Goal: Task Accomplishment & Management: Manage account settings

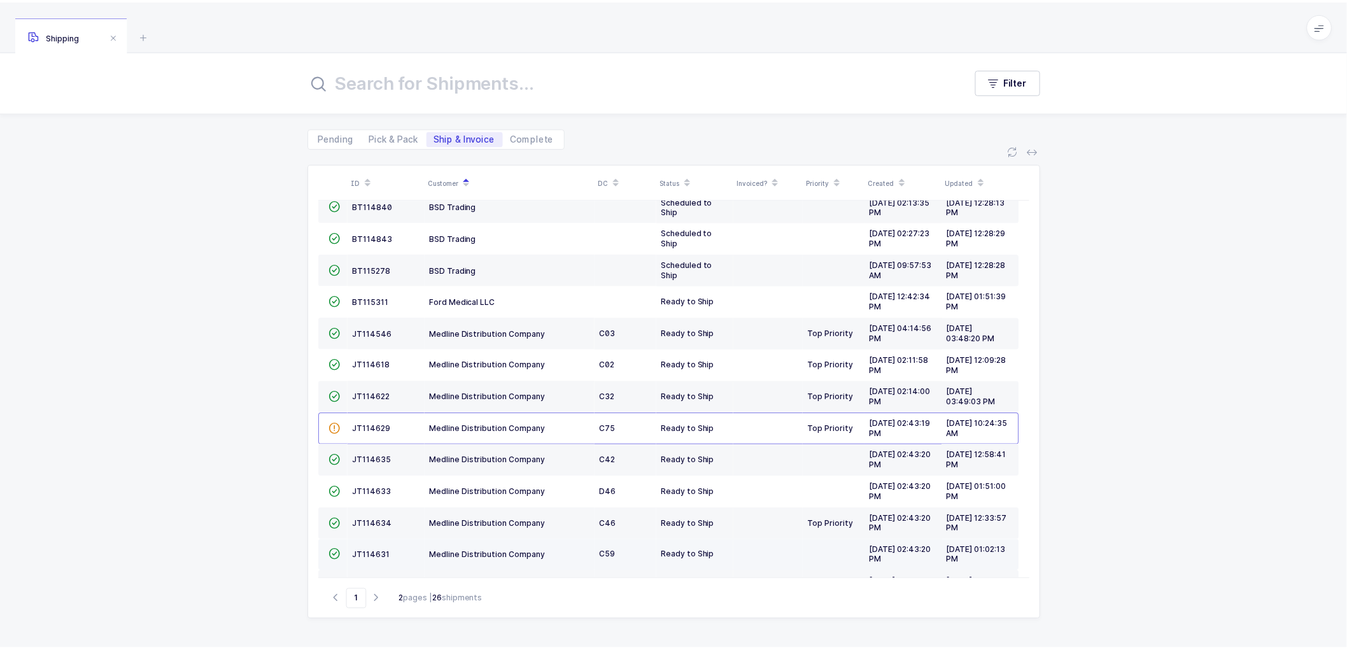
scroll to position [279, 0]
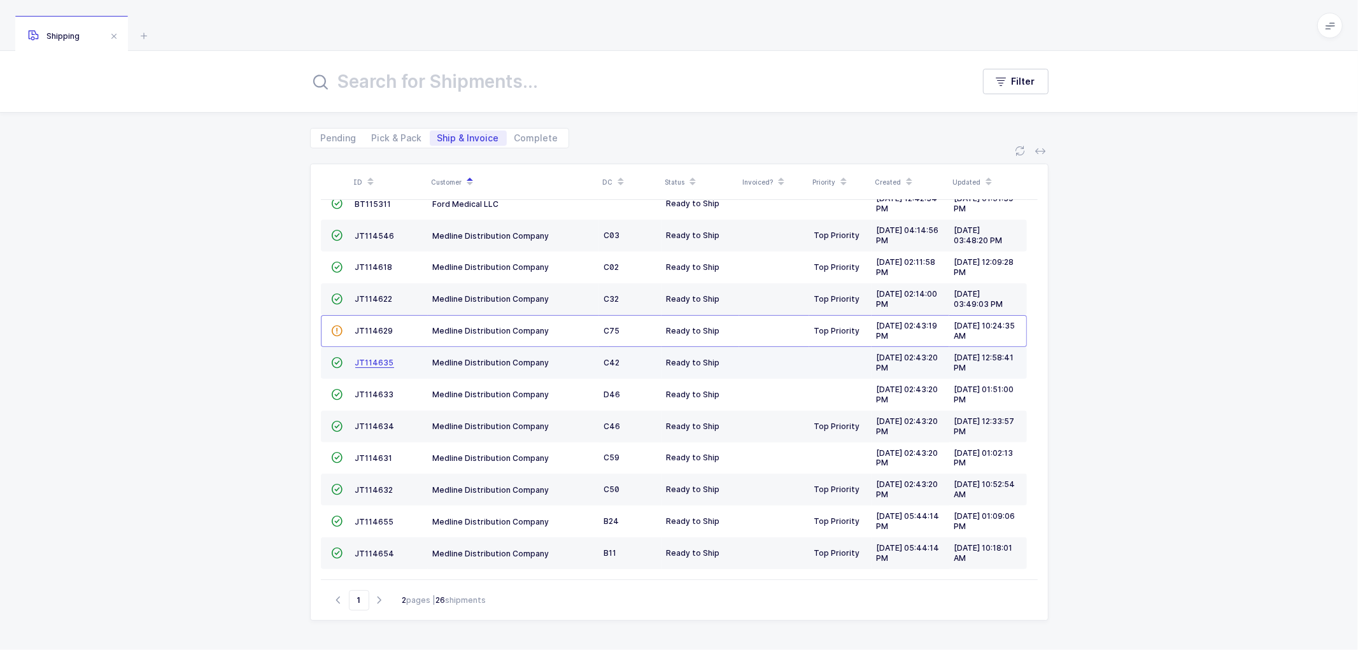
click at [358, 358] on span "JT114635" at bounding box center [374, 363] width 39 height 10
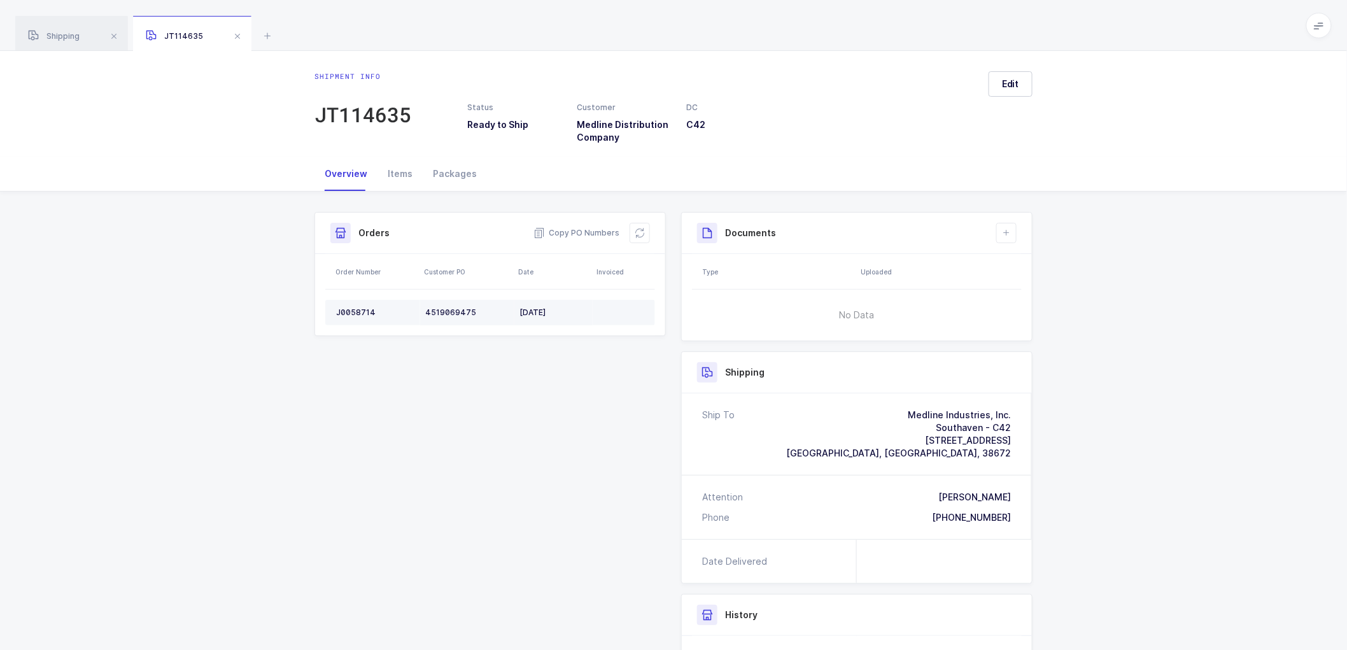
click at [351, 309] on div "J0058714" at bounding box center [375, 312] width 79 height 10
copy div "J0058714"
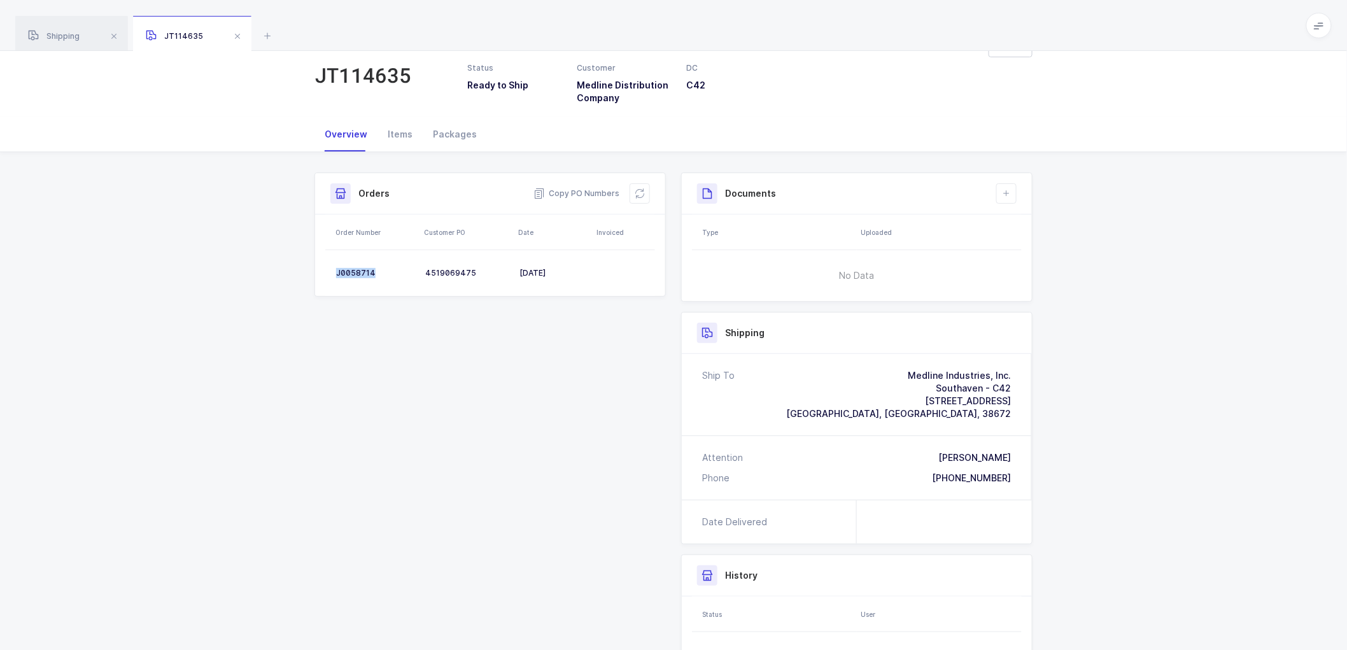
scroll to position [71, 0]
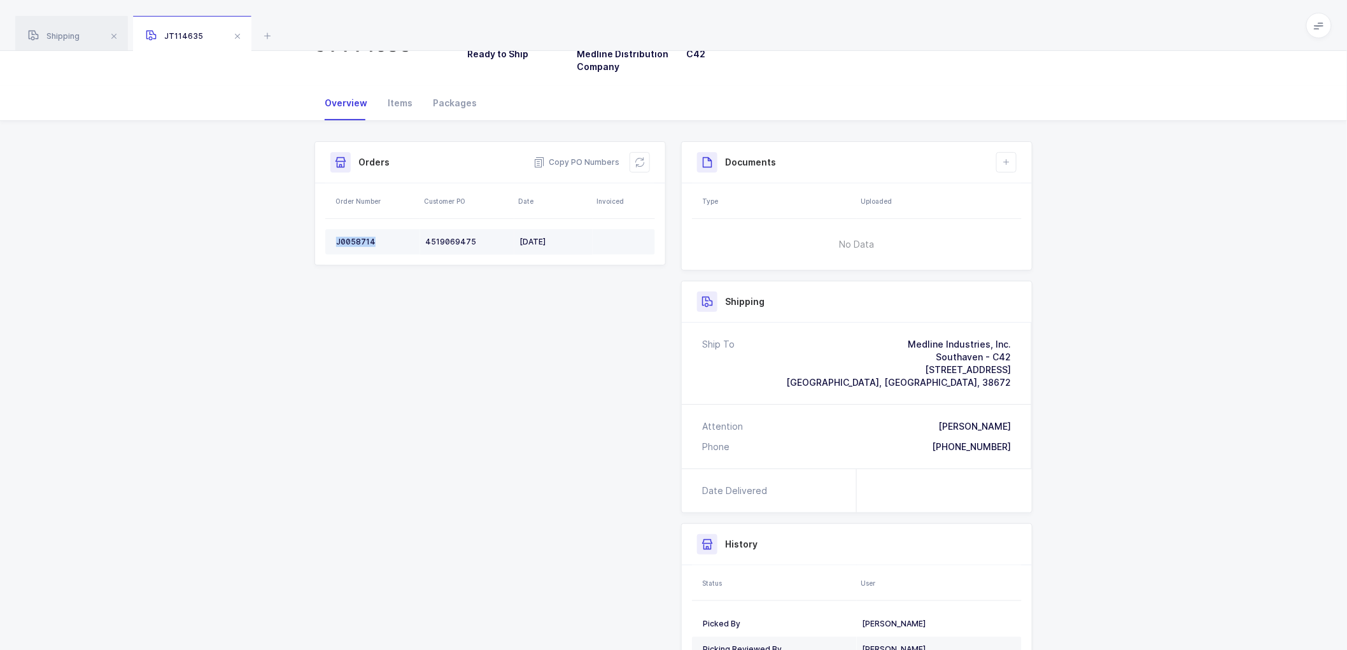
click at [344, 237] on div "J0058714" at bounding box center [375, 242] width 79 height 10
click at [345, 237] on div "J0058714" at bounding box center [375, 242] width 79 height 10
drag, startPoint x: 637, startPoint y: 155, endPoint x: 690, endPoint y: 166, distance: 53.8
click at [637, 155] on button at bounding box center [640, 162] width 20 height 20
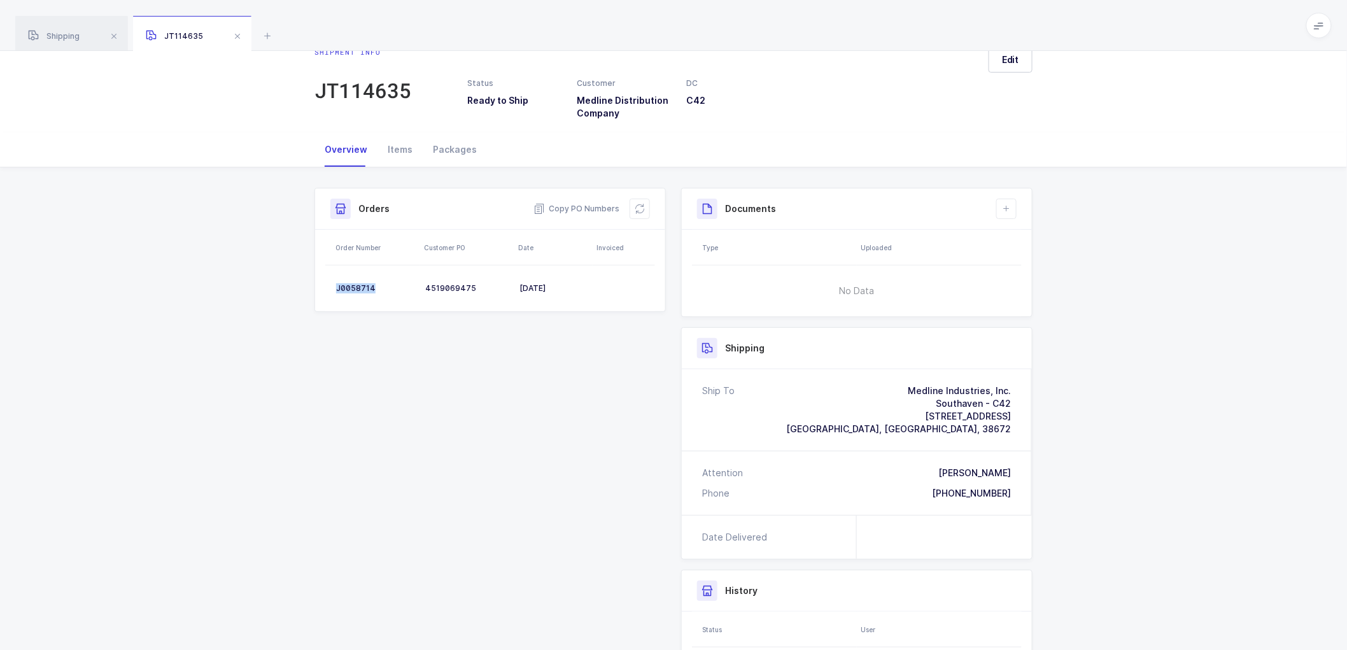
scroll to position [0, 0]
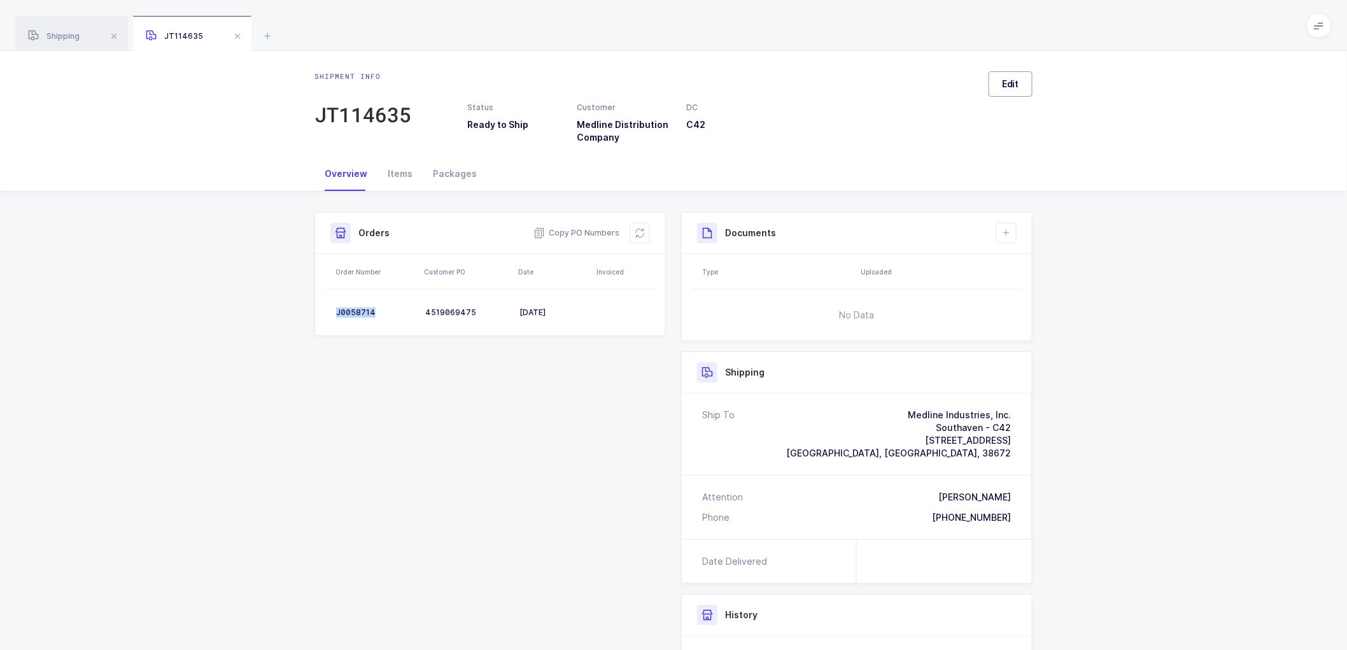
click at [1000, 83] on button "Edit" at bounding box center [1011, 83] width 44 height 25
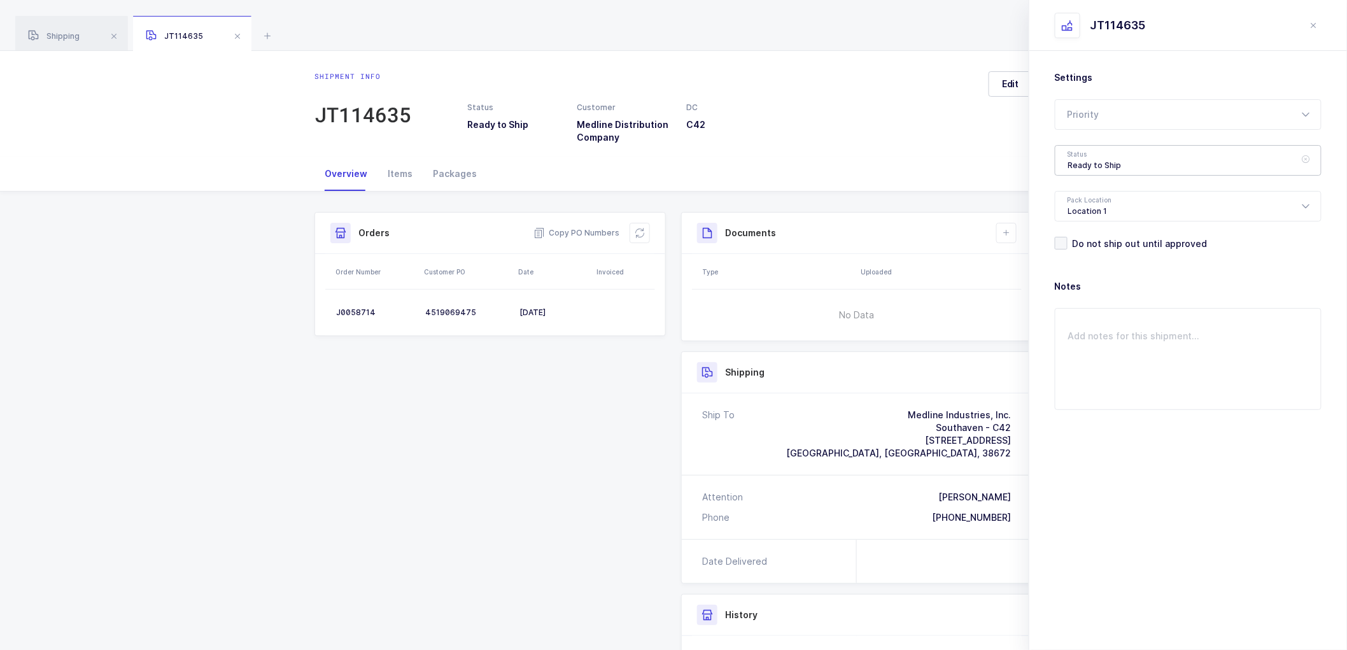
click at [1071, 160] on div "Ready to Ship" at bounding box center [1188, 160] width 267 height 31
click at [1082, 253] on span "Shipped" at bounding box center [1086, 258] width 36 height 11
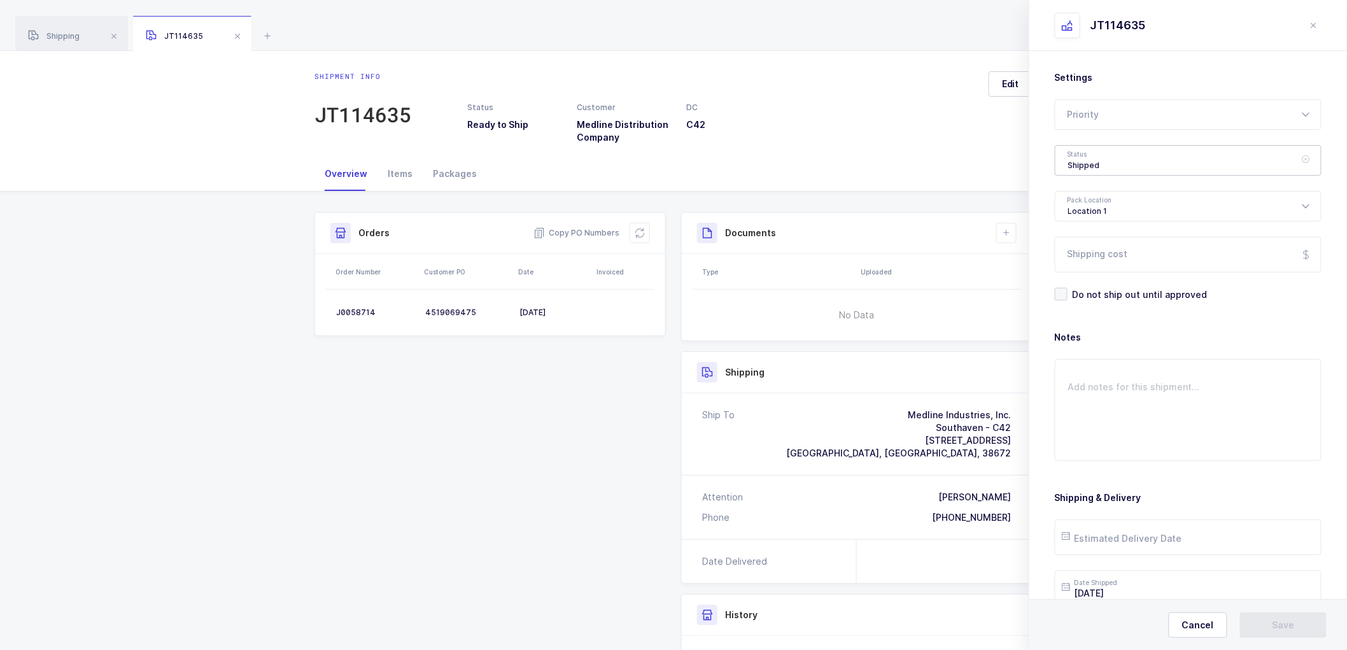
click at [1078, 163] on div "Shipped" at bounding box center [1188, 160] width 267 height 31
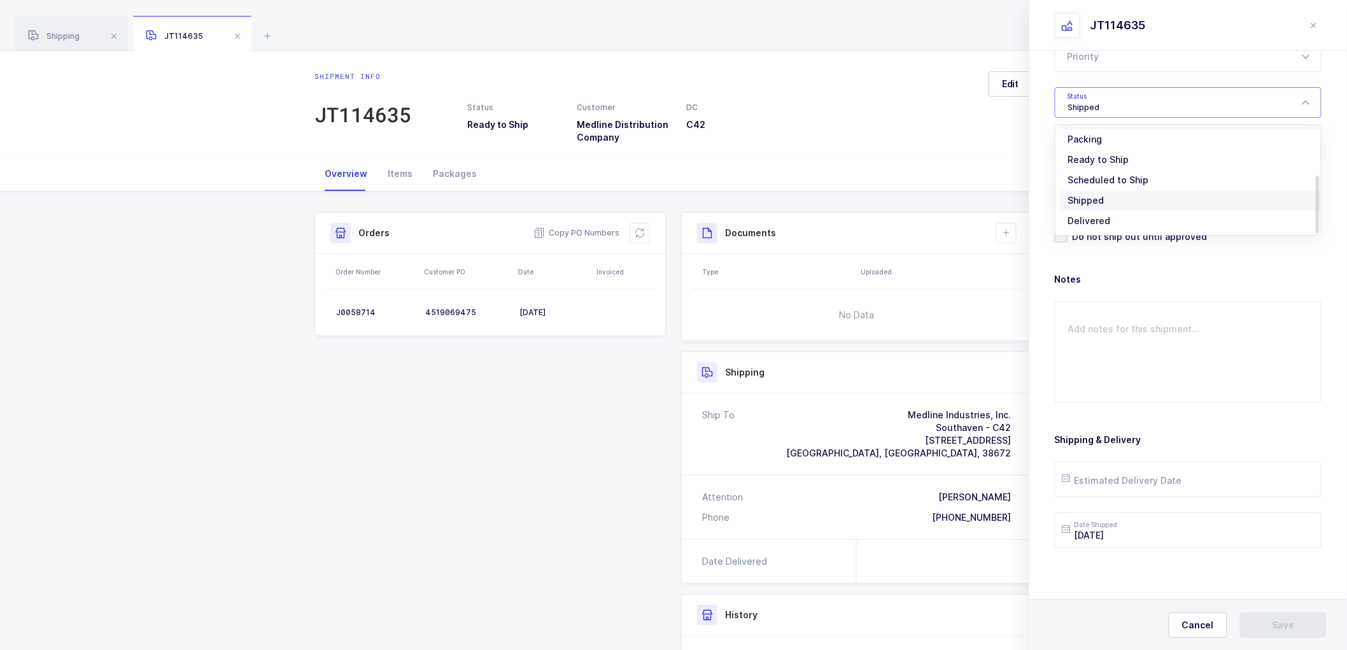
click at [1094, 175] on span "Scheduled to Ship" at bounding box center [1108, 179] width 81 height 11
type input "Scheduled to Ship"
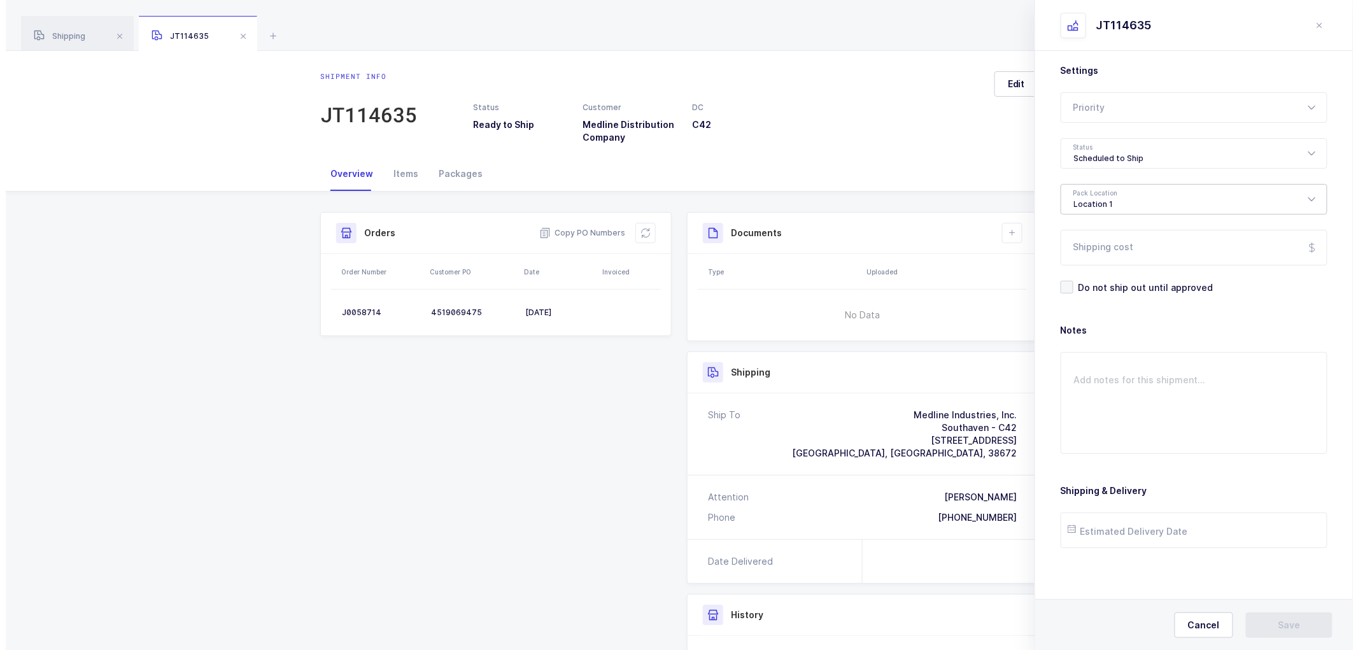
scroll to position [7, 0]
click at [1103, 528] on input "text" at bounding box center [1188, 530] width 267 height 36
click at [1238, 303] on button "Next Month" at bounding box center [1241, 304] width 8 height 8
click at [1241, 302] on button "Next Month" at bounding box center [1241, 304] width 8 height 8
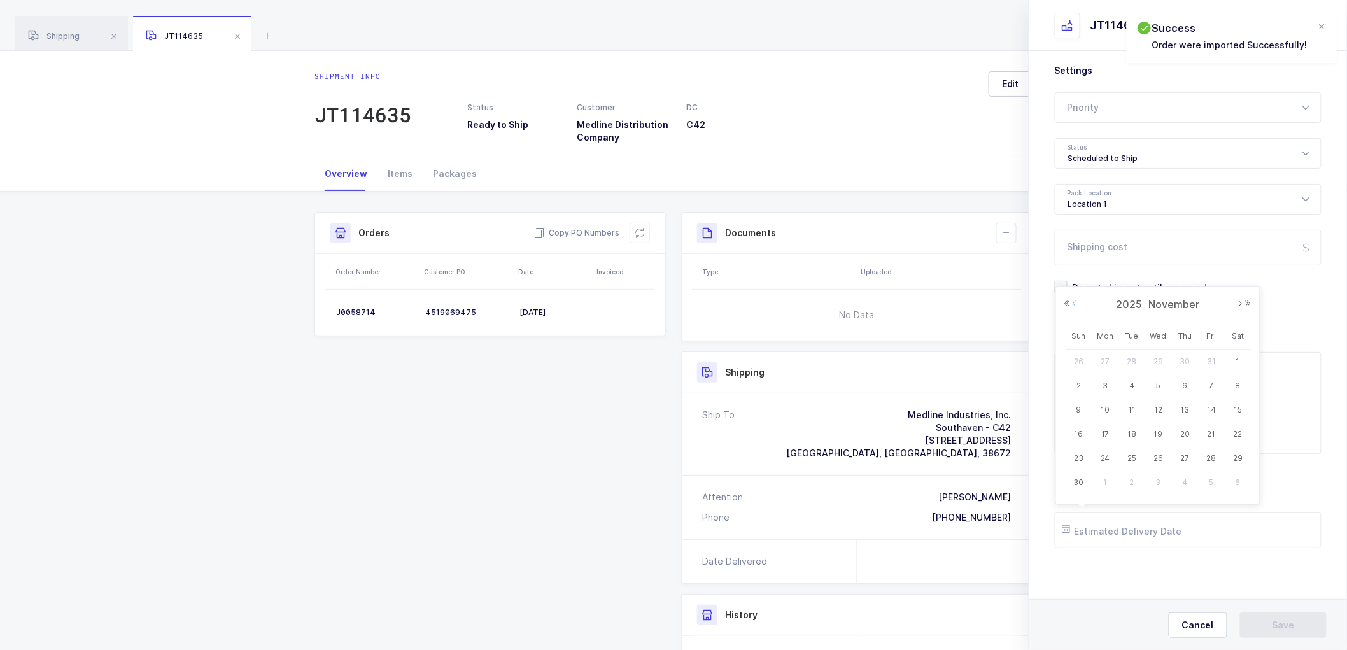
click at [1077, 302] on button "Previous Month" at bounding box center [1075, 304] width 8 height 8
click at [1188, 365] on span "2" at bounding box center [1185, 361] width 15 height 15
type input "[DATE]"
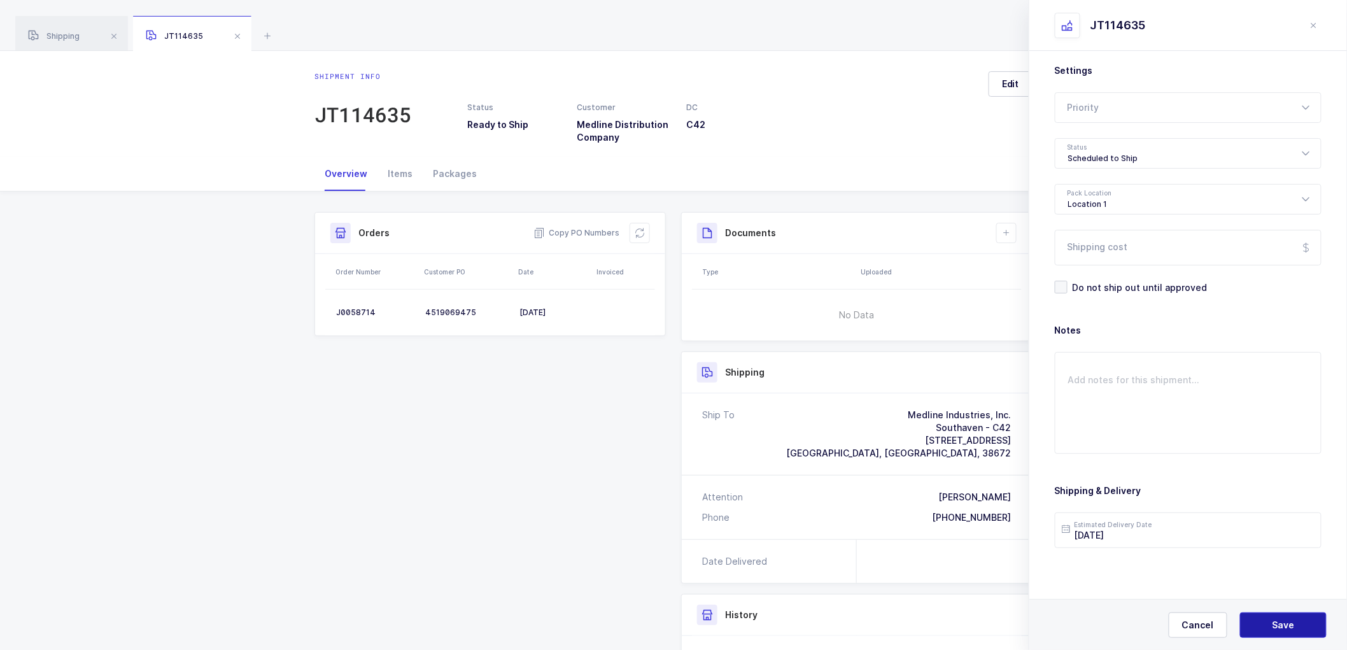
click at [1264, 621] on button "Save" at bounding box center [1283, 624] width 87 height 25
click at [643, 234] on icon at bounding box center [640, 233] width 10 height 10
click at [417, 472] on div "Shipment Info Shipment Number JT114635 Status Ready to Ship Customer Medline Di…" at bounding box center [673, 516] width 733 height 608
drag, startPoint x: 472, startPoint y: 416, endPoint x: 472, endPoint y: 429, distance: 12.7
click at [472, 416] on div "Shipment Info Shipment Number JT114635 Status Ready to Ship Customer Medline Di…" at bounding box center [673, 516] width 733 height 608
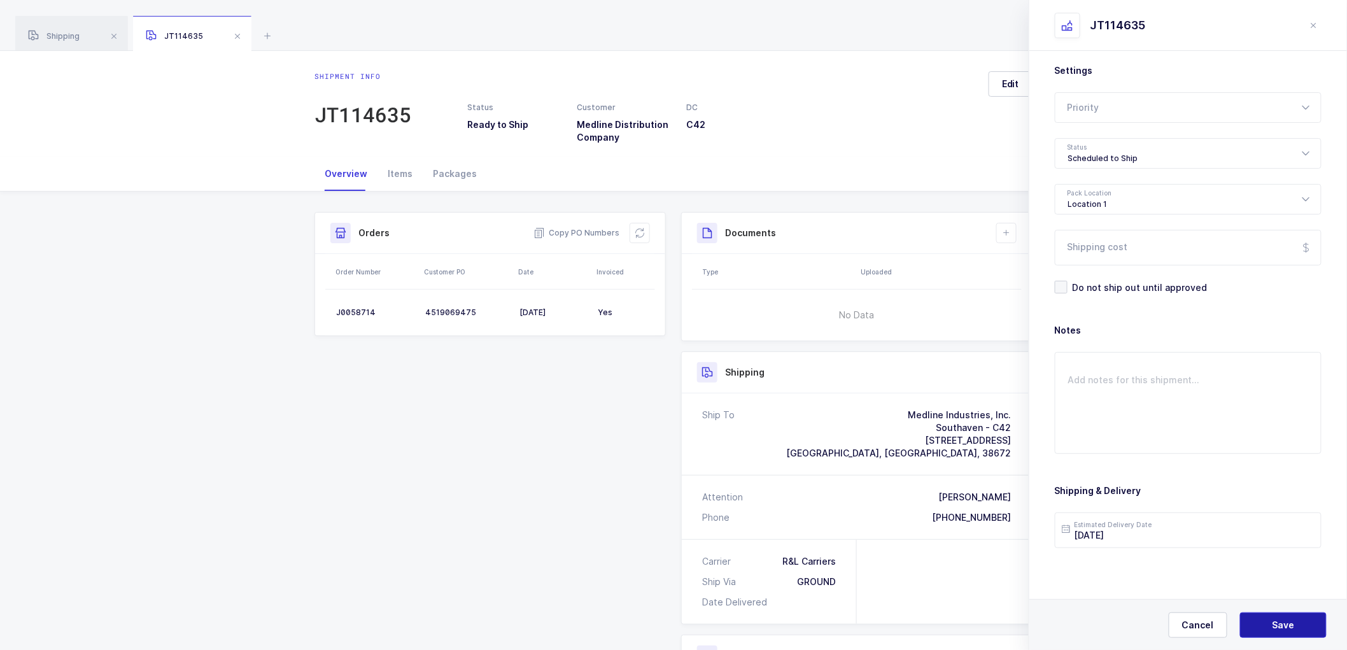
click at [1290, 626] on span "Save" at bounding box center [1284, 625] width 22 height 13
click at [1013, 230] on button at bounding box center [1006, 233] width 20 height 20
click at [1024, 264] on li "Create Document" at bounding box center [1049, 269] width 95 height 20
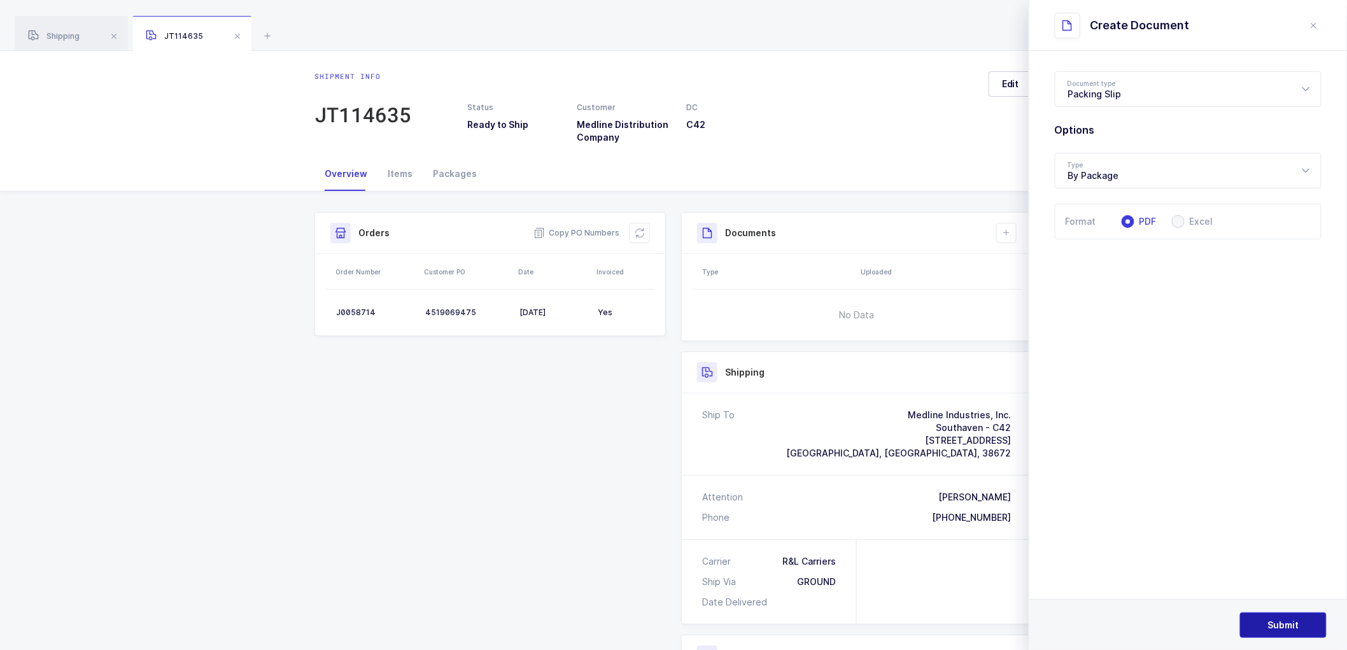
click at [1266, 619] on button "Submit" at bounding box center [1283, 624] width 87 height 25
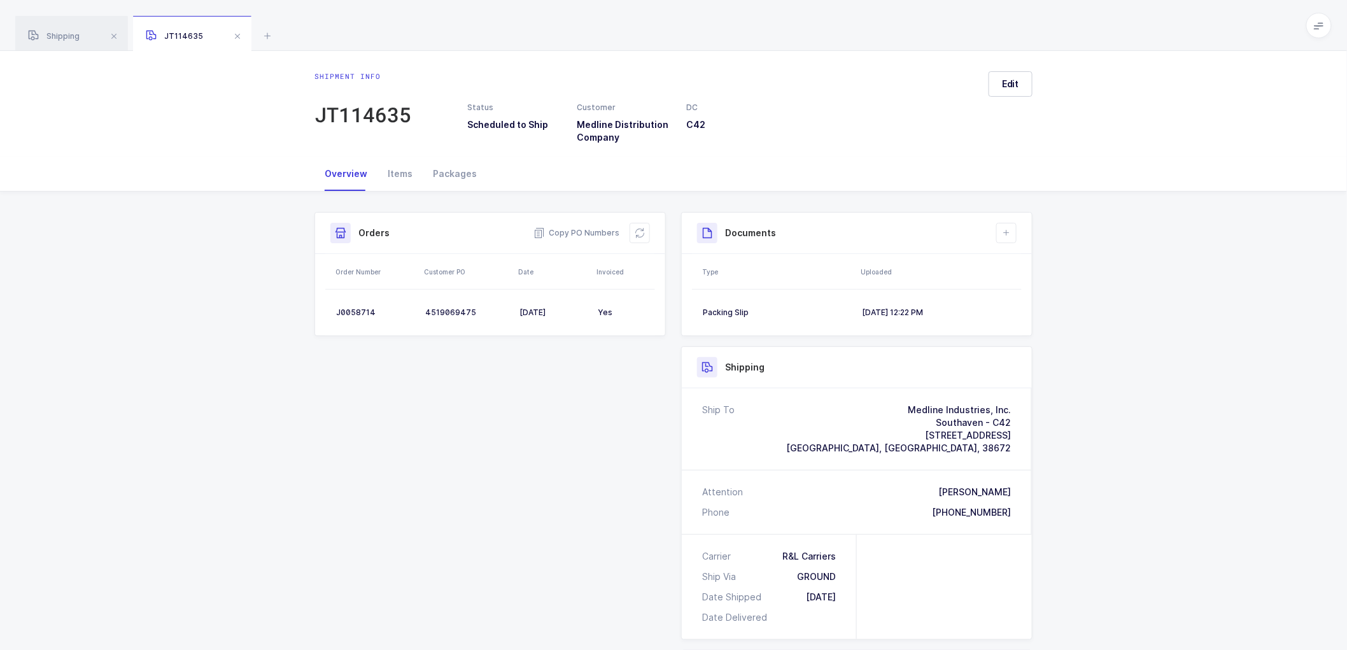
drag, startPoint x: 1153, startPoint y: 52, endPoint x: 1173, endPoint y: 124, distance: 75.4
click at [1153, 52] on div "Shipment info JT114635 Status Scheduled to Ship Customer Medline Distribution C…" at bounding box center [673, 104] width 1347 height 106
drag, startPoint x: 1186, startPoint y: 199, endPoint x: 1024, endPoint y: 129, distance: 176.5
click at [1184, 197] on div "Shipment Info Shipment Number JT114635 Status Scheduled to Ship Customer Medlin…" at bounding box center [673, 529] width 1347 height 674
click at [876, 310] on div "[DATE] 12:22 PM" at bounding box center [936, 312] width 149 height 10
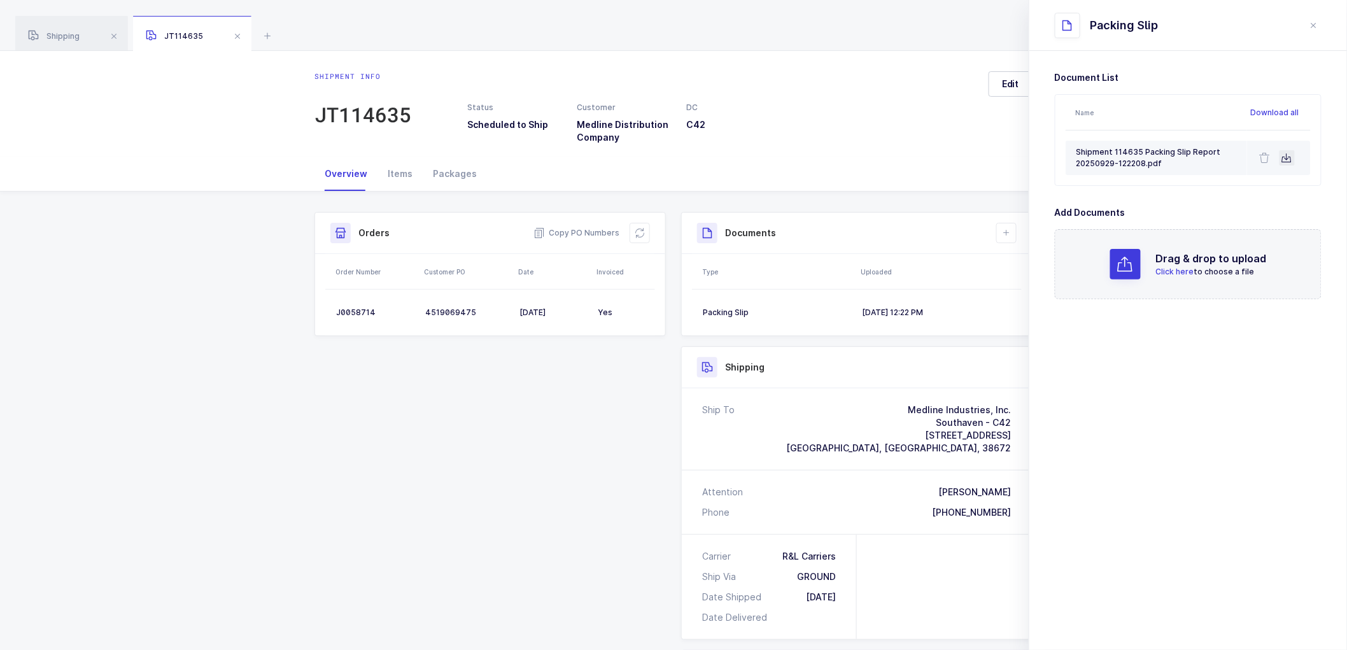
click at [1294, 155] on button at bounding box center [1287, 157] width 15 height 15
click at [1312, 23] on icon "close drawer" at bounding box center [1314, 25] width 10 height 10
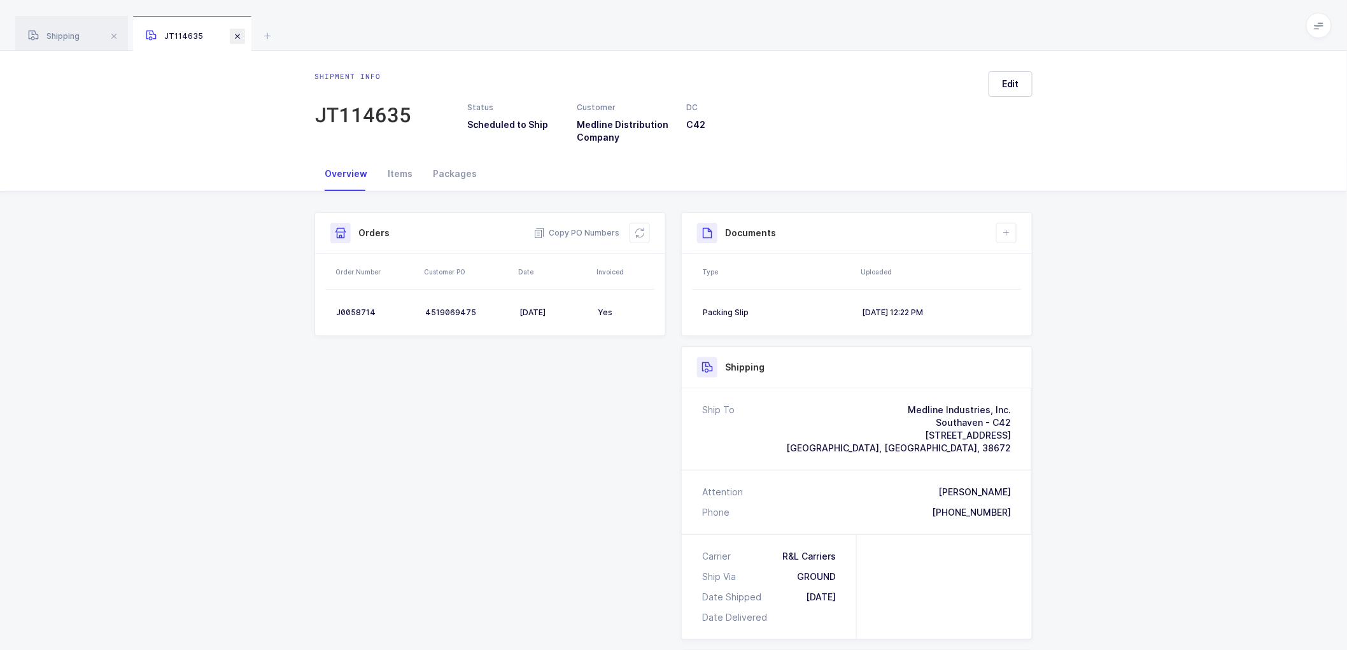
click at [236, 33] on span at bounding box center [237, 36] width 15 height 15
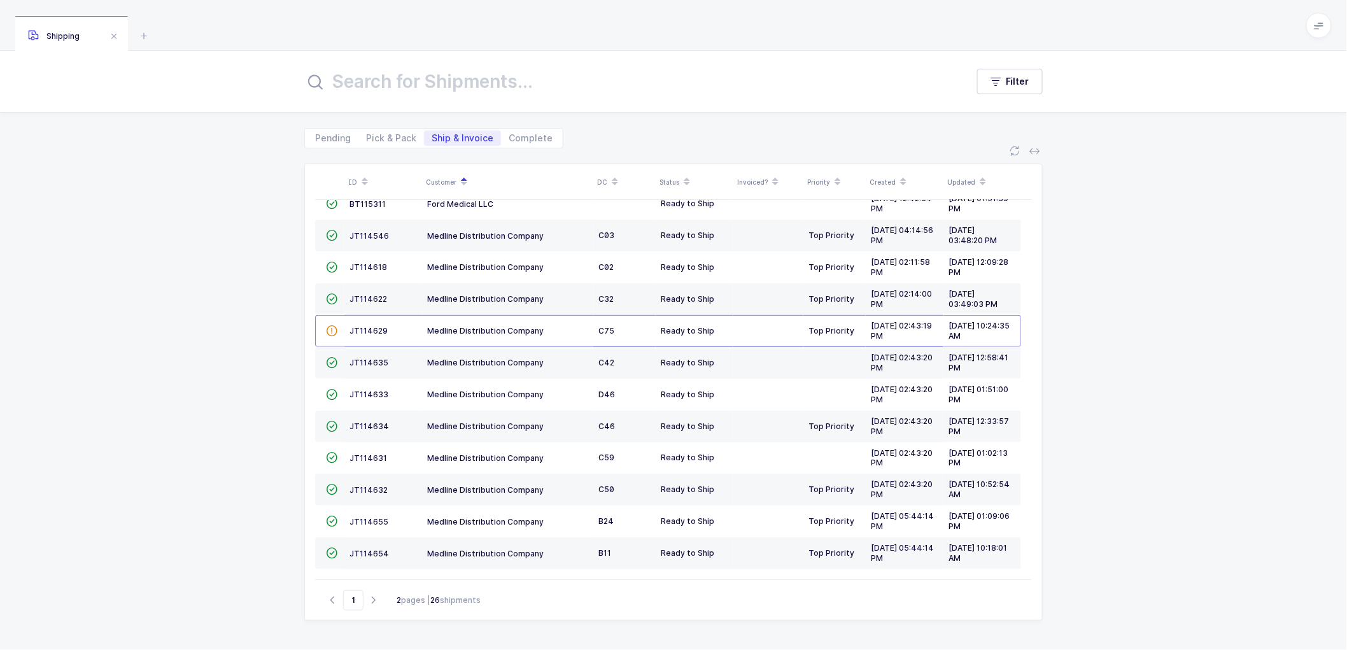
scroll to position [243, 0]
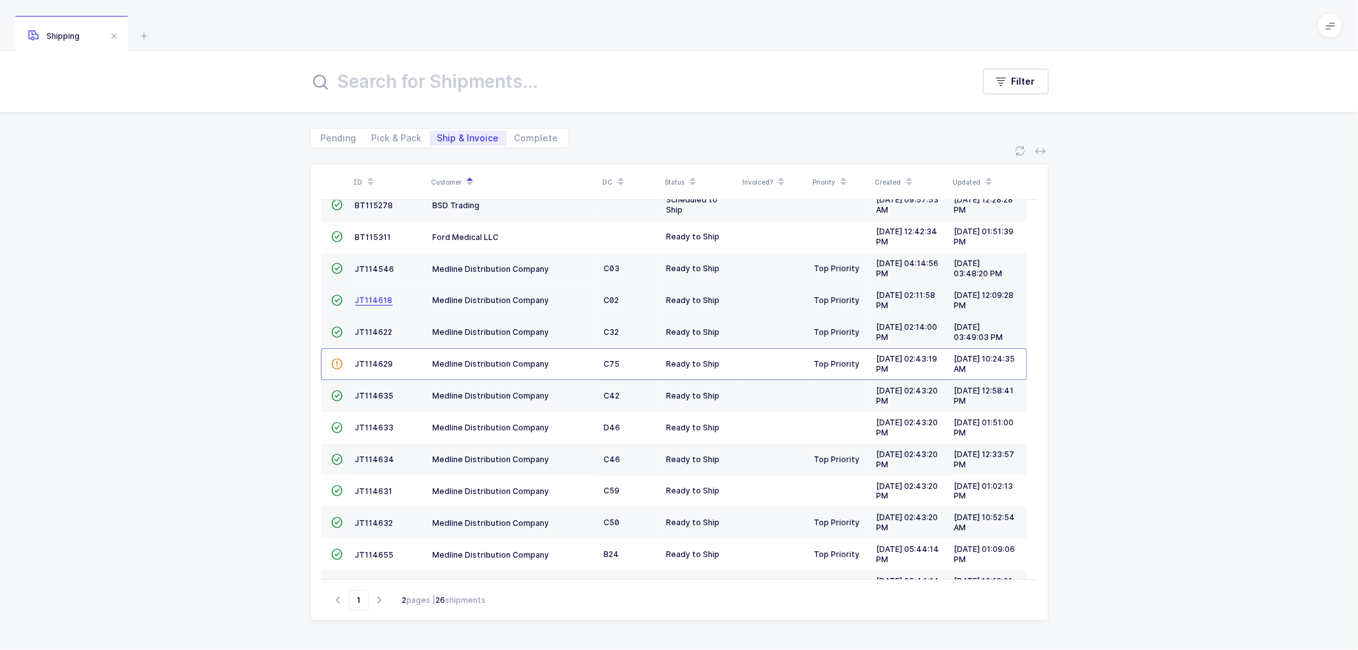
click at [370, 300] on span "JT114618" at bounding box center [374, 300] width 38 height 10
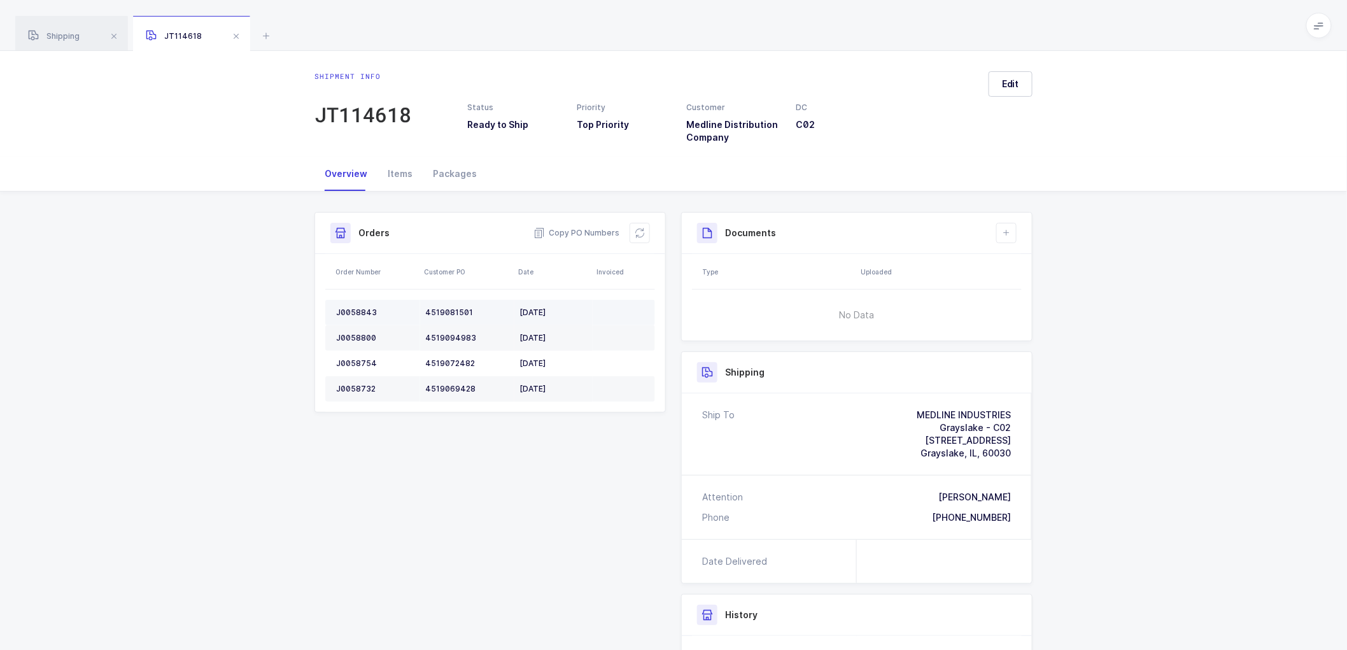
click at [348, 310] on div "J0058843" at bounding box center [375, 312] width 79 height 10
copy div "J0058843"
click at [365, 334] on div "J0058800" at bounding box center [375, 338] width 79 height 10
click at [364, 334] on div "J0058800" at bounding box center [375, 338] width 79 height 10
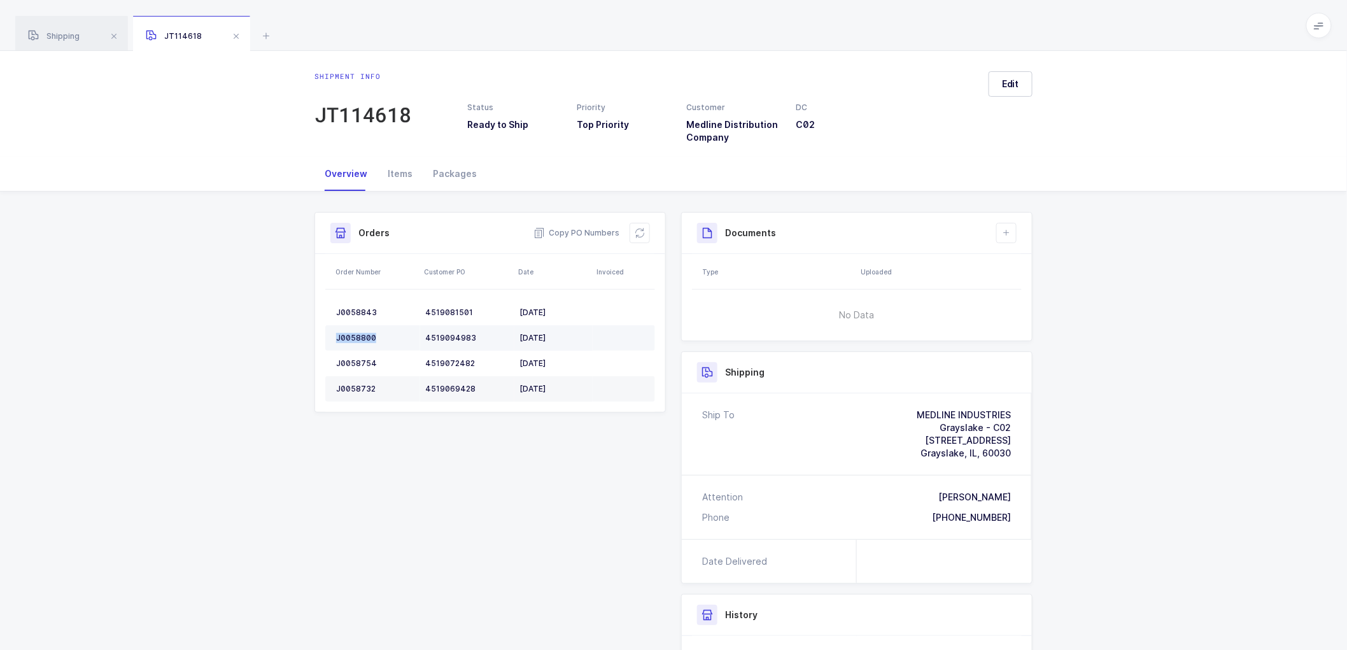
copy div "J0058800"
click at [348, 360] on div "J0058754" at bounding box center [375, 363] width 79 height 10
copy div "J0058754"
click at [360, 383] on td "J0058732" at bounding box center [372, 388] width 95 height 25
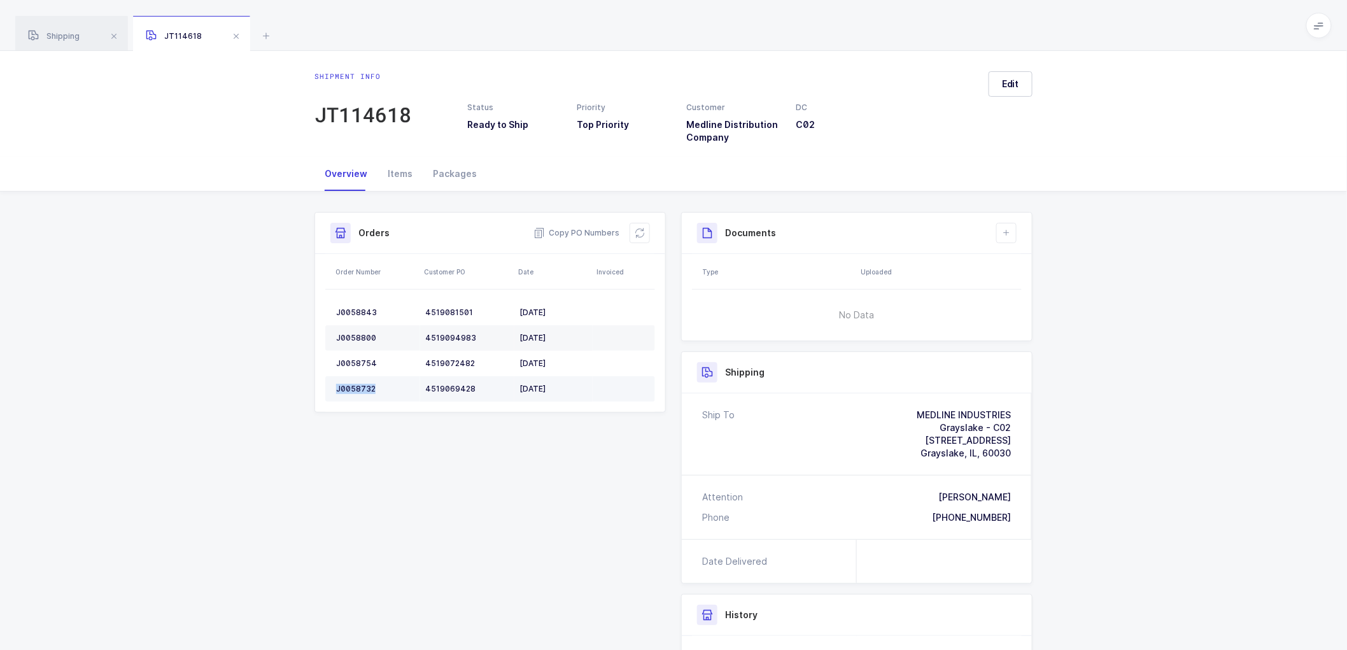
click at [360, 383] on td "J0058732" at bounding box center [372, 388] width 95 height 25
copy div "J0058732"
click at [637, 225] on button at bounding box center [640, 233] width 20 height 20
click at [1008, 73] on button "Edit" at bounding box center [1011, 83] width 44 height 25
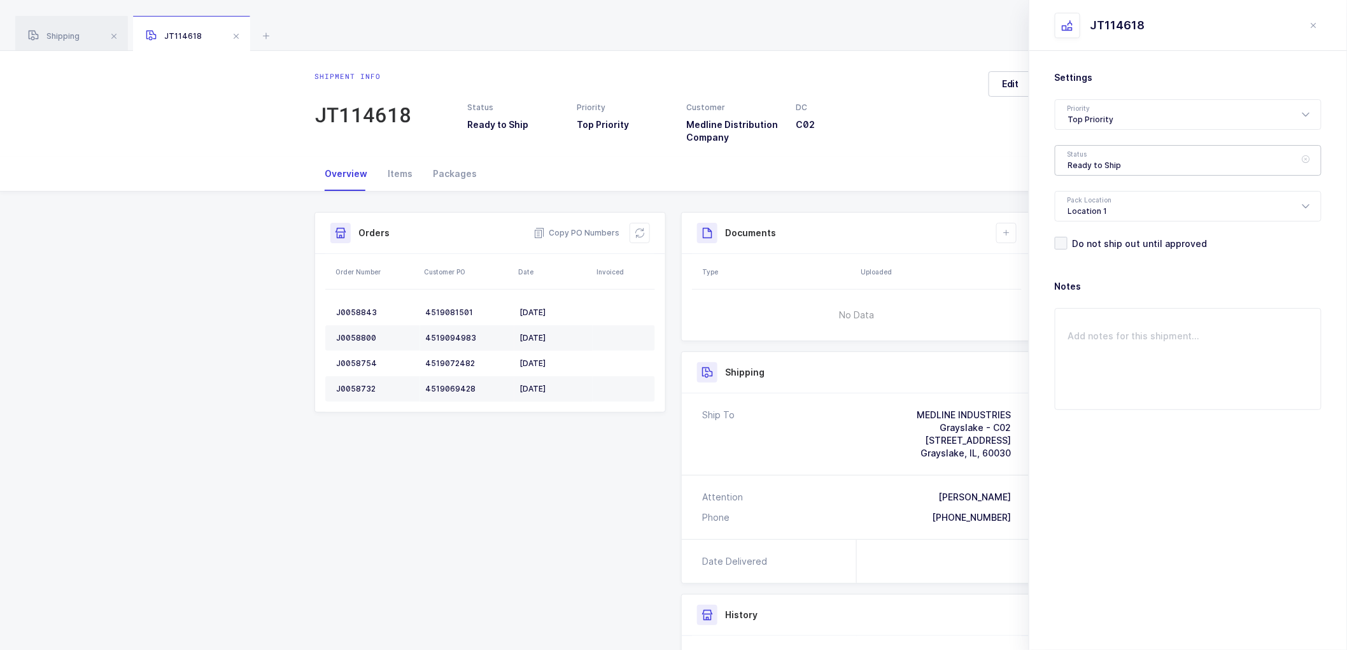
drag, startPoint x: 1074, startPoint y: 153, endPoint x: 1090, endPoint y: 168, distance: 21.6
click at [1075, 154] on div "Ready to Ship" at bounding box center [1188, 160] width 267 height 31
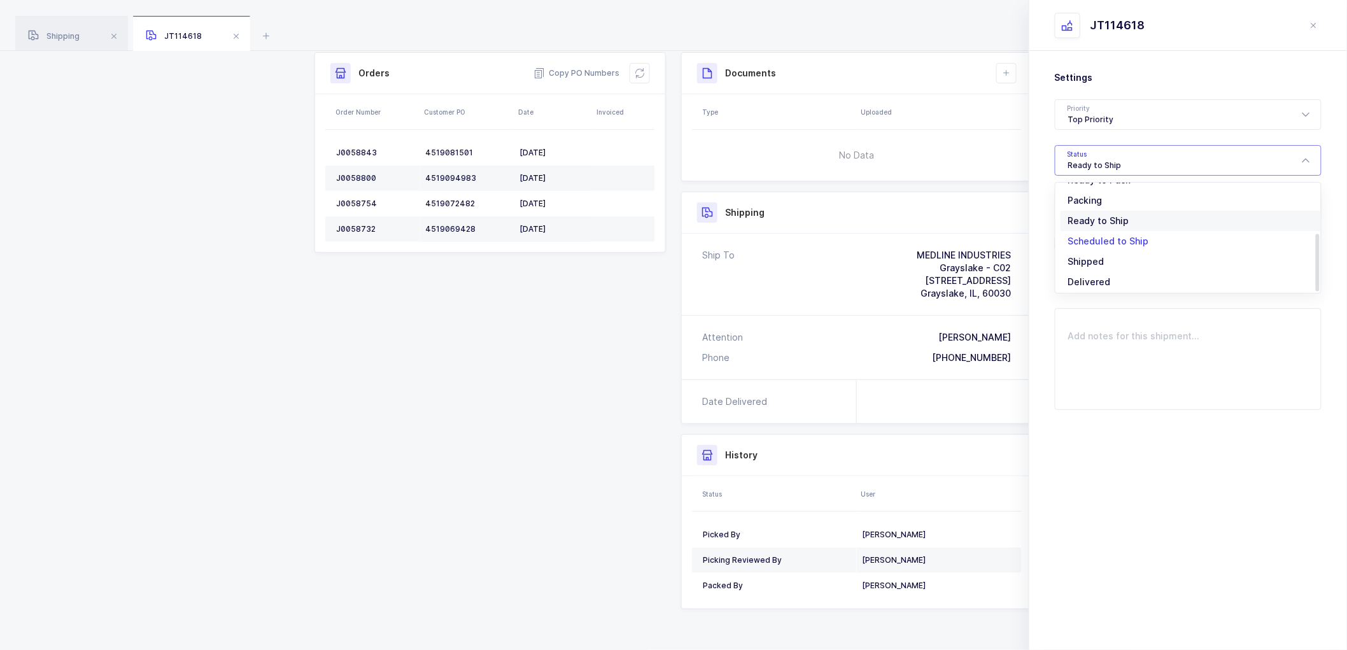
scroll to position [105, 0]
click at [1096, 236] on span "Scheduled to Ship" at bounding box center [1108, 237] width 81 height 11
type input "Scheduled to Ship"
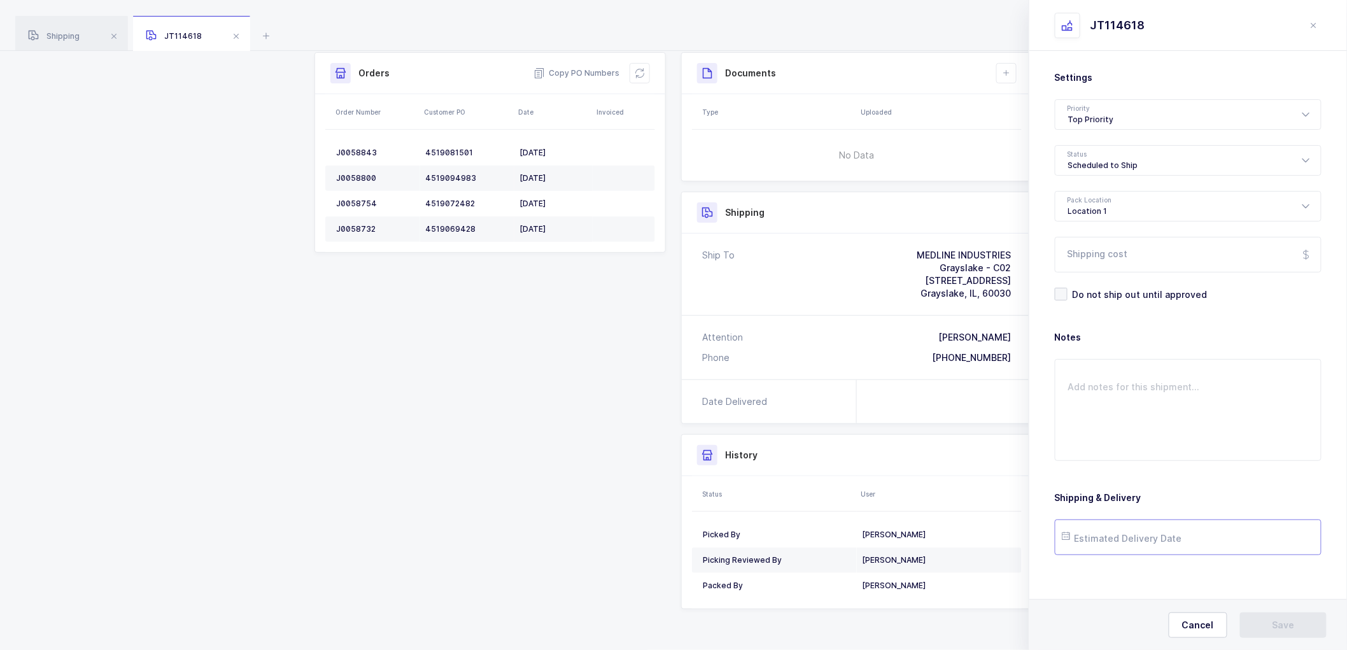
click at [1138, 530] on input "text" at bounding box center [1188, 537] width 267 height 36
click at [1239, 311] on button "Next Month" at bounding box center [1241, 311] width 8 height 8
click at [1182, 368] on span "2" at bounding box center [1185, 368] width 15 height 15
type input "[DATE]"
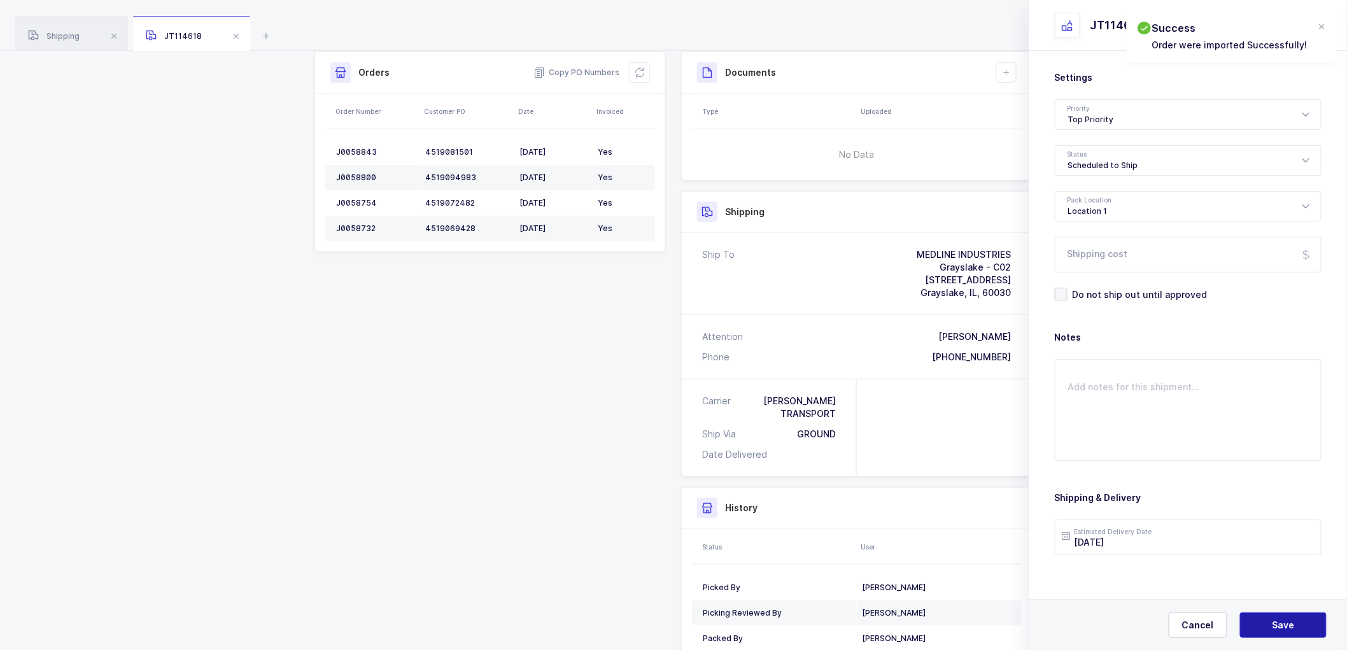
click at [1280, 619] on span "Save" at bounding box center [1284, 625] width 22 height 13
click at [1010, 65] on button at bounding box center [1006, 72] width 20 height 20
drag, startPoint x: 1042, startPoint y: 103, endPoint x: 1111, endPoint y: 155, distance: 86.8
click at [1042, 104] on li "Create Document" at bounding box center [1049, 109] width 95 height 20
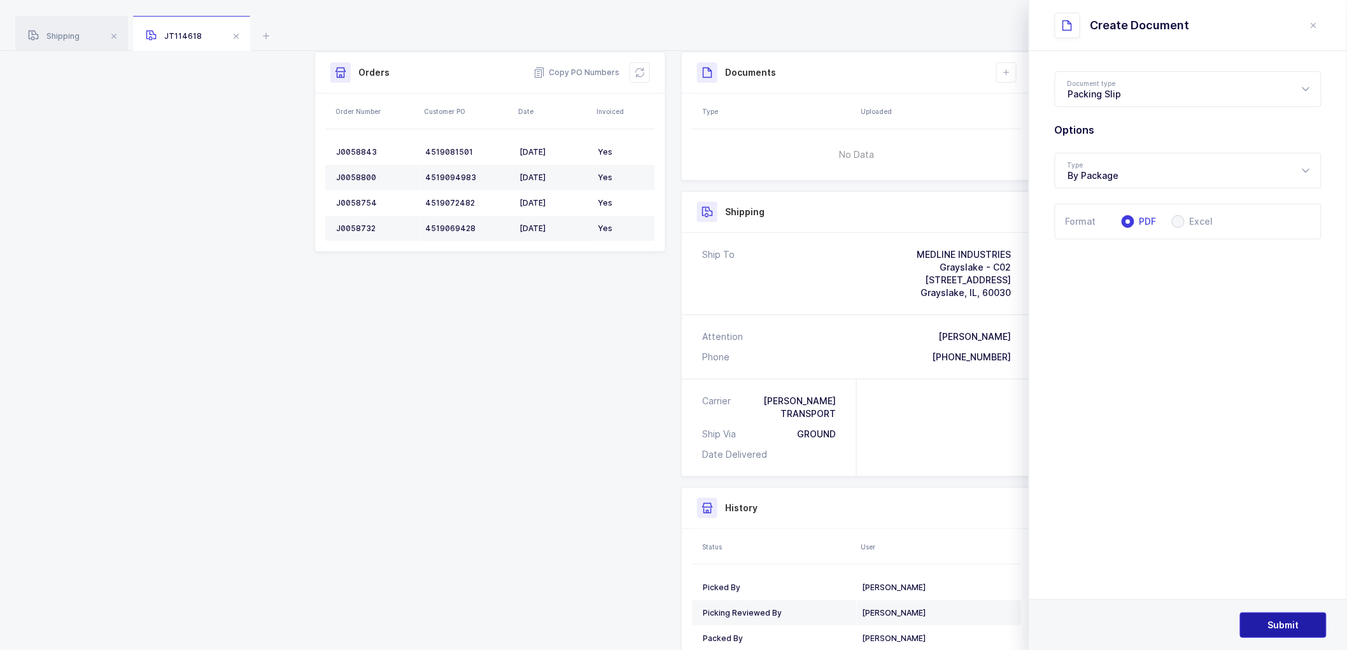
click at [1291, 624] on span "Submit" at bounding box center [1283, 625] width 31 height 13
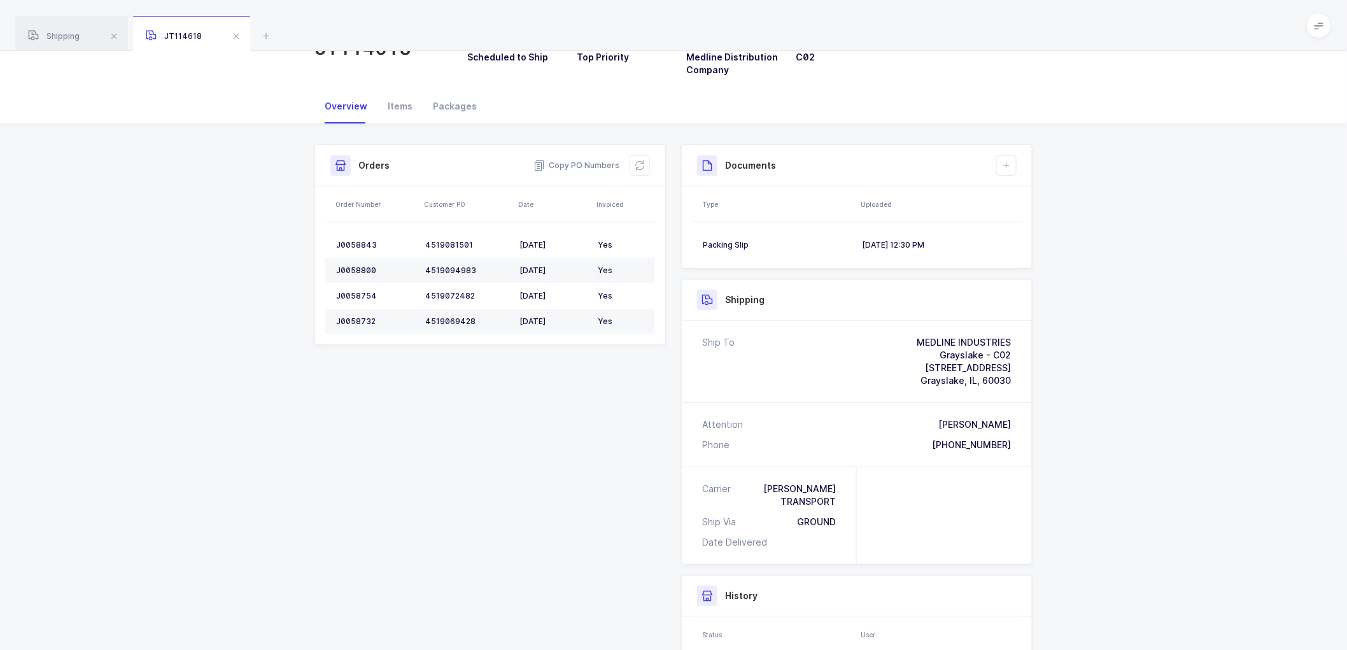
scroll to position [0, 0]
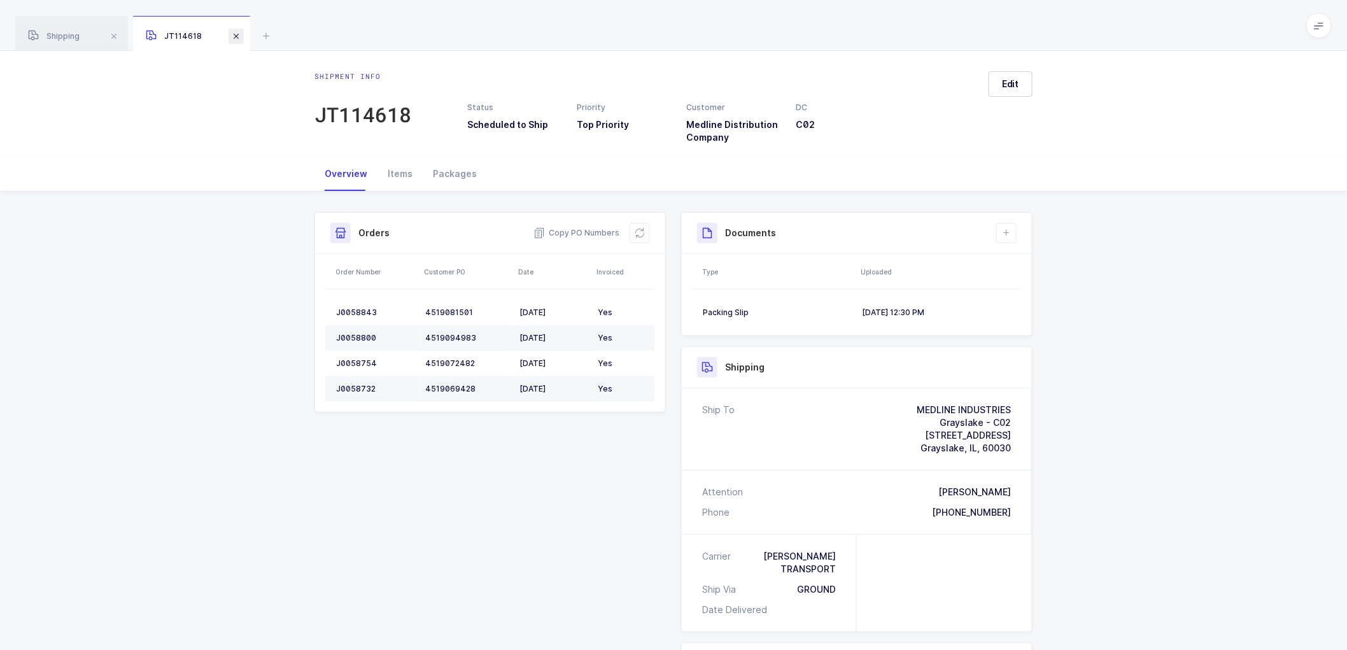
click at [237, 33] on span at bounding box center [236, 36] width 15 height 15
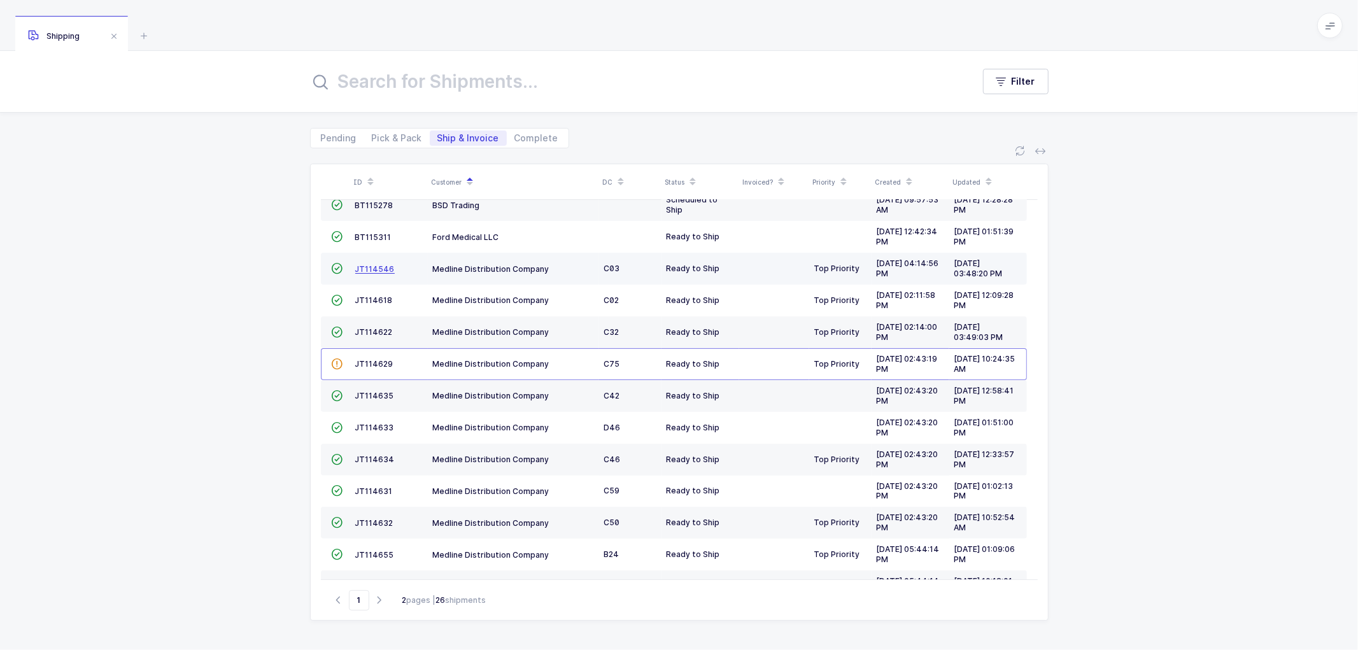
click at [383, 271] on span "JT114546" at bounding box center [374, 269] width 39 height 10
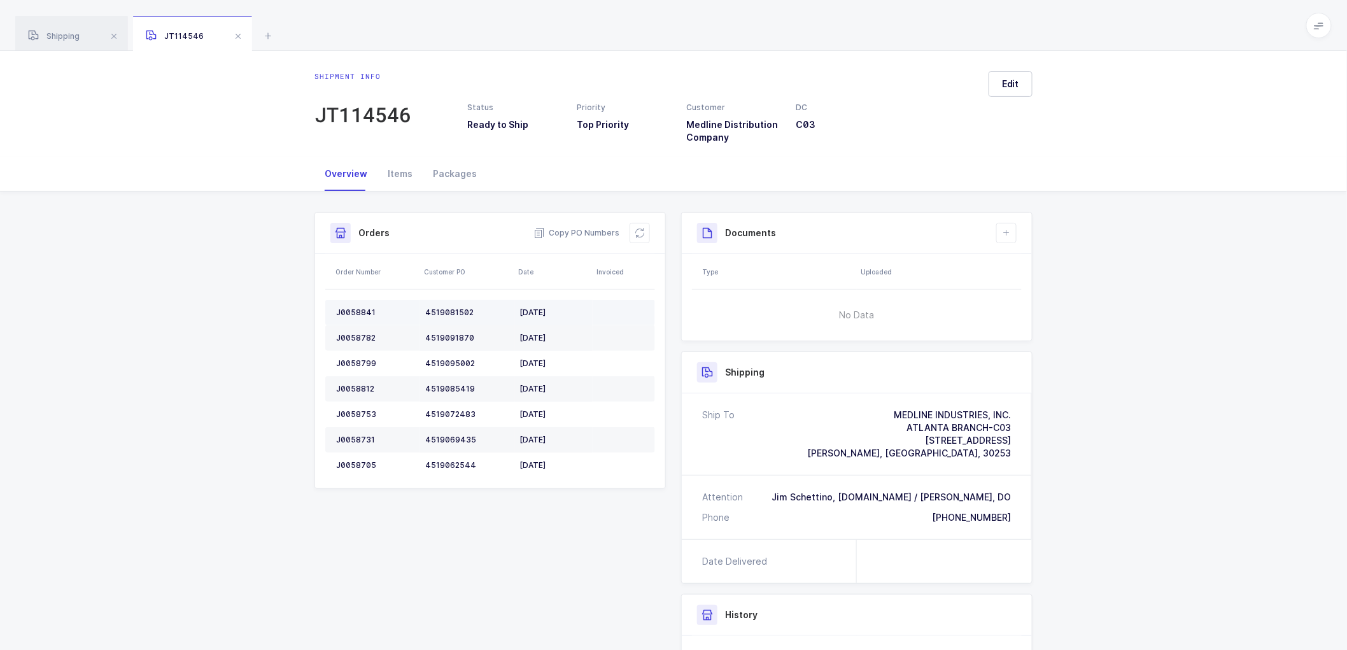
click at [352, 311] on div "J0058841" at bounding box center [375, 312] width 79 height 10
copy div "J0058841"
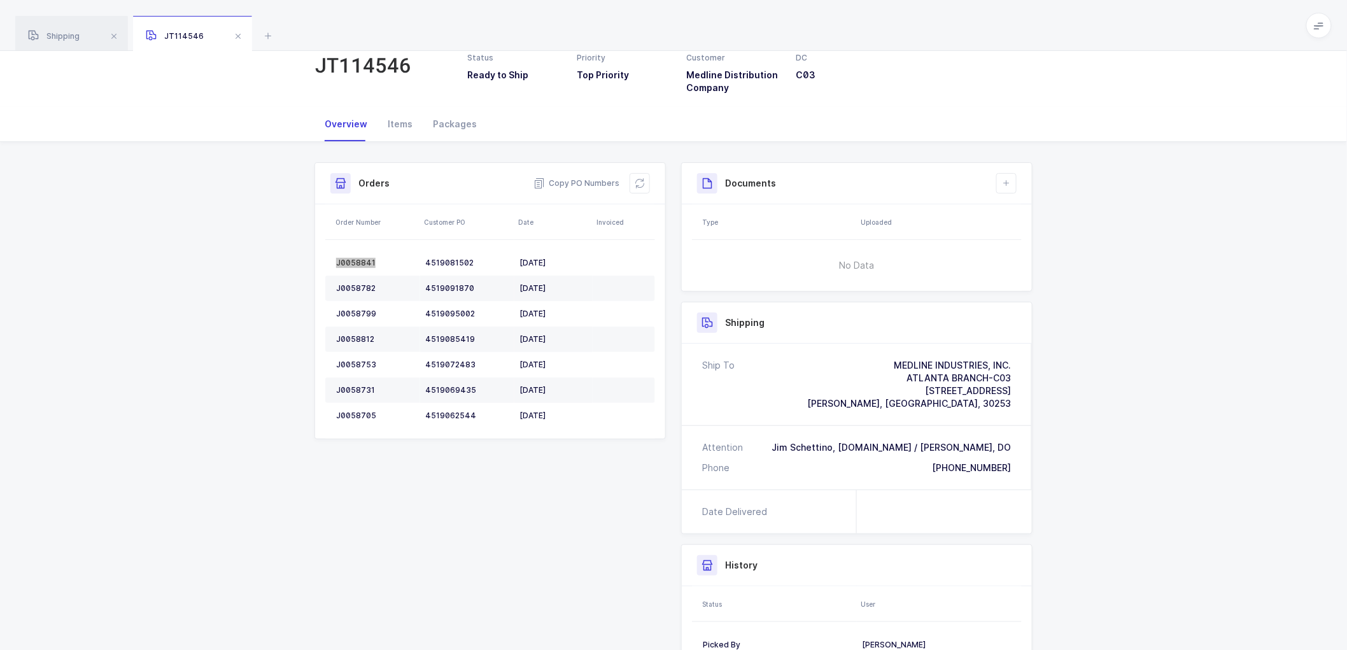
scroll to position [71, 0]
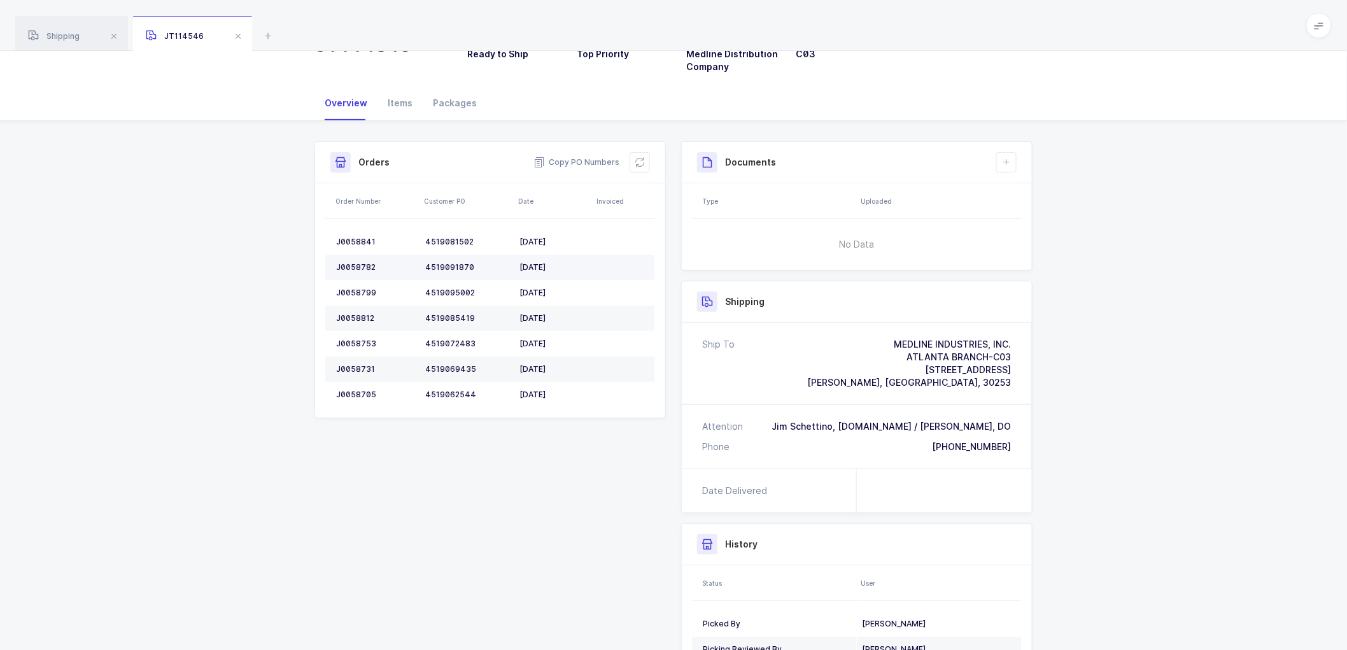
click at [357, 262] on div "J0058782" at bounding box center [375, 267] width 79 height 10
copy div "J0058782"
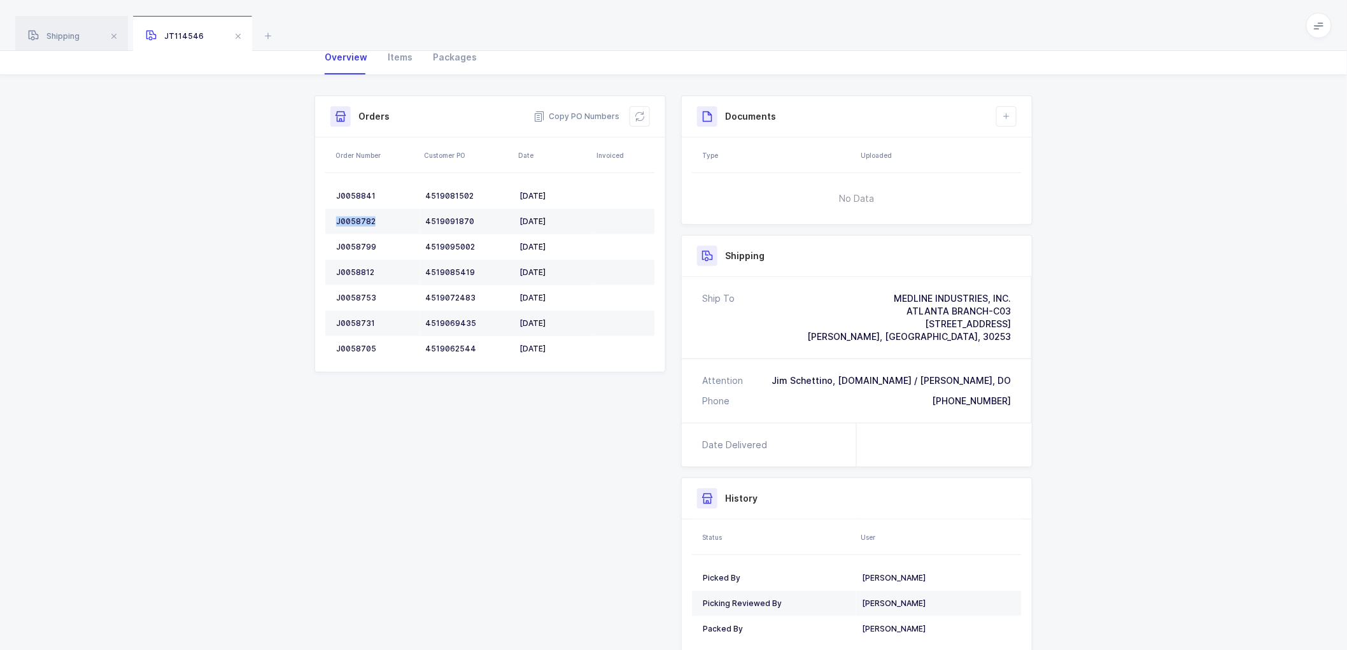
scroll to position [141, 0]
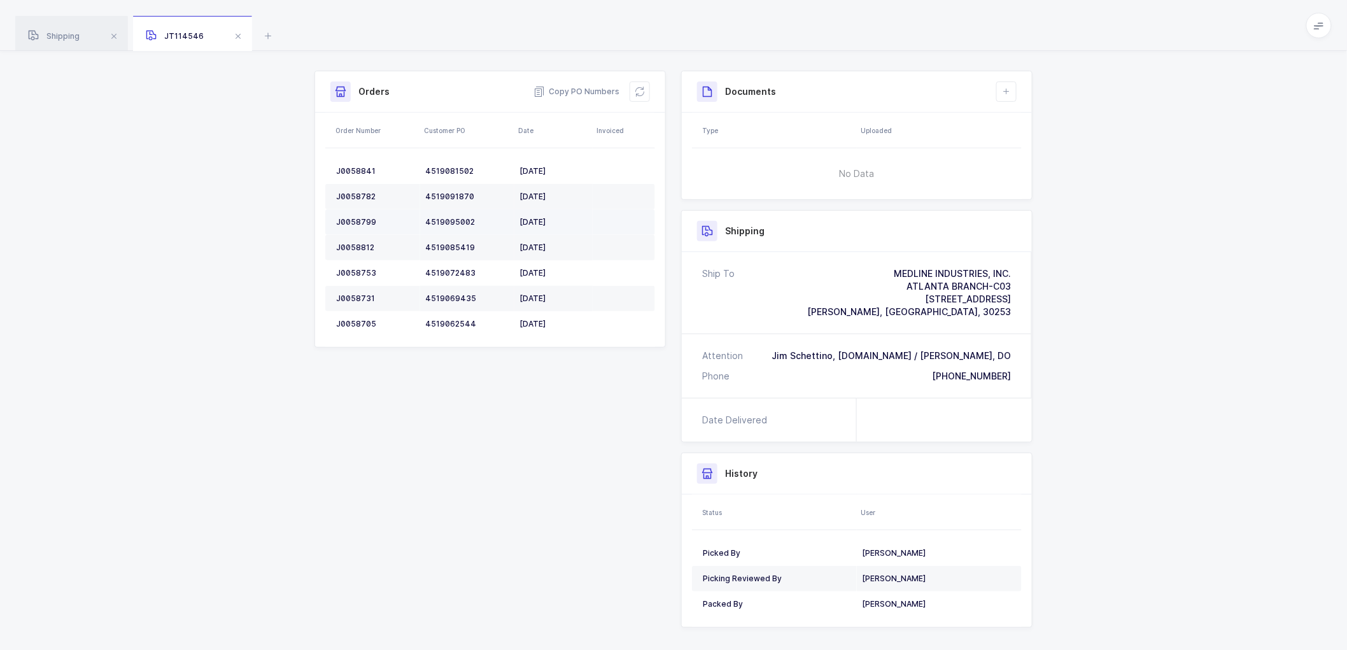
click at [358, 217] on div "J0058799" at bounding box center [375, 222] width 79 height 10
click at [358, 215] on td "J0058799" at bounding box center [372, 221] width 95 height 25
copy div "J0058799"
click at [351, 244] on div "J0058812" at bounding box center [375, 248] width 79 height 10
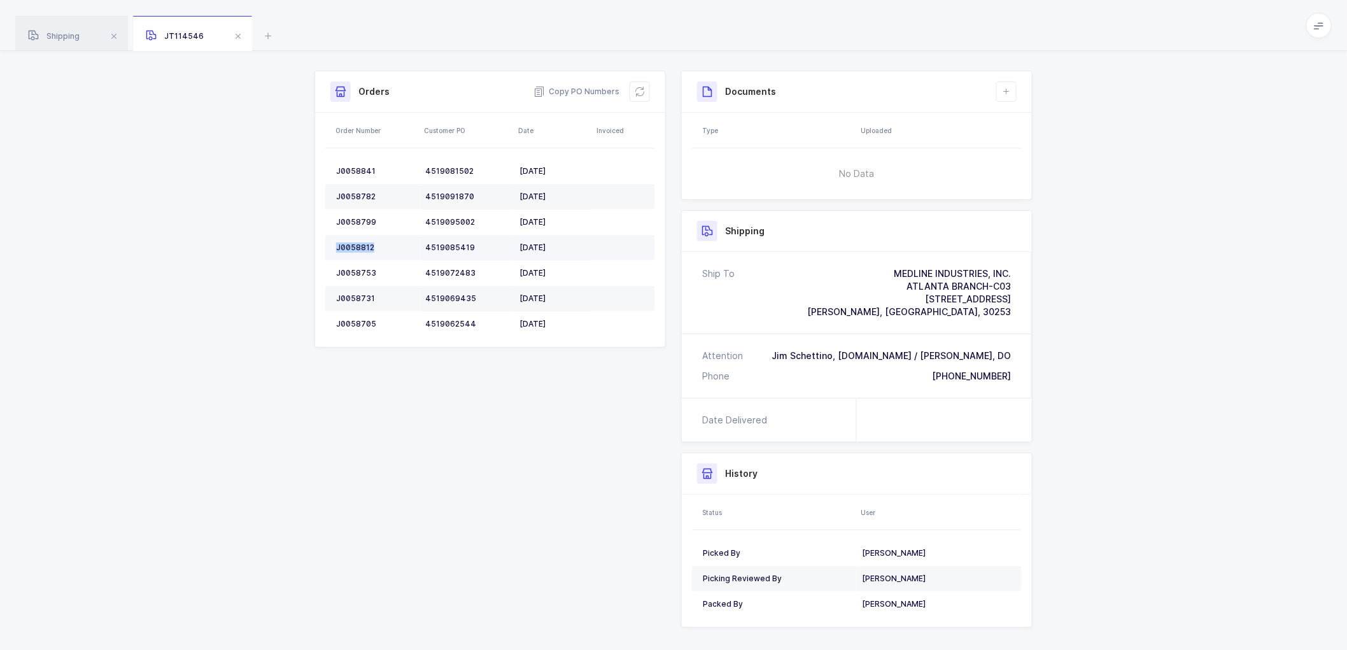
copy div "J0058812"
click at [353, 266] on td "J0058753" at bounding box center [372, 272] width 95 height 25
copy div "J0058753"
click at [346, 293] on div "J0058731" at bounding box center [375, 298] width 79 height 10
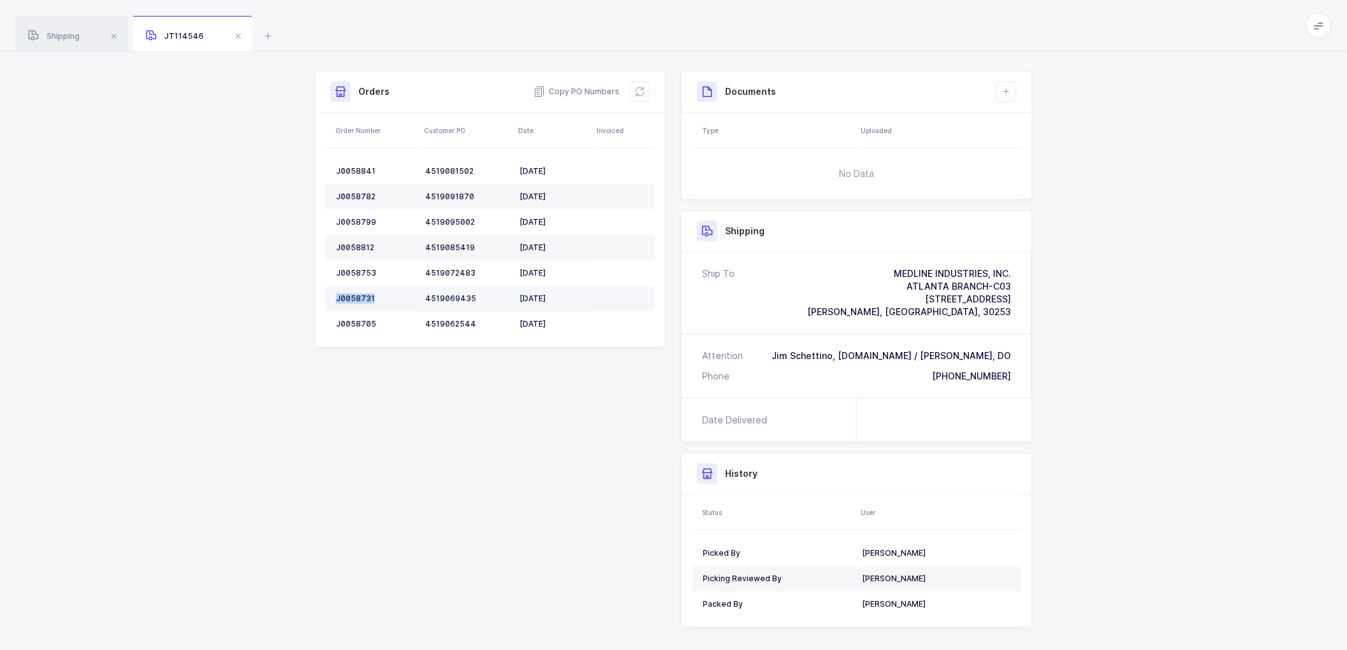
click at [347, 293] on div "J0058731" at bounding box center [375, 298] width 79 height 10
click at [363, 321] on div "J0058705" at bounding box center [375, 324] width 79 height 10
drag, startPoint x: 644, startPoint y: 93, endPoint x: 667, endPoint y: 70, distance: 32.9
click at [644, 92] on icon at bounding box center [640, 92] width 10 height 10
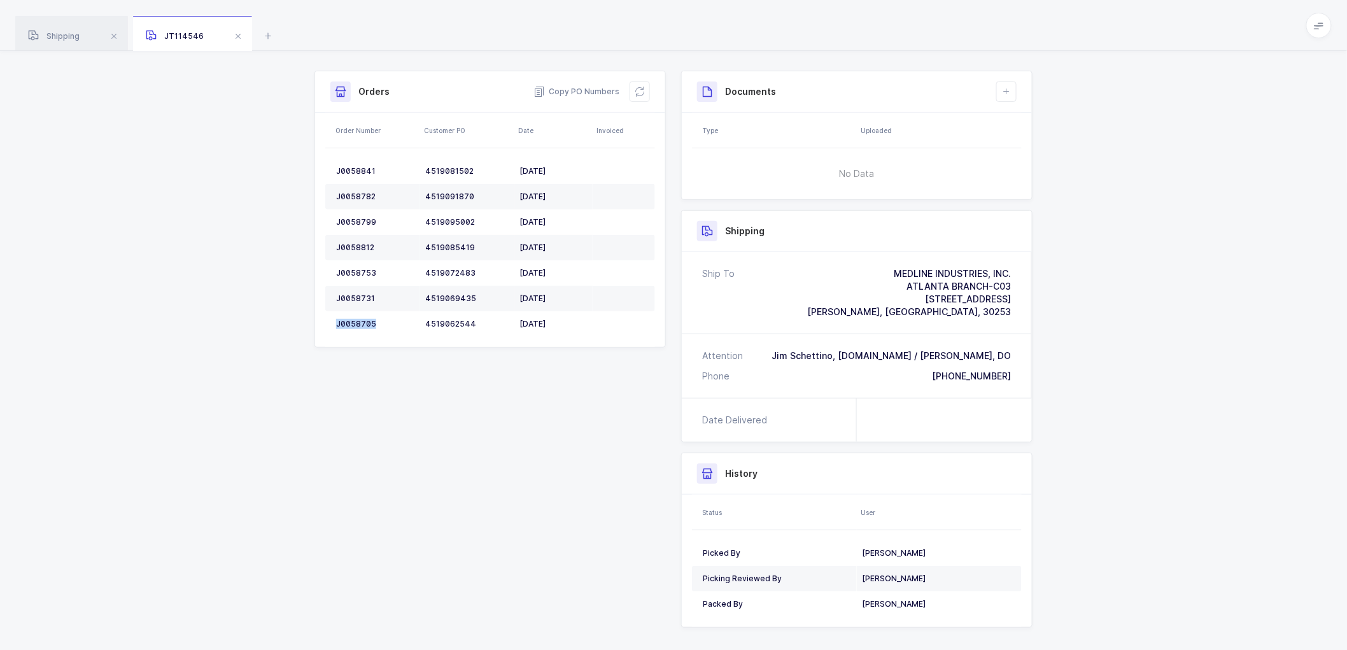
scroll to position [0, 0]
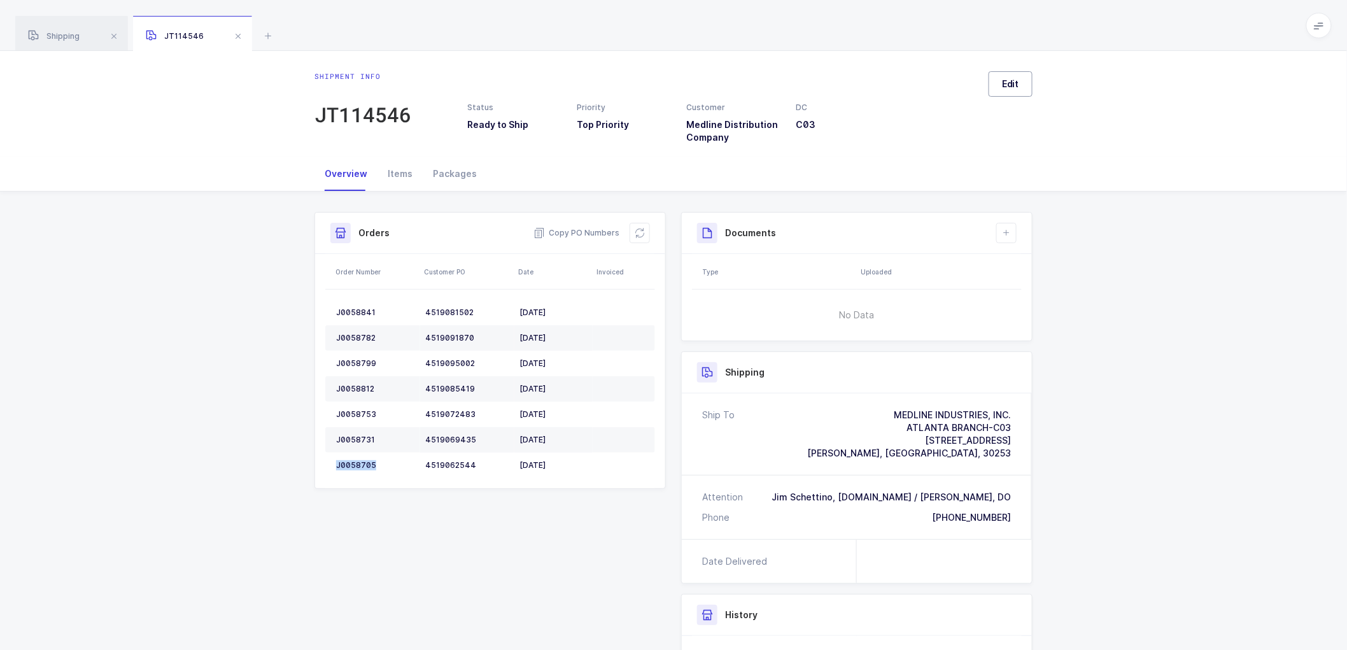
drag, startPoint x: 1014, startPoint y: 73, endPoint x: 1044, endPoint y: 90, distance: 34.5
click at [1015, 74] on button "Edit" at bounding box center [1011, 83] width 44 height 25
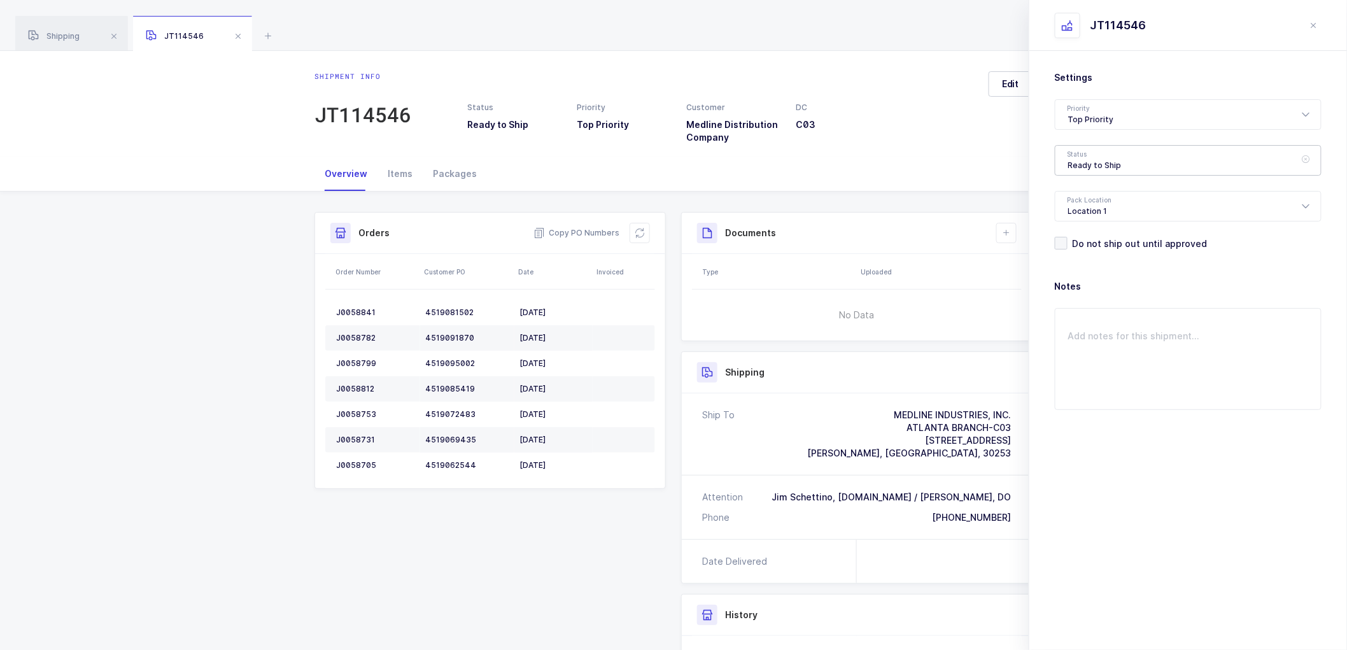
click at [1079, 151] on div "Ready to Ship" at bounding box center [1188, 160] width 267 height 31
click at [1089, 236] on span "Scheduled to Ship" at bounding box center [1108, 237] width 81 height 11
type input "Scheduled to Ship"
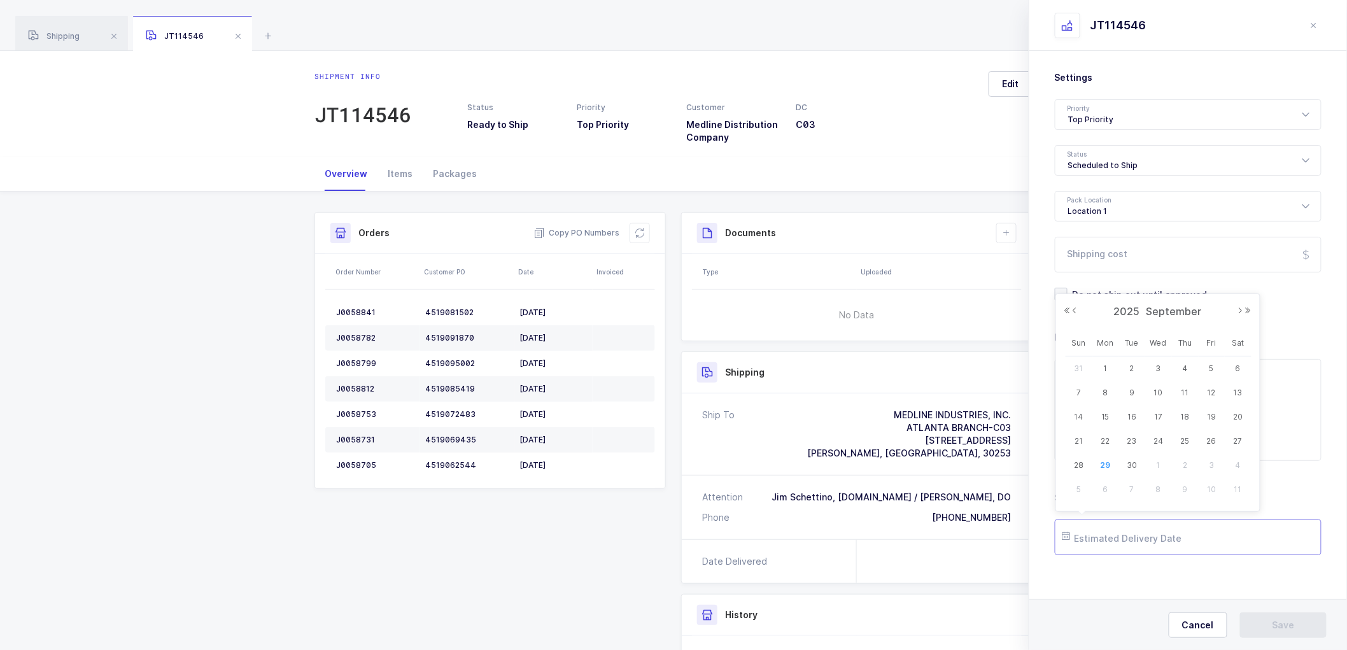
click at [1111, 525] on input "text" at bounding box center [1188, 537] width 267 height 36
click at [1238, 313] on button "Next Month" at bounding box center [1241, 311] width 8 height 8
click at [1162, 367] on span "1" at bounding box center [1158, 368] width 15 height 15
type input "[DATE]"
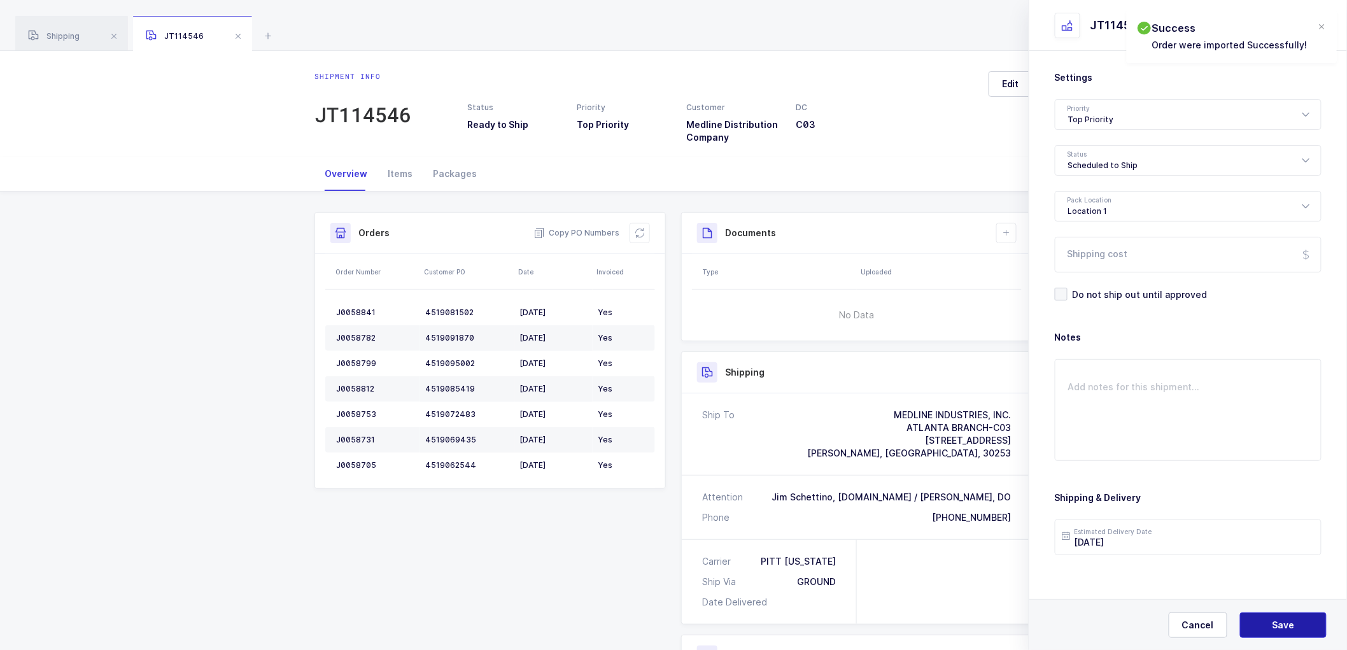
click at [1274, 619] on span "Save" at bounding box center [1284, 625] width 22 height 13
click at [1007, 228] on icon at bounding box center [1006, 233] width 10 height 10
click at [1053, 262] on li "Create Document" at bounding box center [1049, 269] width 95 height 20
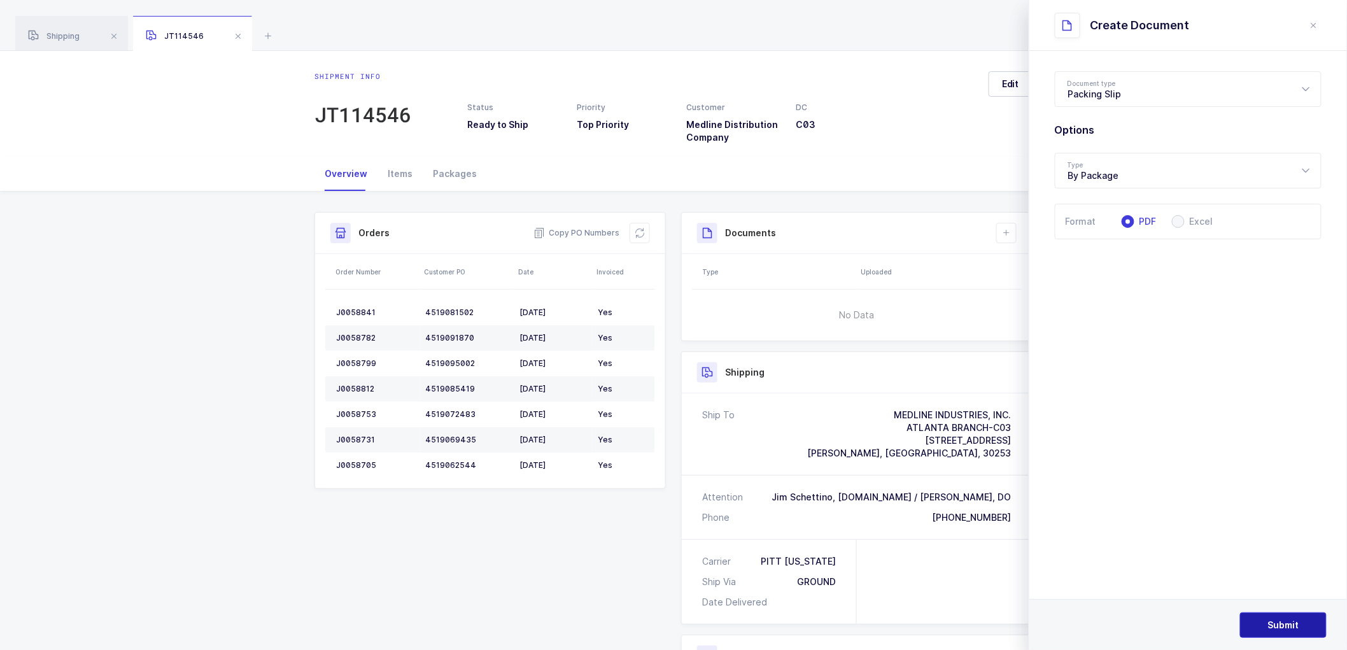
click at [1280, 619] on span "Submit" at bounding box center [1283, 625] width 31 height 13
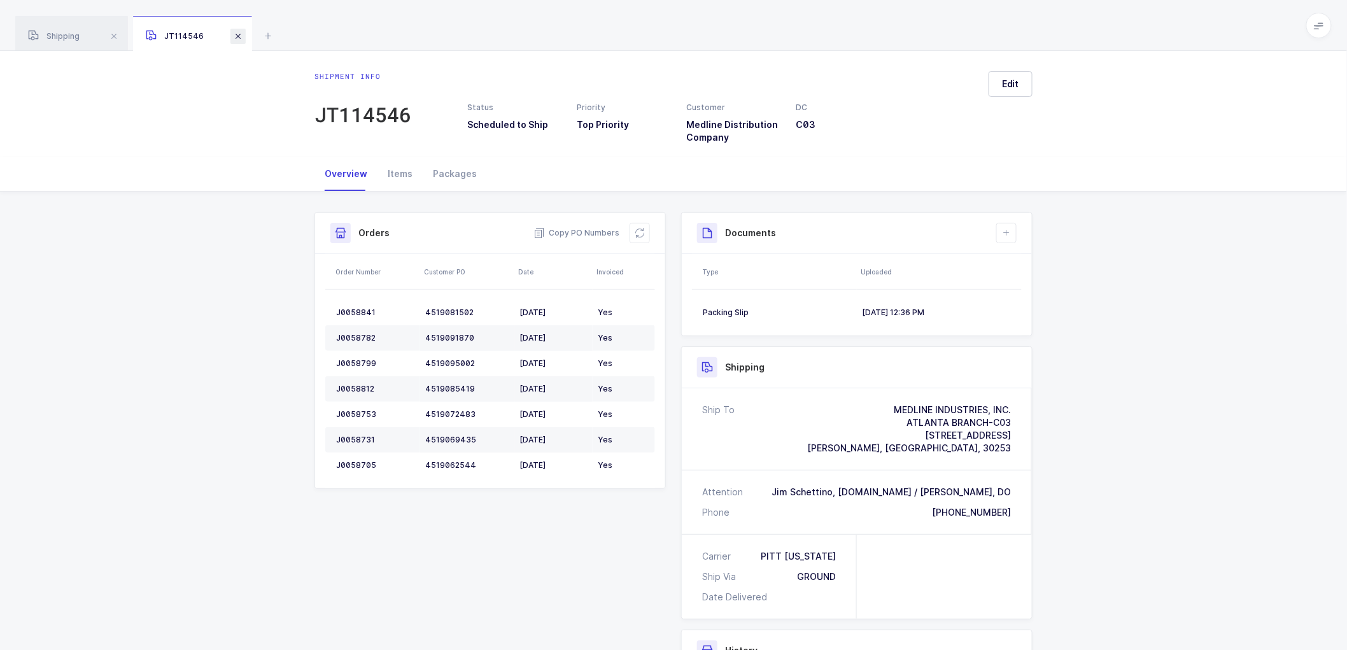
click at [236, 31] on span at bounding box center [237, 36] width 15 height 15
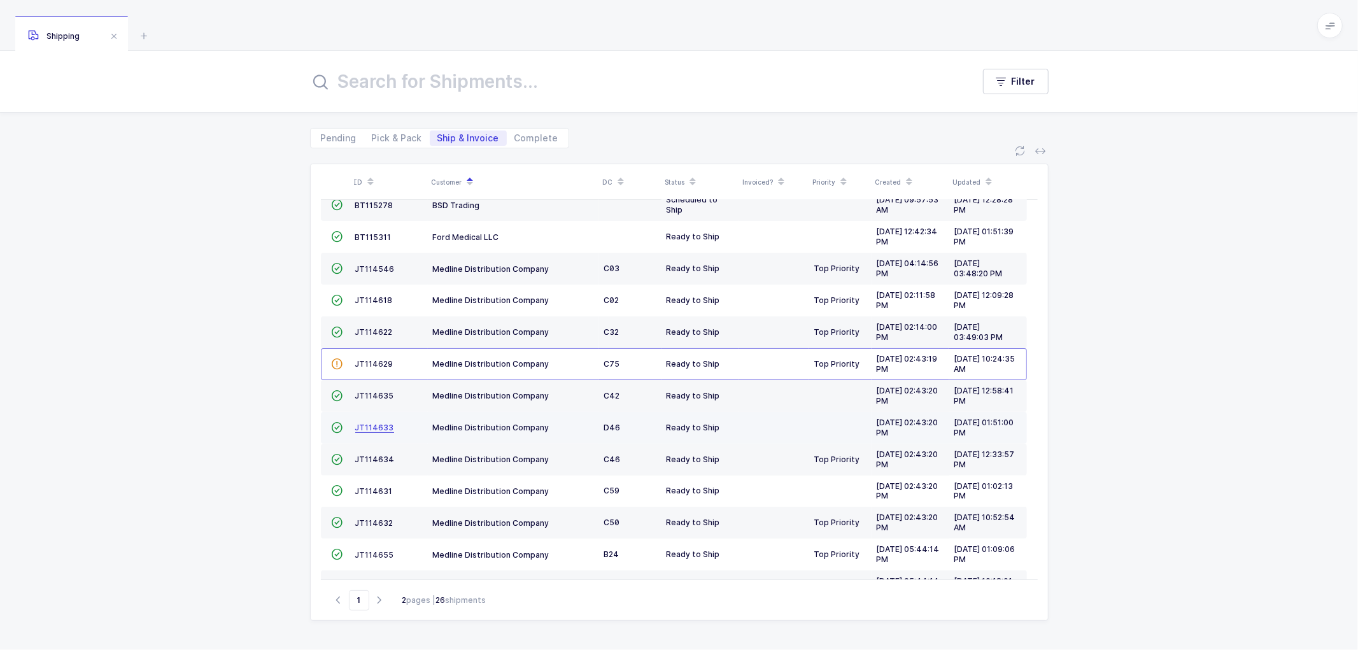
click at [377, 428] on span "JT114633" at bounding box center [374, 428] width 39 height 10
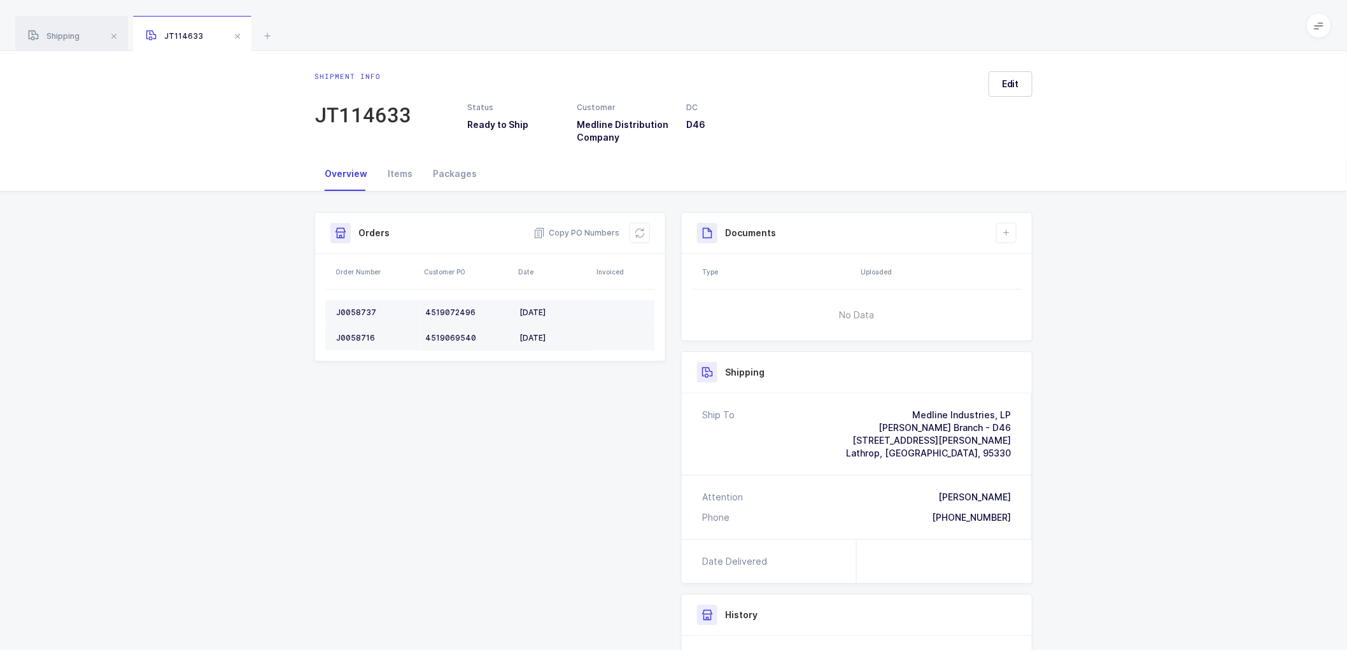
click at [355, 307] on div "J0058737" at bounding box center [375, 312] width 79 height 10
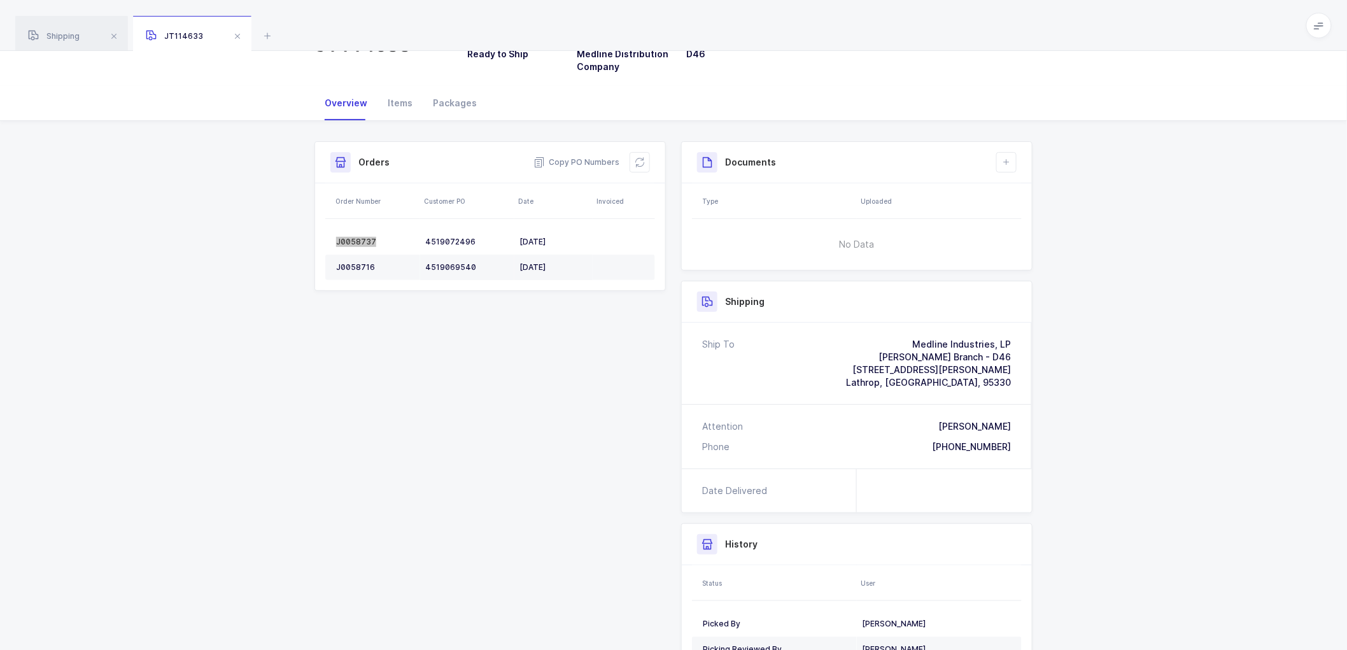
scroll to position [141, 0]
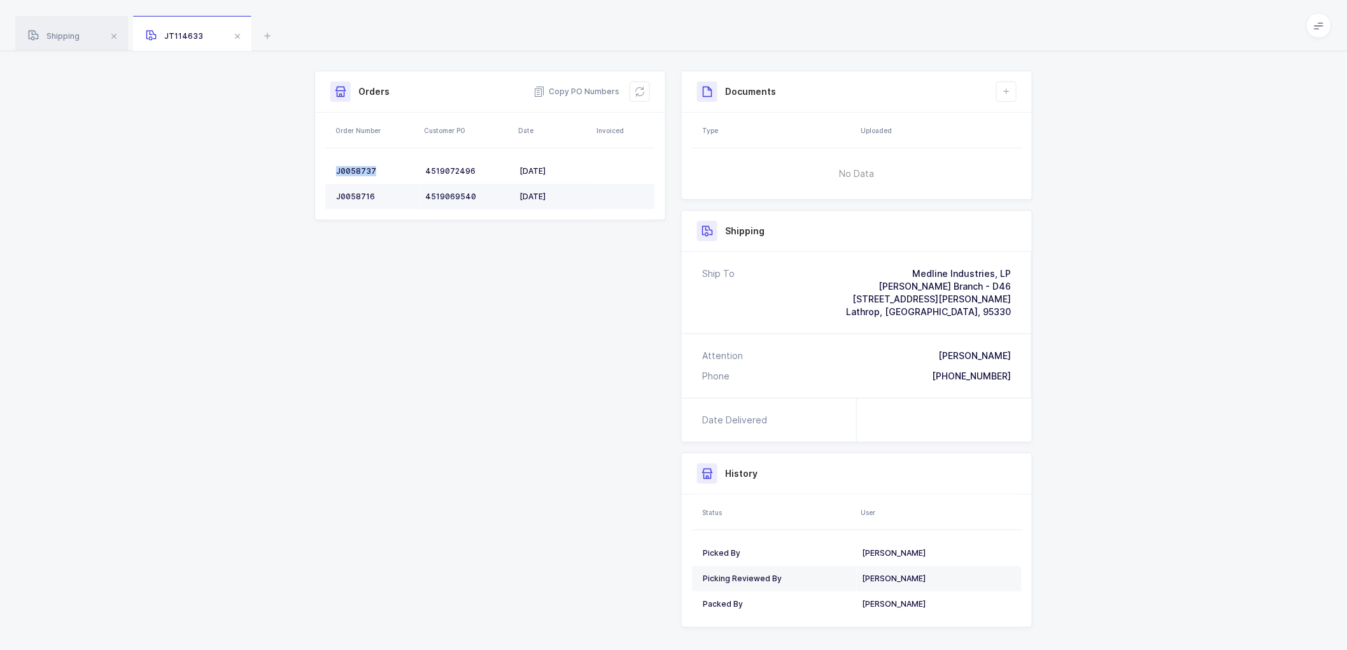
click at [352, 191] on td "J0058716" at bounding box center [372, 196] width 95 height 25
click at [353, 192] on div "J0058716" at bounding box center [375, 197] width 79 height 10
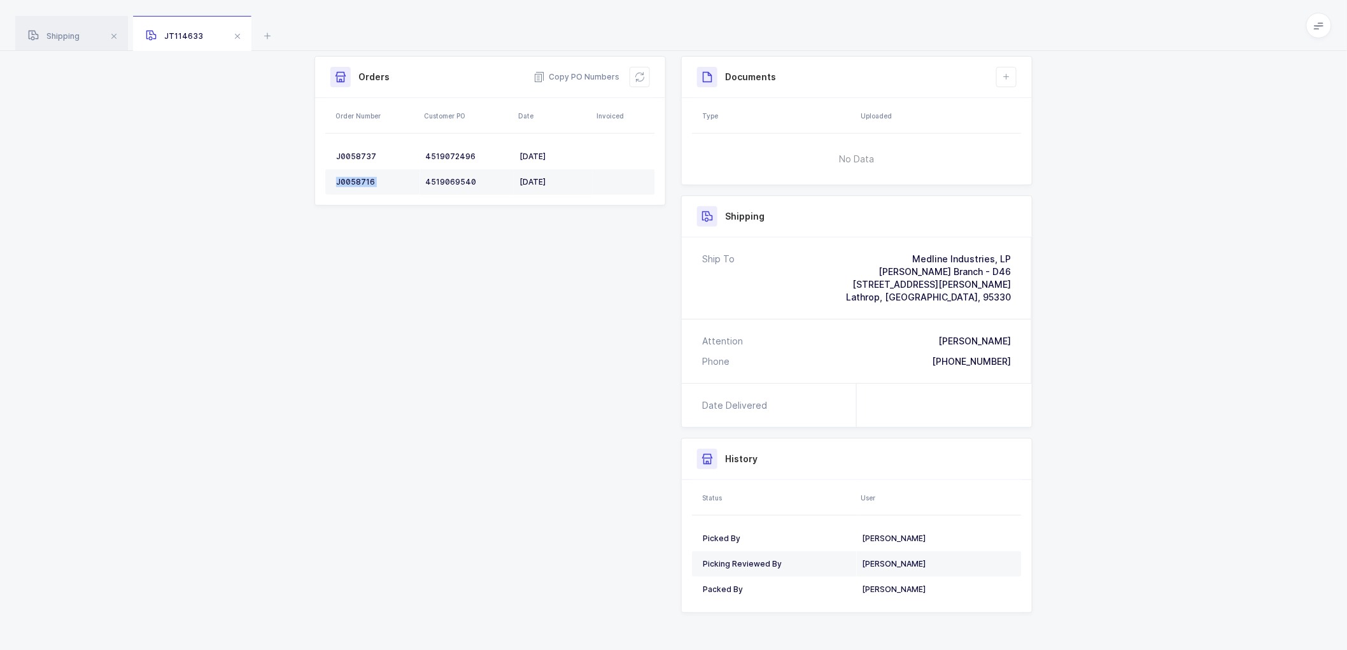
scroll to position [160, 0]
click at [635, 68] on icon at bounding box center [640, 73] width 10 height 10
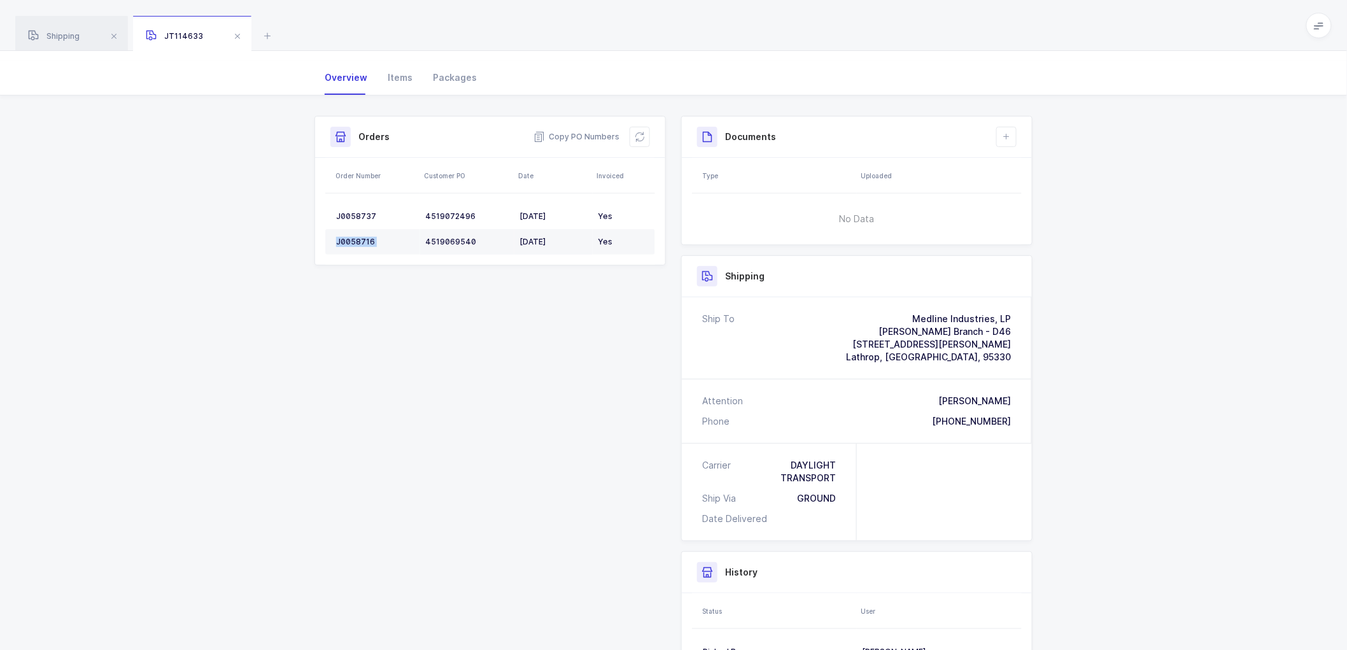
scroll to position [0, 0]
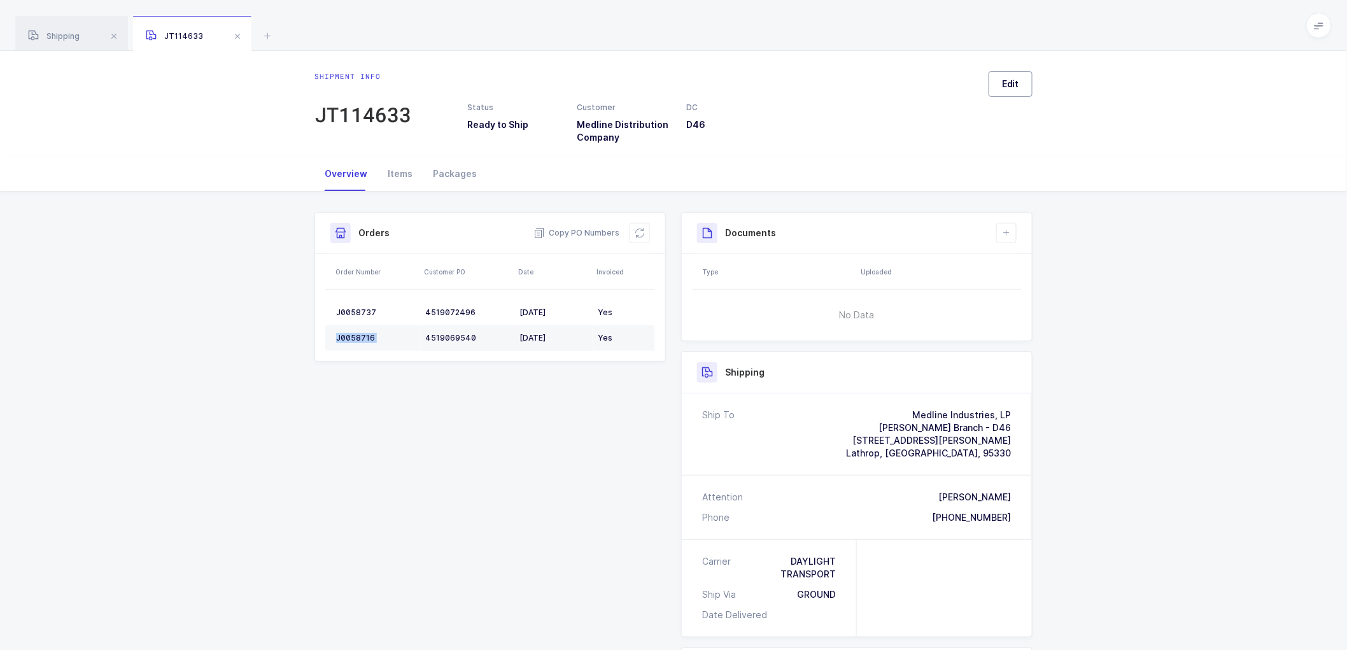
click at [1008, 93] on button "Edit" at bounding box center [1011, 83] width 44 height 25
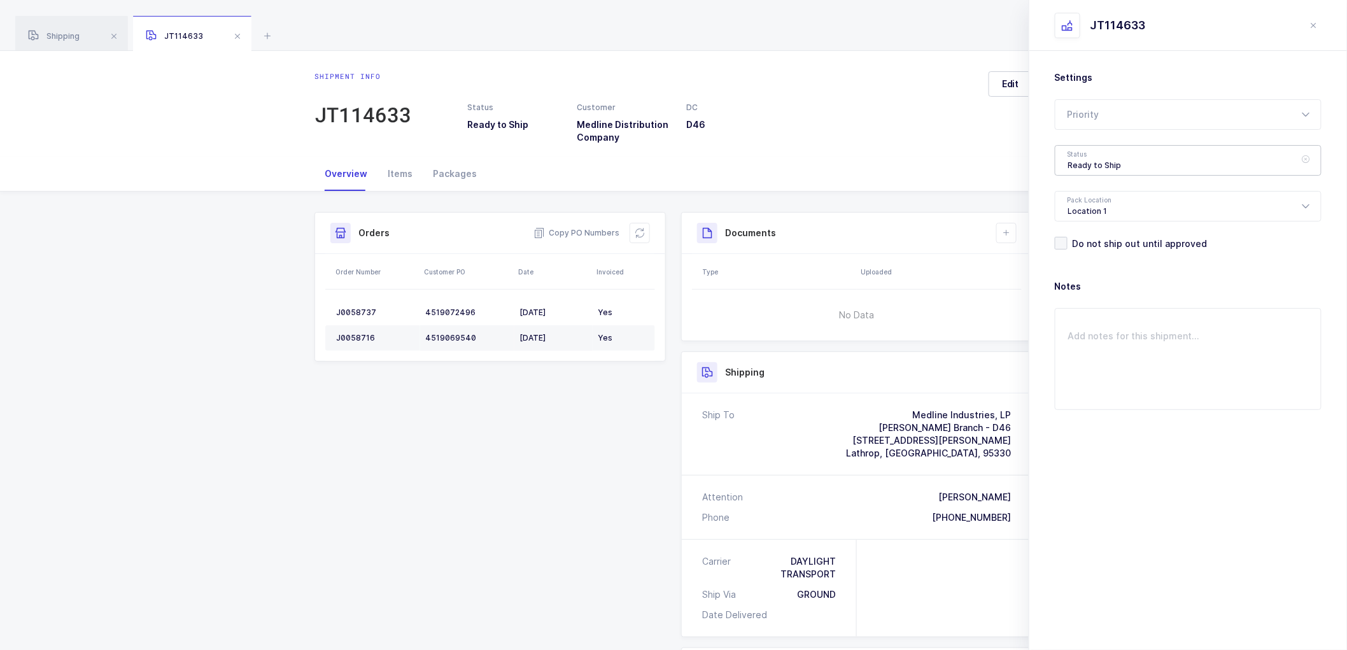
click at [1104, 173] on div "Ready to Ship" at bounding box center [1188, 160] width 267 height 31
click at [1099, 233] on span "Scheduled to Ship" at bounding box center [1108, 237] width 81 height 11
type input "Scheduled to Ship"
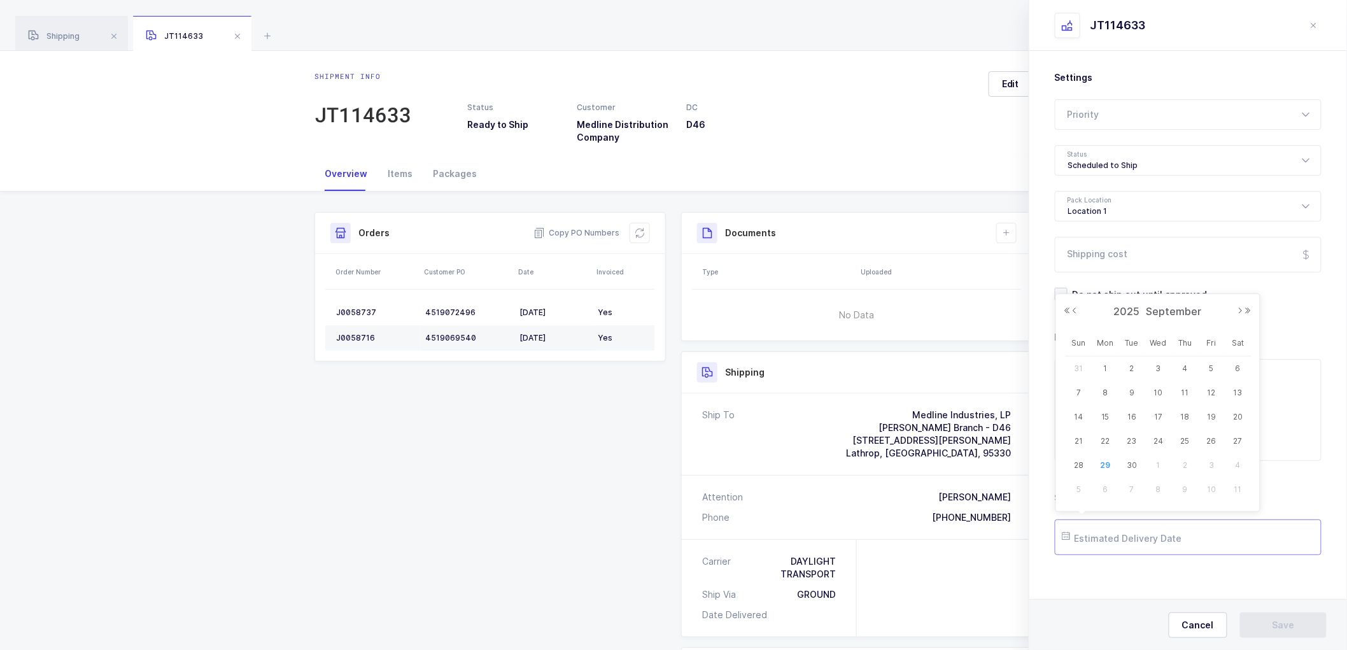
click at [1124, 539] on input "text" at bounding box center [1188, 537] width 267 height 36
click at [1238, 310] on button "Next Month" at bounding box center [1241, 311] width 8 height 8
drag, startPoint x: 1108, startPoint y: 462, endPoint x: 1121, endPoint y: 446, distance: 20.8
click at [1108, 461] on span "27" at bounding box center [1105, 465] width 15 height 15
type input "[DATE]"
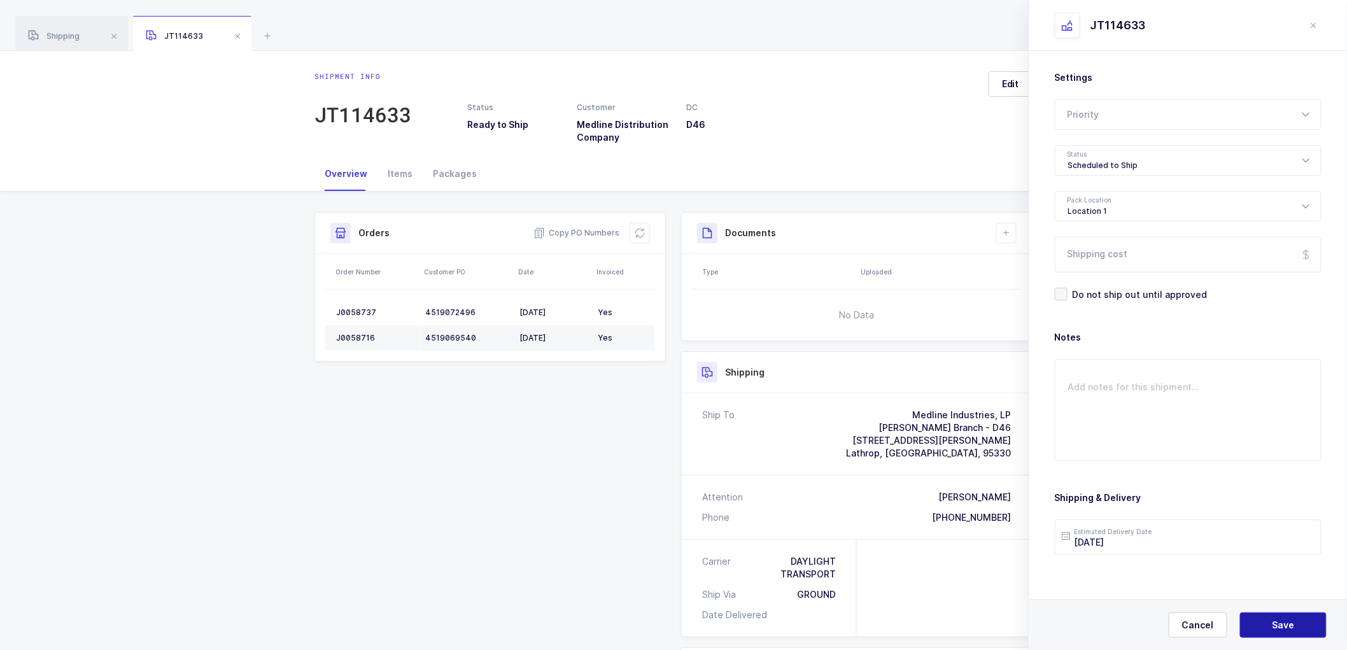
drag, startPoint x: 1294, startPoint y: 624, endPoint x: 1264, endPoint y: 583, distance: 50.5
click at [1294, 623] on button "Save" at bounding box center [1283, 624] width 87 height 25
click at [1008, 226] on button at bounding box center [1006, 233] width 20 height 20
click at [1062, 268] on li "Create Document" at bounding box center [1049, 269] width 95 height 20
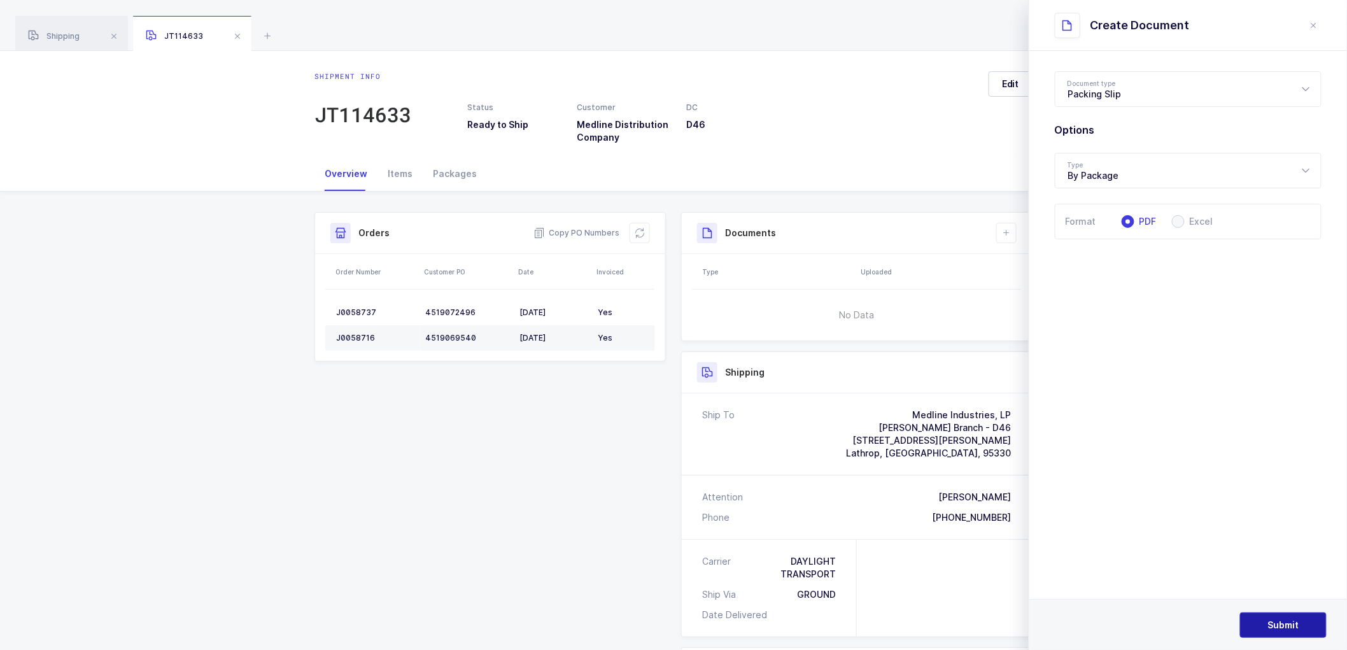
click at [1292, 618] on button "Submit" at bounding box center [1283, 624] width 87 height 25
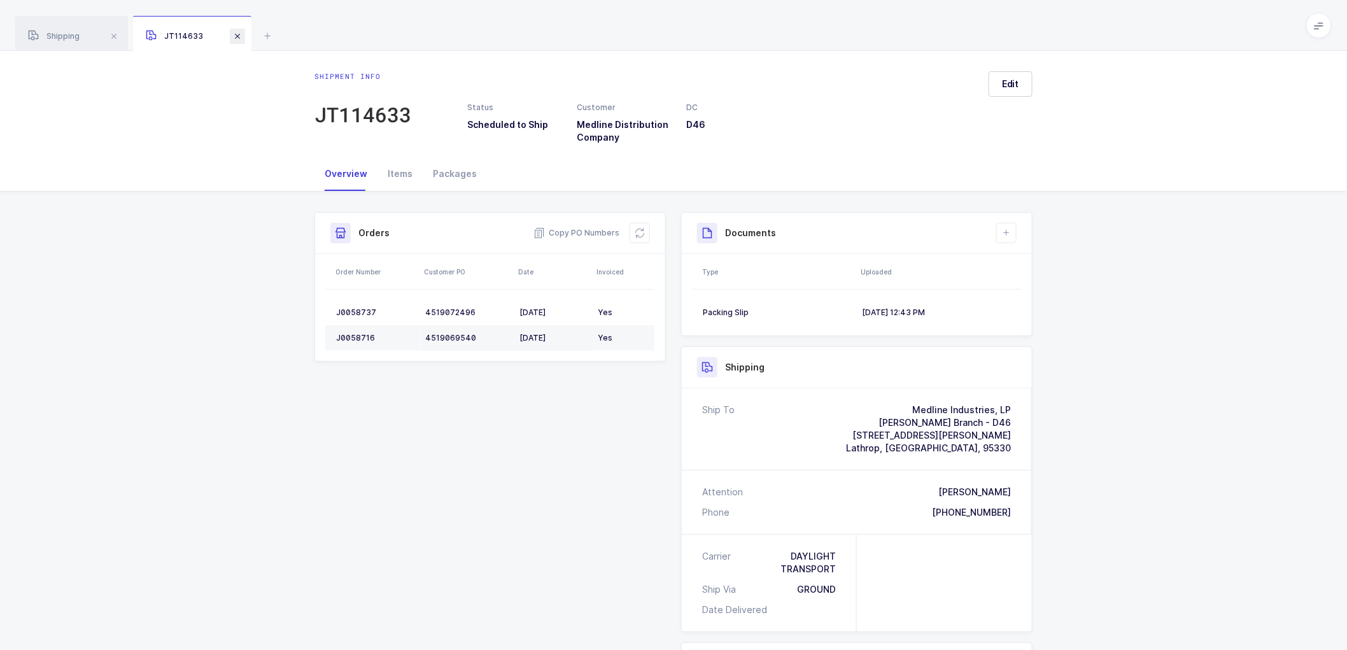
click at [242, 36] on span at bounding box center [237, 36] width 15 height 15
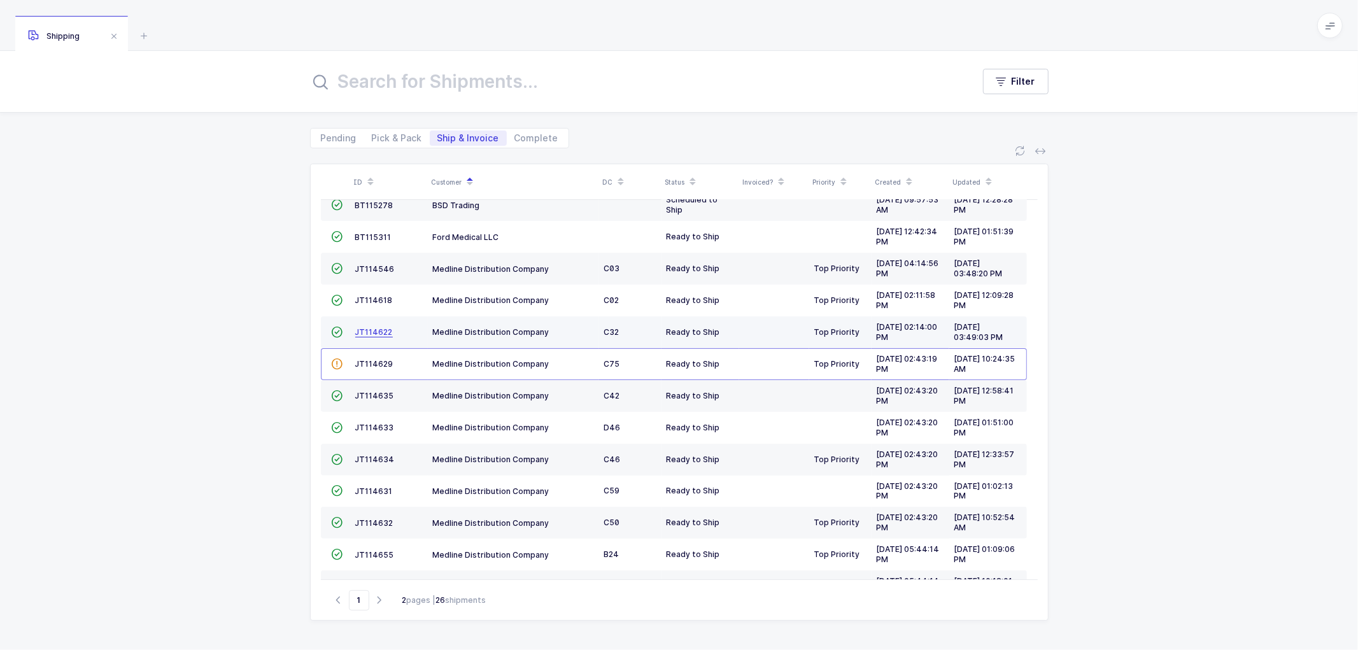
click at [369, 332] on span "JT114622" at bounding box center [374, 332] width 38 height 10
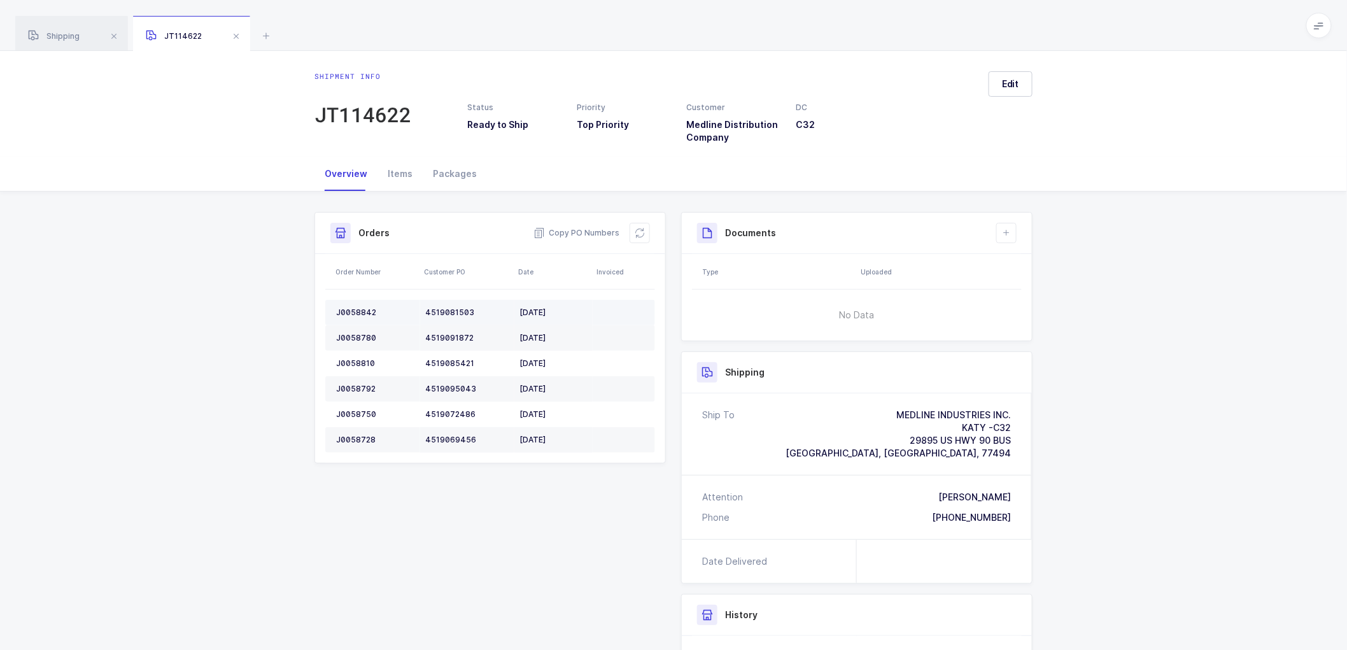
click at [352, 310] on div "J0058842" at bounding box center [375, 312] width 79 height 10
click at [352, 309] on div "J0058842" at bounding box center [375, 312] width 79 height 10
click at [358, 330] on td "J0058780" at bounding box center [372, 337] width 95 height 25
click at [356, 362] on div "J0058810" at bounding box center [375, 363] width 79 height 10
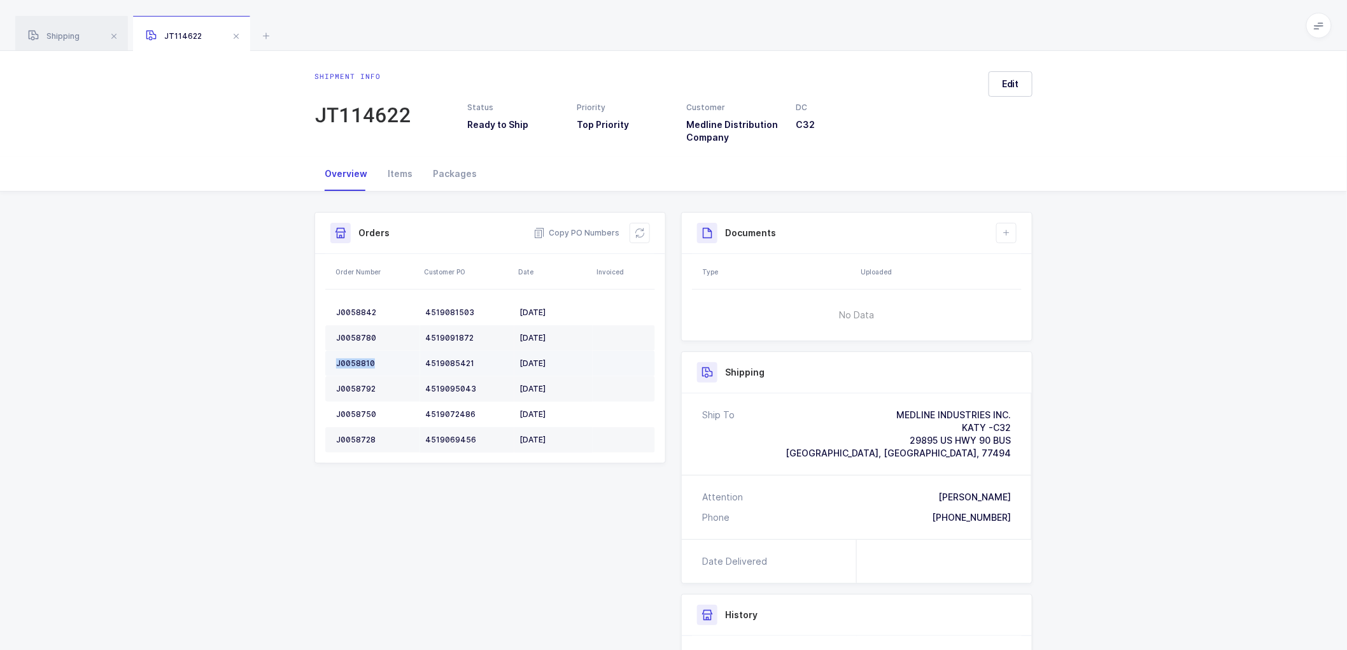
click at [356, 362] on div "J0058810" at bounding box center [375, 363] width 79 height 10
click at [357, 384] on div "J0058792" at bounding box center [375, 389] width 79 height 10
click at [357, 383] on td "J0058792" at bounding box center [372, 388] width 95 height 25
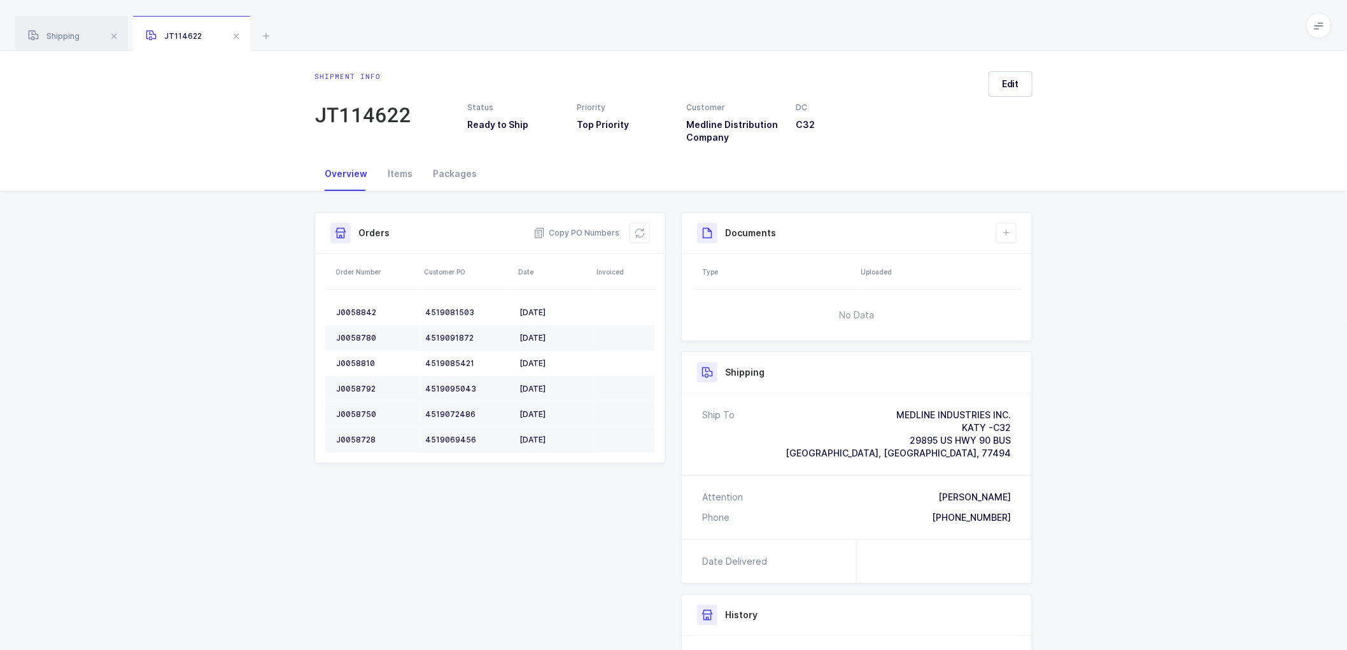
click at [351, 407] on td "J0058750" at bounding box center [372, 414] width 95 height 25
click at [361, 431] on td "J0058728" at bounding box center [372, 439] width 95 height 25
drag, startPoint x: 640, startPoint y: 225, endPoint x: 649, endPoint y: 222, distance: 10.1
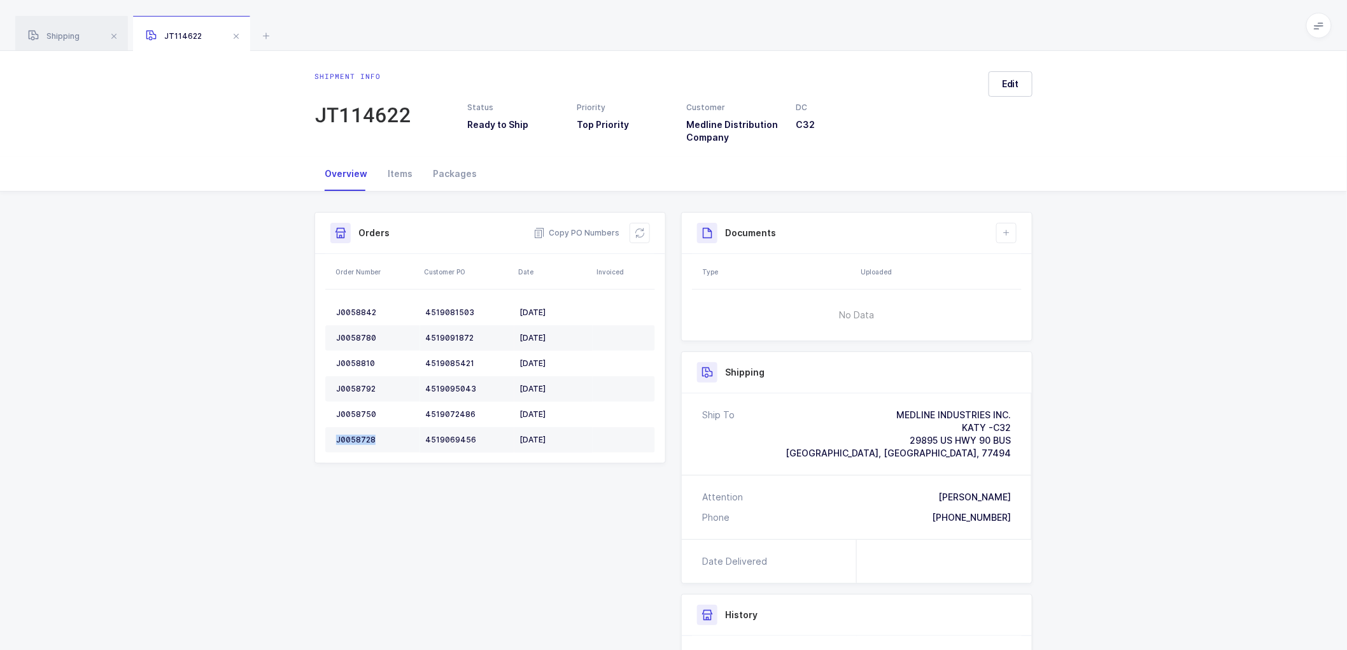
click at [640, 225] on button at bounding box center [640, 233] width 20 height 20
click at [1017, 81] on span "Edit" at bounding box center [1010, 84] width 17 height 13
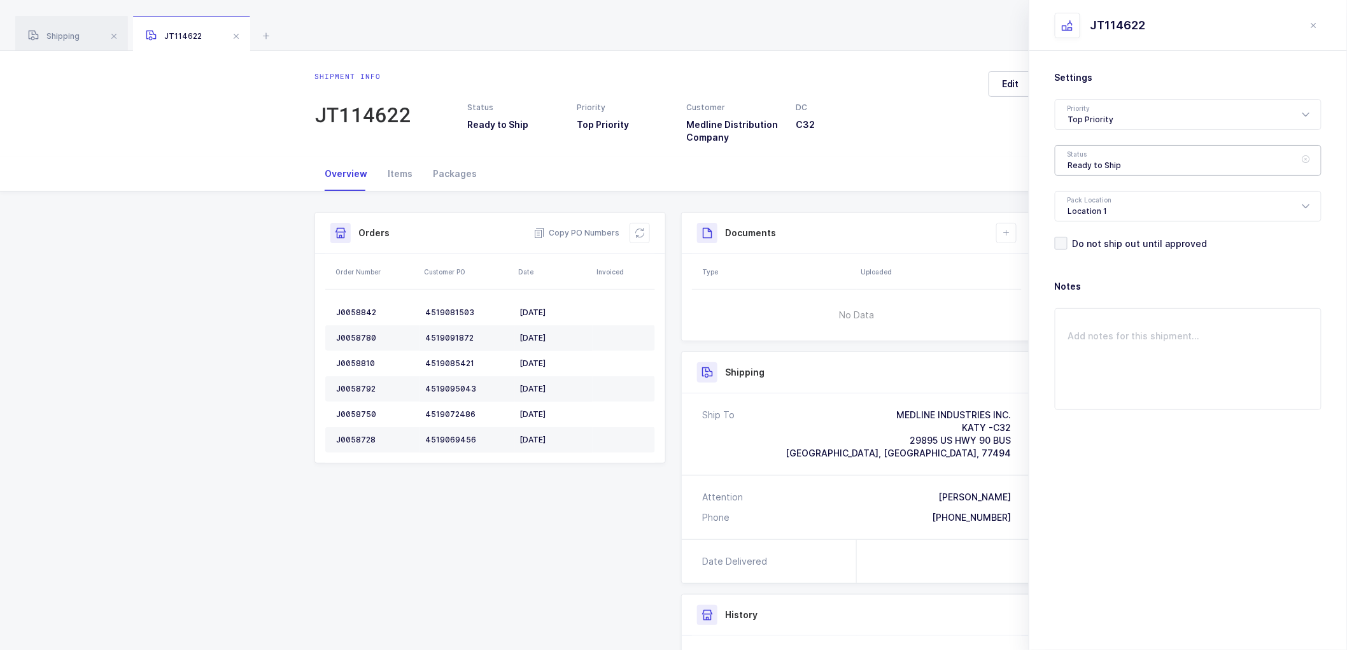
drag, startPoint x: 1065, startPoint y: 155, endPoint x: 1218, endPoint y: 211, distance: 163.3
click at [1066, 155] on div "Ready to Ship" at bounding box center [1188, 160] width 267 height 31
click at [1085, 233] on span "Scheduled to Ship" at bounding box center [1108, 237] width 81 height 11
type input "Scheduled to Ship"
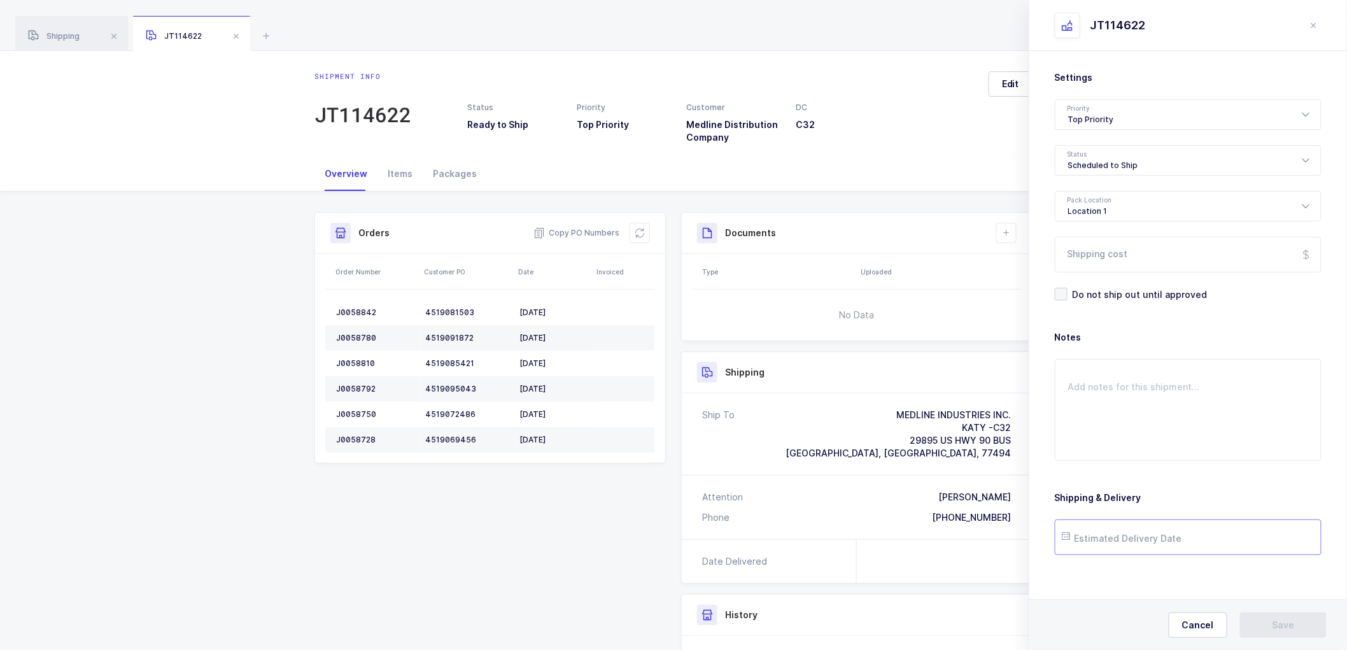
click at [1129, 530] on input "text" at bounding box center [1188, 537] width 267 height 36
click at [1239, 312] on button "Next Month" at bounding box center [1241, 311] width 8 height 8
click at [1184, 362] on span "2" at bounding box center [1185, 368] width 15 height 15
type input "[DATE]"
click at [1288, 624] on span "Save" at bounding box center [1284, 625] width 22 height 13
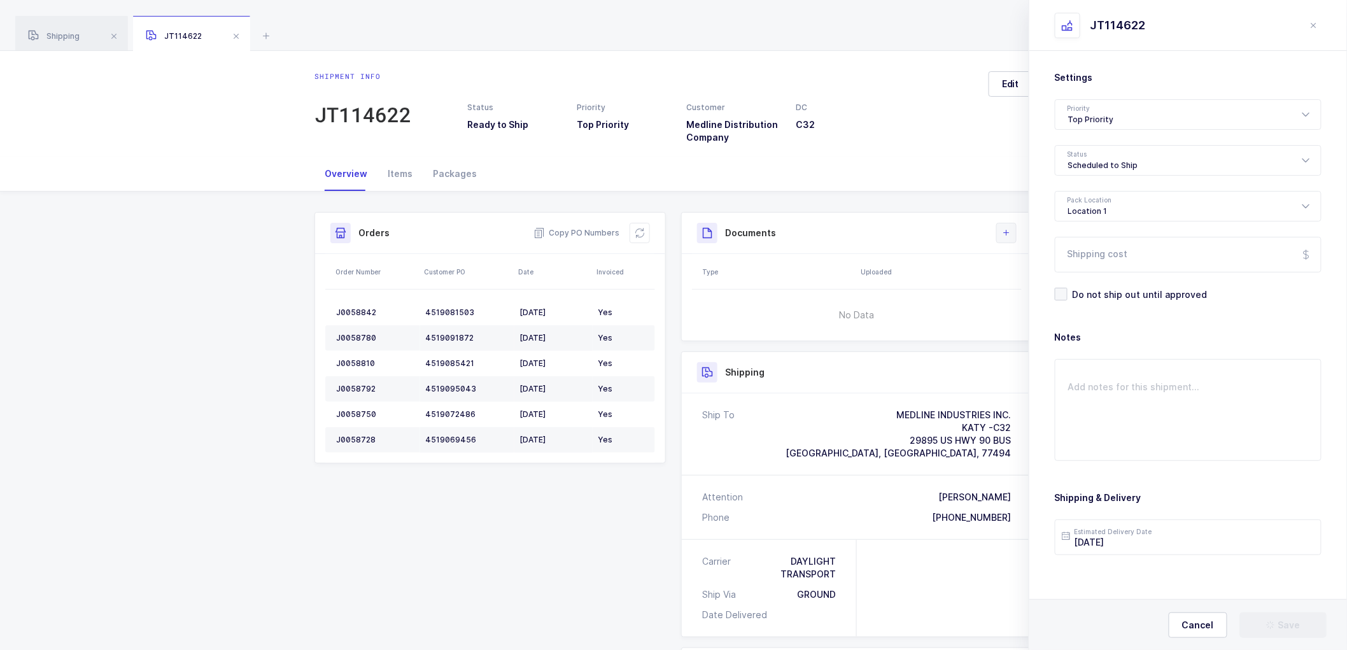
click at [1008, 228] on icon at bounding box center [1006, 233] width 10 height 10
click at [1036, 259] on li "Create Document" at bounding box center [1049, 269] width 95 height 20
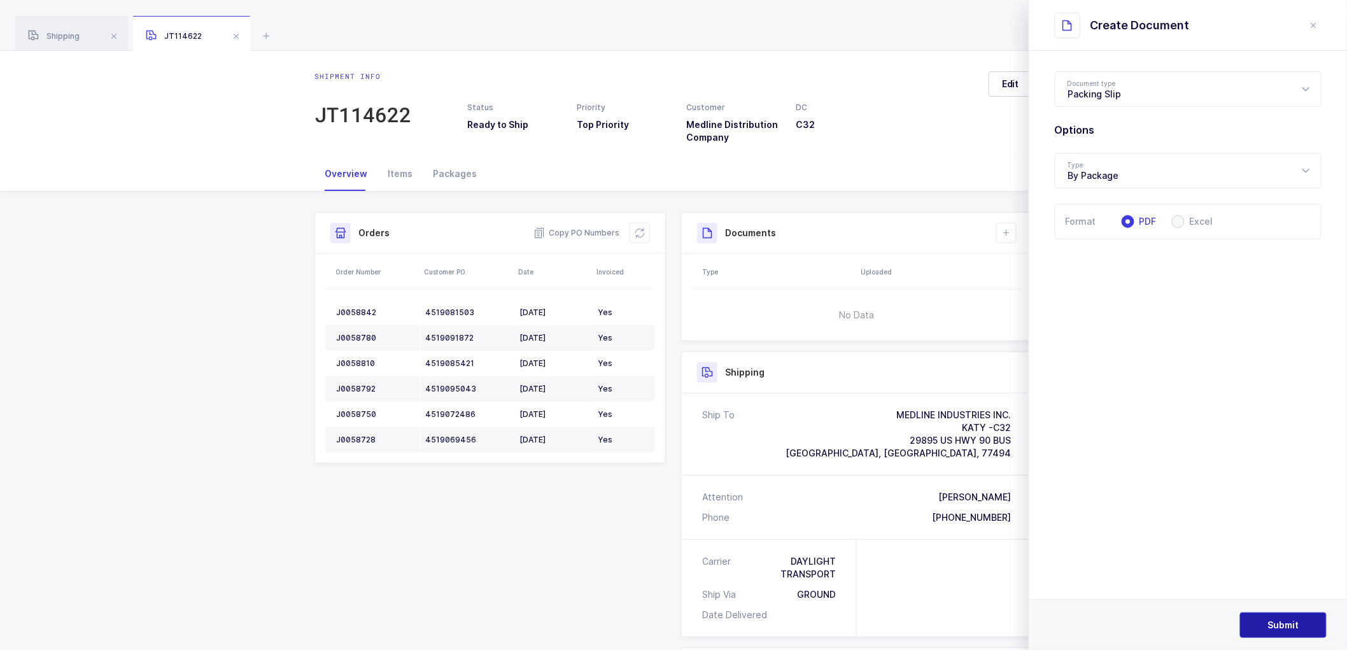
click at [1289, 616] on button "Submit" at bounding box center [1283, 624] width 87 height 25
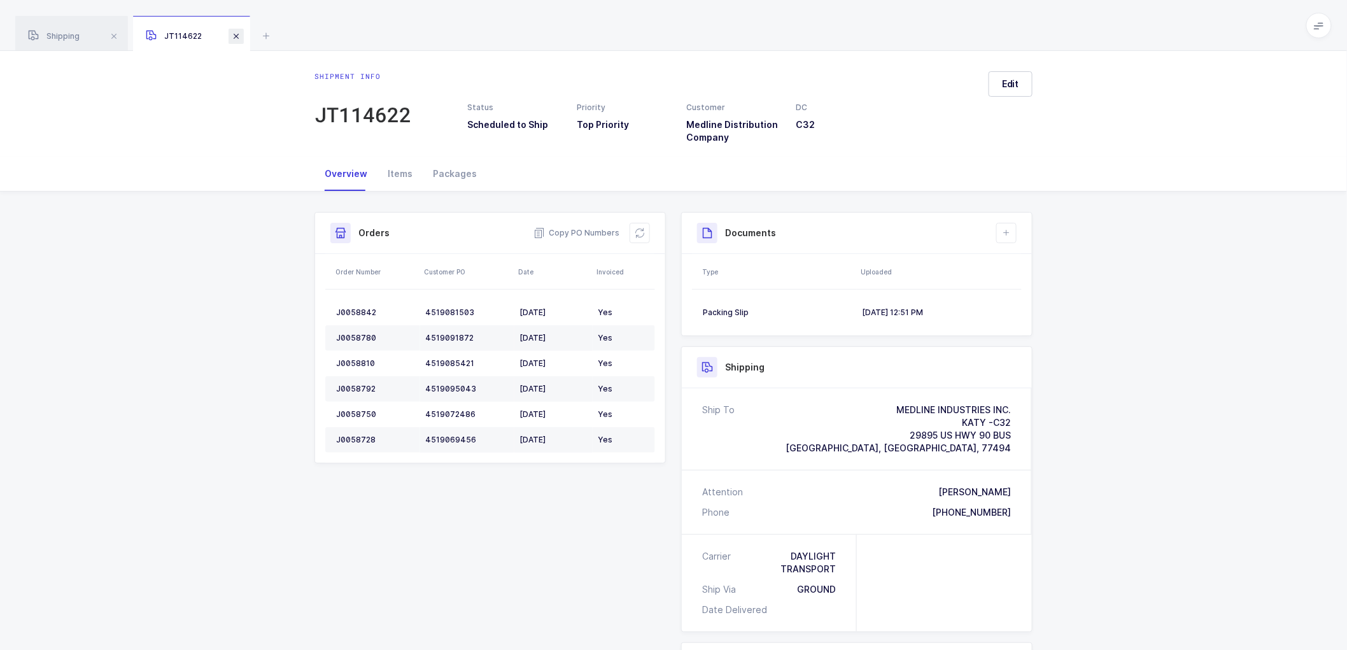
click at [237, 36] on span at bounding box center [236, 36] width 15 height 15
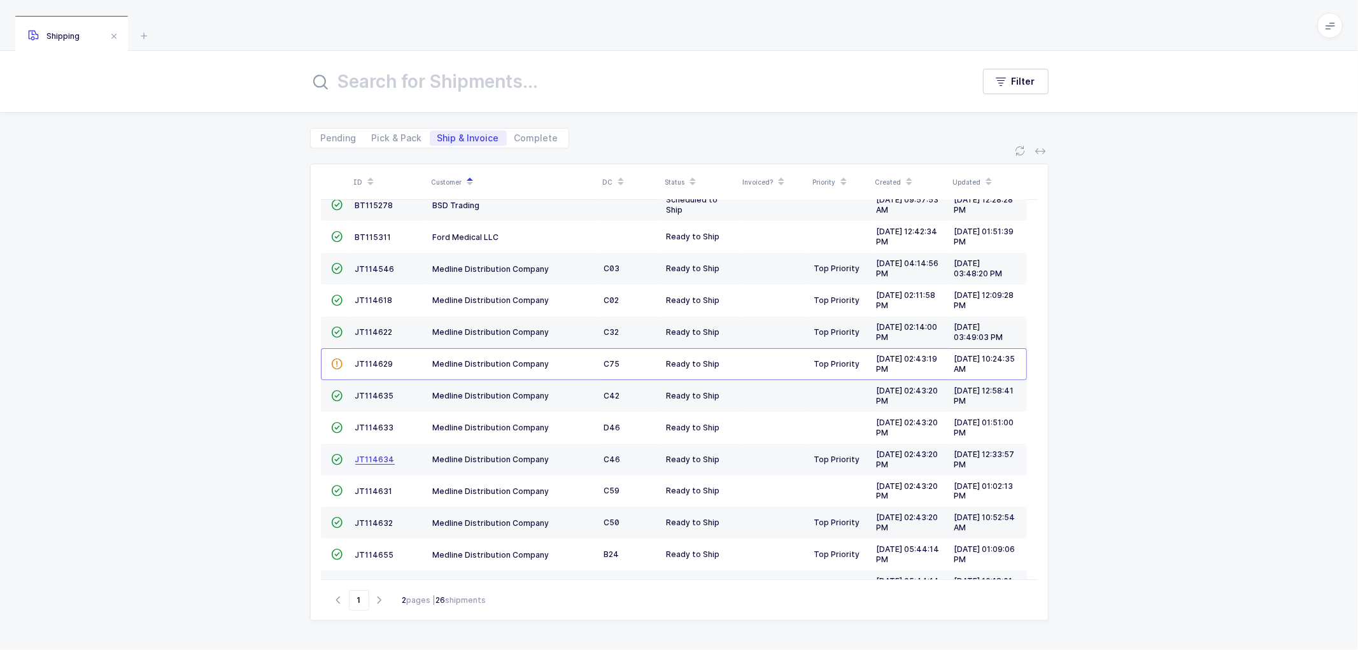
click at [369, 456] on span "JT114634" at bounding box center [374, 460] width 39 height 10
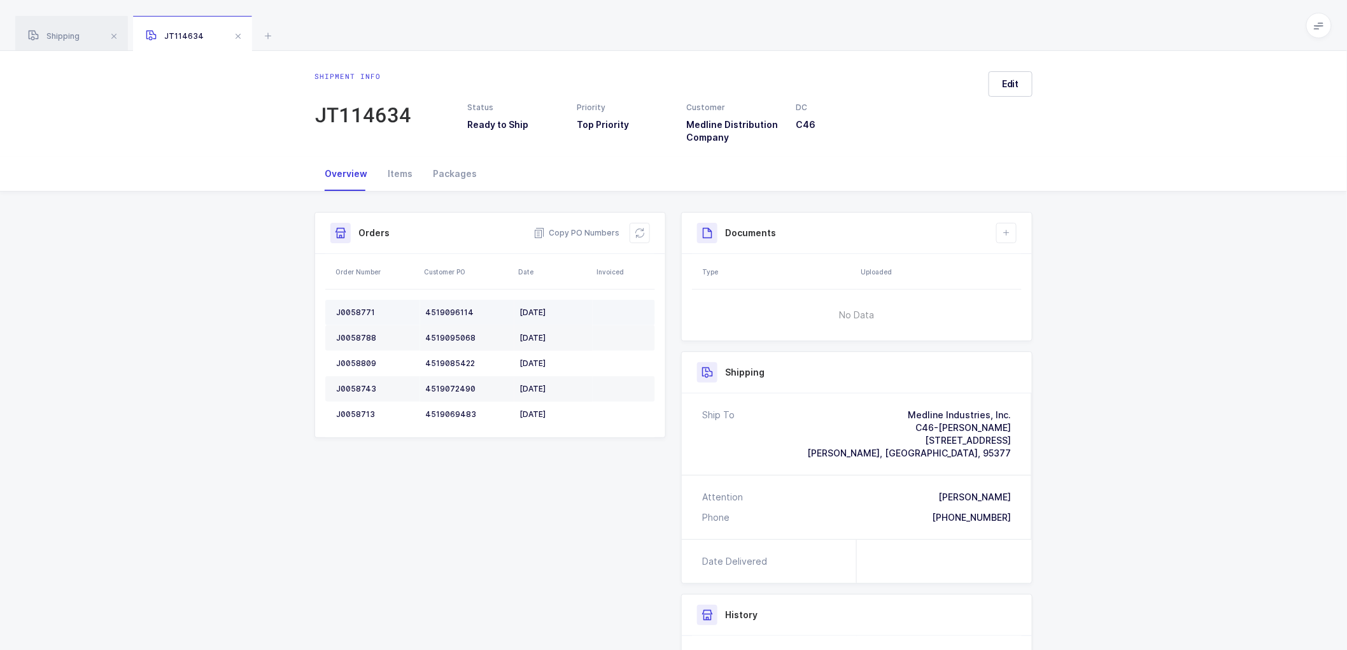
click at [353, 313] on div "J0058771" at bounding box center [375, 312] width 79 height 10
click at [354, 339] on div "J0058788" at bounding box center [375, 338] width 79 height 10
click at [352, 359] on div "J0058809" at bounding box center [375, 363] width 79 height 10
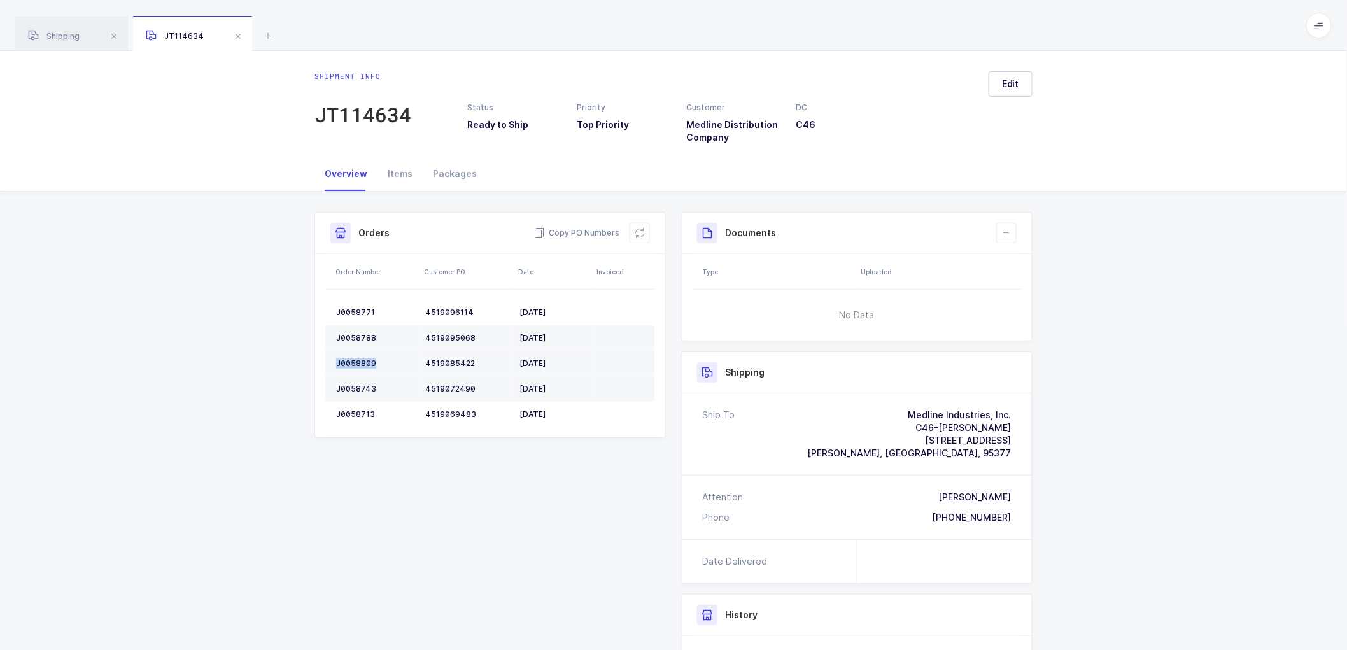
click at [352, 359] on div "J0058809" at bounding box center [375, 363] width 79 height 10
click at [362, 384] on div "J0058743" at bounding box center [375, 389] width 79 height 10
click at [358, 414] on div "J0058713" at bounding box center [375, 414] width 79 height 10
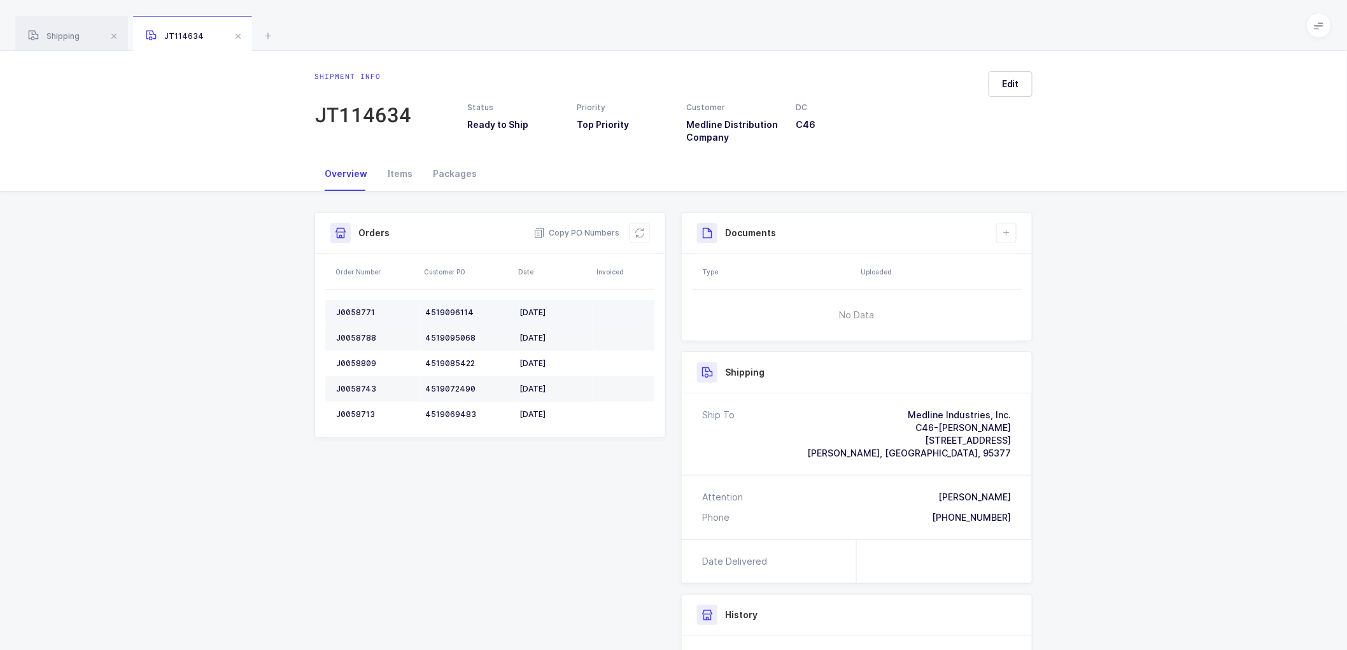
click at [346, 307] on div "J0058771" at bounding box center [375, 312] width 79 height 10
click at [350, 335] on div "J0058788" at bounding box center [375, 338] width 79 height 10
click at [351, 358] on div "J0058809" at bounding box center [375, 363] width 79 height 10
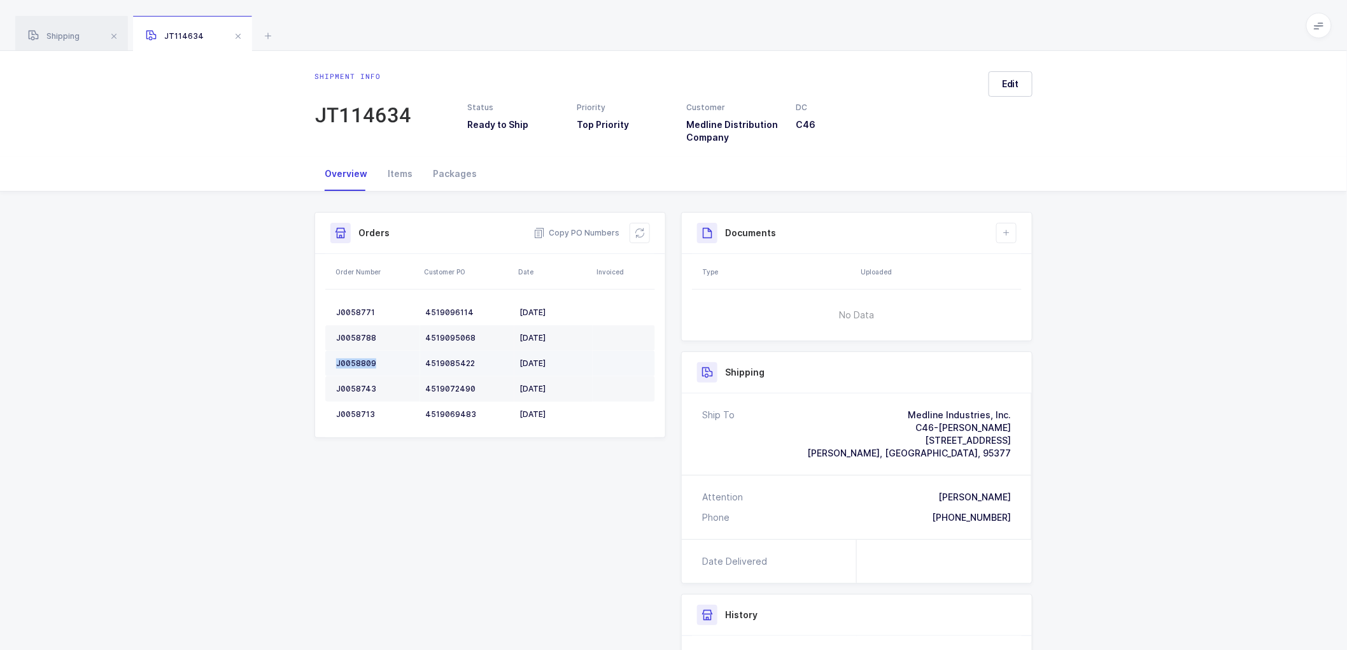
click at [351, 358] on div "J0058809" at bounding box center [375, 363] width 79 height 10
click at [363, 393] on div "J0058743" at bounding box center [375, 389] width 79 height 10
click at [353, 404] on td "J0058713" at bounding box center [372, 414] width 95 height 25
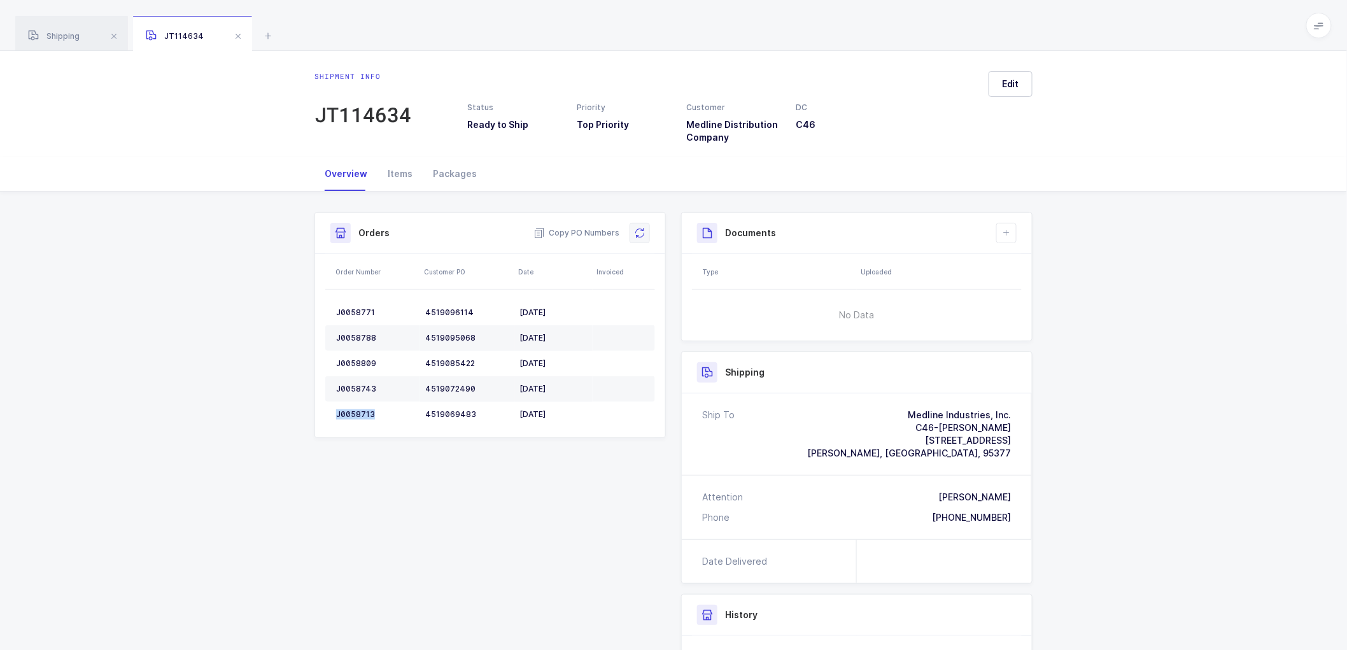
click at [644, 234] on icon at bounding box center [640, 233] width 10 height 10
drag, startPoint x: 1014, startPoint y: 79, endPoint x: 1104, endPoint y: 102, distance: 93.4
click at [1014, 78] on span "Edit" at bounding box center [1010, 84] width 17 height 13
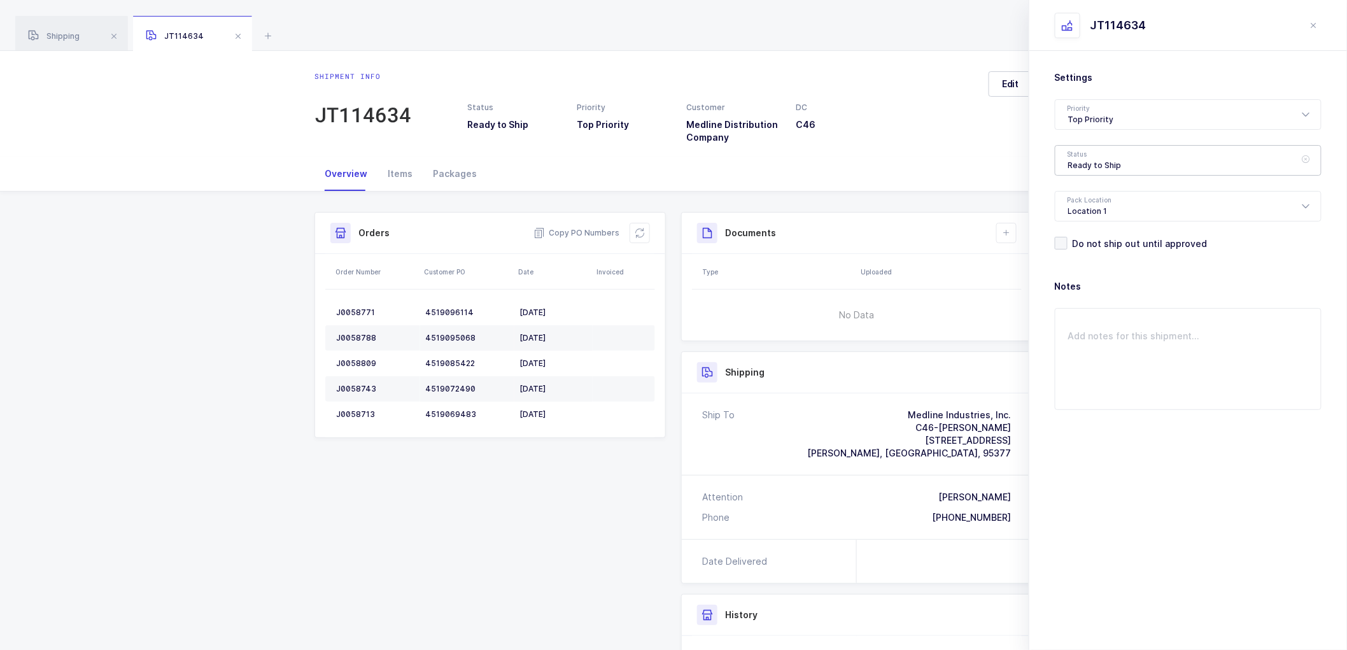
click at [1115, 150] on div "Ready to Ship" at bounding box center [1188, 160] width 267 height 31
click at [1098, 237] on span "Scheduled to Ship" at bounding box center [1108, 237] width 81 height 11
type input "Scheduled to Ship"
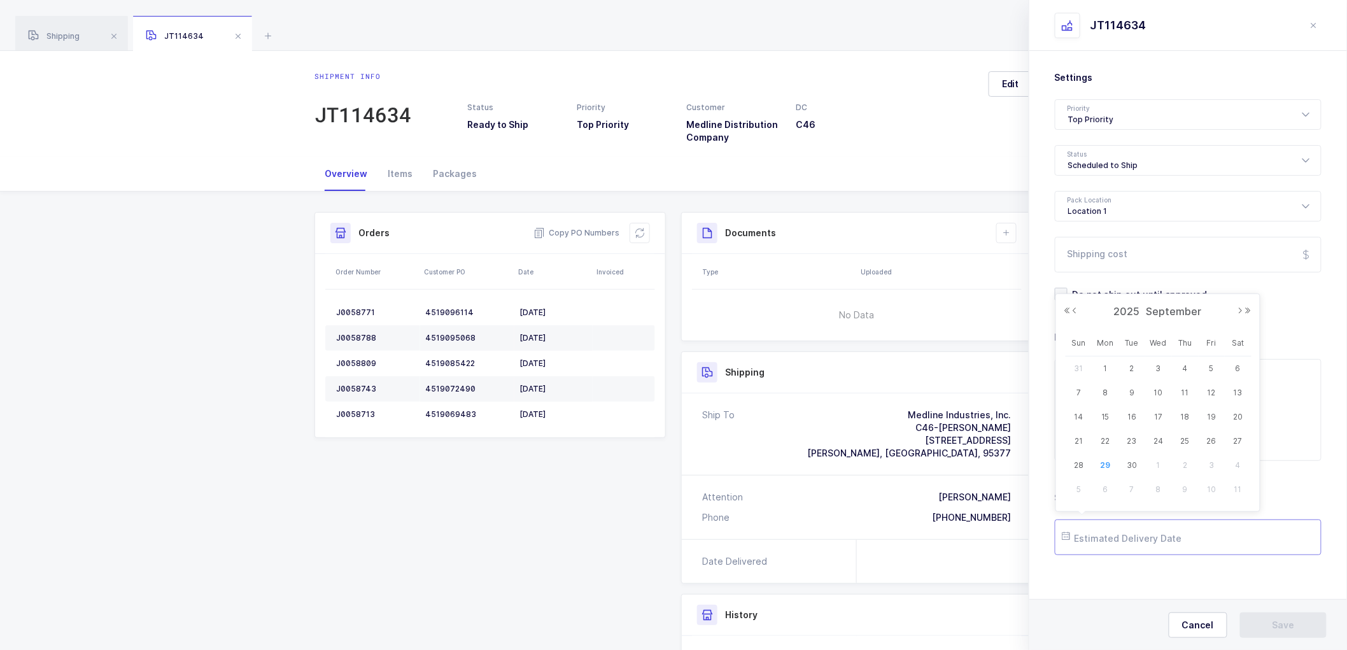
click at [1115, 533] on input "text" at bounding box center [1188, 537] width 267 height 36
click at [1238, 307] on button "Next Month" at bounding box center [1241, 311] width 8 height 8
click at [1100, 395] on span "6" at bounding box center [1105, 392] width 15 height 15
type input "[DATE]"
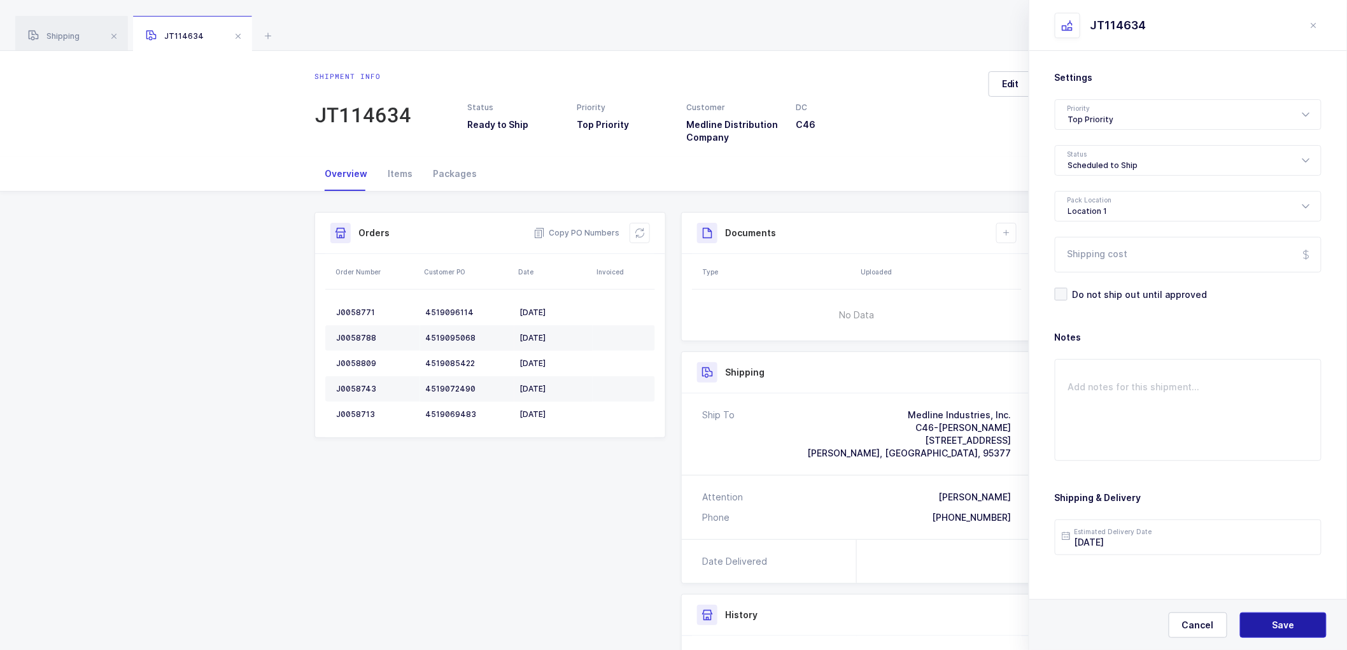
click at [1265, 615] on button "Save" at bounding box center [1283, 624] width 87 height 25
drag, startPoint x: 1271, startPoint y: 621, endPoint x: 1219, endPoint y: 519, distance: 114.5
click at [1271, 619] on button "Save" at bounding box center [1283, 624] width 87 height 25
click at [1006, 232] on icon at bounding box center [1006, 233] width 10 height 10
click at [1031, 262] on li "Create Document" at bounding box center [1049, 269] width 95 height 20
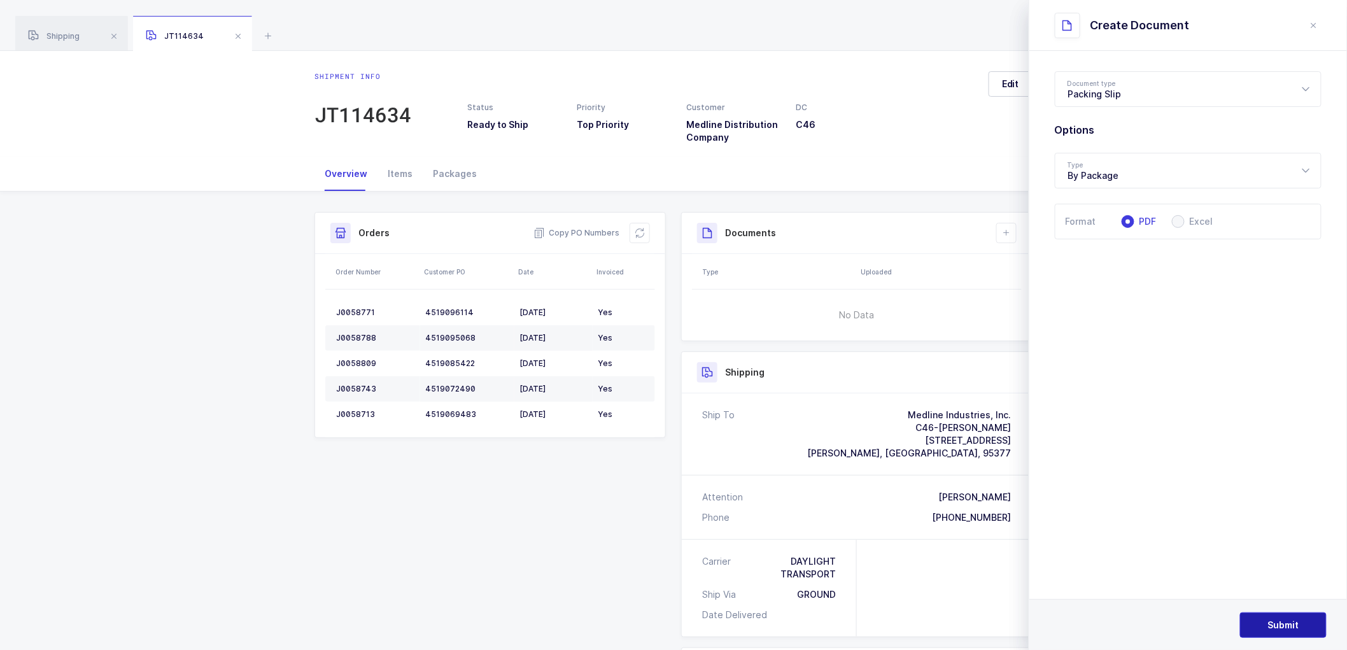
click at [1290, 626] on span "Submit" at bounding box center [1283, 625] width 31 height 13
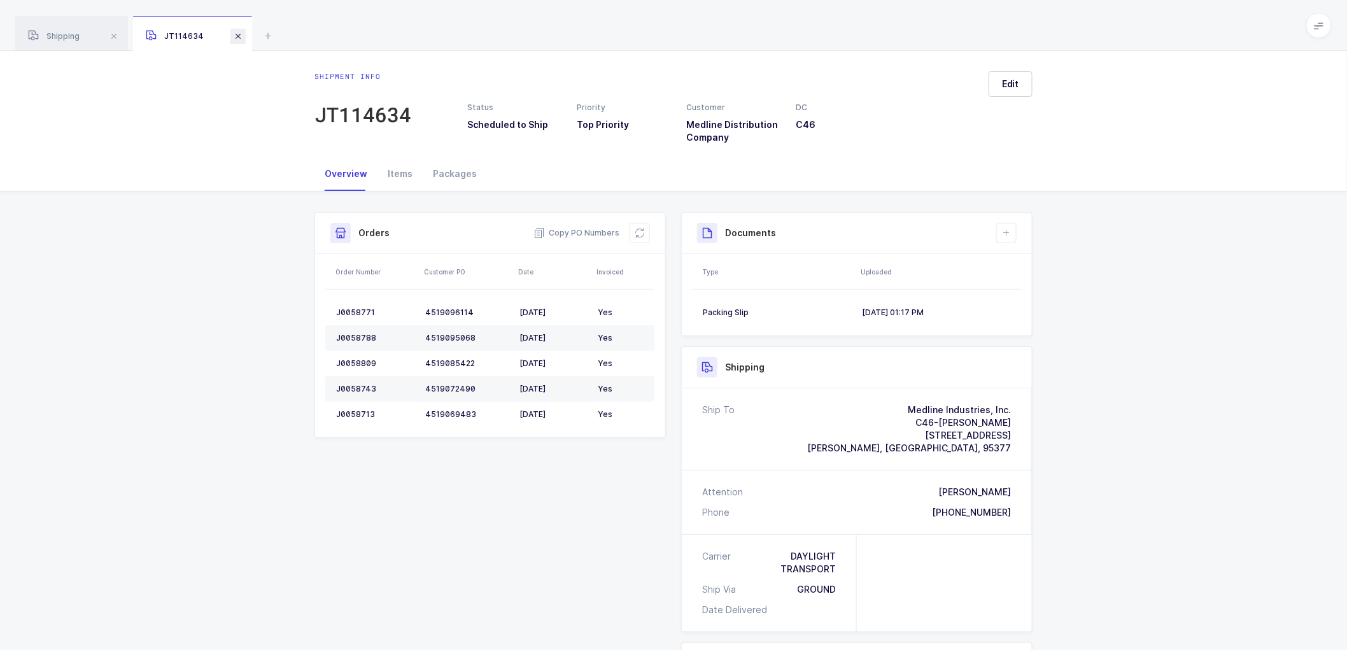
click at [239, 33] on span at bounding box center [237, 36] width 15 height 15
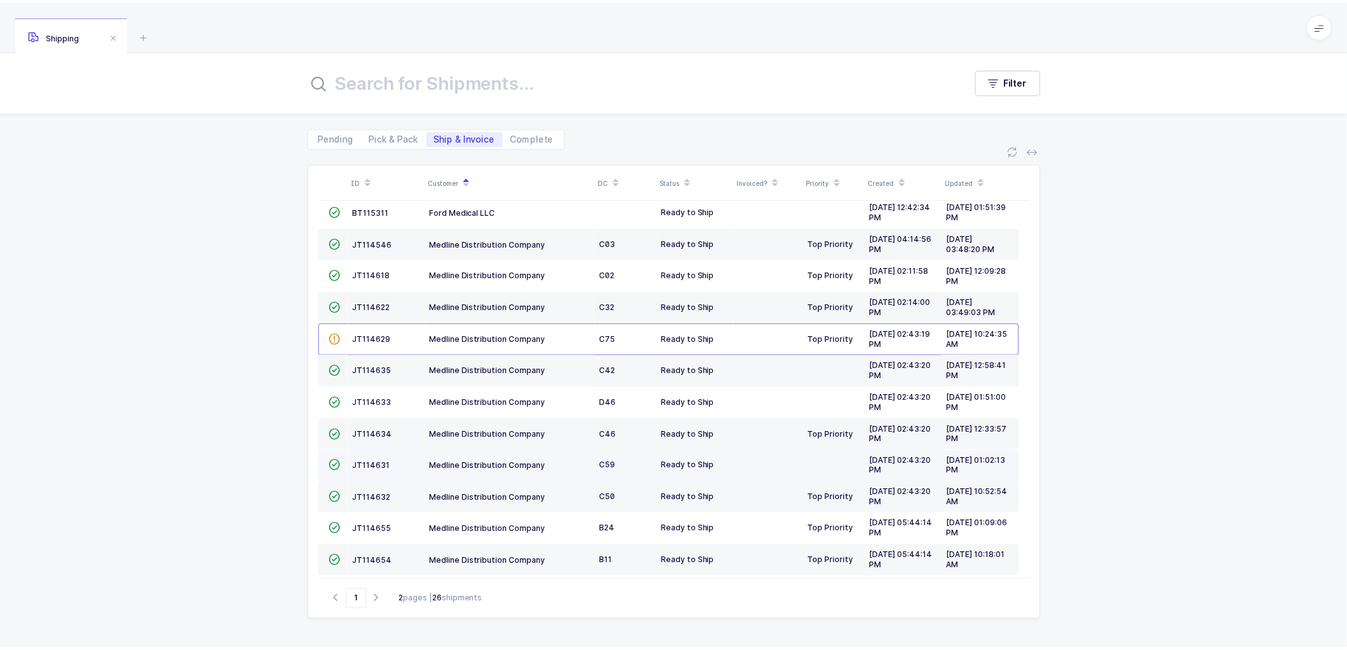
scroll to position [279, 0]
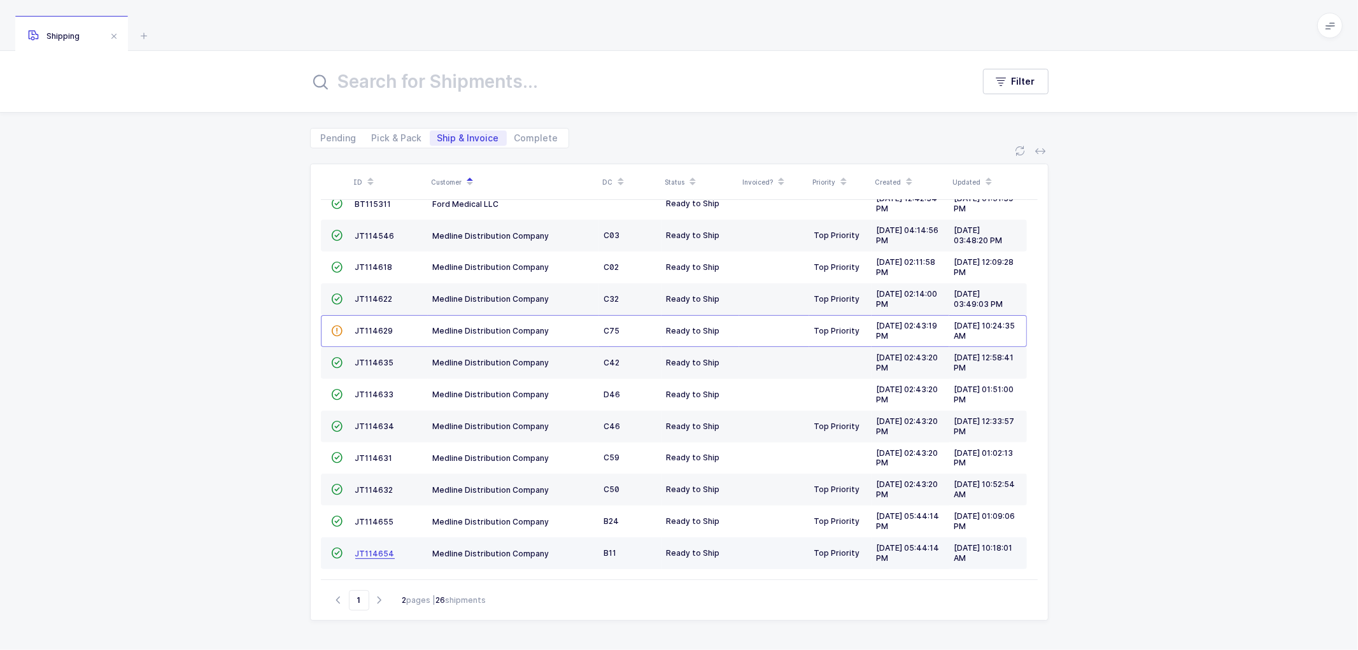
click at [370, 549] on span "JT114654" at bounding box center [374, 554] width 39 height 10
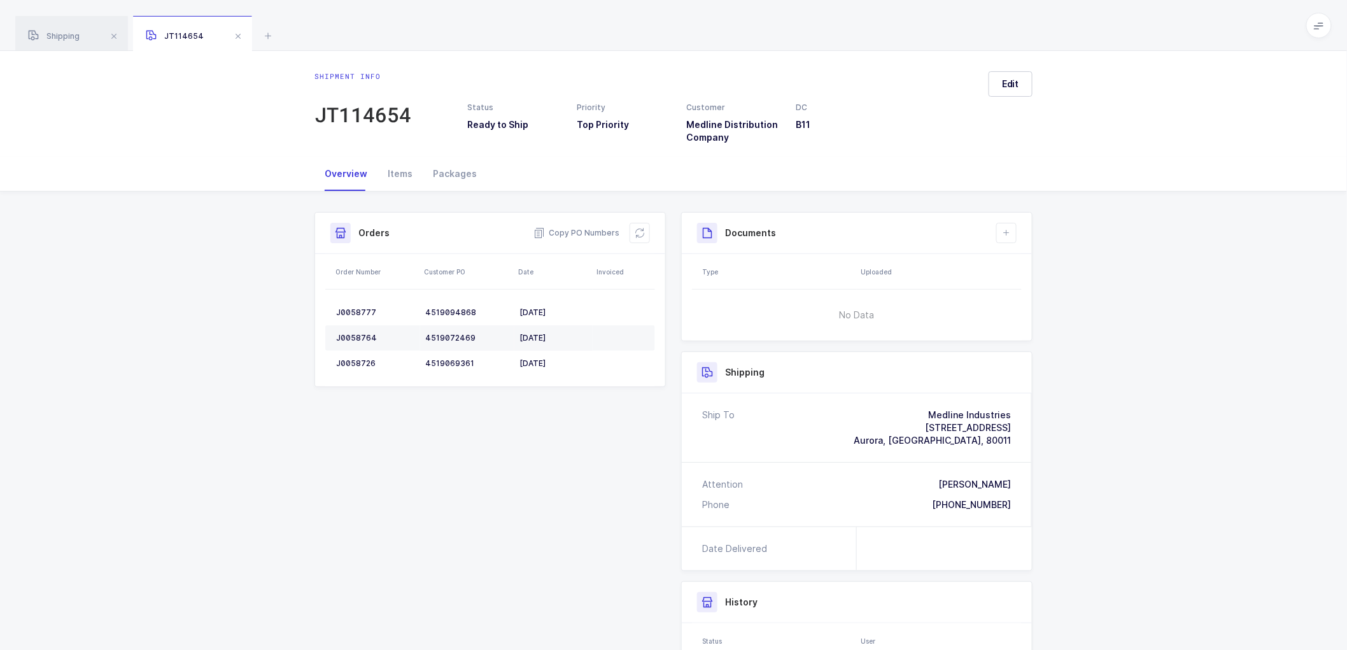
scroll to position [71, 0]
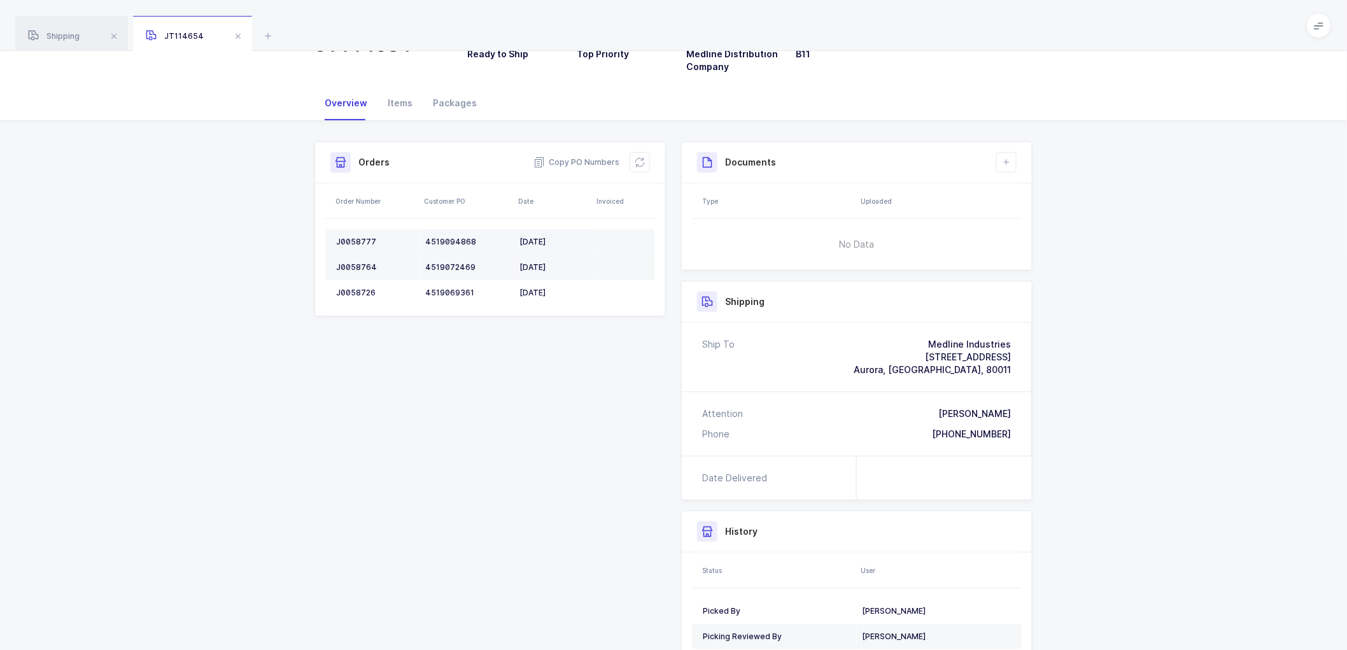
click at [350, 237] on div "J0058777" at bounding box center [375, 242] width 79 height 10
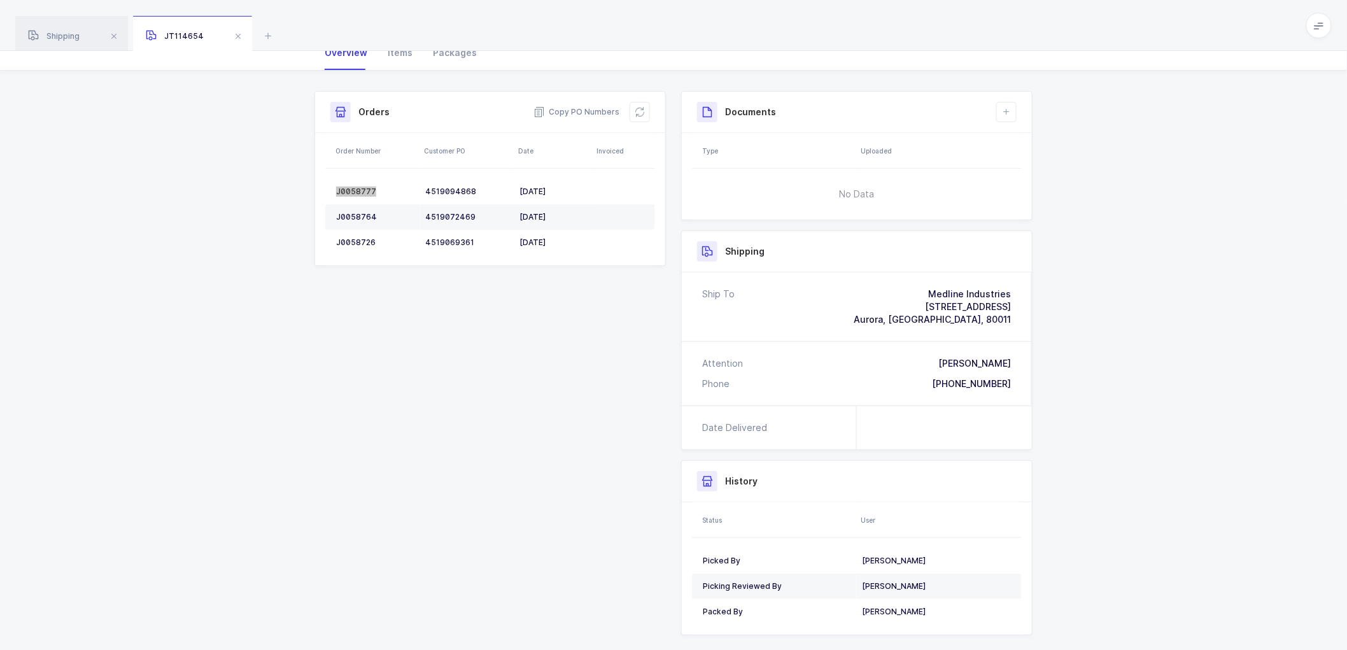
scroll to position [141, 0]
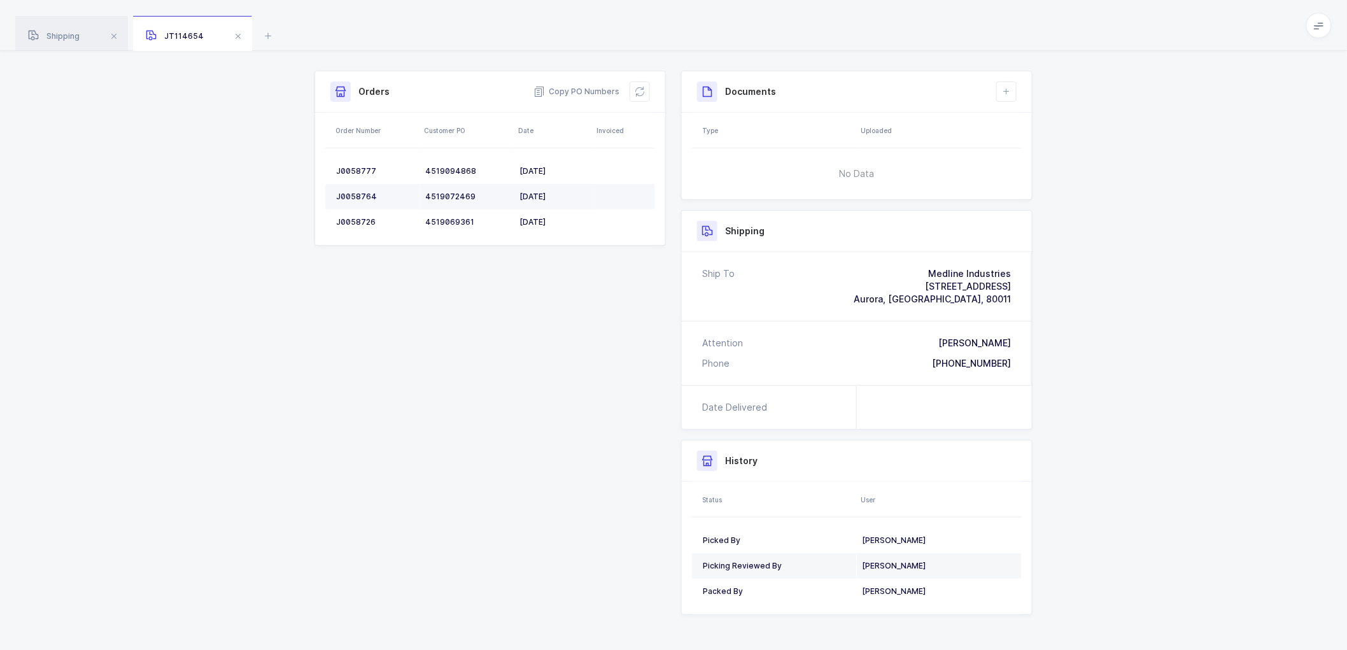
click at [357, 195] on div "J0058764" at bounding box center [375, 197] width 79 height 10
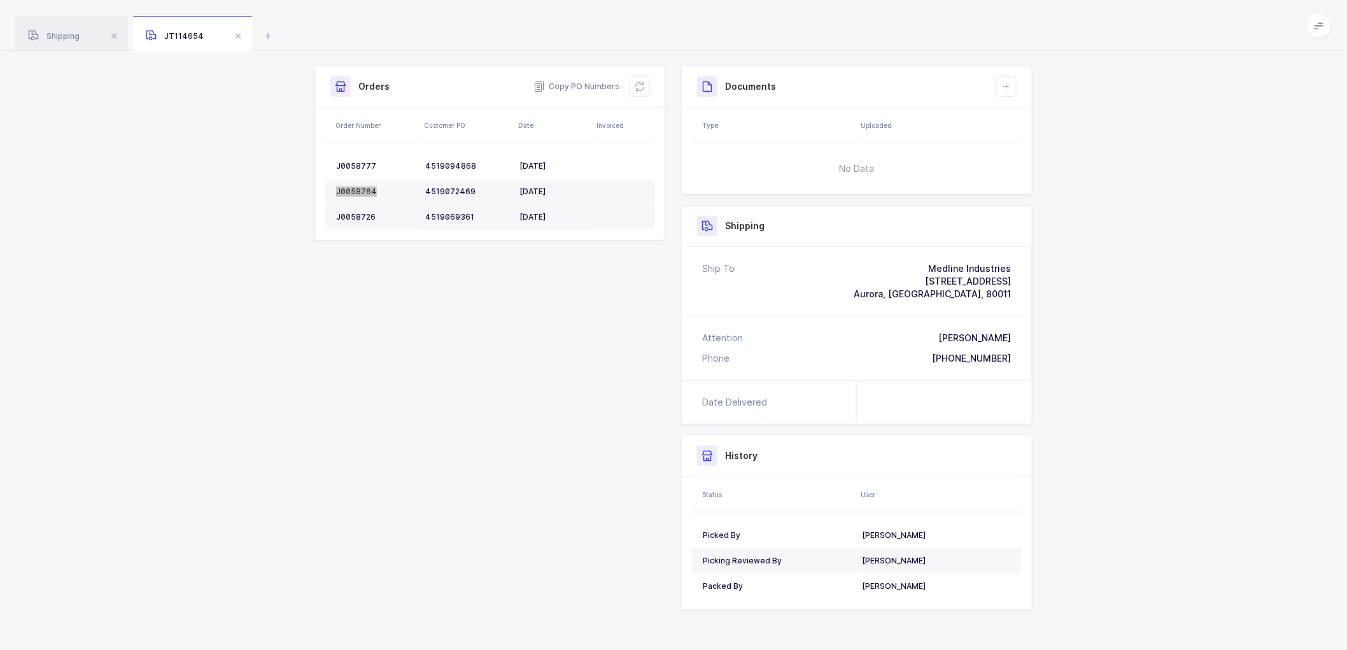
scroll to position [148, 0]
click at [353, 214] on div "J0058726" at bounding box center [375, 216] width 79 height 10
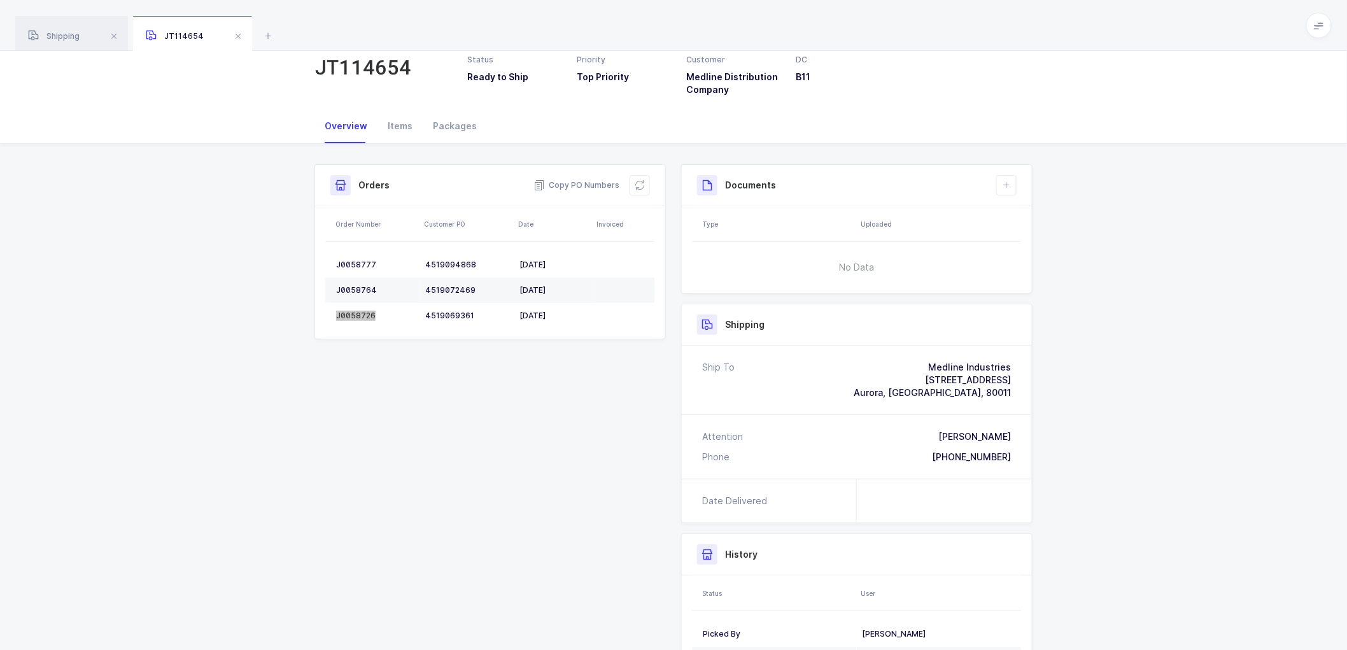
scroll to position [0, 0]
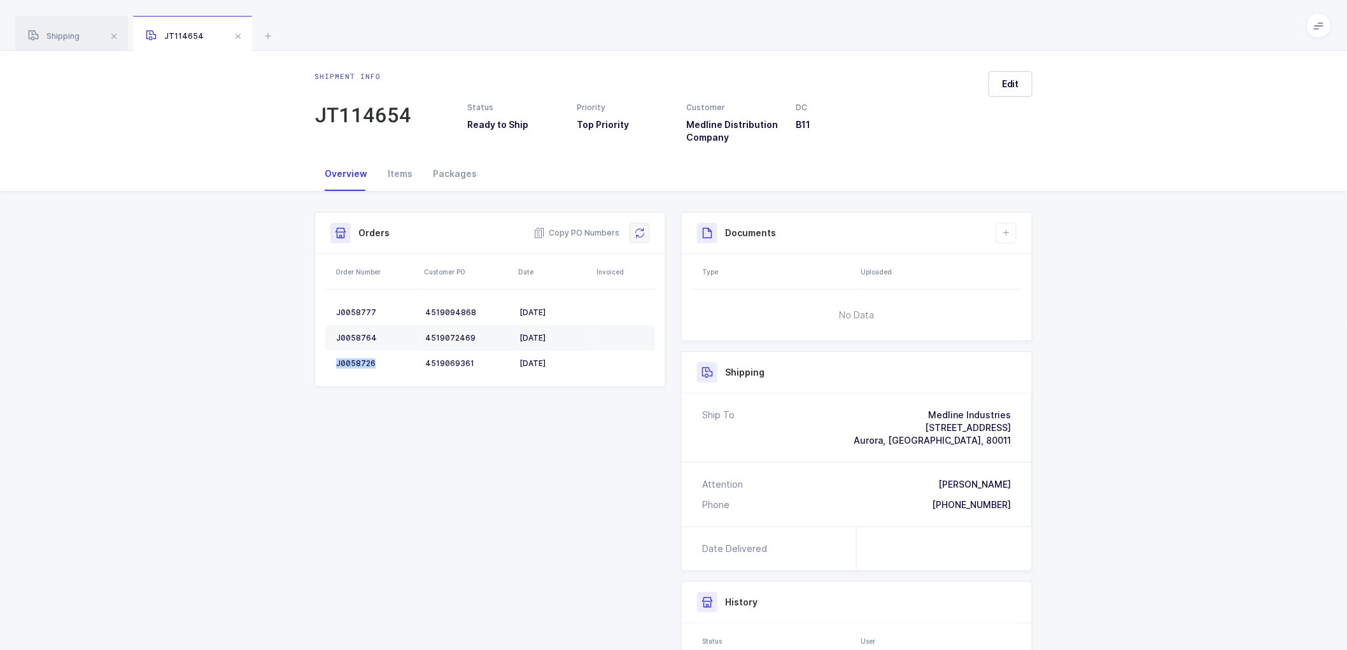
drag, startPoint x: 637, startPoint y: 233, endPoint x: 648, endPoint y: 227, distance: 12.6
click at [637, 233] on icon at bounding box center [640, 233] width 10 height 10
drag, startPoint x: 1015, startPoint y: 70, endPoint x: 1014, endPoint y: 85, distance: 15.3
click at [1015, 72] on div "Shipment info JT114654 Status Ready to Ship Priority Top Priority Customer Medl…" at bounding box center [673, 104] width 1347 height 106
click at [1014, 85] on span "Edit" at bounding box center [1010, 84] width 17 height 13
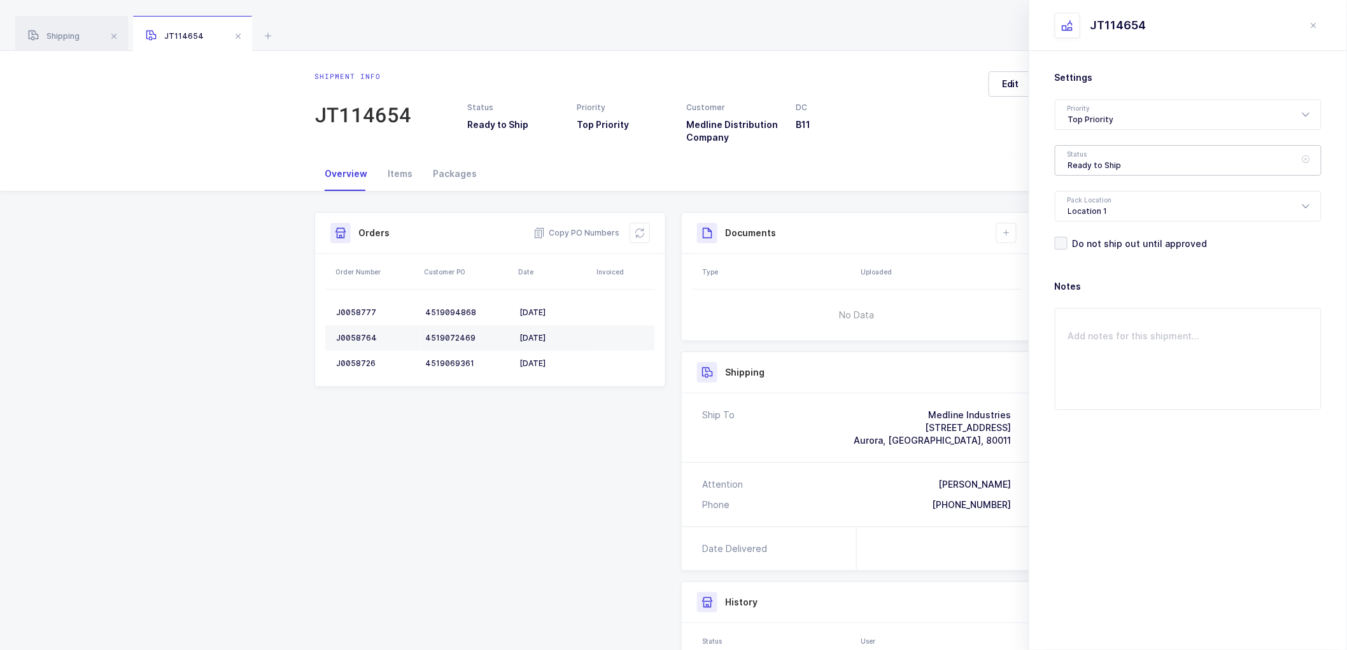
click at [1121, 159] on div "Ready to Ship" at bounding box center [1188, 160] width 267 height 31
click at [1085, 238] on span "Scheduled to Ship" at bounding box center [1108, 237] width 81 height 11
type input "Scheduled to Ship"
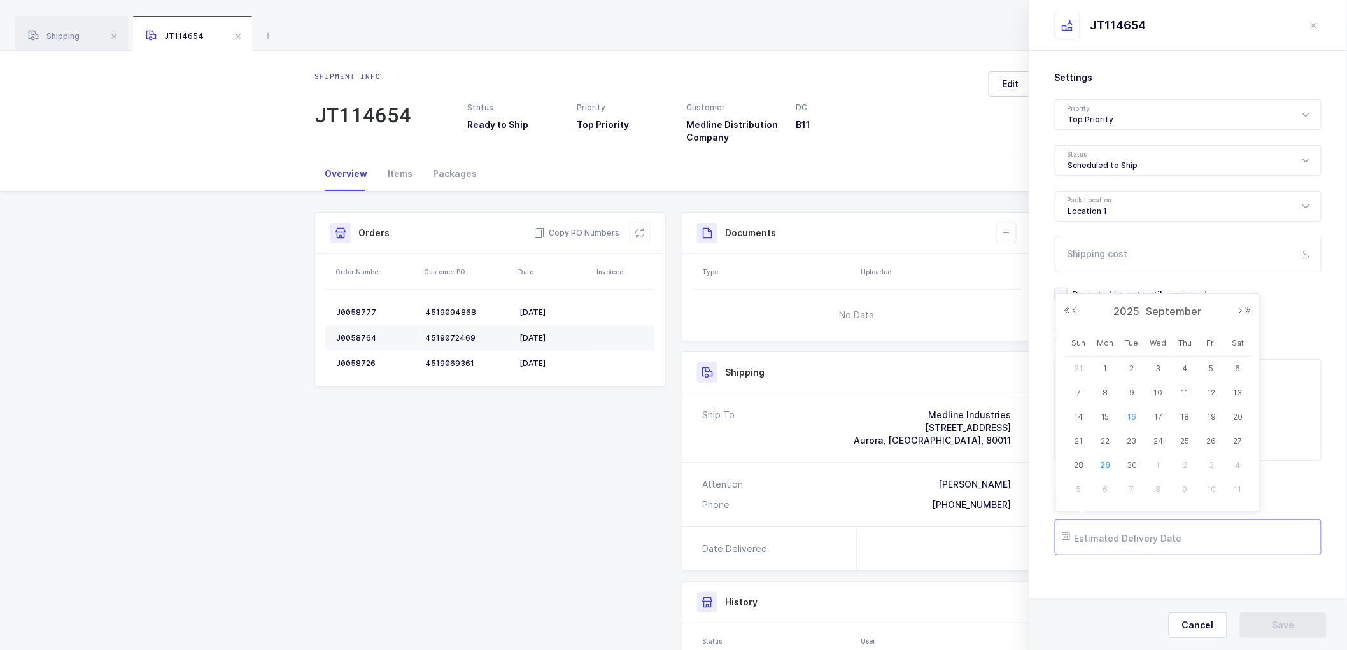
drag, startPoint x: 1105, startPoint y: 535, endPoint x: 1142, endPoint y: 409, distance: 131.3
click at [1106, 532] on input "text" at bounding box center [1188, 537] width 267 height 36
click at [1240, 308] on button "Next Month" at bounding box center [1241, 311] width 8 height 8
click at [1106, 395] on span "6" at bounding box center [1105, 392] width 15 height 15
type input "[DATE]"
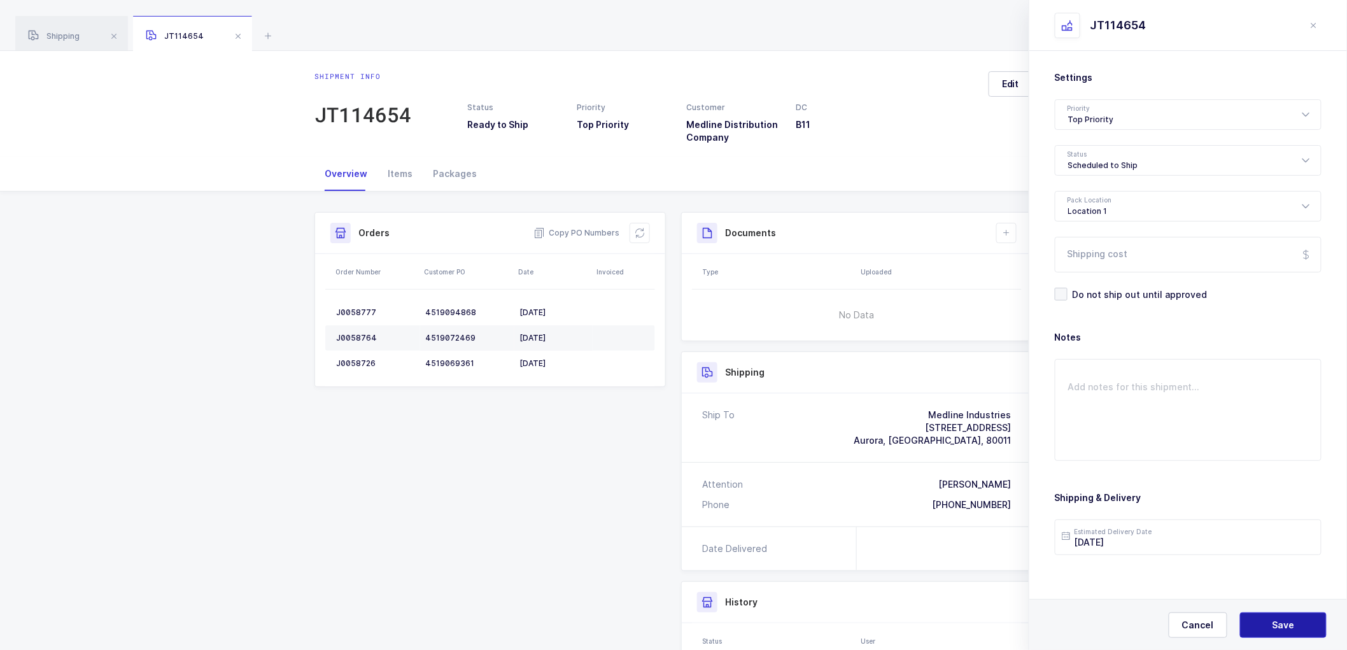
drag, startPoint x: 1284, startPoint y: 633, endPoint x: 1283, endPoint y: 624, distance: 9.6
click at [1283, 627] on button "Save" at bounding box center [1283, 624] width 87 height 25
drag, startPoint x: 1276, startPoint y: 621, endPoint x: 1132, endPoint y: 322, distance: 331.4
click at [1276, 620] on span "Save" at bounding box center [1284, 625] width 22 height 13
click at [1006, 237] on icon at bounding box center [1006, 233] width 10 height 10
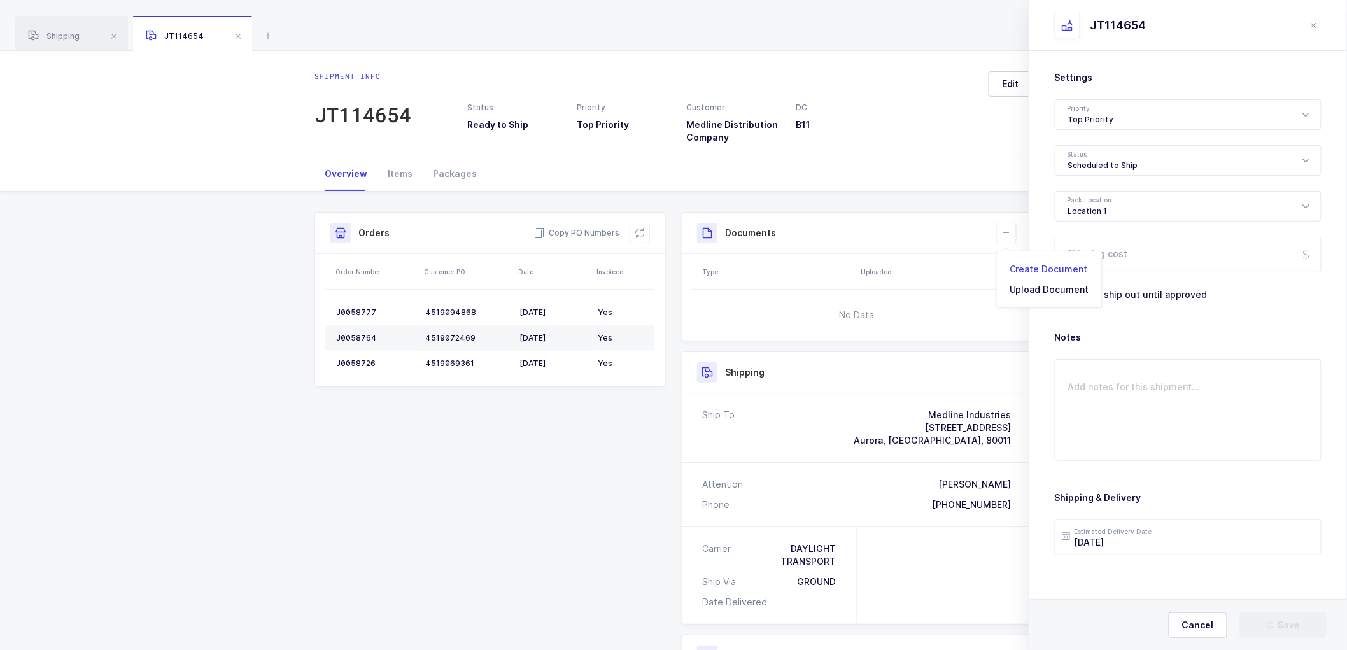
click at [1034, 269] on li "Create Document" at bounding box center [1049, 269] width 95 height 20
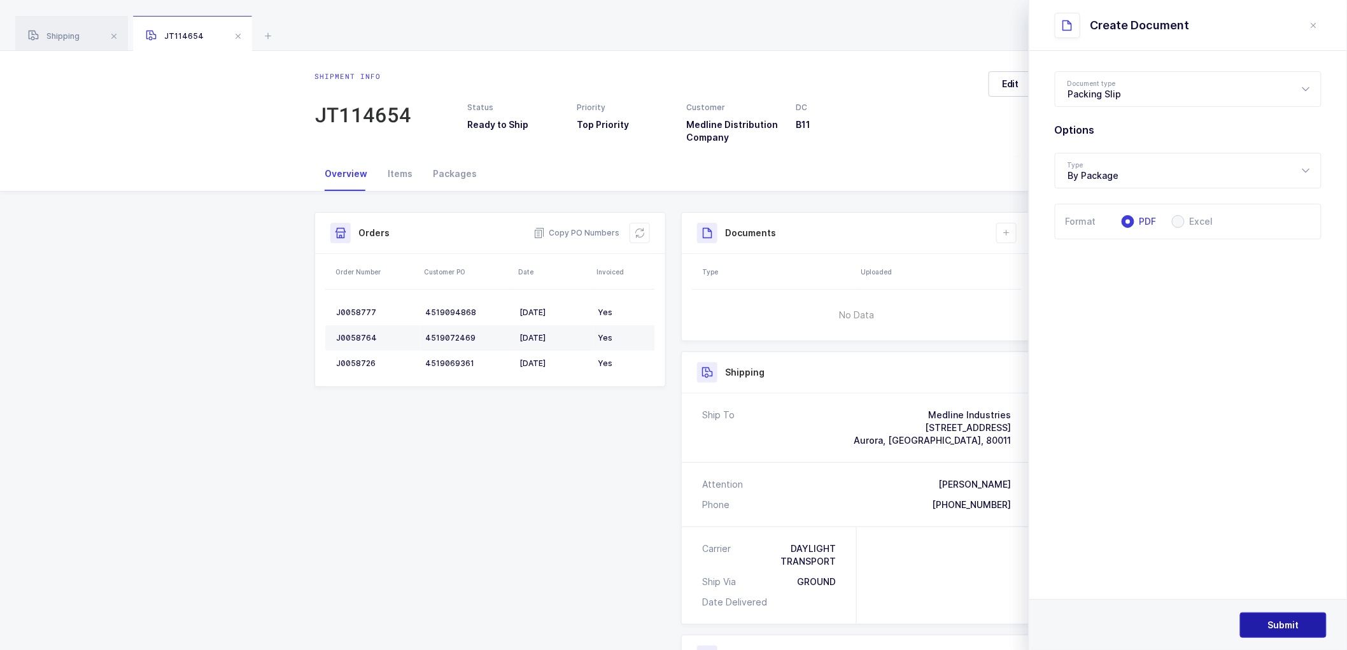
click at [1278, 623] on span "Submit" at bounding box center [1283, 625] width 31 height 13
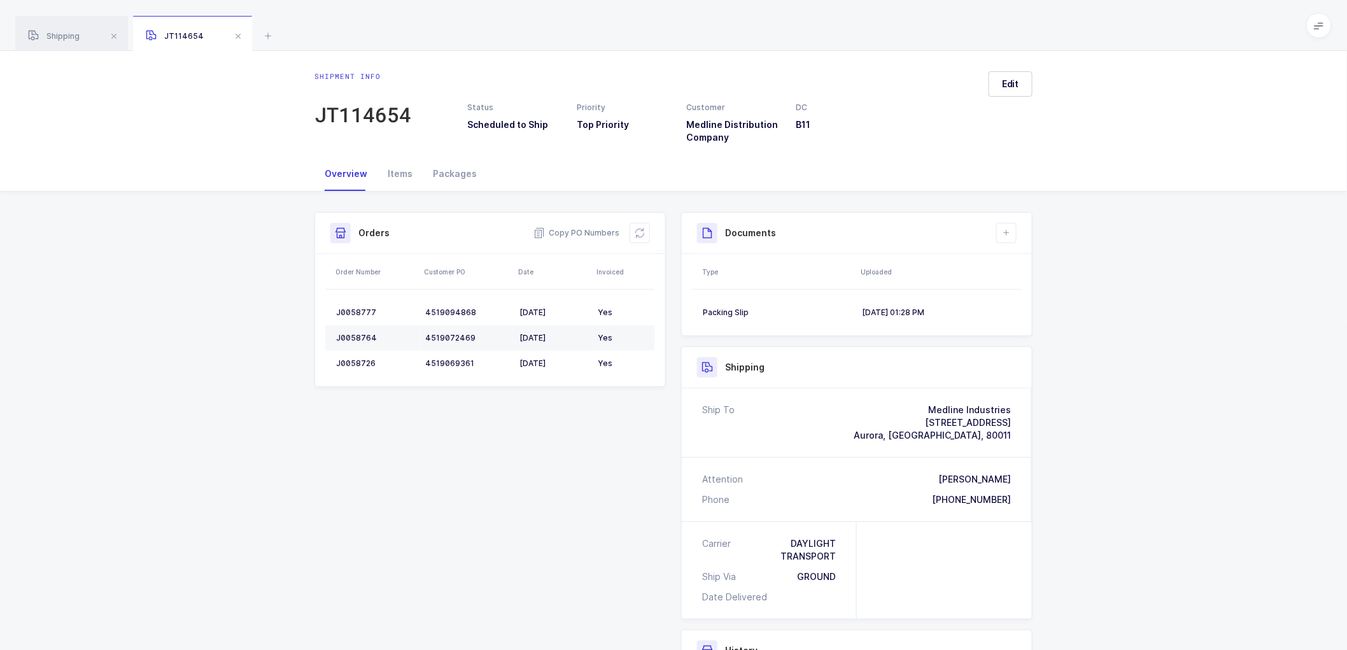
drag, startPoint x: 236, startPoint y: 32, endPoint x: 177, endPoint y: 35, distance: 59.3
click at [231, 32] on span at bounding box center [237, 36] width 15 height 15
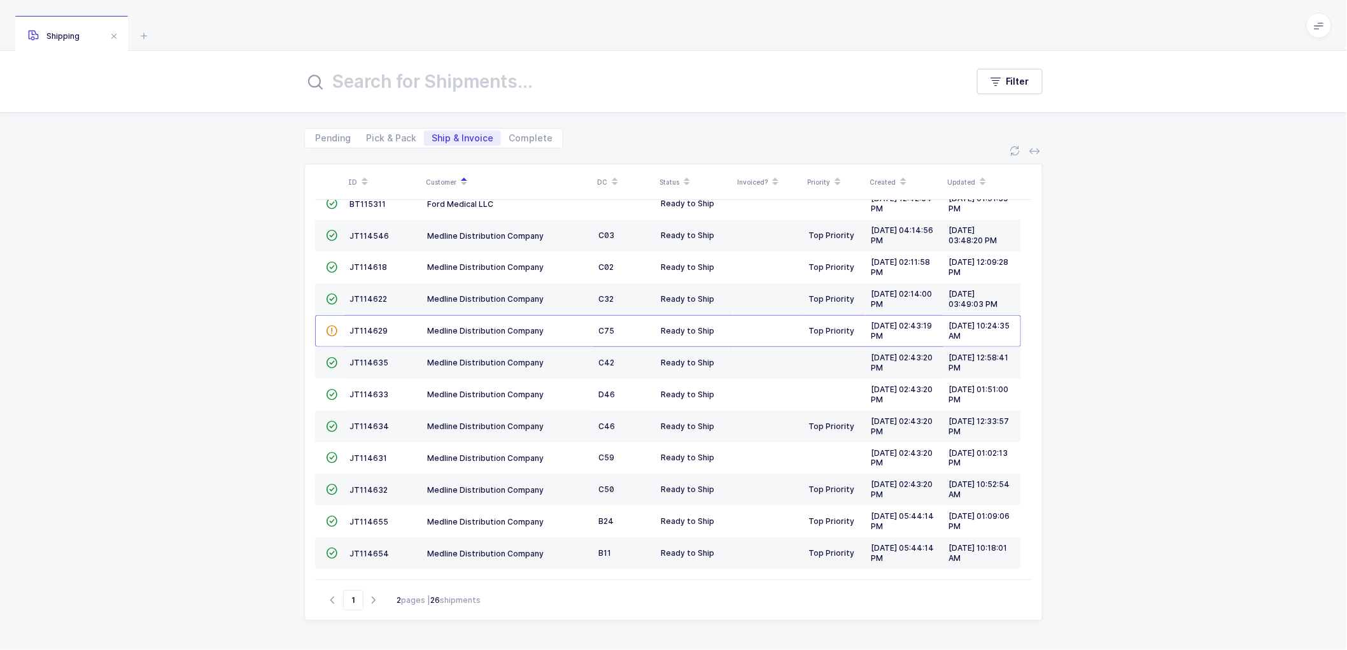
scroll to position [243, 0]
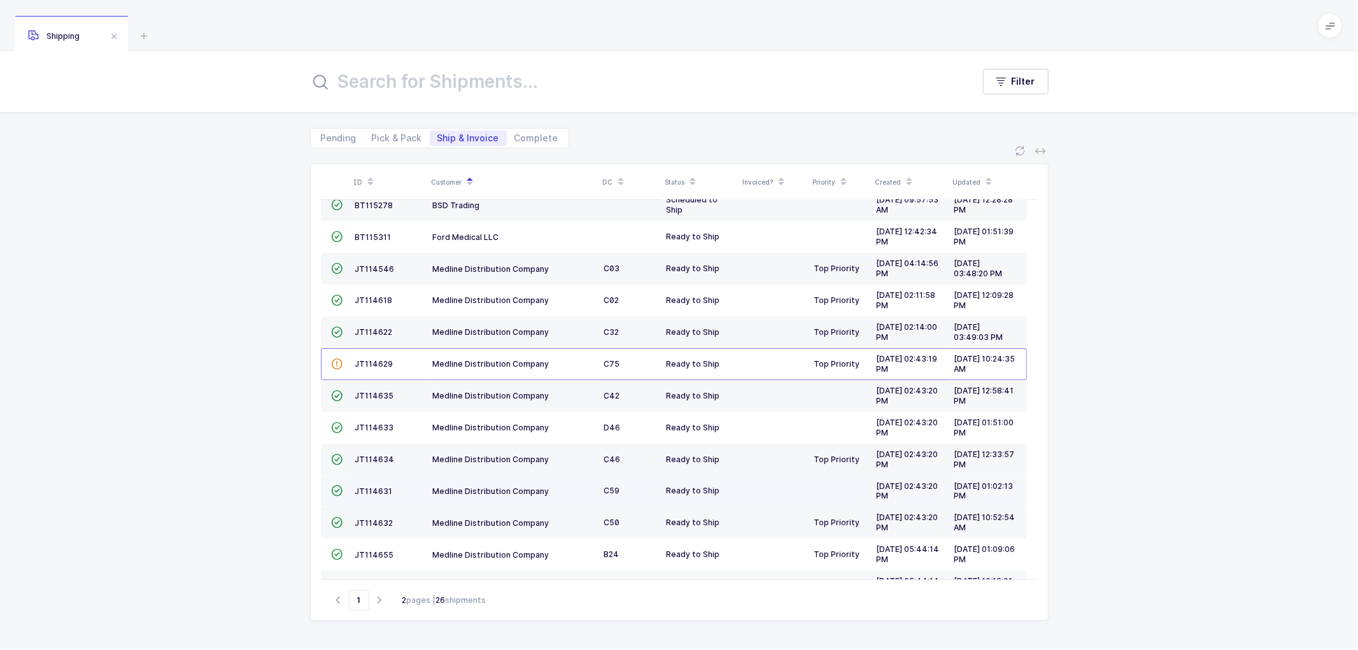
click at [371, 487] on td "JT114631" at bounding box center [389, 492] width 78 height 32
click at [366, 488] on span "JT114631" at bounding box center [374, 491] width 38 height 10
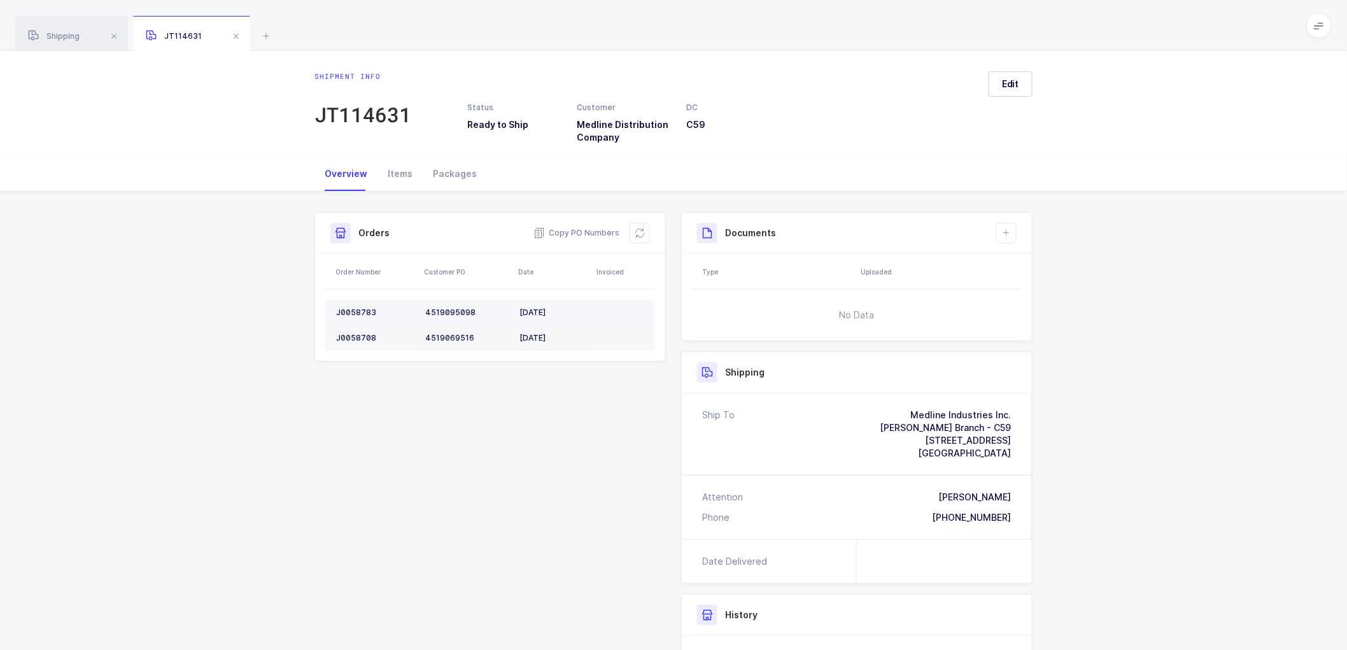
click at [353, 308] on div "J0058783" at bounding box center [375, 312] width 79 height 10
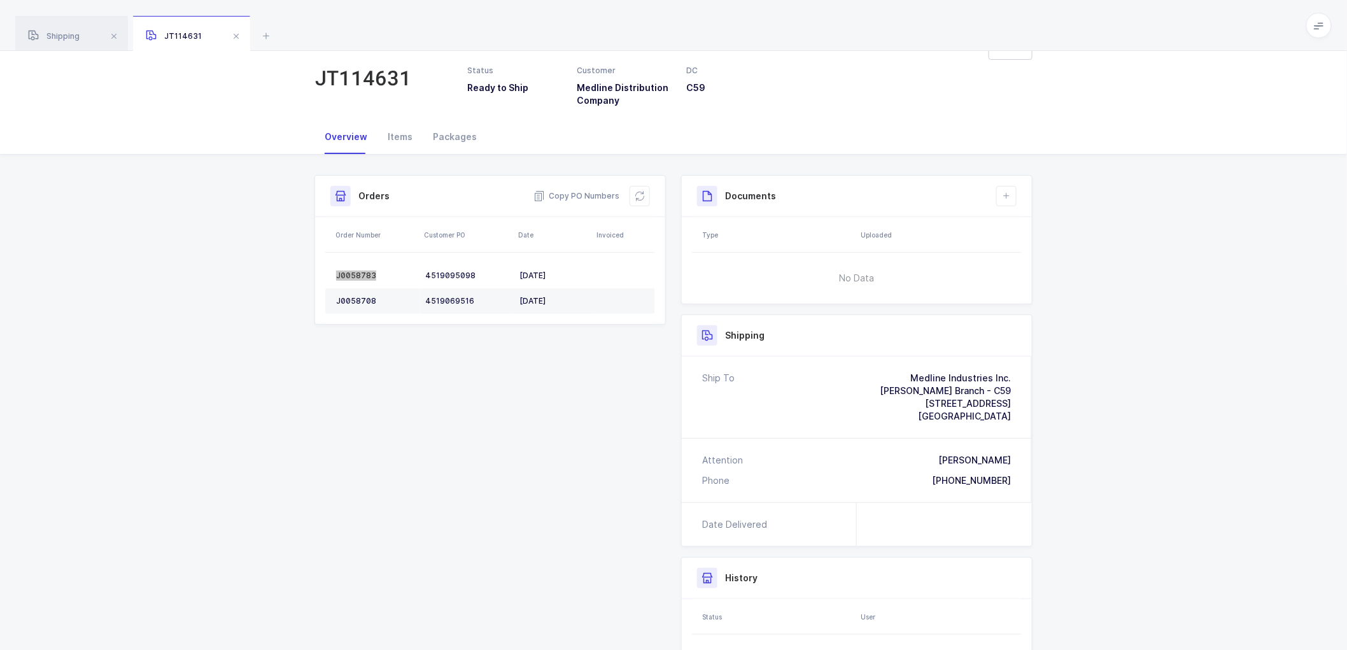
scroll to position [71, 0]
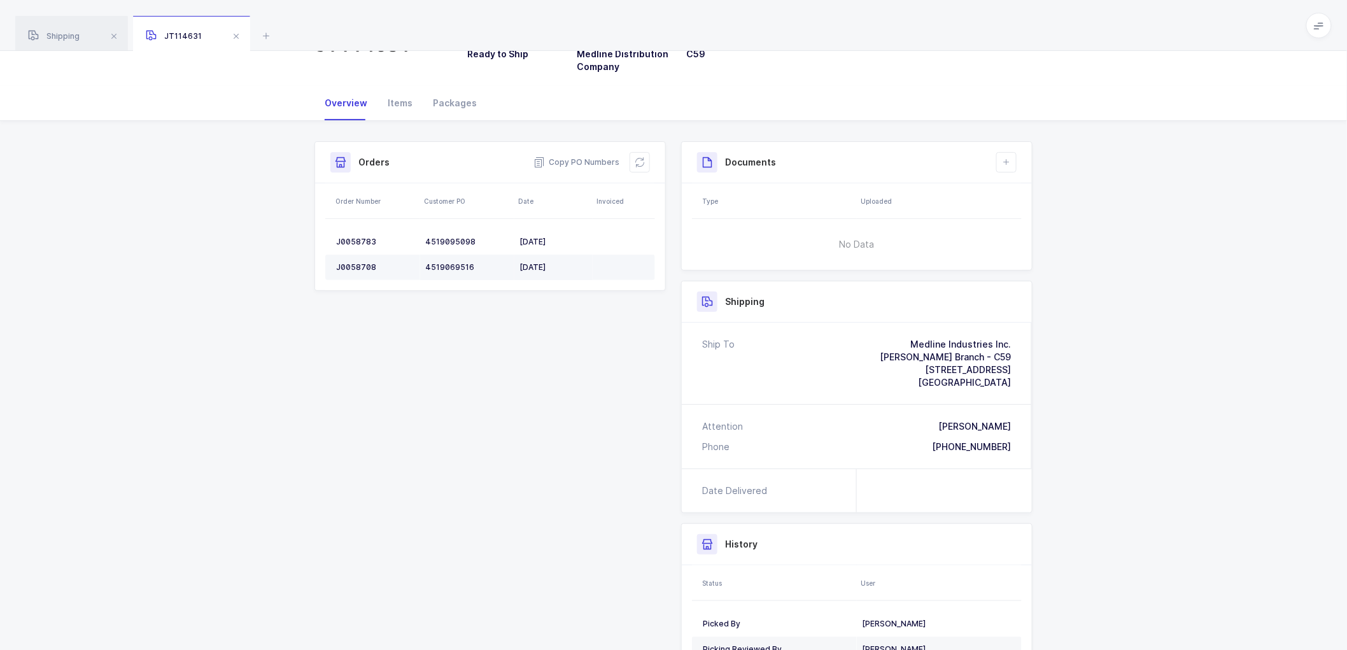
click at [355, 262] on div "J0058708" at bounding box center [375, 267] width 79 height 10
click at [633, 157] on button at bounding box center [640, 162] width 20 height 20
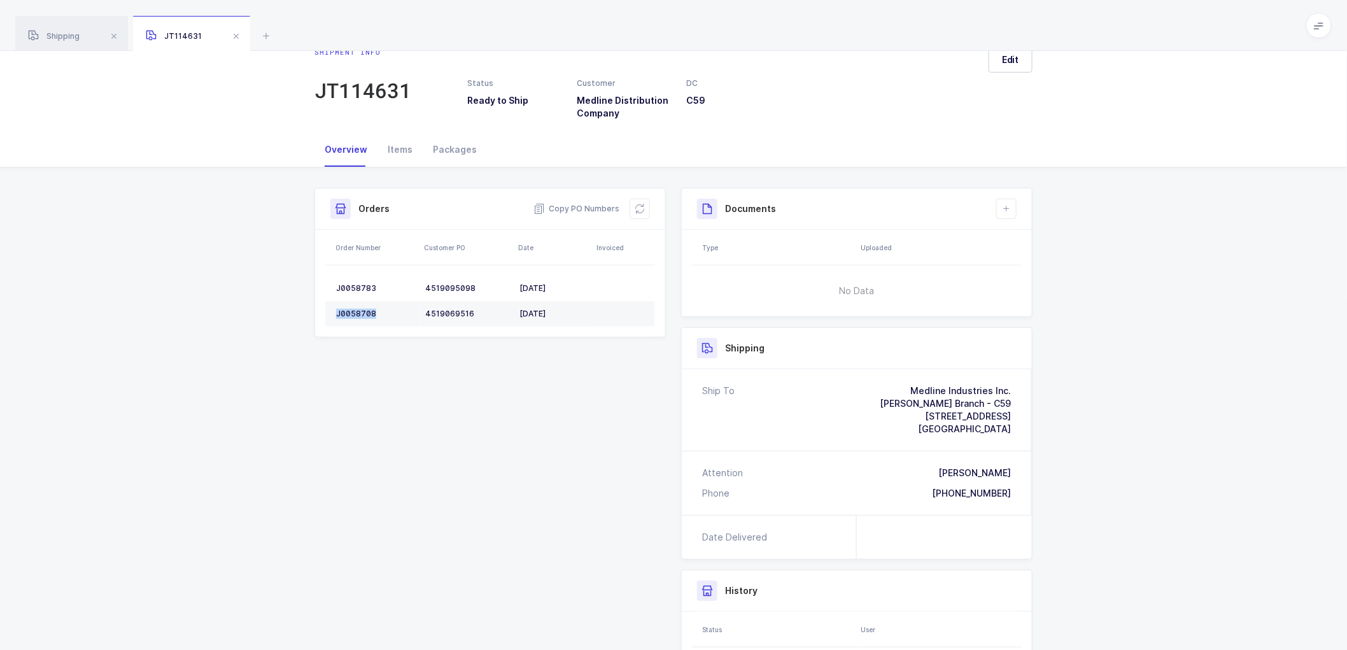
scroll to position [0, 0]
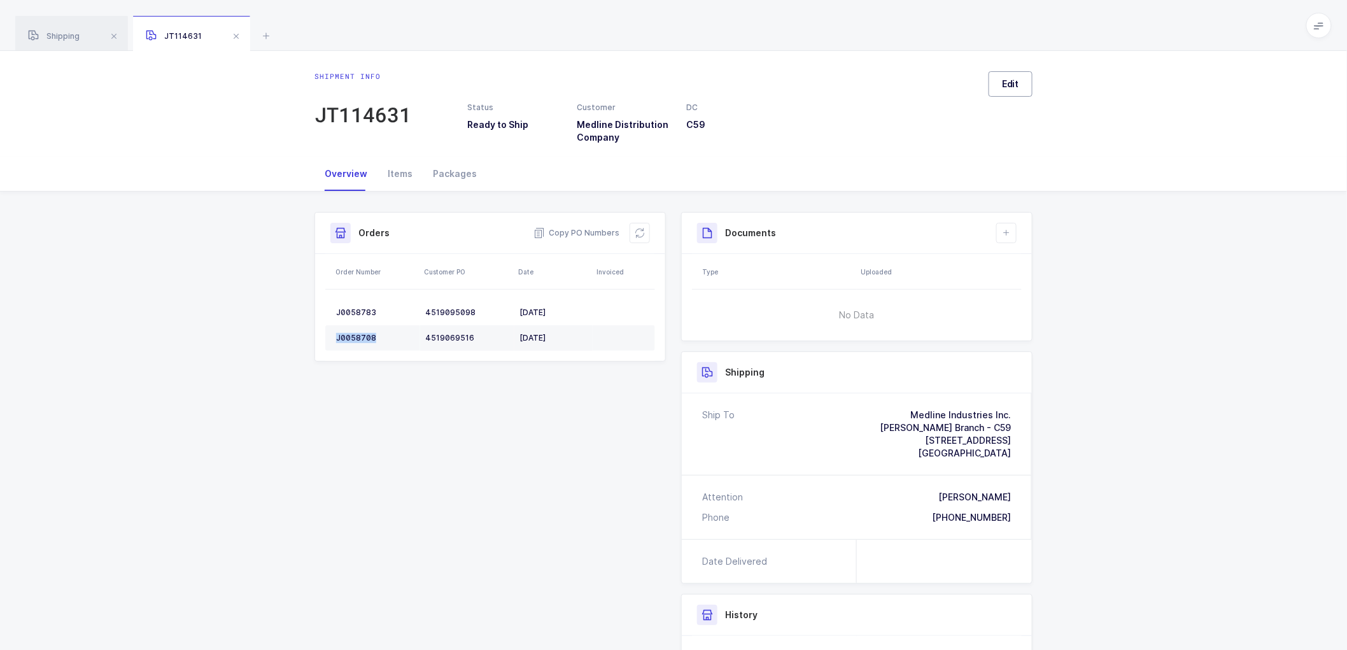
click at [1014, 83] on span "Edit" at bounding box center [1010, 84] width 17 height 13
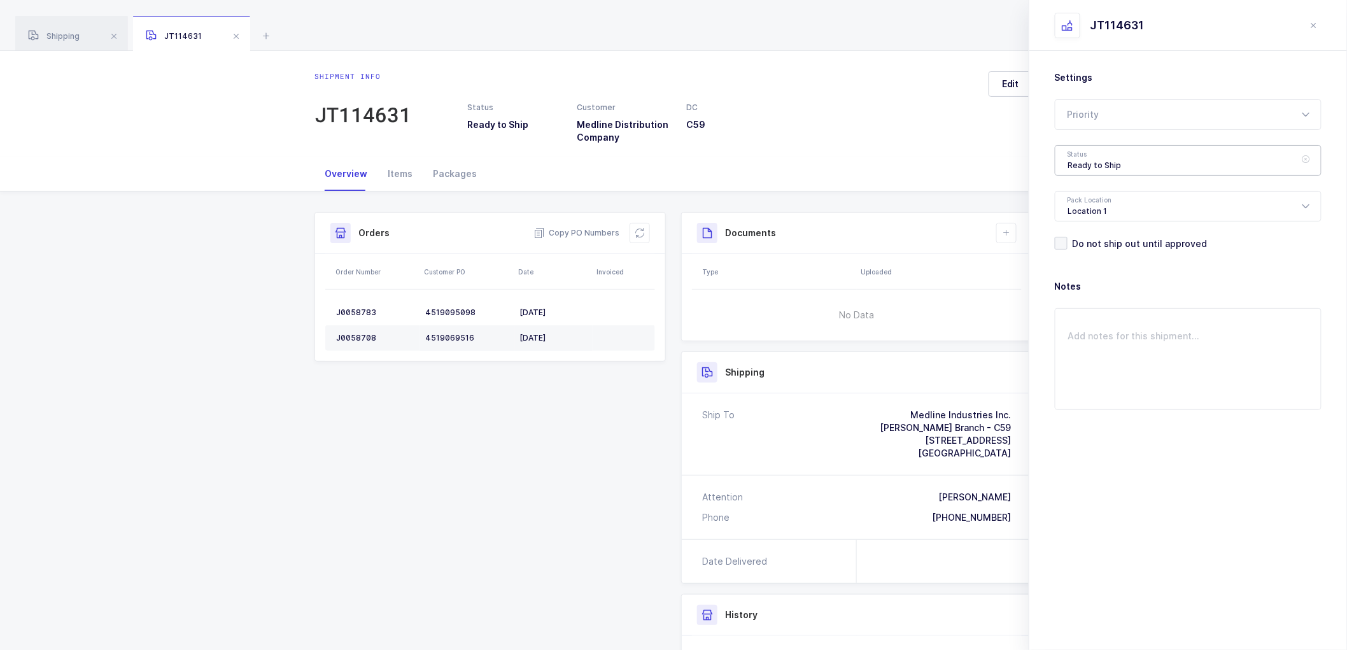
click at [1076, 157] on div "Ready to Ship" at bounding box center [1188, 160] width 267 height 31
click at [1087, 244] on span "Scheduled to Ship" at bounding box center [1108, 243] width 81 height 11
type input "Scheduled to Ship"
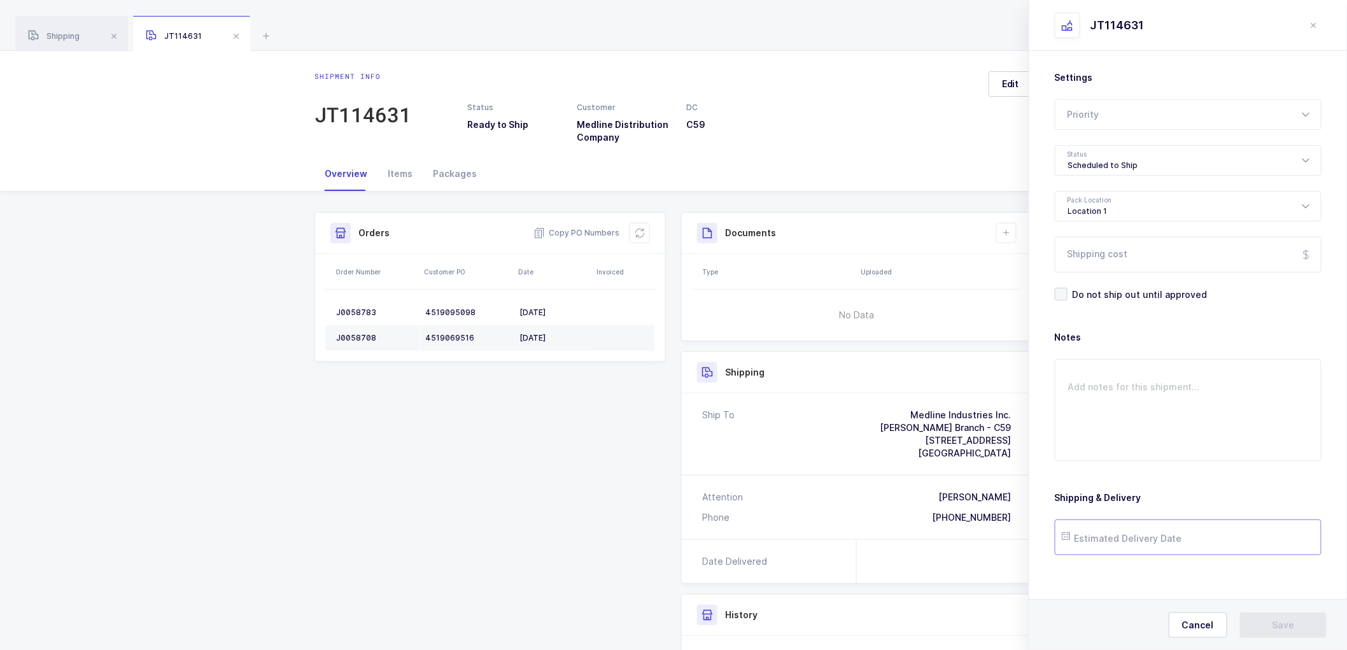
click at [1122, 546] on input "text" at bounding box center [1188, 537] width 267 height 36
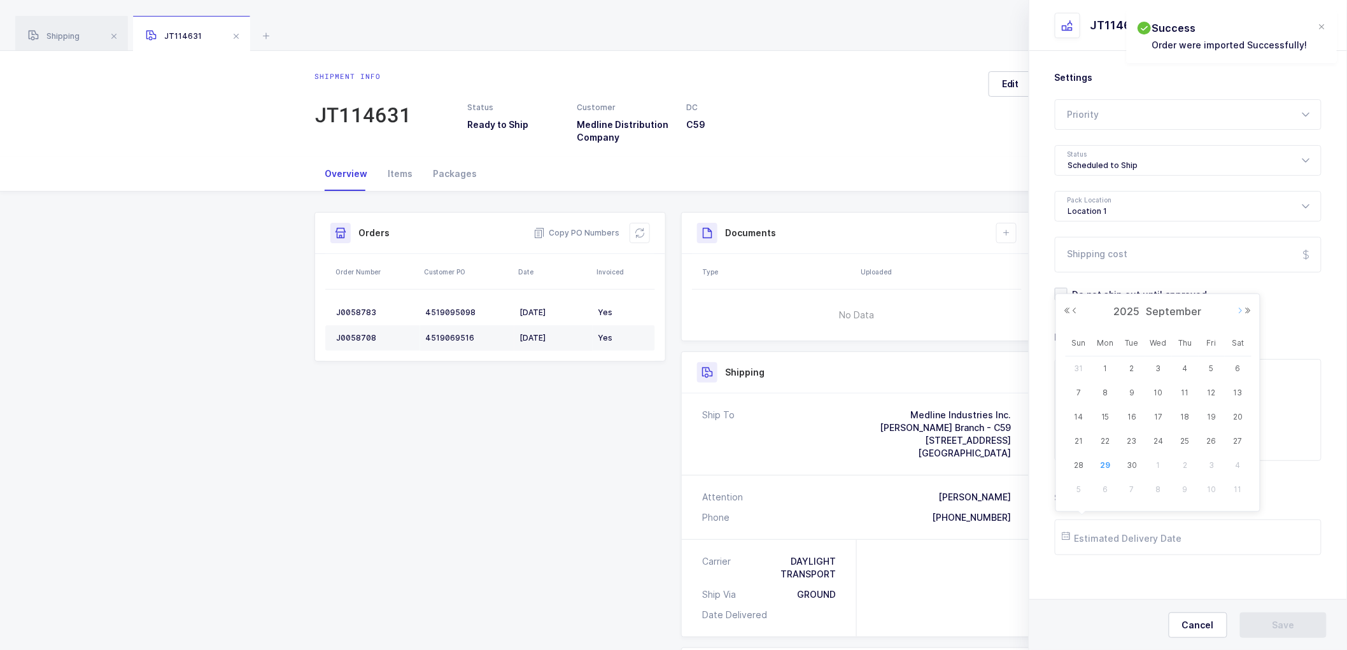
click at [1239, 313] on button "Next Month" at bounding box center [1241, 311] width 8 height 8
click at [1184, 361] on span "2" at bounding box center [1185, 368] width 15 height 15
type input "[DATE]"
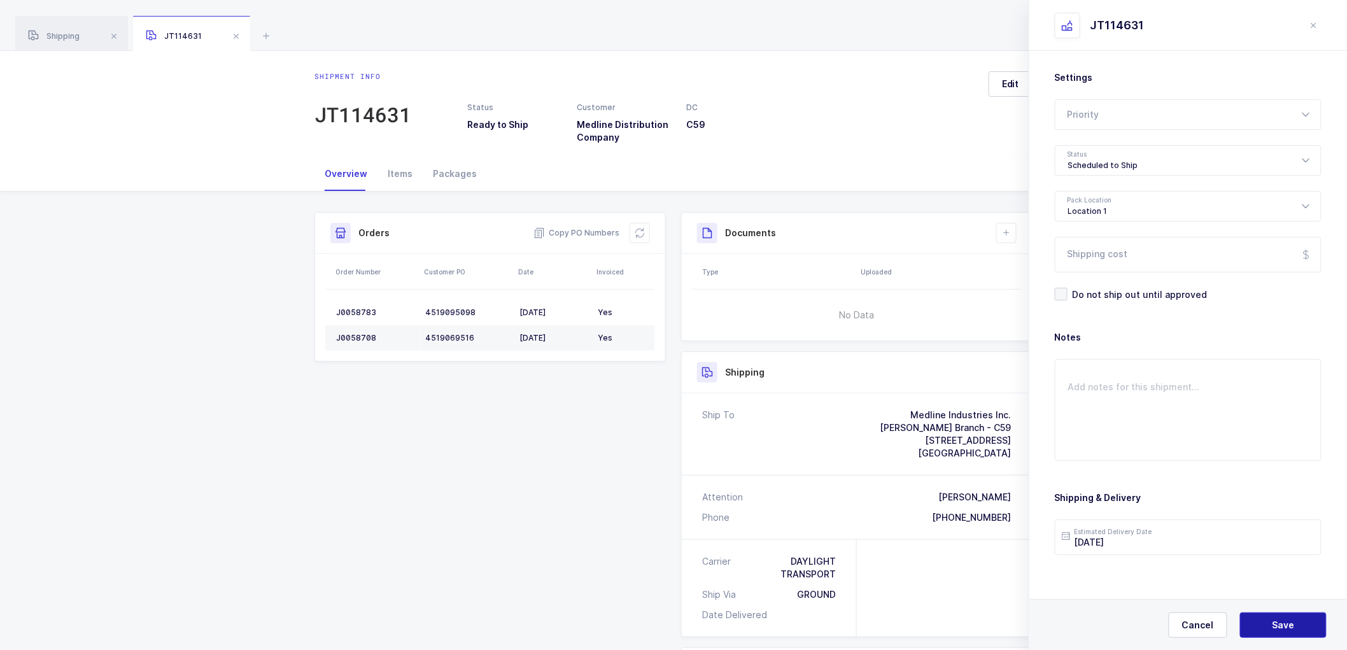
click at [1261, 623] on button "Save" at bounding box center [1283, 624] width 87 height 25
click at [1006, 236] on icon at bounding box center [1006, 233] width 10 height 10
click at [1052, 269] on li "Create Document" at bounding box center [1049, 269] width 95 height 20
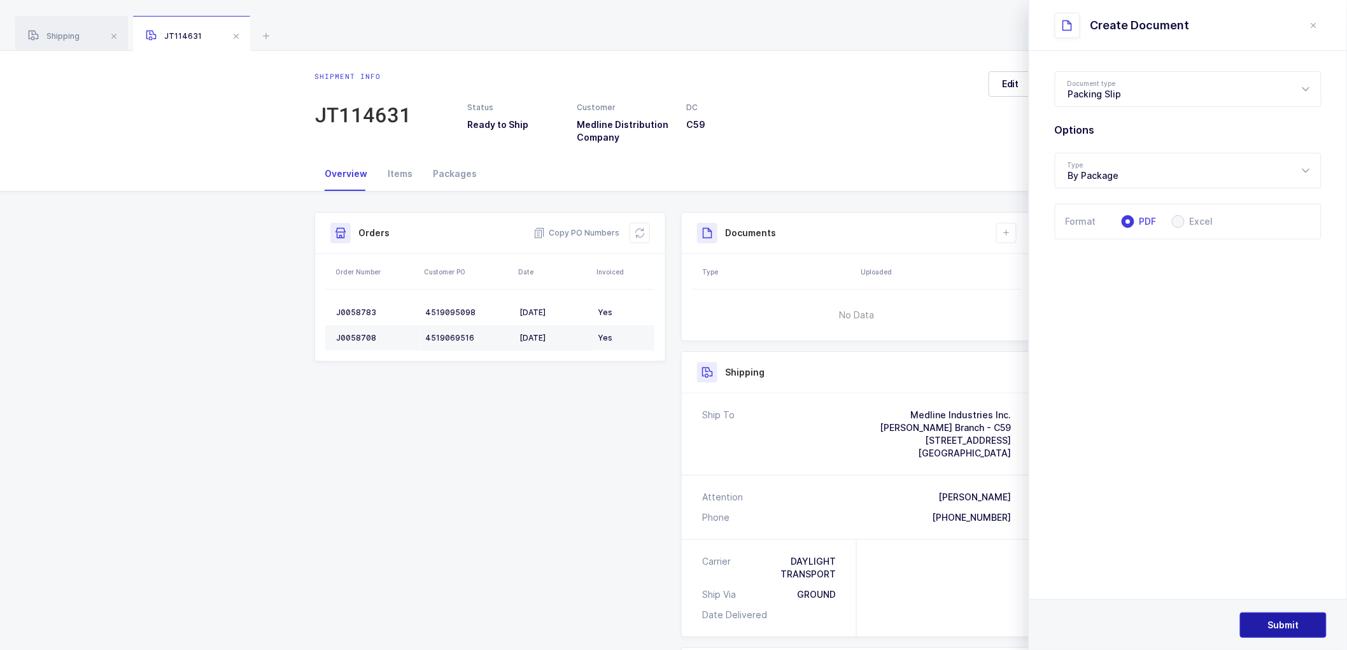
click at [1269, 621] on span "Submit" at bounding box center [1283, 625] width 31 height 13
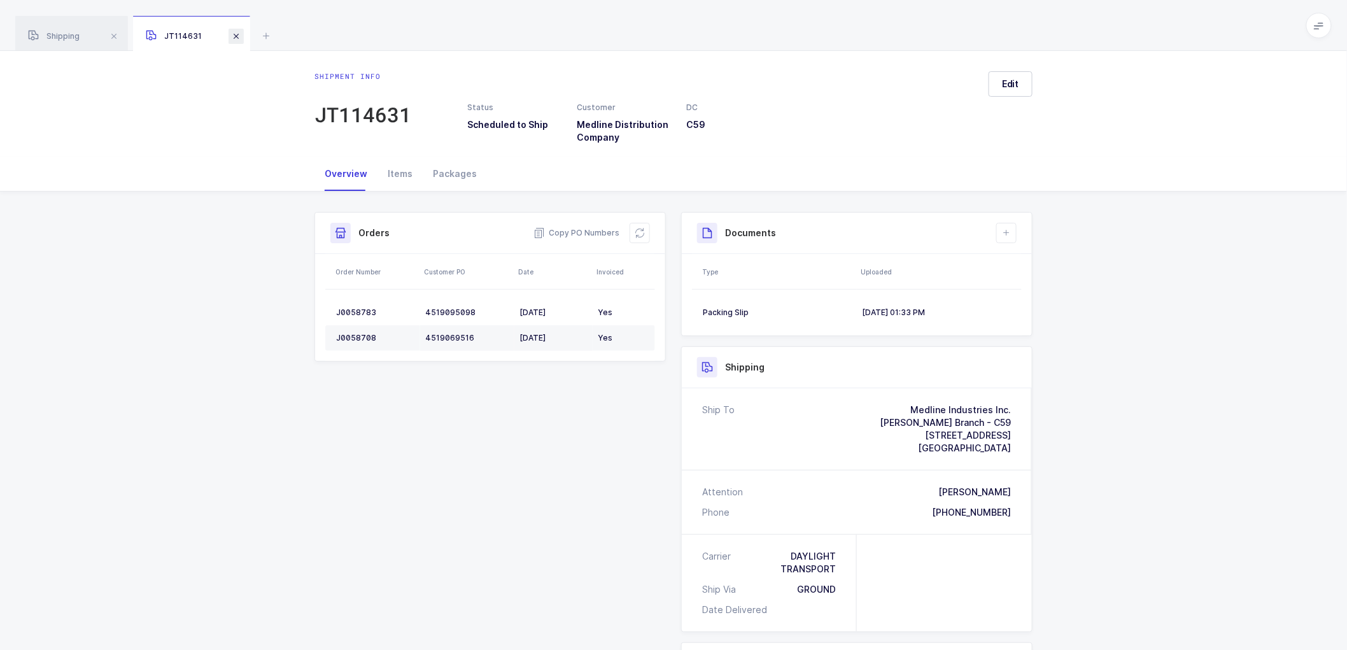
click at [234, 29] on span at bounding box center [236, 36] width 15 height 15
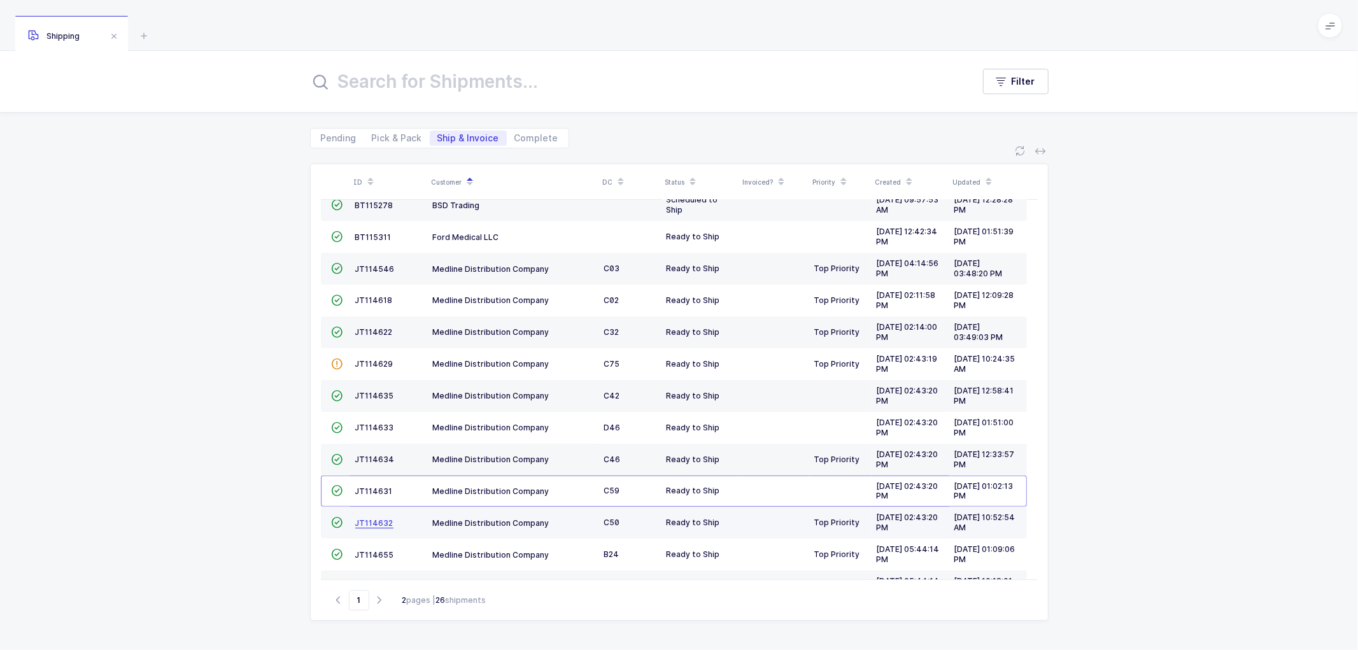
click at [373, 519] on span "JT114632" at bounding box center [374, 523] width 38 height 10
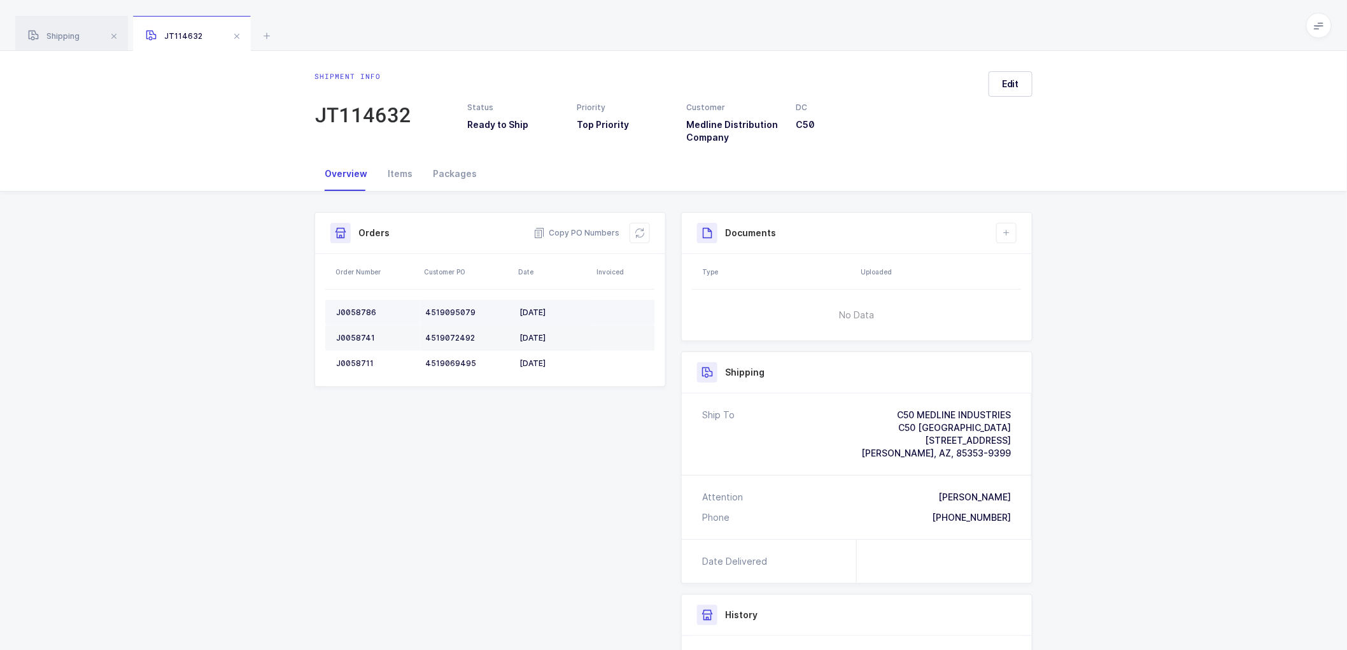
click at [355, 313] on div "J0058786" at bounding box center [375, 312] width 79 height 10
click at [353, 330] on td "J0058741" at bounding box center [372, 337] width 95 height 25
click at [350, 361] on div "J0058711" at bounding box center [375, 363] width 79 height 10
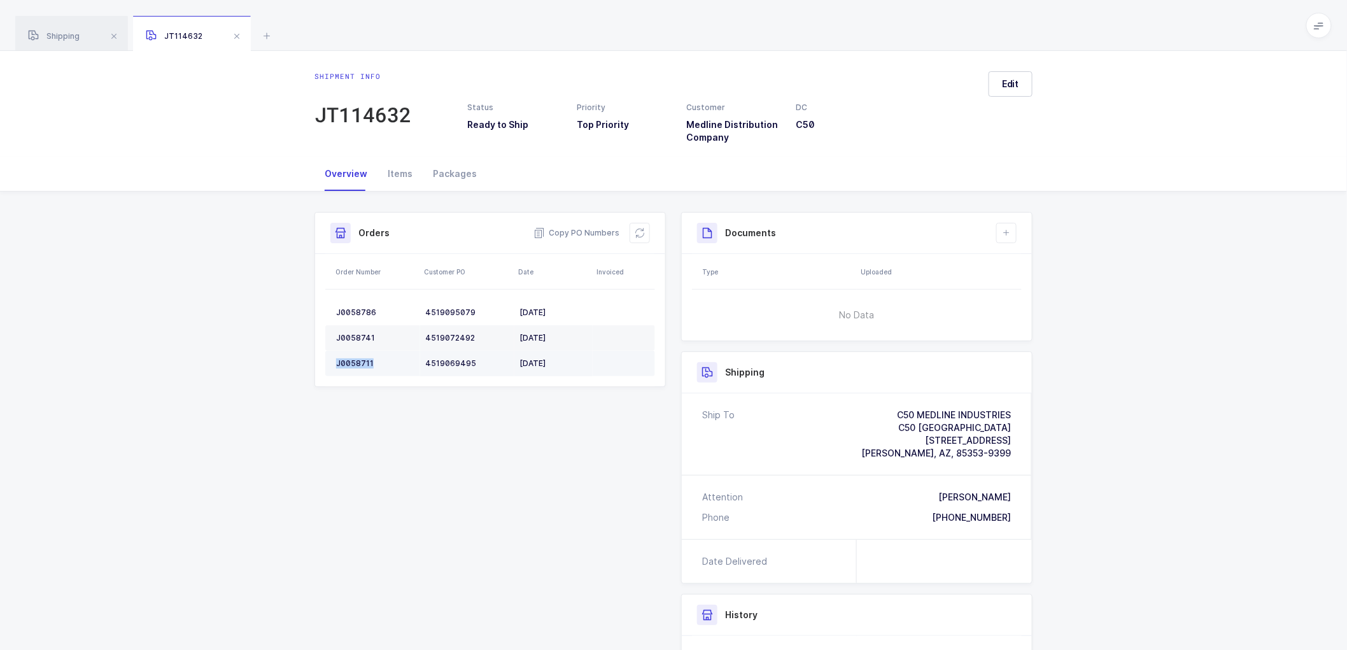
click at [350, 361] on div "J0058711" at bounding box center [375, 363] width 79 height 10
drag, startPoint x: 637, startPoint y: 227, endPoint x: 743, endPoint y: 195, distance: 110.5
click at [638, 228] on icon at bounding box center [640, 233] width 10 height 10
click at [1007, 80] on span "Edit" at bounding box center [1010, 84] width 17 height 13
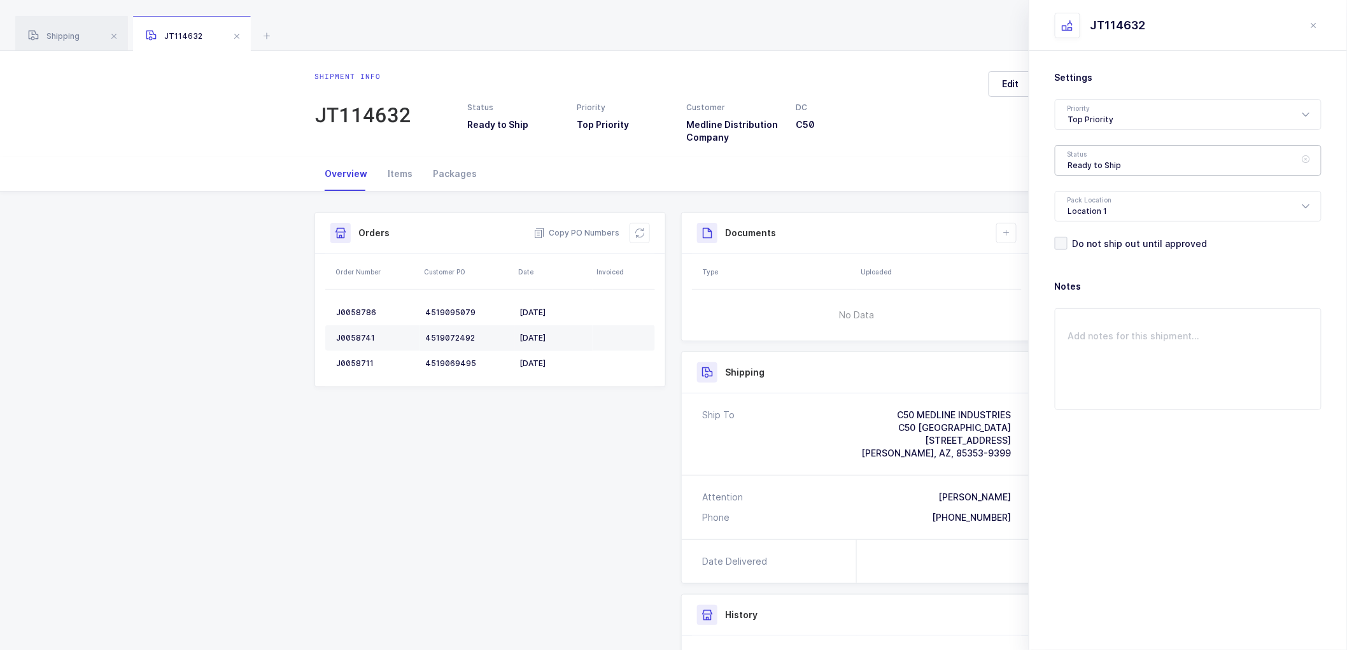
drag, startPoint x: 1114, startPoint y: 164, endPoint x: 1129, endPoint y: 170, distance: 16.3
click at [1114, 164] on div "Ready to Ship" at bounding box center [1188, 160] width 267 height 31
drag, startPoint x: 1099, startPoint y: 237, endPoint x: 1109, endPoint y: 240, distance: 10.5
click at [1099, 237] on span "Scheduled to Ship" at bounding box center [1108, 237] width 81 height 11
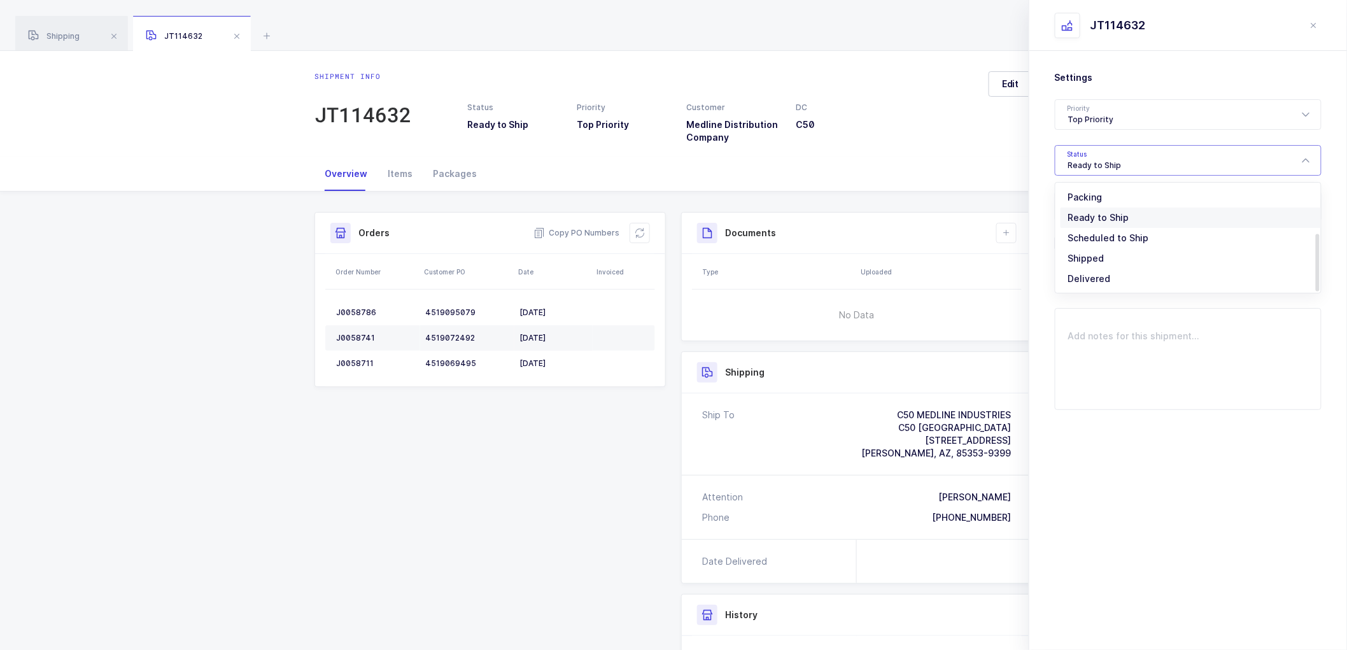
type input "Scheduled to Ship"
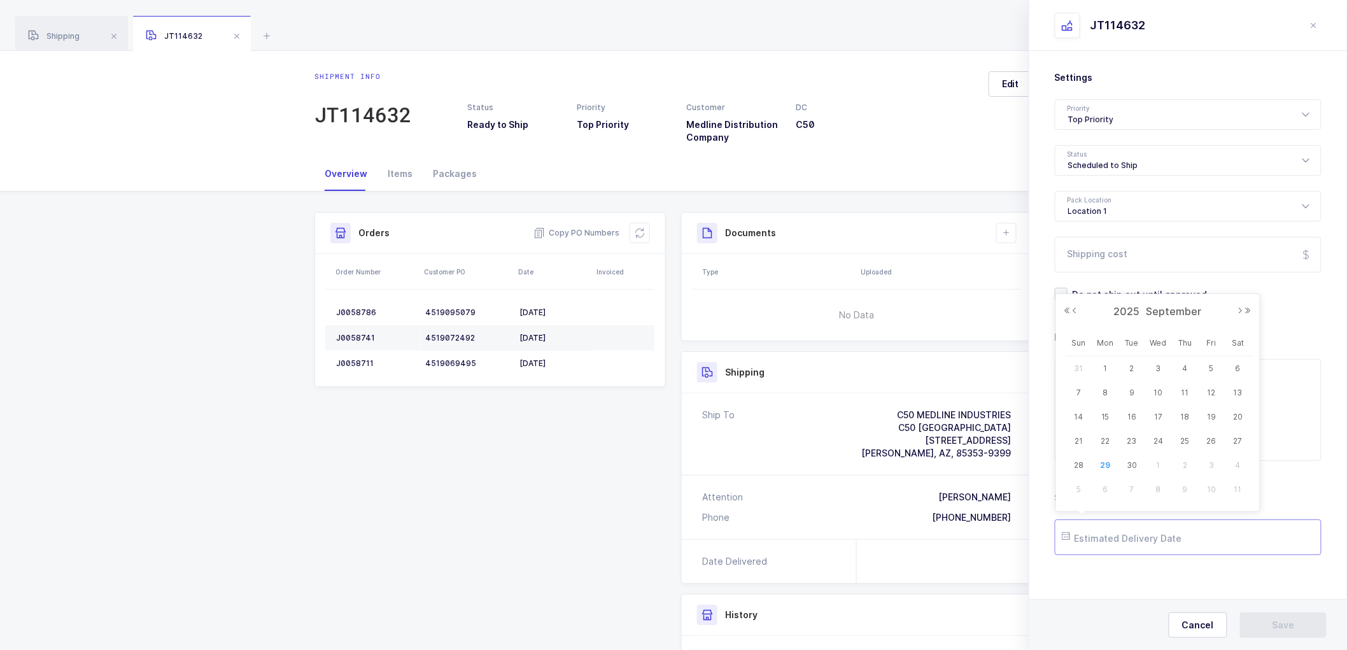
drag, startPoint x: 1115, startPoint y: 540, endPoint x: 1113, endPoint y: 531, distance: 9.1
click at [1114, 537] on input "text" at bounding box center [1188, 537] width 267 height 36
click at [1239, 309] on button "Next Month" at bounding box center [1241, 311] width 8 height 8
click at [1103, 397] on span "6" at bounding box center [1105, 392] width 15 height 15
type input "[DATE]"
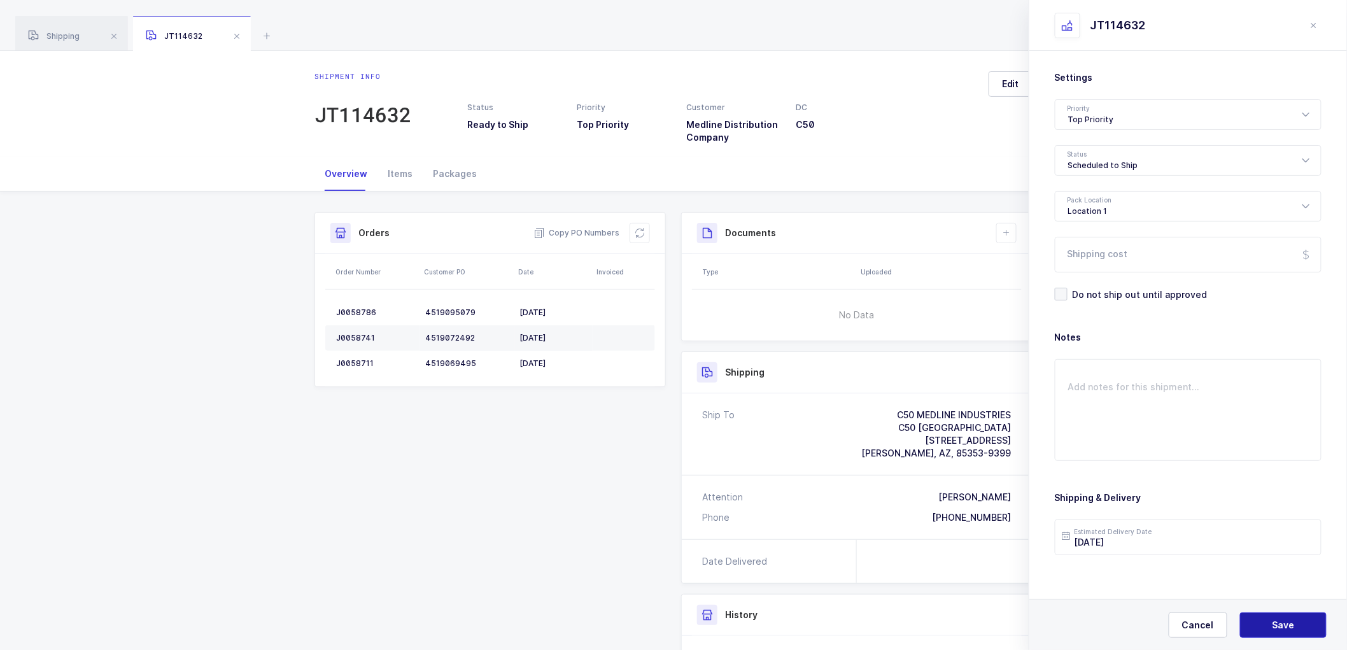
click at [1273, 616] on button "Save" at bounding box center [1283, 624] width 87 height 25
click at [1290, 621] on span "Save" at bounding box center [1284, 625] width 22 height 13
click at [1008, 229] on icon at bounding box center [1006, 233] width 10 height 10
click at [1036, 265] on li "Create Document" at bounding box center [1049, 269] width 95 height 20
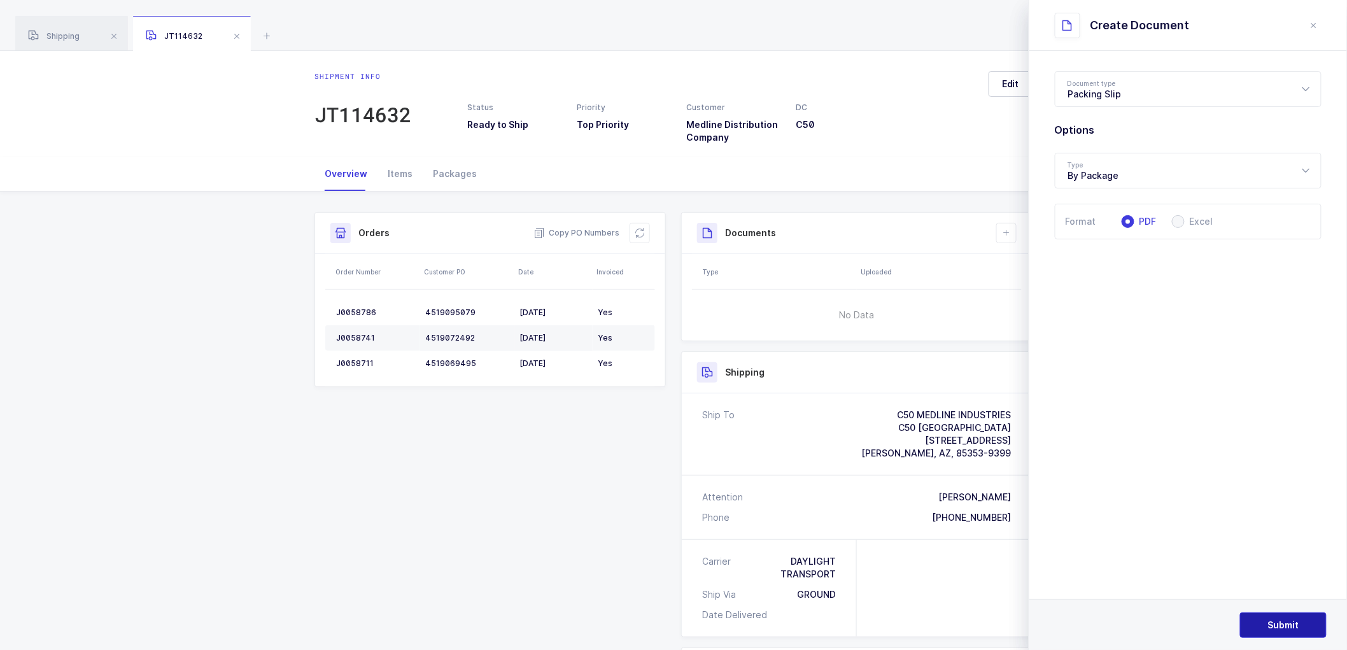
click at [1269, 621] on span "Submit" at bounding box center [1283, 625] width 31 height 13
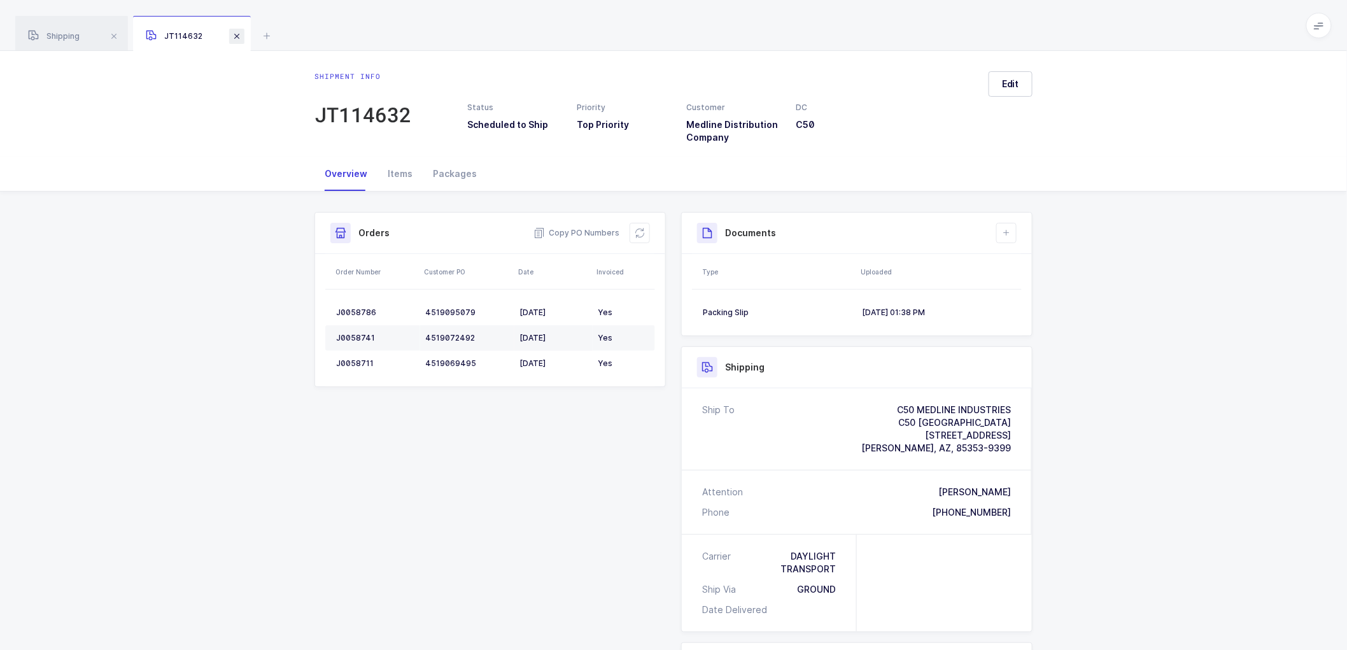
click at [236, 33] on span at bounding box center [236, 36] width 15 height 15
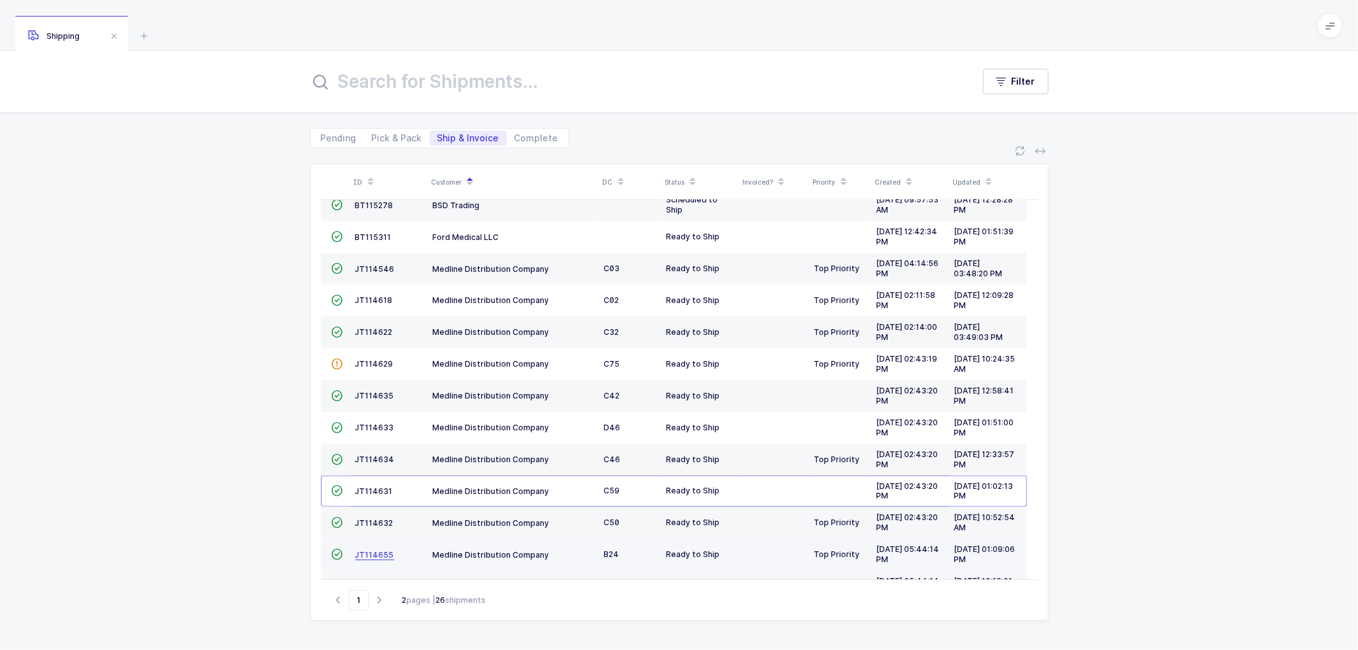
click at [376, 555] on span "JT114655" at bounding box center [374, 555] width 39 height 10
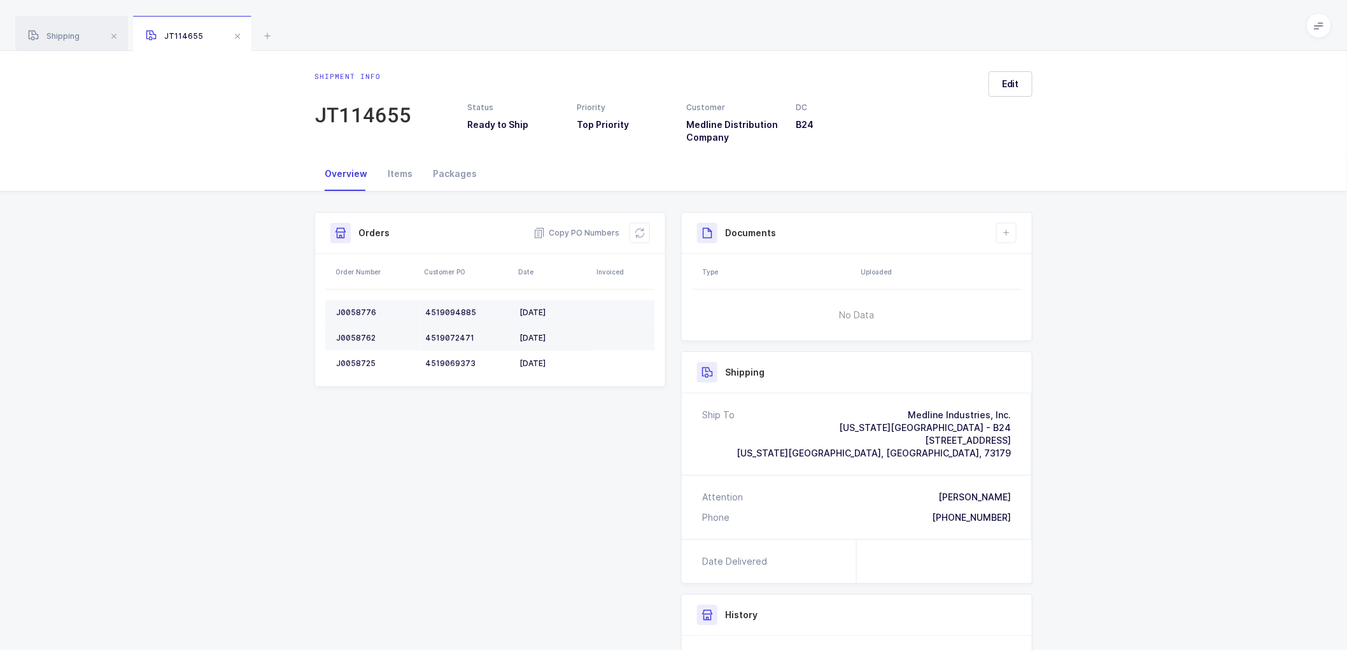
click at [355, 306] on td "J0058776" at bounding box center [372, 312] width 95 height 25
click at [353, 330] on td "J0058762" at bounding box center [372, 337] width 95 height 25
click at [353, 331] on td "J0058762" at bounding box center [372, 337] width 95 height 25
click at [361, 363] on div "J0058725" at bounding box center [375, 363] width 79 height 10
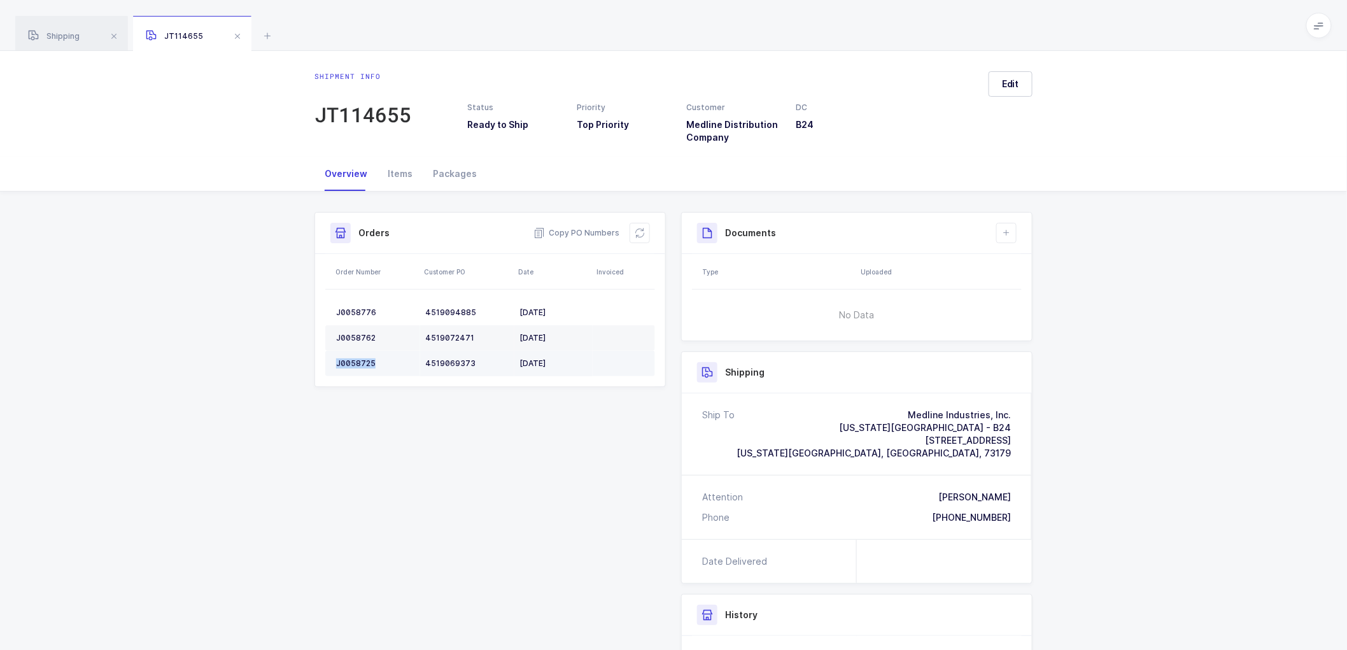
click at [361, 362] on div "J0058725" at bounding box center [375, 363] width 79 height 10
click at [640, 232] on icon at bounding box center [640, 233] width 10 height 10
drag, startPoint x: 1015, startPoint y: 79, endPoint x: 1135, endPoint y: 131, distance: 130.6
click at [1016, 79] on span "Edit" at bounding box center [1010, 84] width 17 height 13
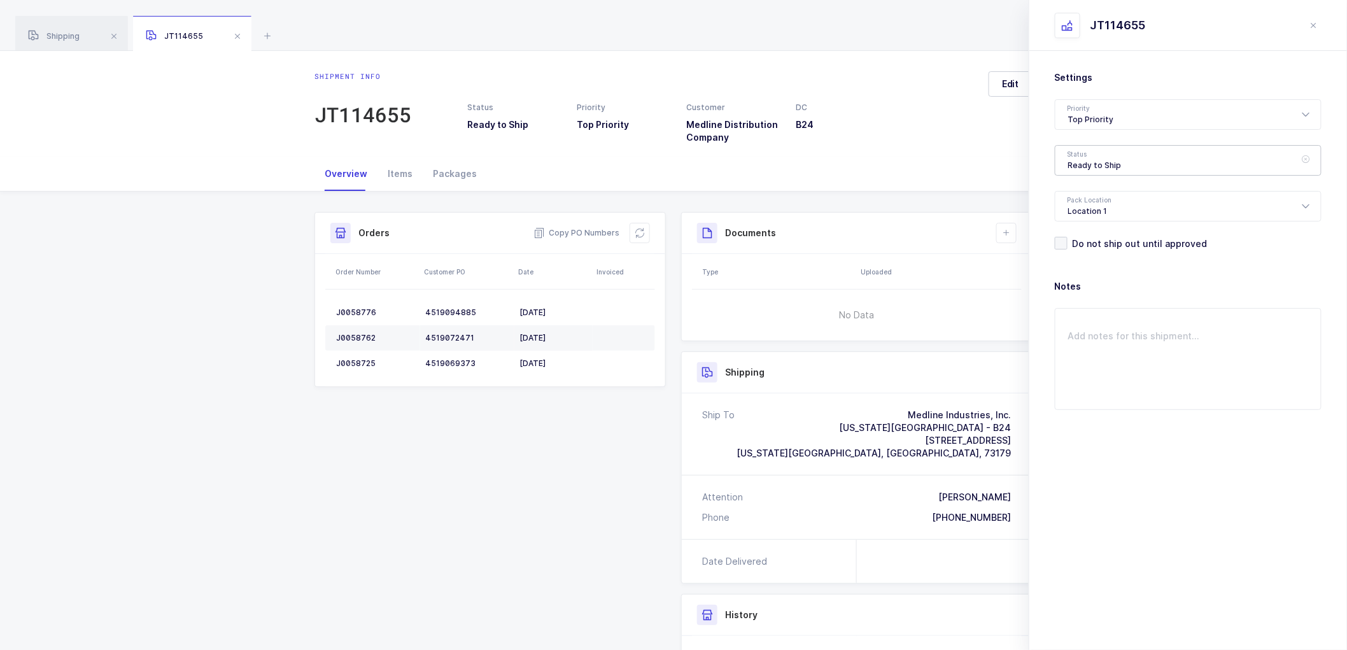
click at [1093, 156] on div "Ready to Ship" at bounding box center [1188, 160] width 267 height 31
click at [1097, 237] on span "Scheduled to Ship" at bounding box center [1108, 237] width 81 height 11
type input "Scheduled to Ship"
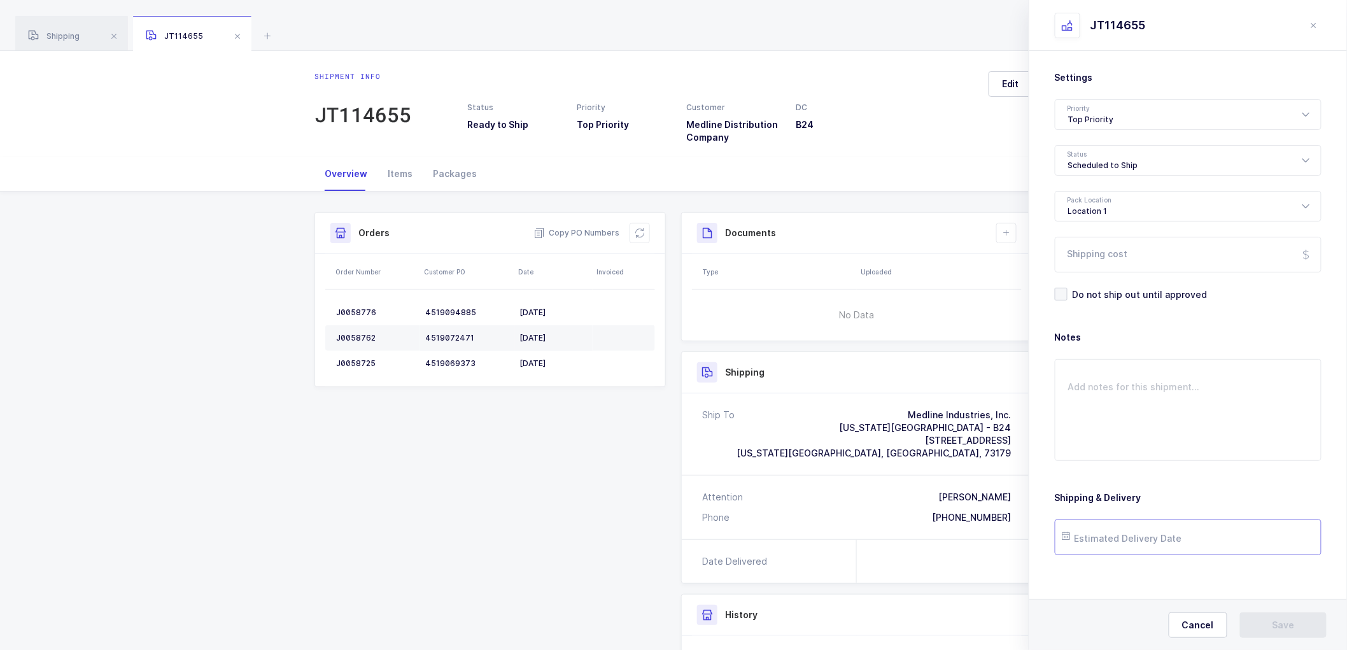
click at [1099, 526] on input "text" at bounding box center [1188, 537] width 267 height 36
click at [1186, 463] on span "2" at bounding box center [1185, 465] width 15 height 15
type input "[DATE]"
drag, startPoint x: 1280, startPoint y: 619, endPoint x: 1269, endPoint y: 587, distance: 34.2
click at [1280, 618] on button "Save" at bounding box center [1283, 624] width 87 height 25
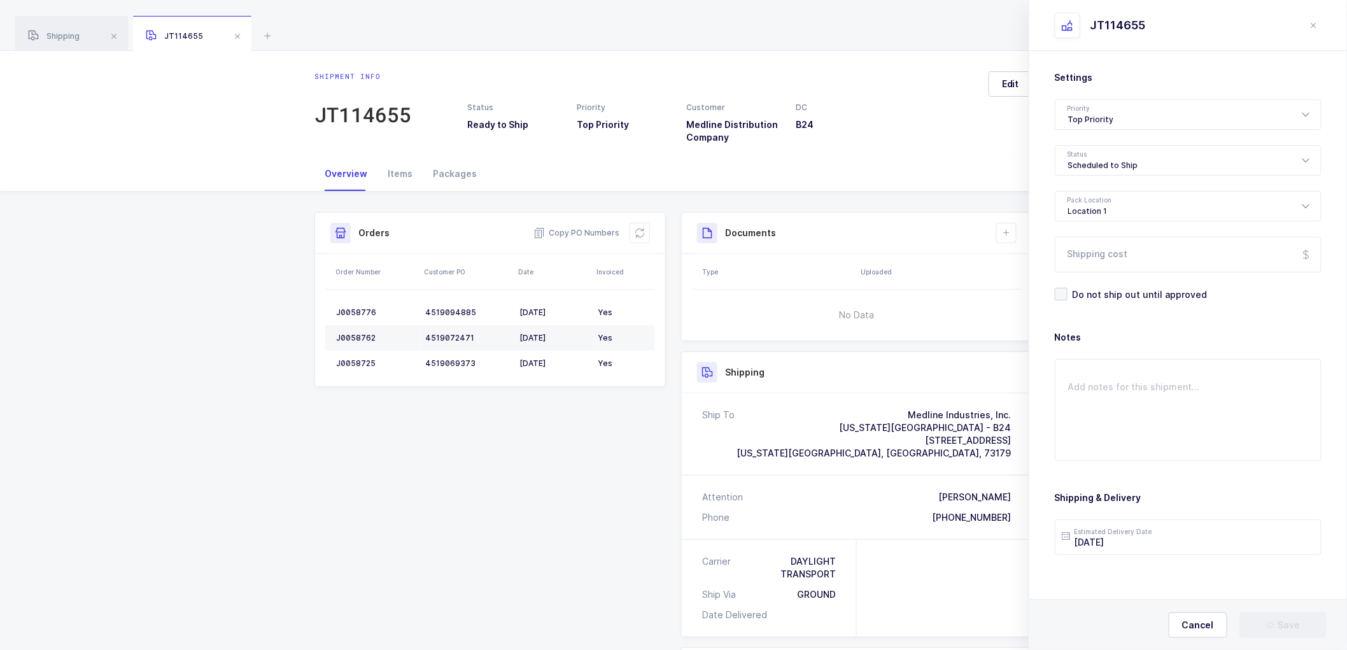
drag, startPoint x: 1002, startPoint y: 233, endPoint x: 1036, endPoint y: 237, distance: 34.0
click at [1002, 232] on icon at bounding box center [1006, 233] width 10 height 10
click at [1046, 265] on li "Create Document" at bounding box center [1049, 269] width 95 height 20
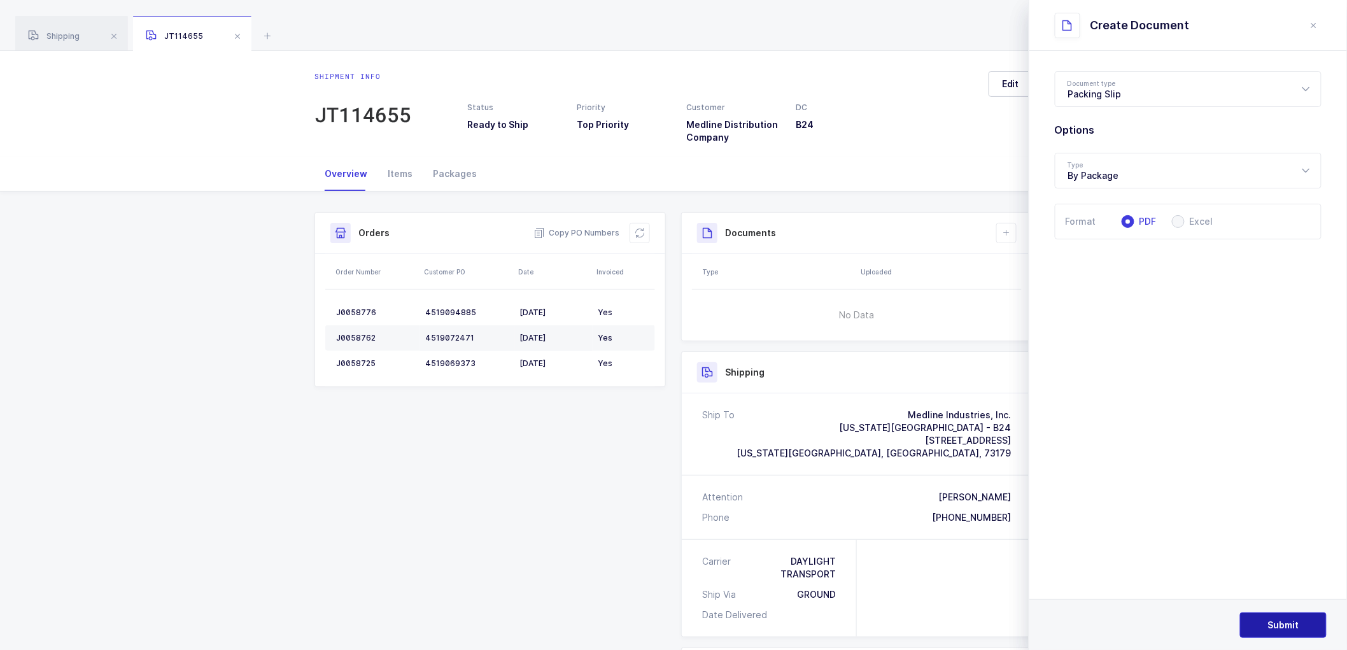
click at [1272, 616] on button "Submit" at bounding box center [1283, 624] width 87 height 25
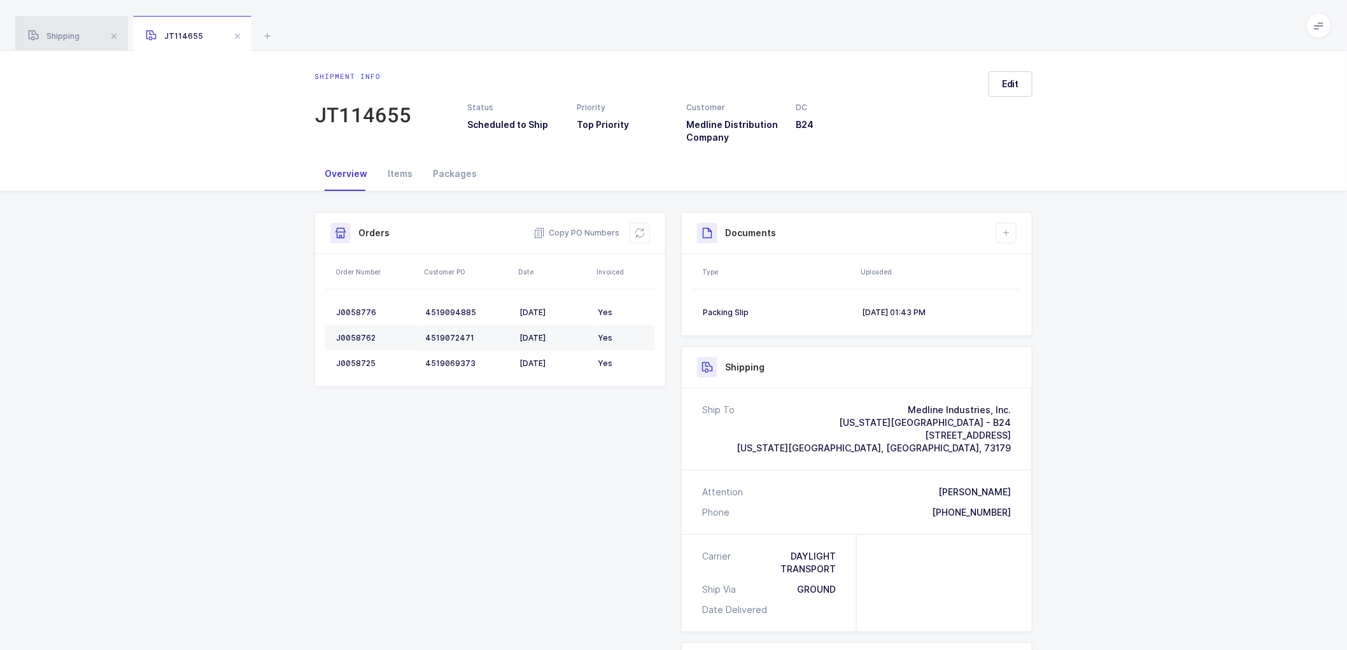
click at [58, 30] on div "Shipping" at bounding box center [71, 34] width 113 height 36
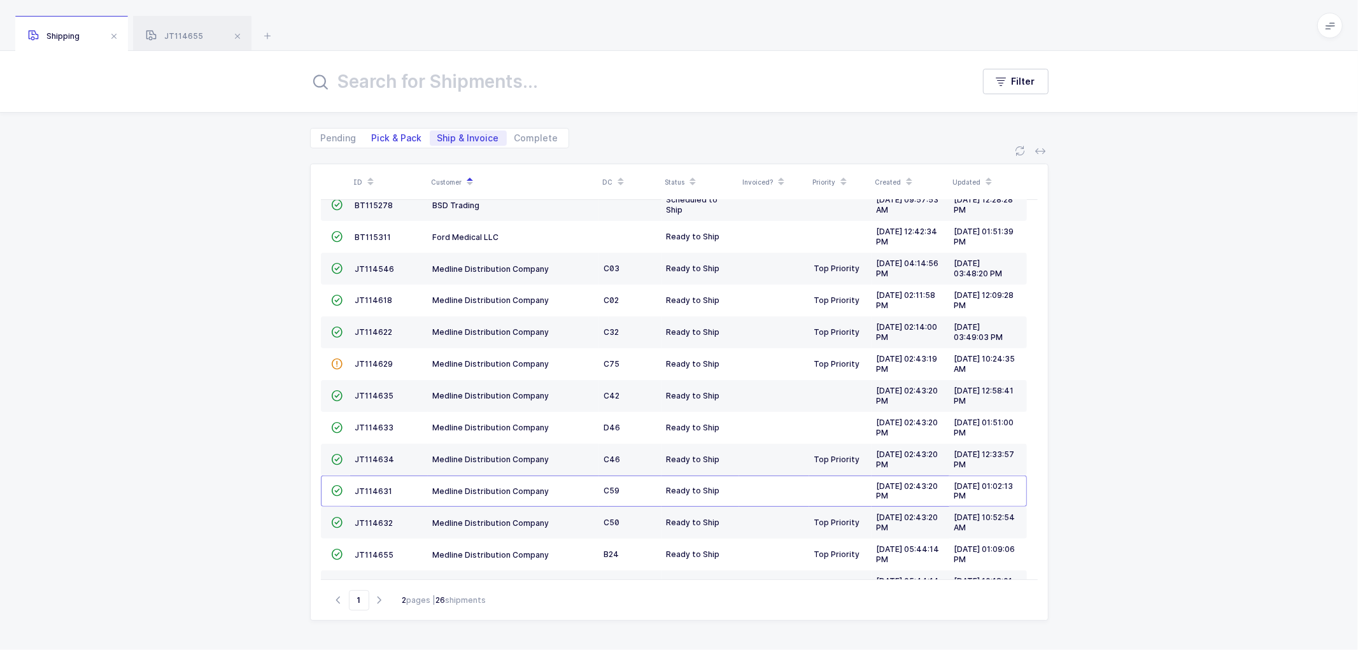
click at [409, 136] on span "Pick & Pack" at bounding box center [397, 138] width 50 height 9
click at [372, 136] on input "Pick & Pack" at bounding box center [368, 134] width 8 height 8
radio input "true"
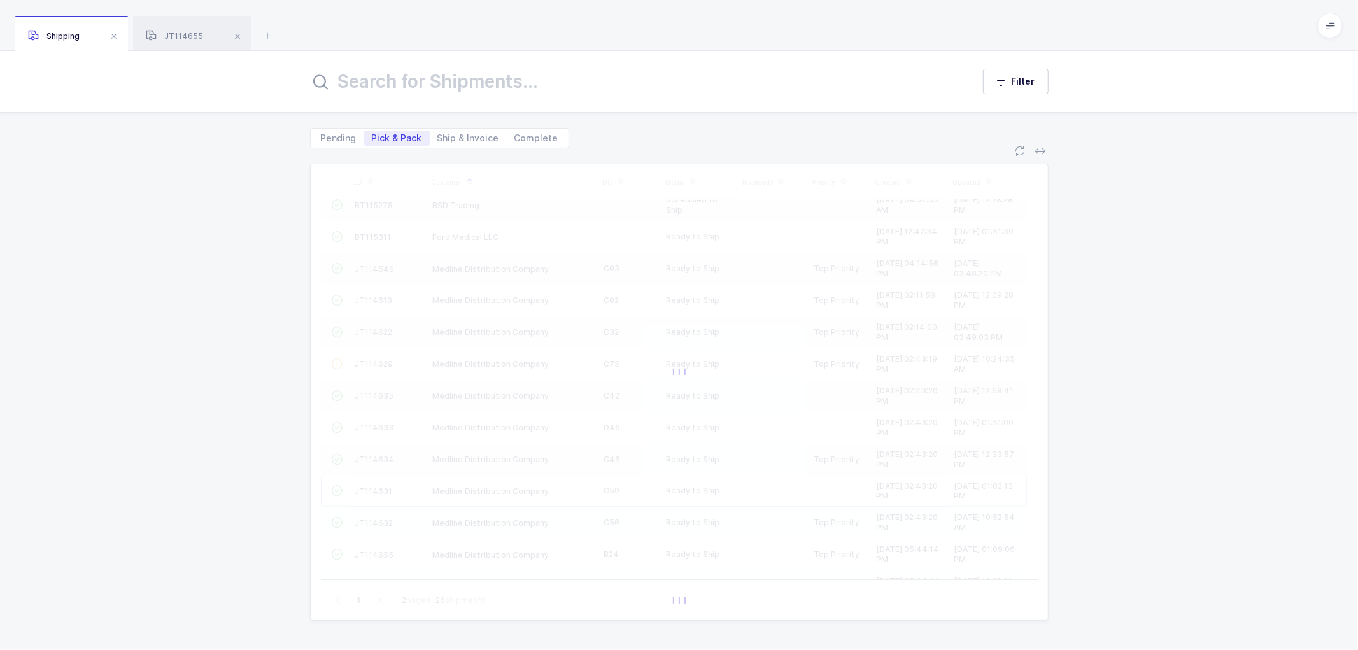
click at [240, 31] on span at bounding box center [237, 36] width 15 height 15
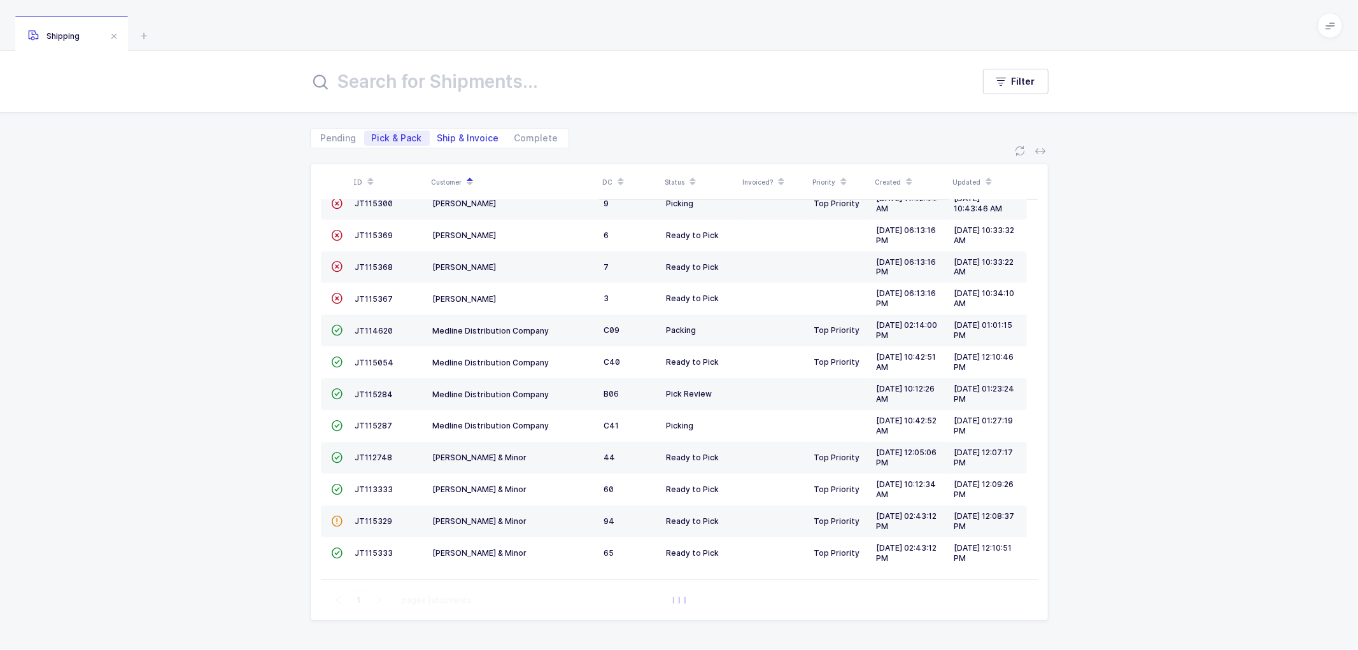
scroll to position [119, 0]
click at [460, 134] on span "Ship & Invoice" at bounding box center [468, 138] width 62 height 9
click at [471, 134] on span "Ship & Invoice" at bounding box center [468, 138] width 62 height 9
click at [438, 134] on input "Ship & Invoice" at bounding box center [434, 134] width 8 height 8
radio input "true"
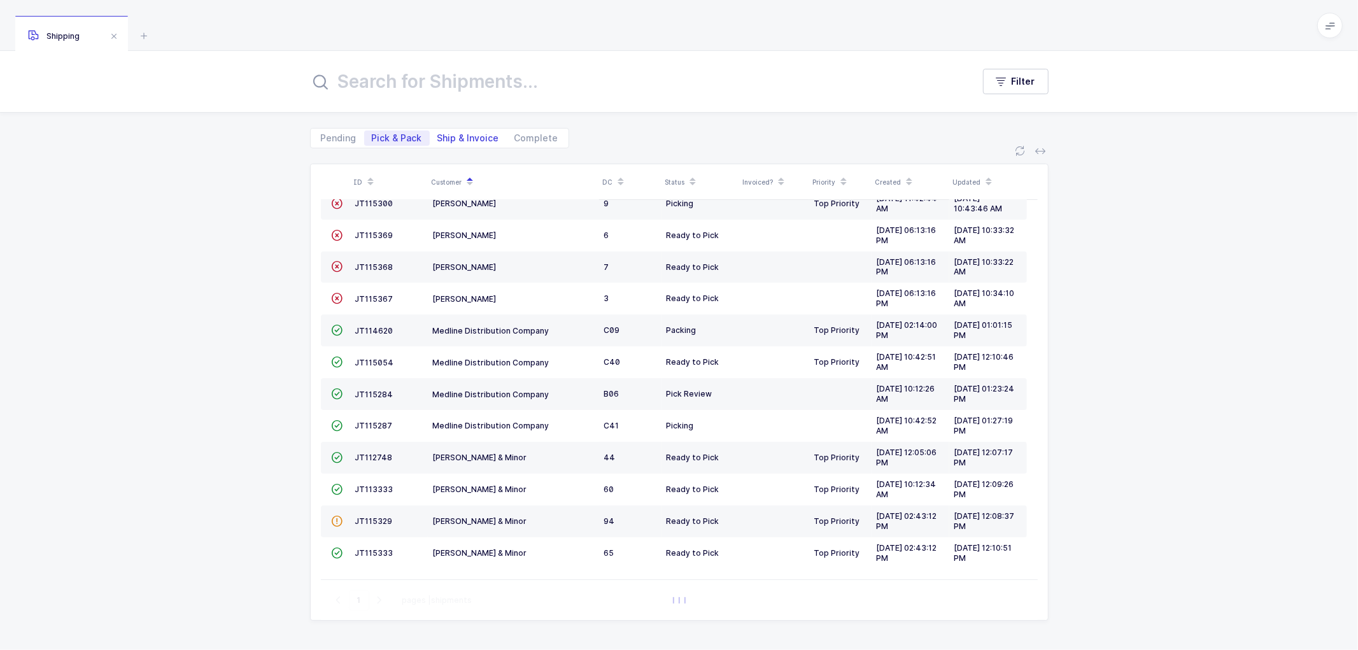
radio input "false"
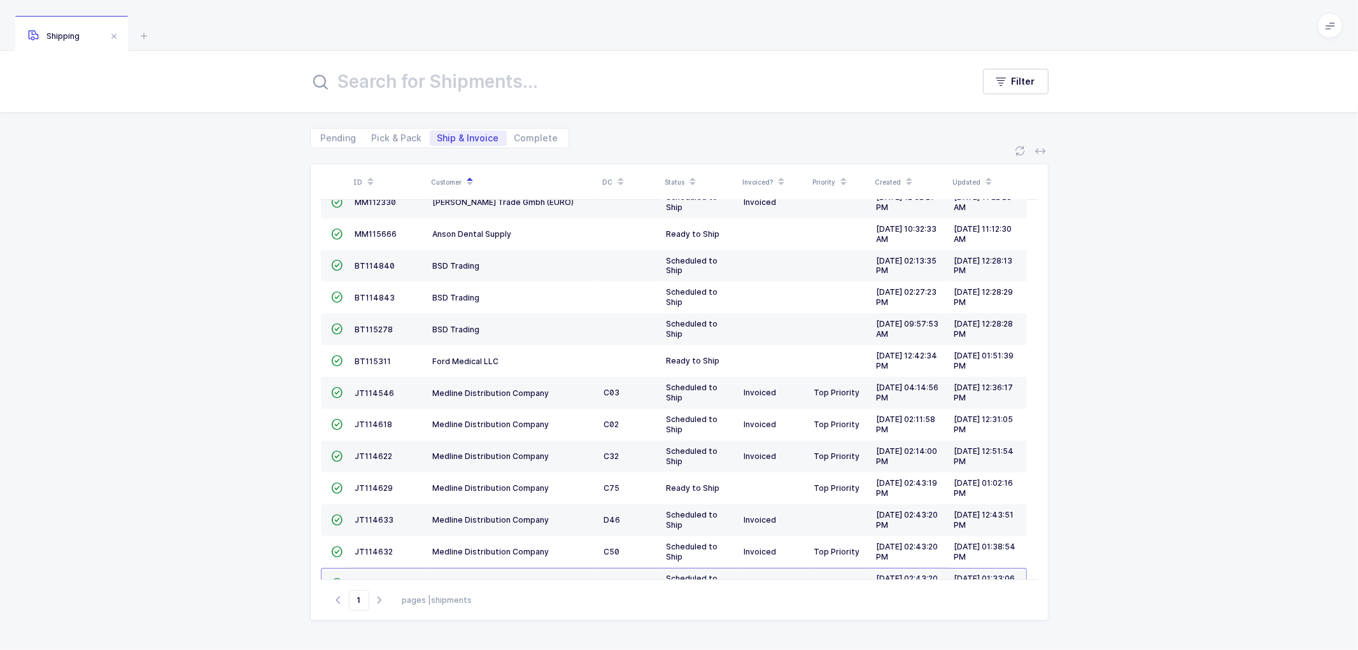
scroll to position [243, 0]
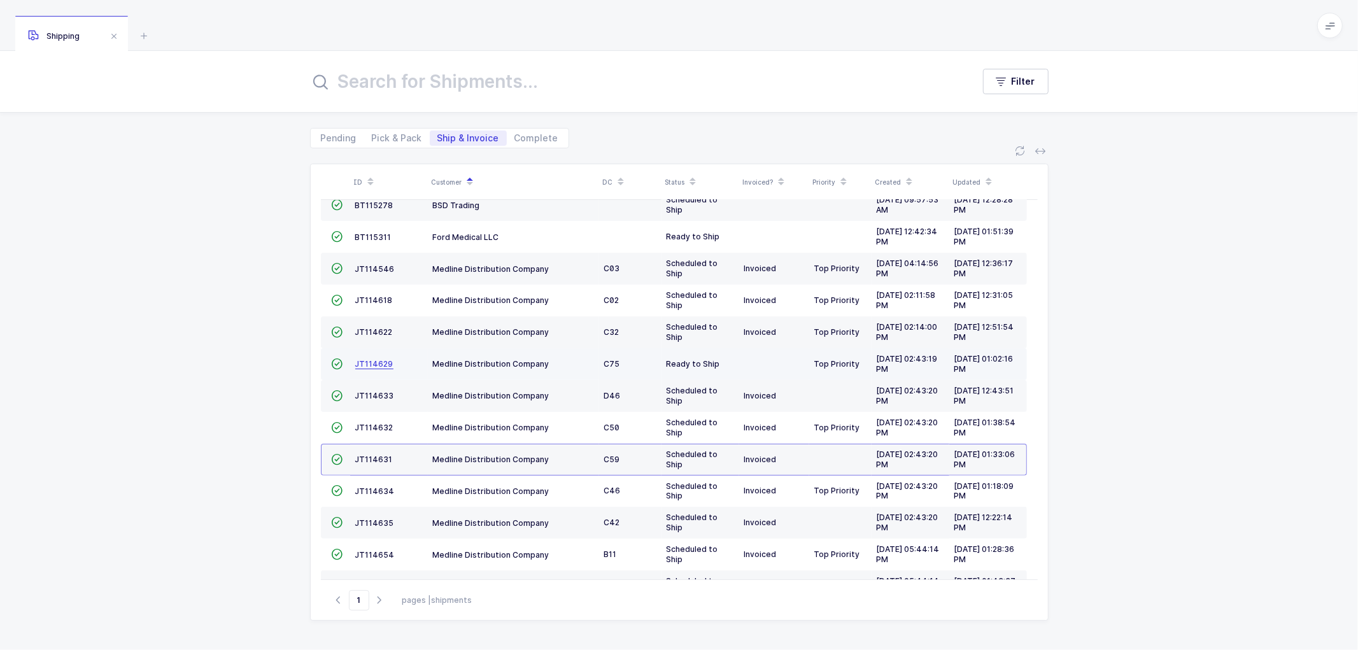
click at [360, 361] on span "JT114629" at bounding box center [374, 364] width 38 height 10
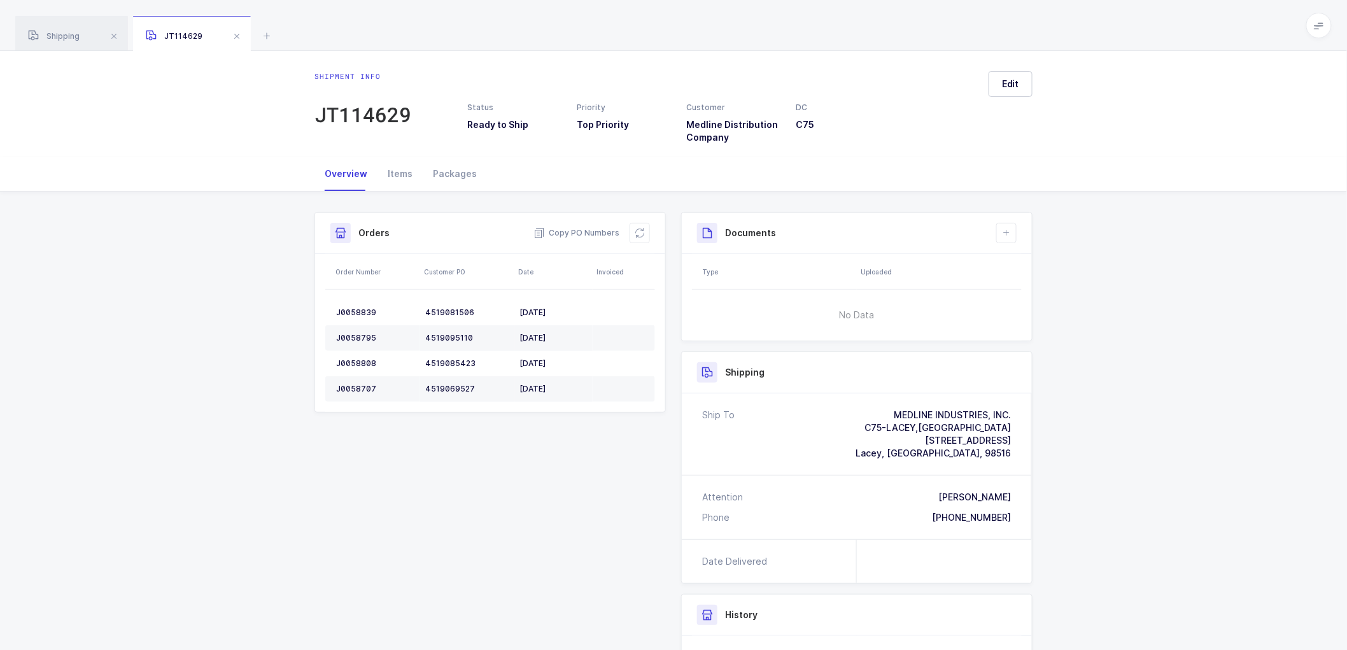
click at [1015, 518] on div "Attention [PERSON_NAME] Phone [PHONE_NUMBER]" at bounding box center [857, 508] width 350 height 64
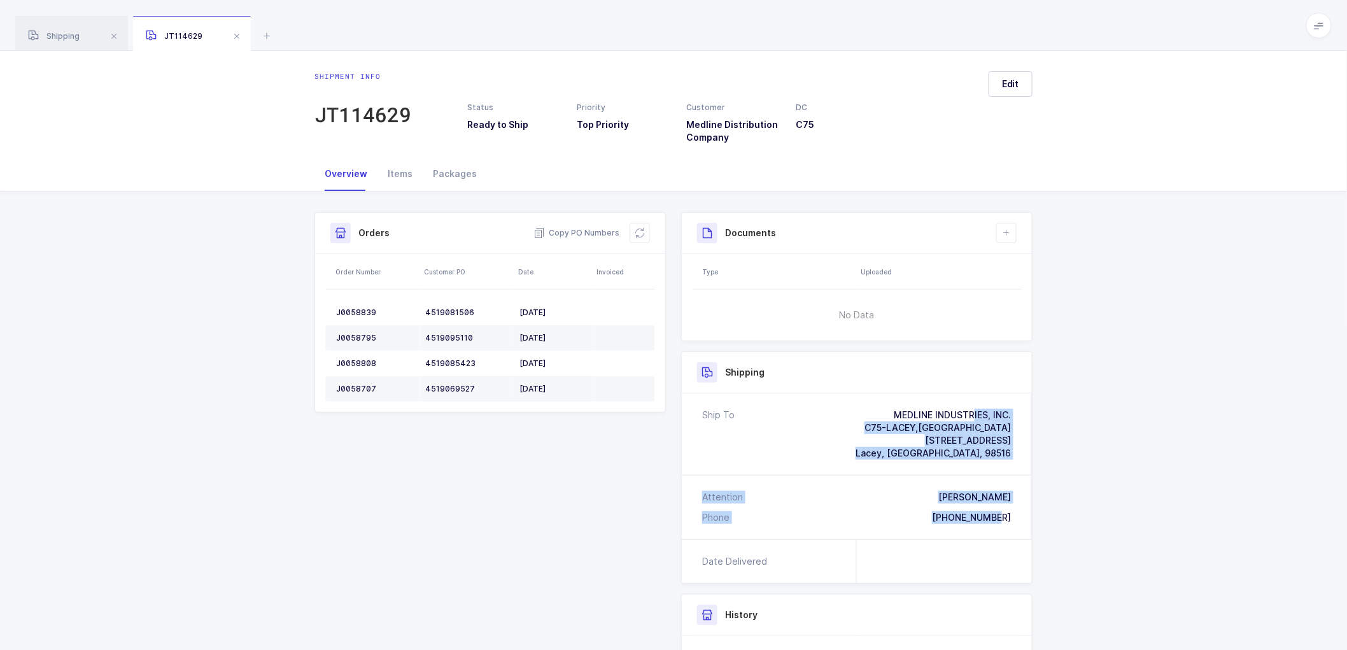
drag, startPoint x: 1013, startPoint y: 517, endPoint x: 881, endPoint y: 413, distance: 168.1
click at [881, 412] on div "Ship To MEDLINE INDUSTRIES, INC. C75-[GEOGRAPHIC_DATA],[GEOGRAPHIC_DATA] [STREE…" at bounding box center [857, 466] width 350 height 146
click at [582, 229] on span "Copy PO Numbers" at bounding box center [576, 233] width 86 height 13
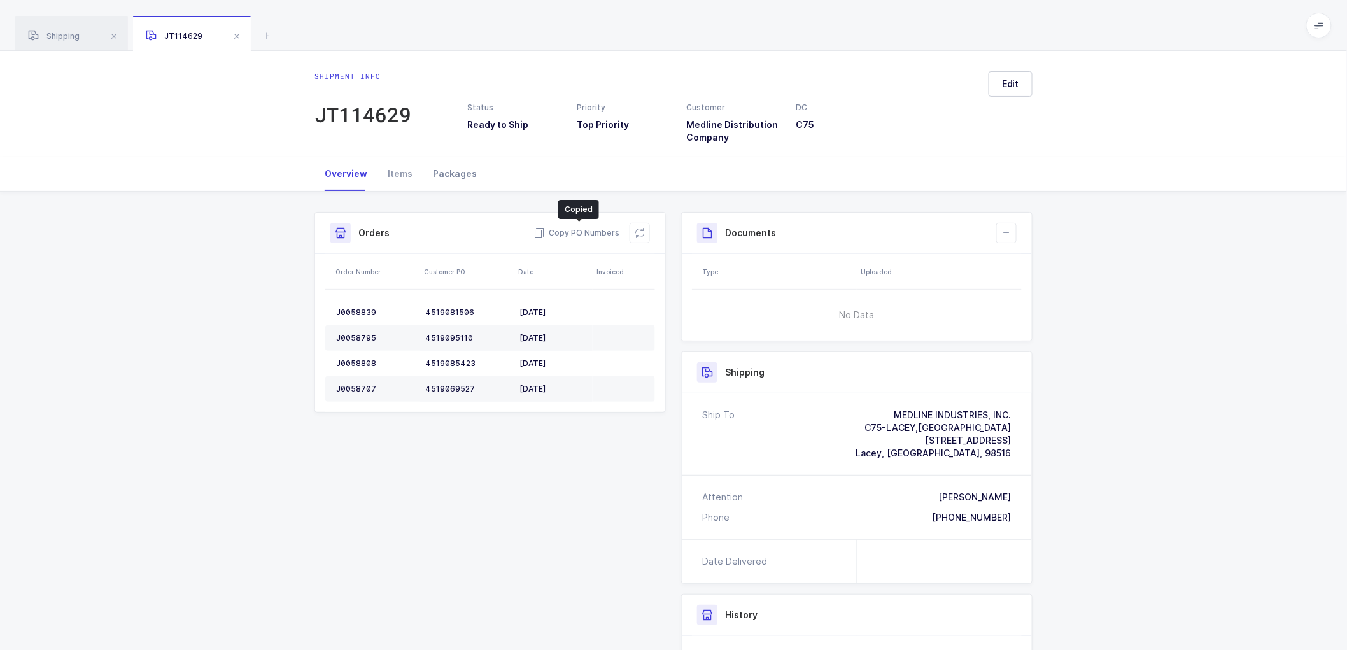
click at [455, 164] on div "Packages" at bounding box center [455, 174] width 64 height 34
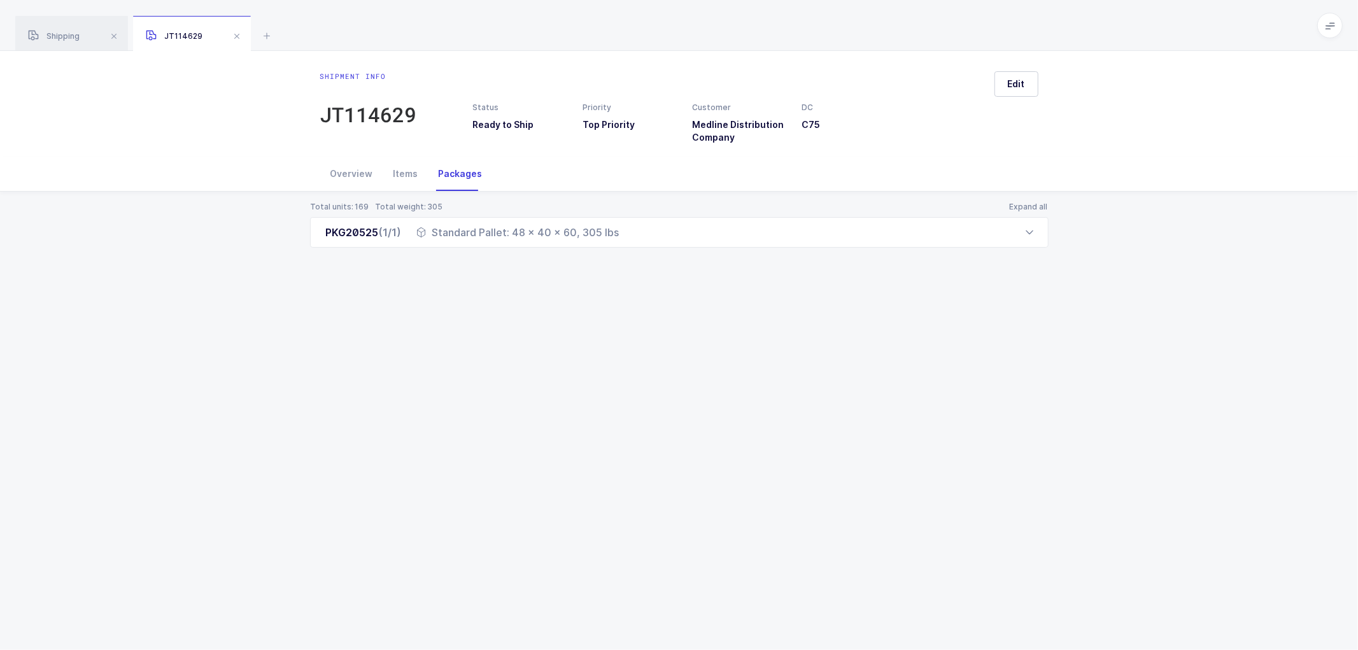
drag, startPoint x: 310, startPoint y: 449, endPoint x: 325, endPoint y: 423, distance: 30.2
click at [321, 435] on div "Shipment info JT114629 Status Ready to Ship Priority Top Priority Customer Medl…" at bounding box center [679, 350] width 1358 height 599
drag, startPoint x: 346, startPoint y: 174, endPoint x: 493, endPoint y: 185, distance: 148.1
click at [346, 174] on div "Overview" at bounding box center [351, 174] width 63 height 34
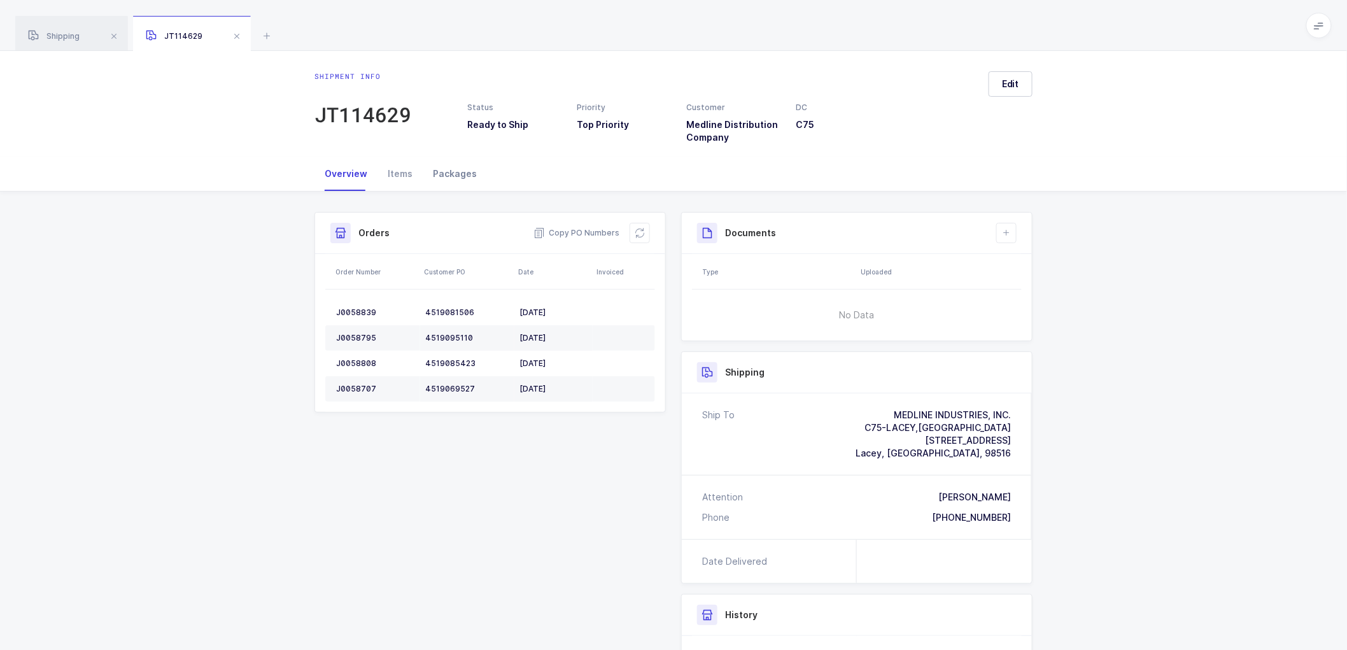
click at [444, 167] on div "Packages" at bounding box center [455, 174] width 64 height 34
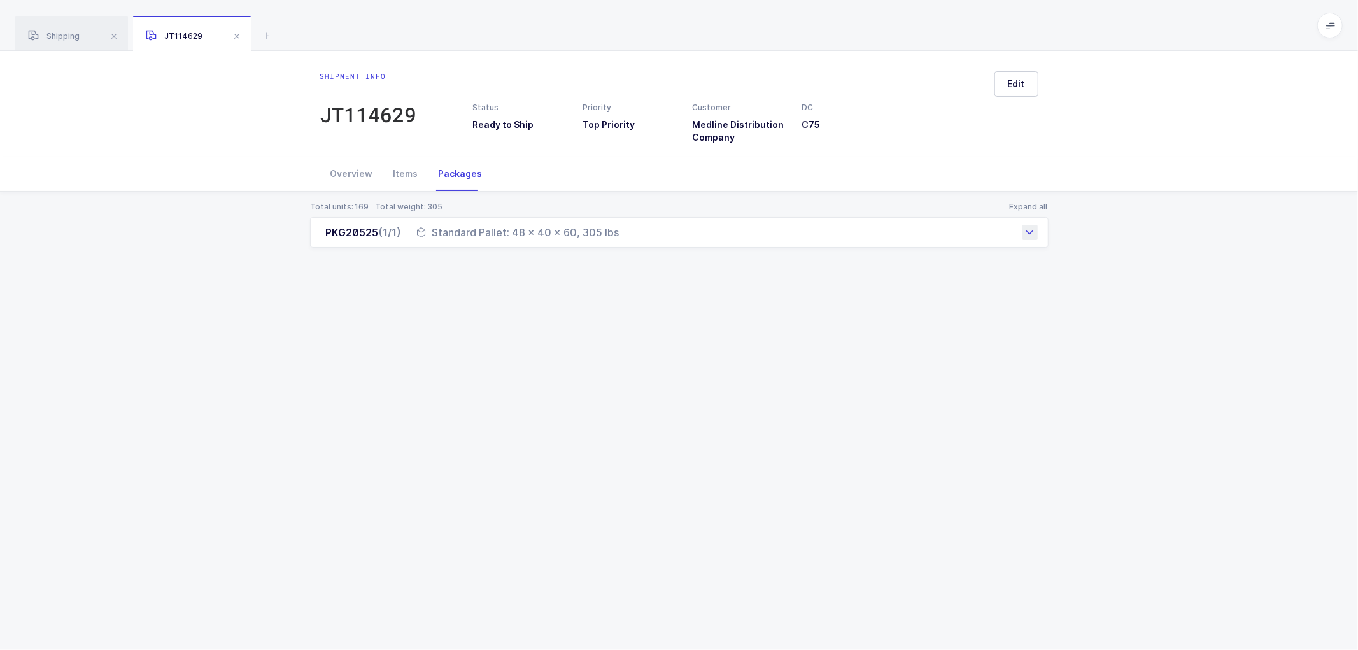
drag, startPoint x: 321, startPoint y: 230, endPoint x: 629, endPoint y: 242, distance: 307.7
click at [629, 242] on div "PKG20525 (1/1) Standard Pallet: 48 x 40 x 60, 305 lbs" at bounding box center [679, 232] width 738 height 31
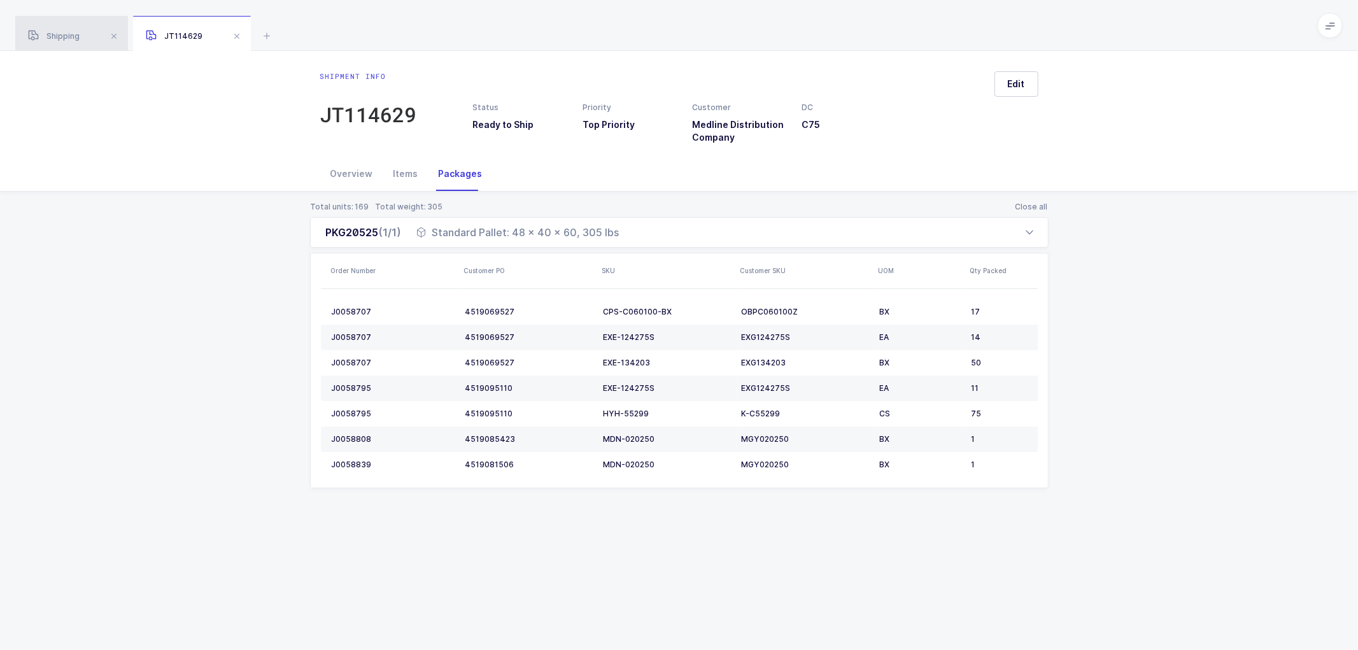
click at [59, 36] on span "Shipping" at bounding box center [54, 36] width 52 height 10
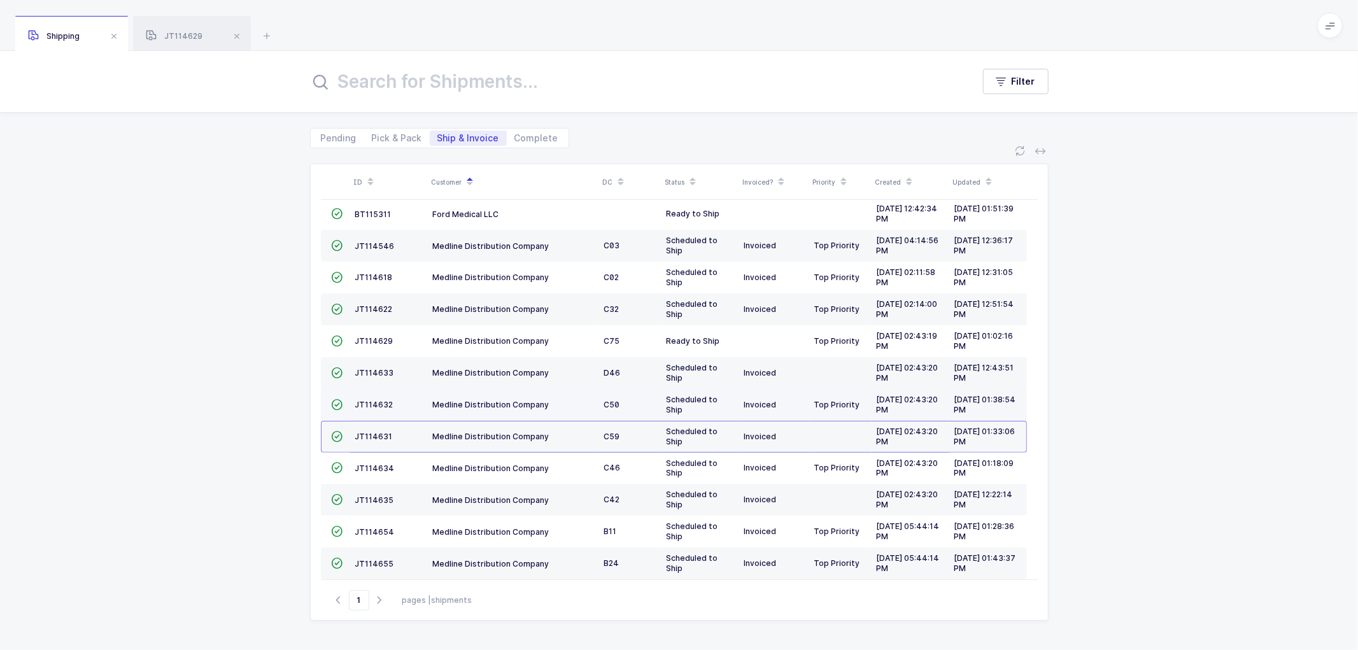
scroll to position [279, 0]
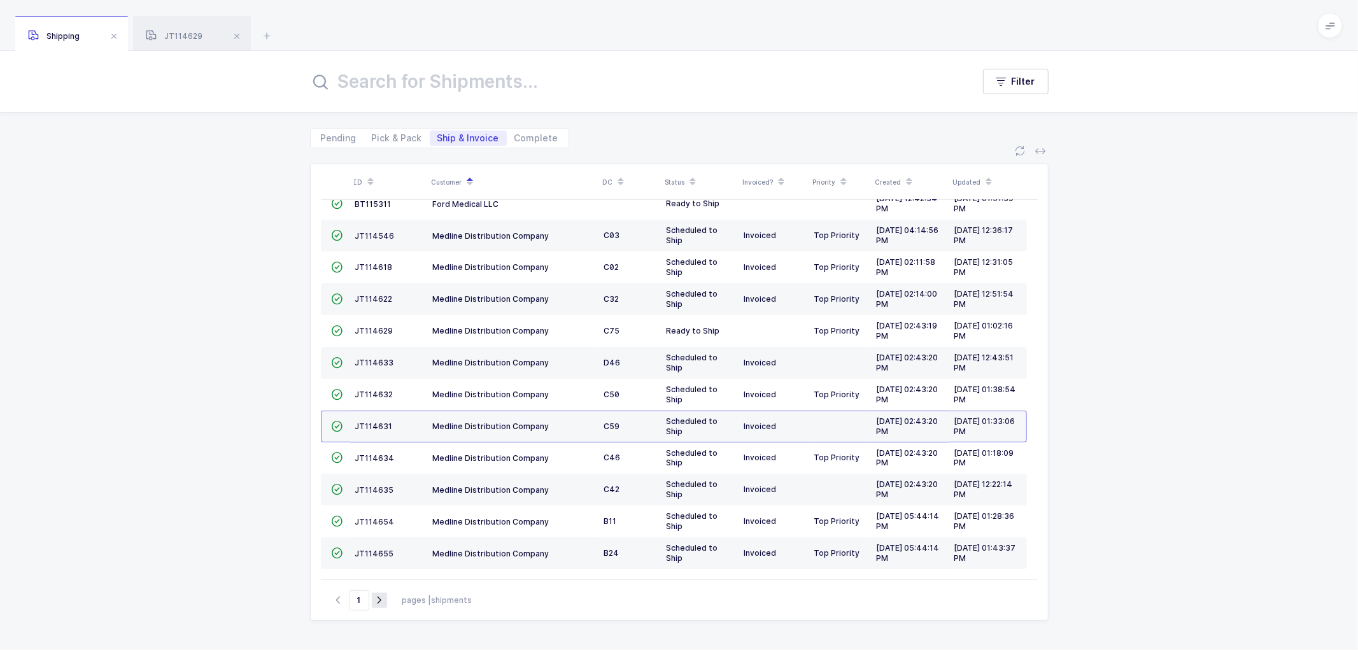
click at [376, 600] on icon "button" at bounding box center [379, 600] width 15 height 10
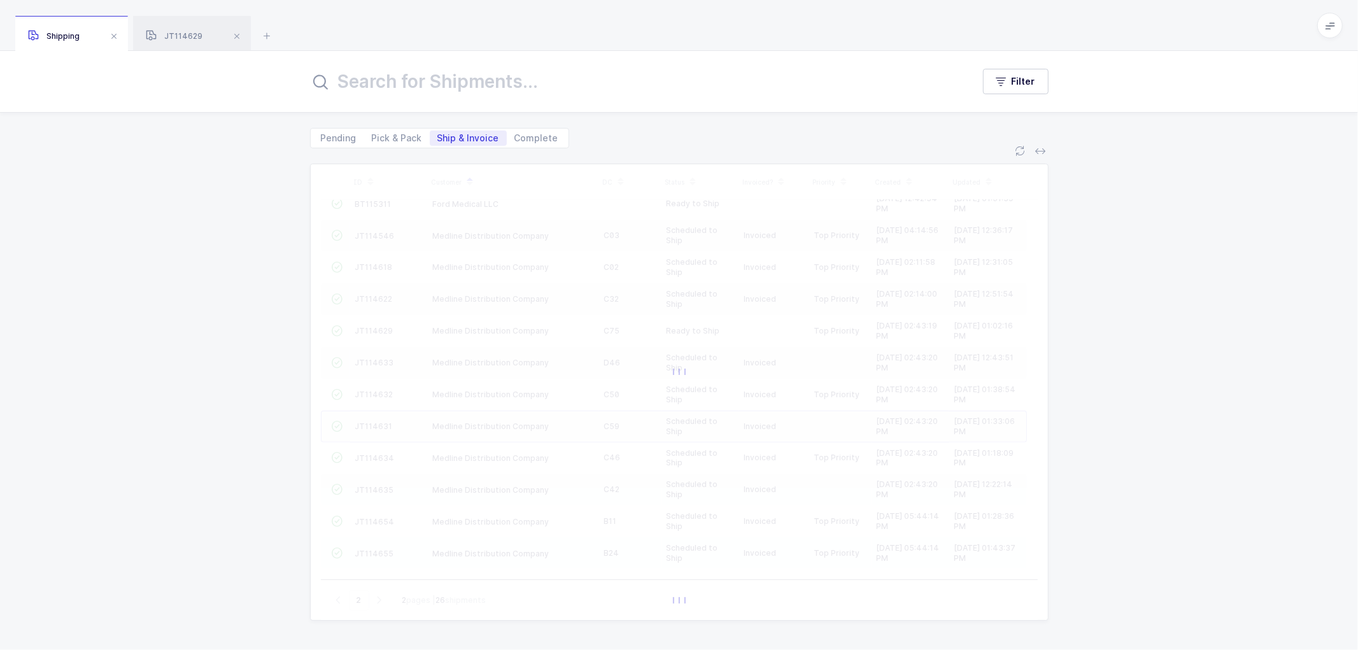
scroll to position [0, 0]
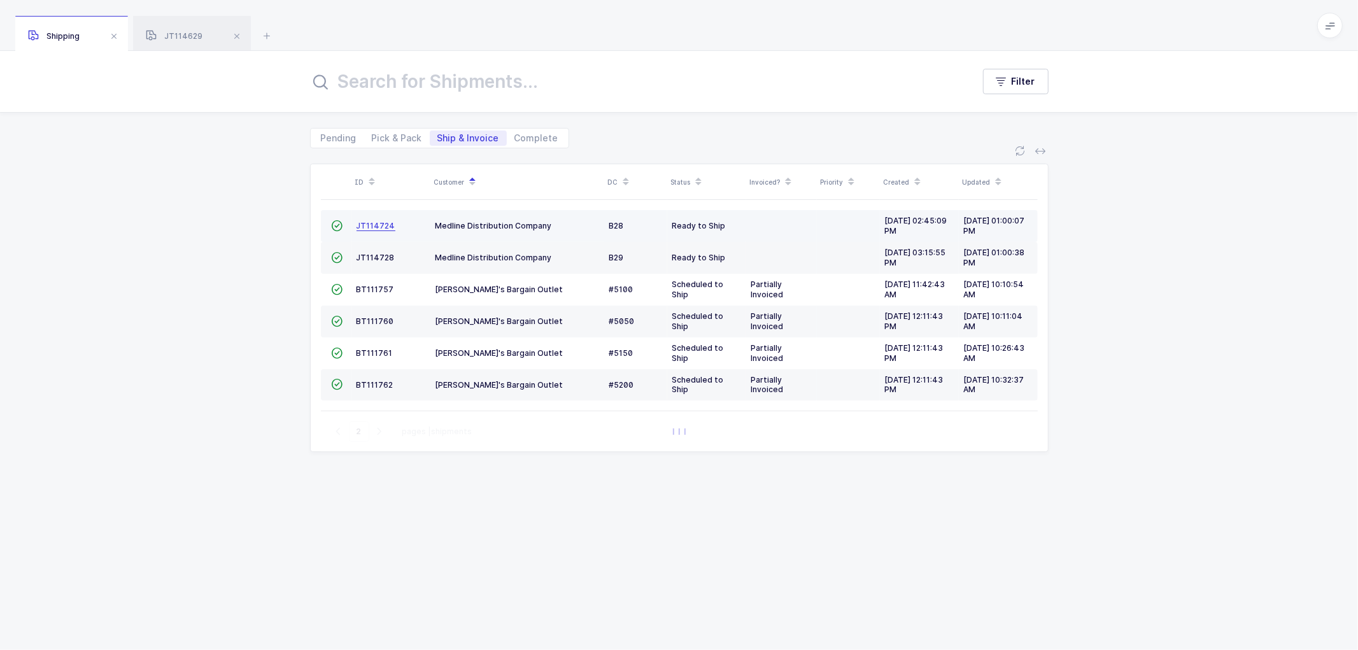
click at [376, 227] on span "JT114724" at bounding box center [375, 226] width 39 height 10
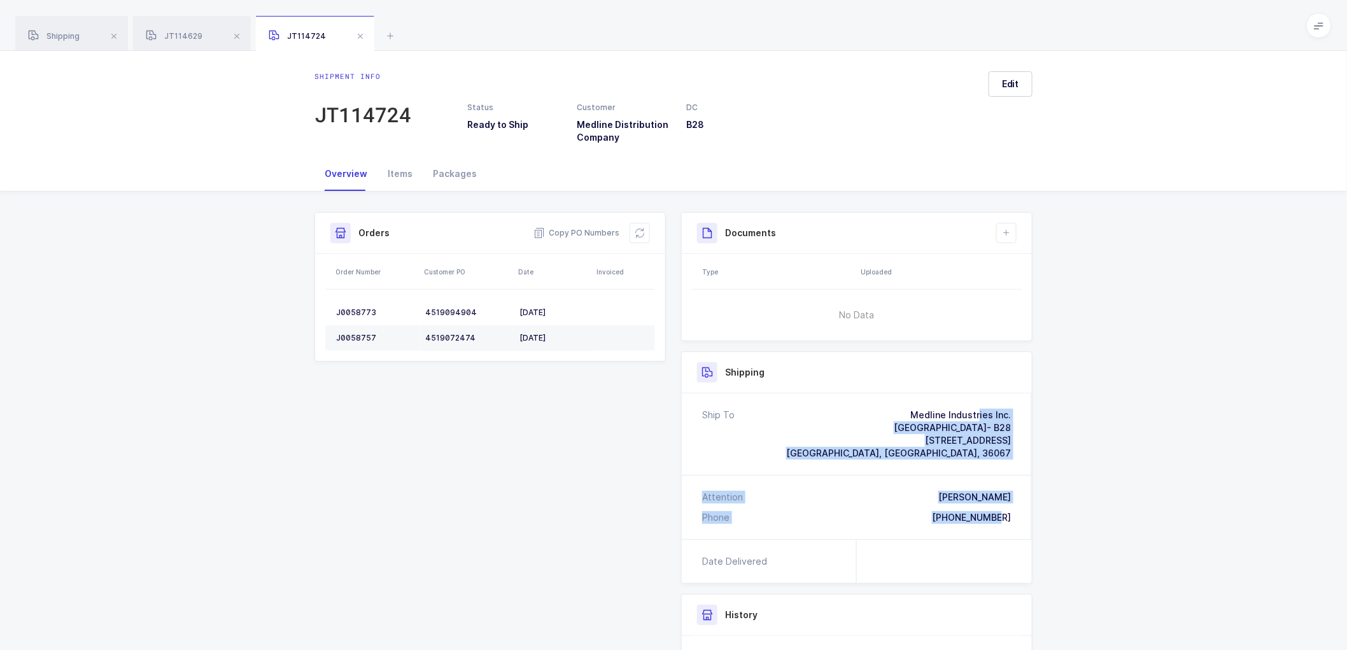
drag, startPoint x: 1015, startPoint y: 516, endPoint x: 864, endPoint y: 397, distance: 192.7
click at [864, 397] on div "Ship To Medline Industries Inc. [GEOGRAPHIC_DATA]- B28 [STREET_ADDRESS] Attenti…" at bounding box center [857, 466] width 350 height 146
click at [586, 228] on span "Copy PO Numbers" at bounding box center [576, 233] width 86 height 13
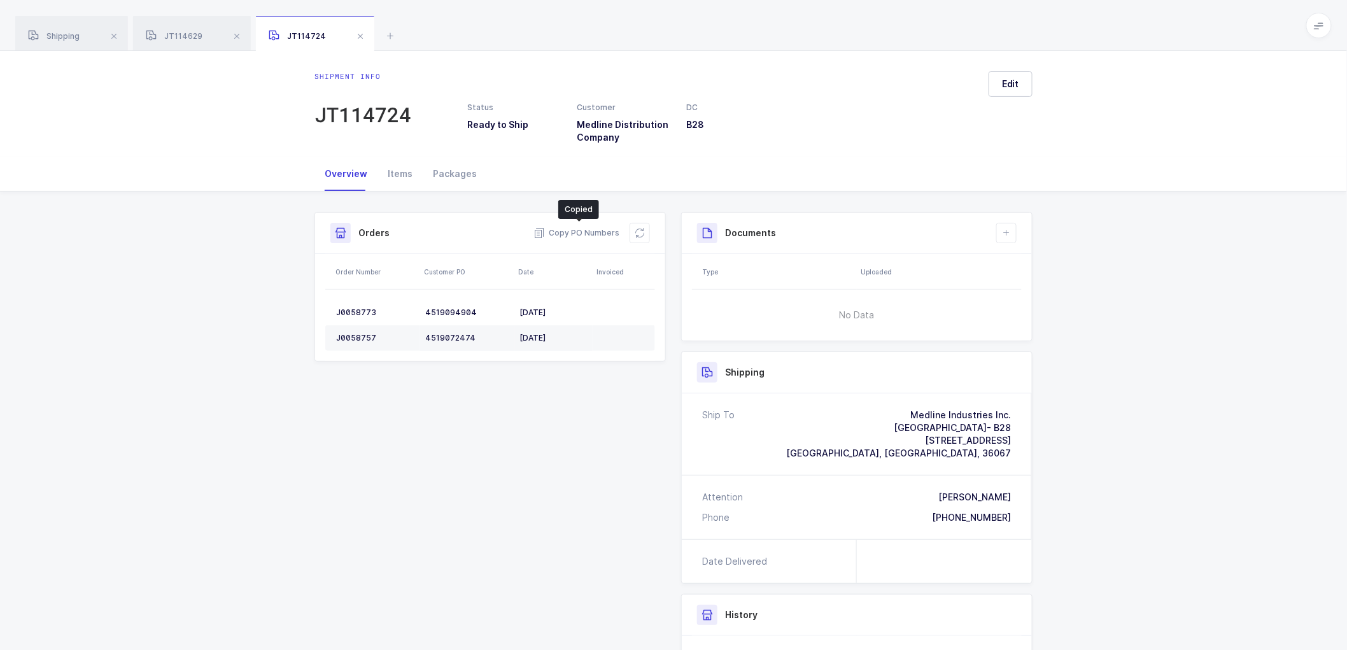
drag, startPoint x: 455, startPoint y: 173, endPoint x: 925, endPoint y: 327, distance: 494.4
click at [456, 173] on div "Packages" at bounding box center [455, 174] width 64 height 34
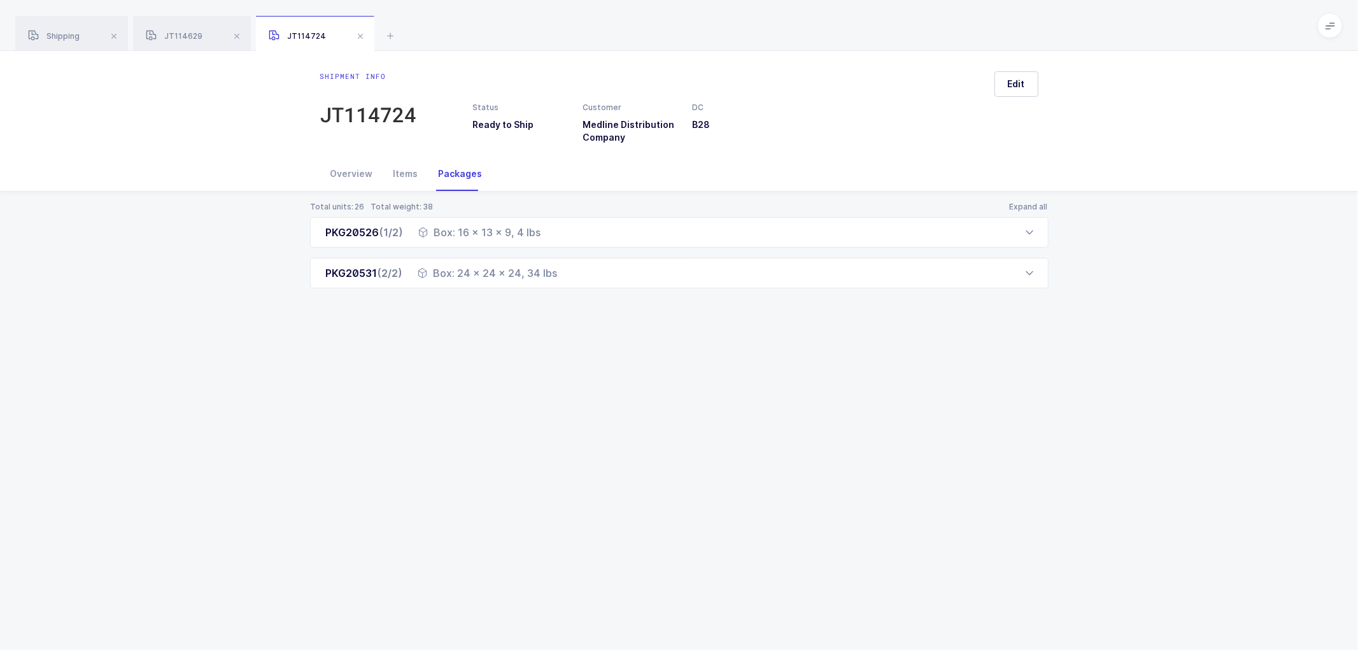
drag, startPoint x: 60, startPoint y: 36, endPoint x: 232, endPoint y: 62, distance: 174.5
click at [61, 36] on span "Shipping" at bounding box center [54, 36] width 52 height 10
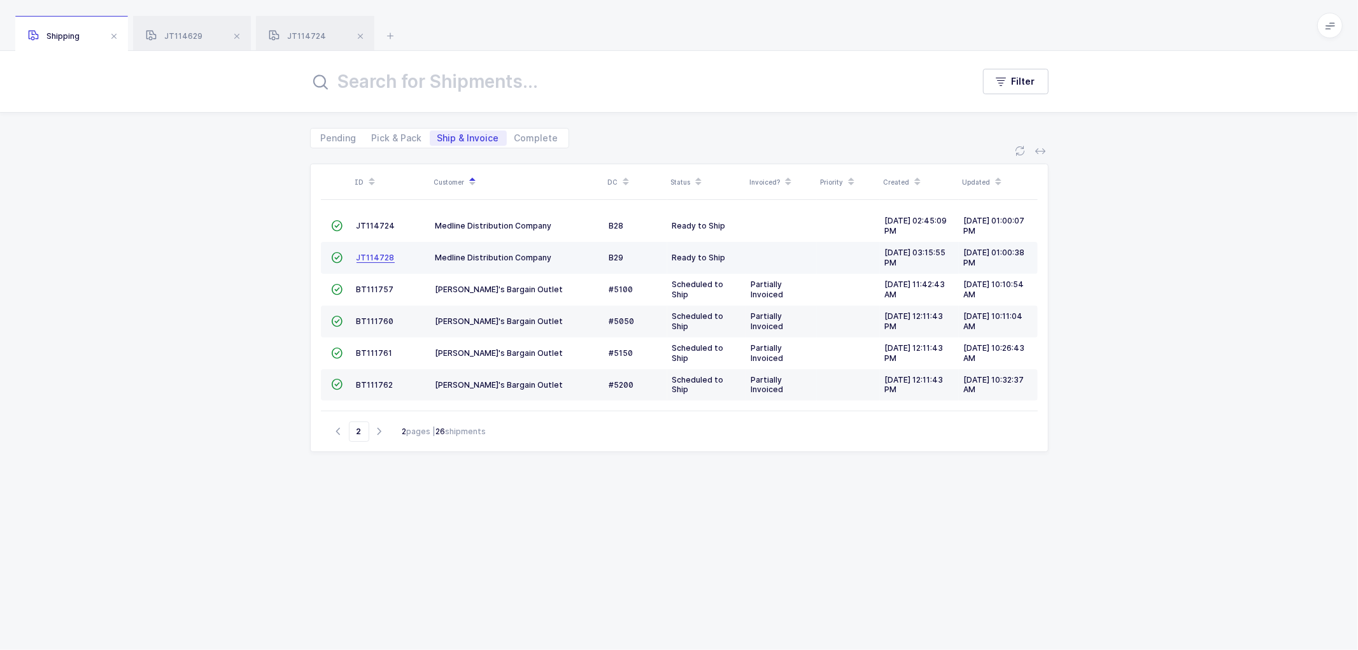
click at [374, 253] on span "JT114728" at bounding box center [375, 258] width 38 height 10
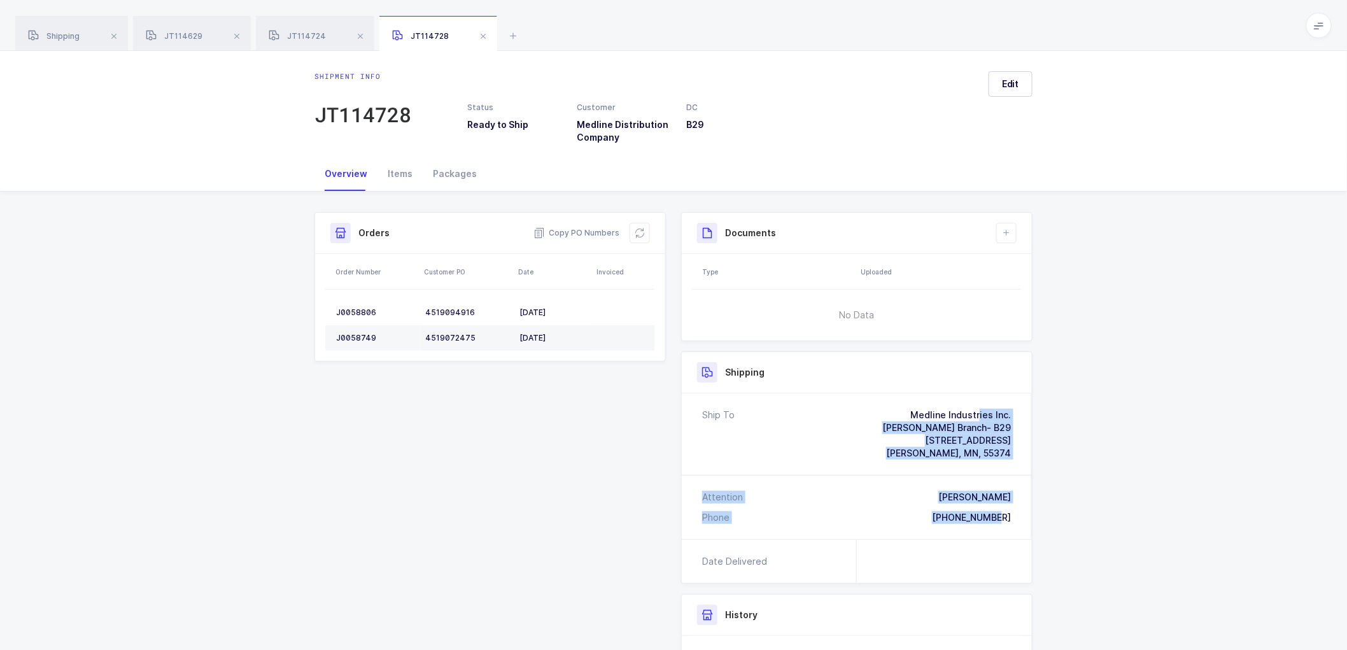
drag, startPoint x: 1013, startPoint y: 520, endPoint x: 872, endPoint y: 404, distance: 183.1
click at [872, 404] on div "Ship To Medline Industries Inc. [PERSON_NAME] Branch- B29 [STREET_ADDRESS][PERS…" at bounding box center [857, 466] width 350 height 146
click at [568, 230] on span "Copy PO Numbers" at bounding box center [576, 233] width 86 height 13
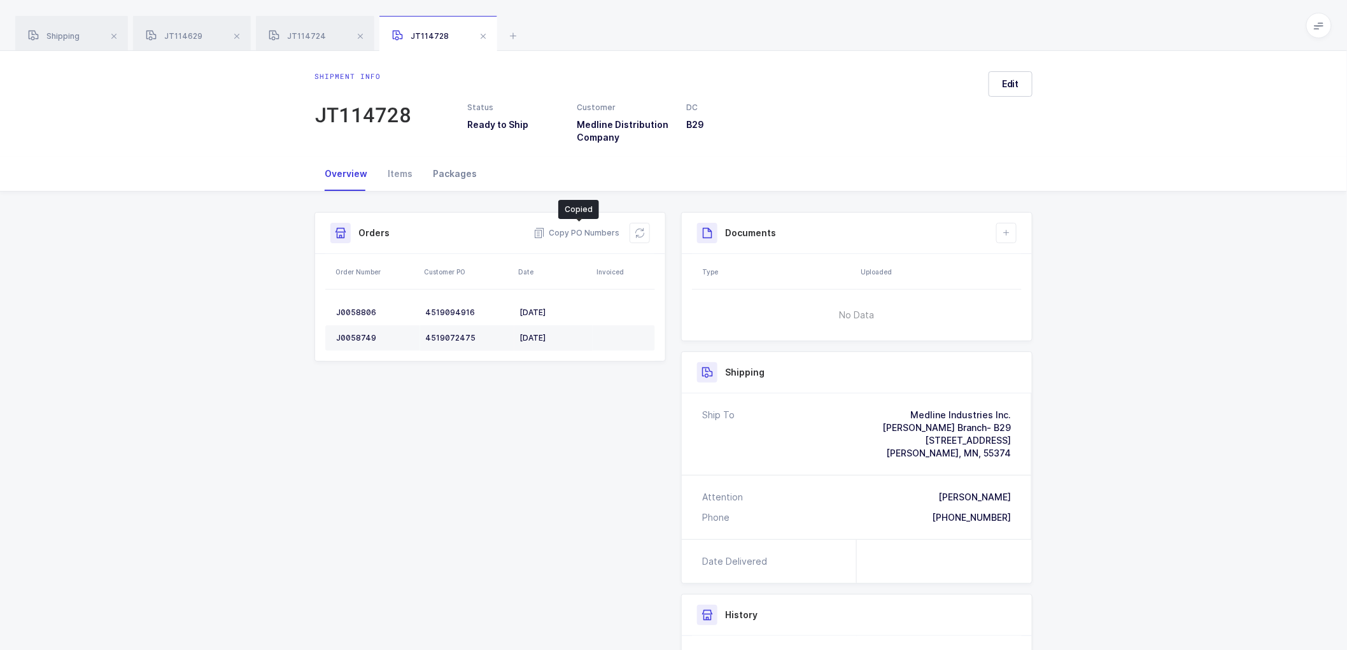
click at [448, 173] on div "Packages" at bounding box center [455, 174] width 64 height 34
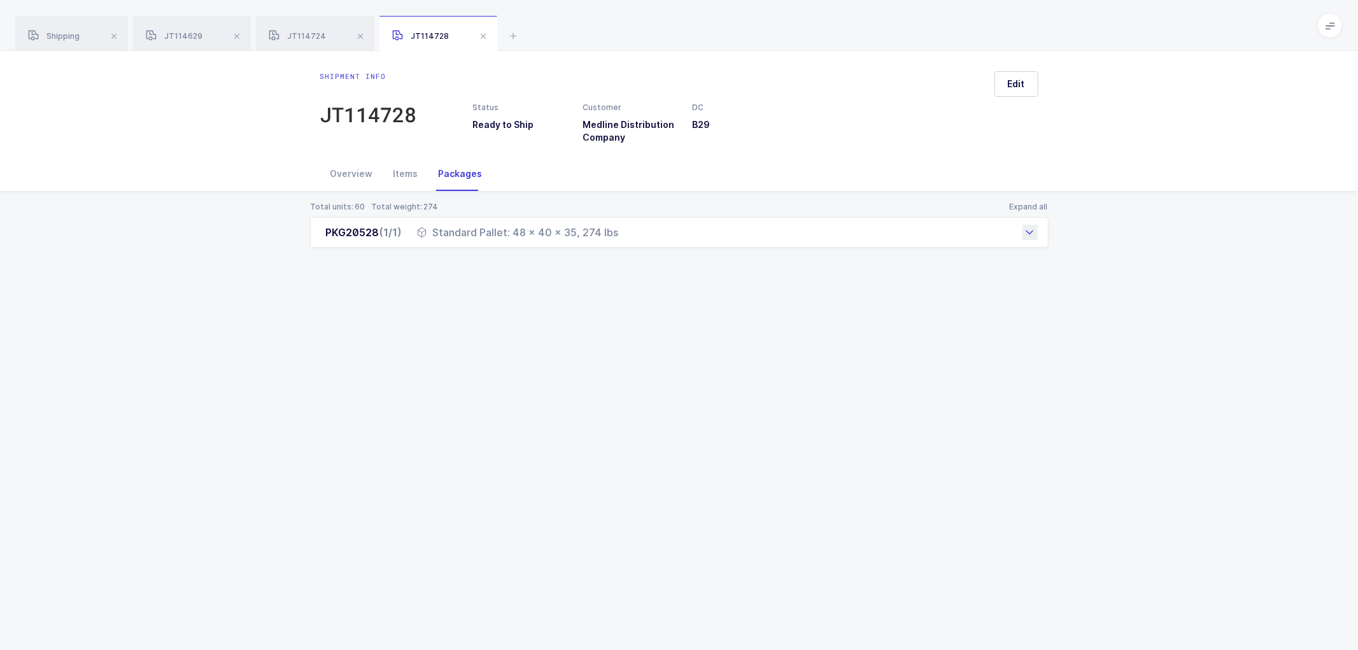
drag, startPoint x: 321, startPoint y: 233, endPoint x: 649, endPoint y: 239, distance: 328.5
click at [649, 239] on div "PKG20528 (1/1) Standard Pallet: 48 x 40 x 35, 274 lbs" at bounding box center [679, 232] width 738 height 31
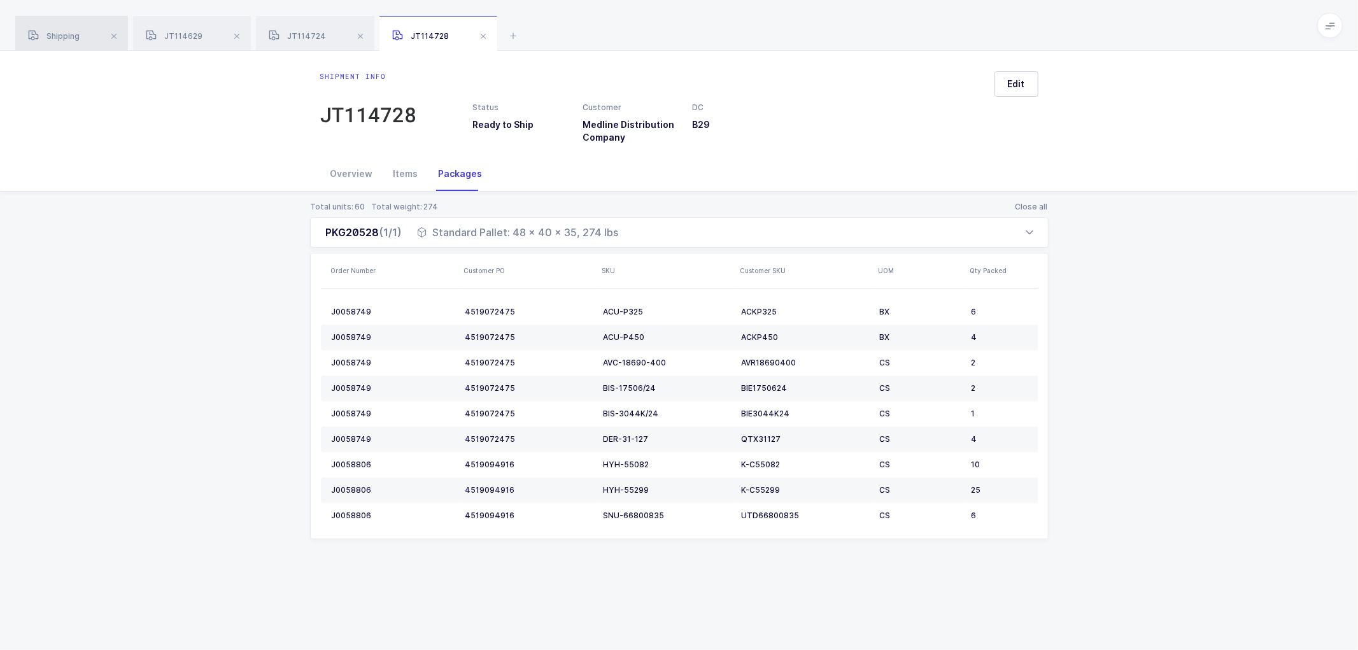
click at [55, 33] on span "Shipping" at bounding box center [54, 36] width 52 height 10
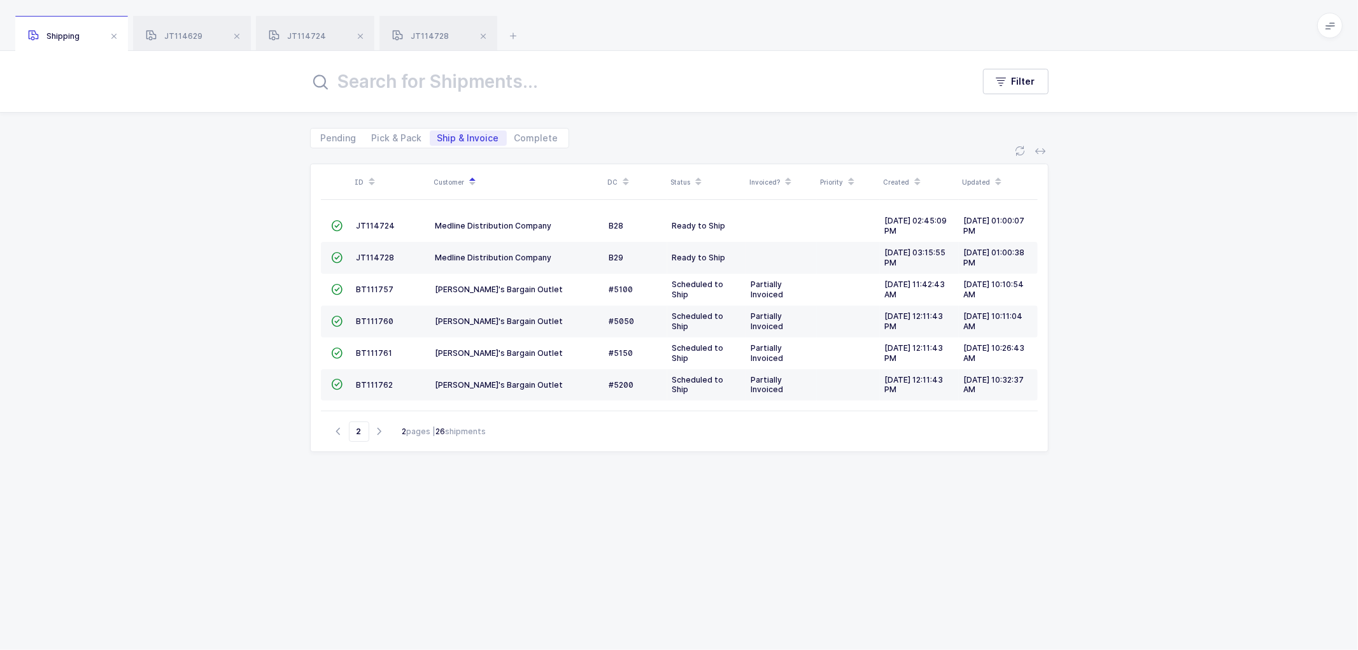
drag, startPoint x: 337, startPoint y: 431, endPoint x: 344, endPoint y: 419, distance: 14.0
click at [338, 430] on icon "button" at bounding box center [338, 432] width 15 height 10
type input "1"
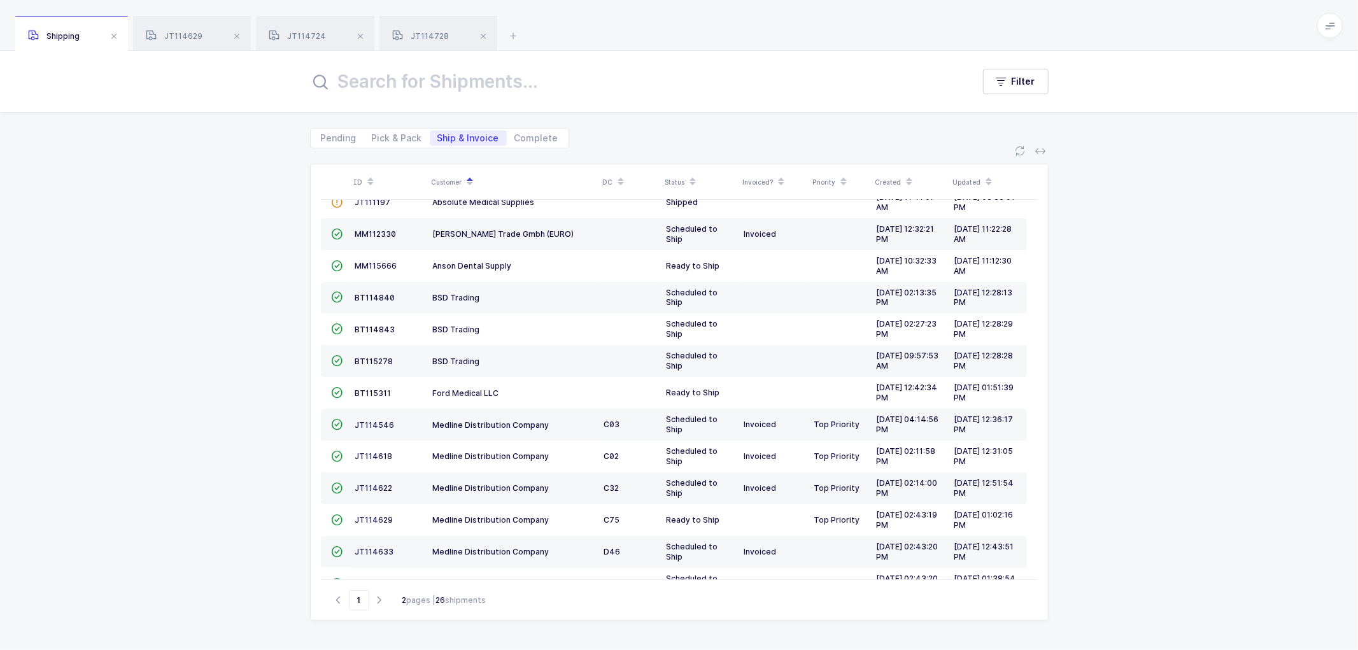
scroll to position [279, 0]
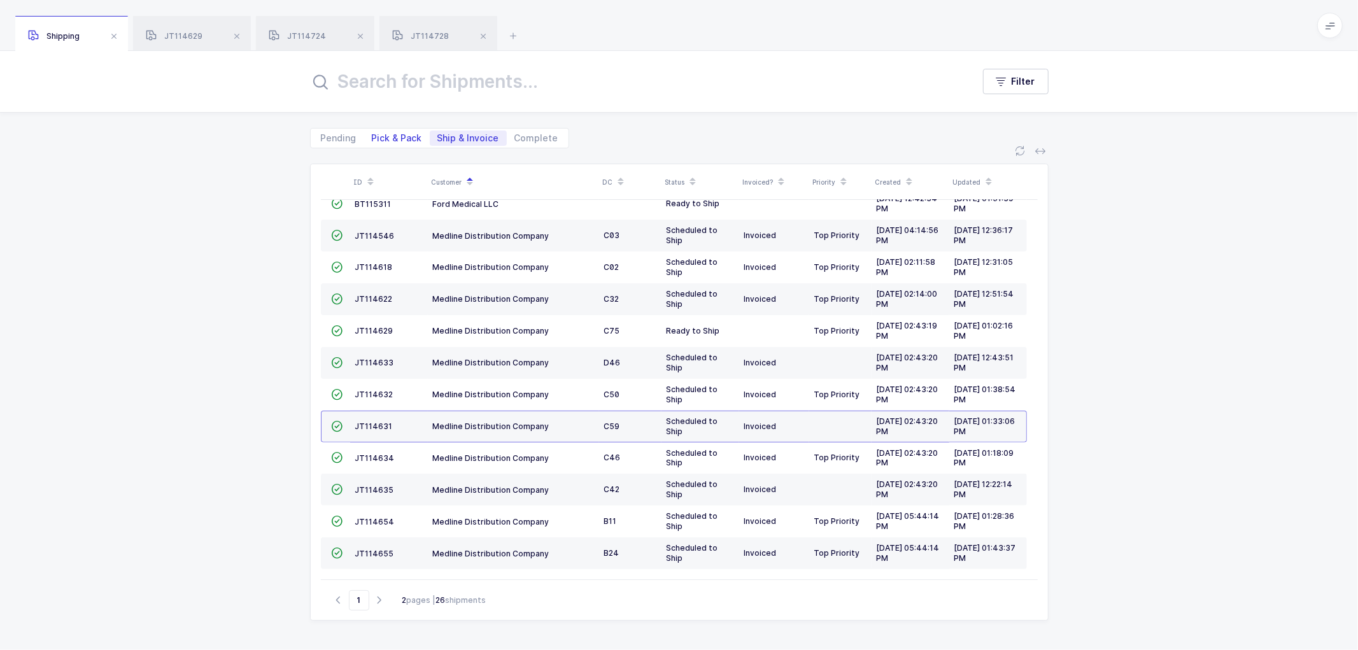
click at [384, 130] on span "Pick & Pack" at bounding box center [397, 137] width 66 height 15
click at [372, 130] on input "Pick & Pack" at bounding box center [368, 134] width 8 height 8
radio input "true"
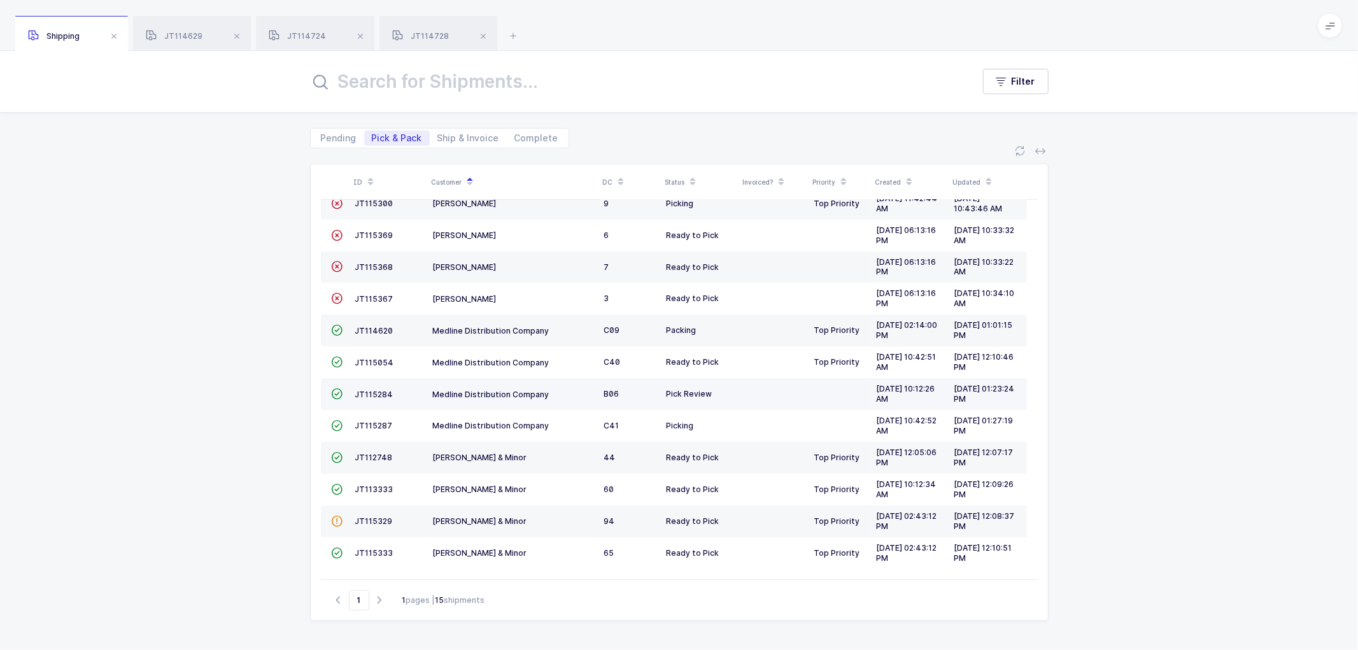
scroll to position [119, 0]
click at [443, 134] on span "Ship & Invoice" at bounding box center [468, 138] width 62 height 9
click at [438, 134] on input "Ship & Invoice" at bounding box center [434, 134] width 8 height 8
radio input "true"
radio input "false"
